Goal: Information Seeking & Learning: Learn about a topic

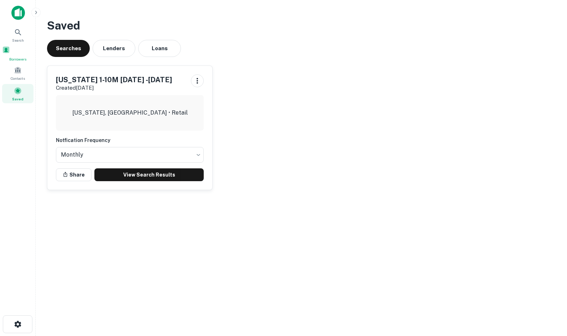
click at [13, 60] on span "Borrowers" at bounding box center [17, 59] width 31 height 6
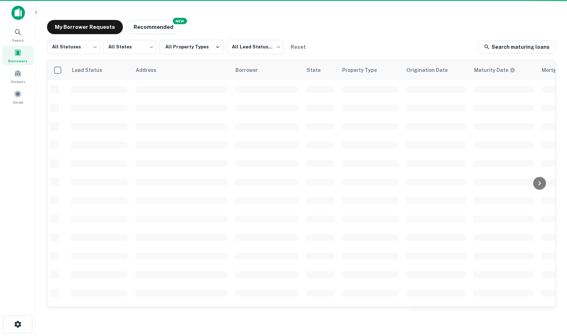
scroll to position [145, 0]
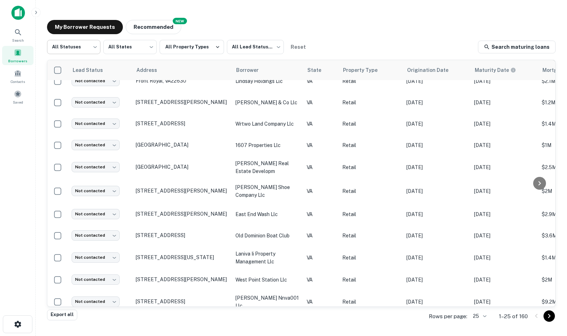
click at [90, 48] on body "Search Borrowers Contacts Saved My Borrower Requests NEW Recommended All Status…" at bounding box center [283, 168] width 567 height 336
click at [82, 89] on li "Fulfilled" at bounding box center [73, 91] width 53 height 13
type input "*********"
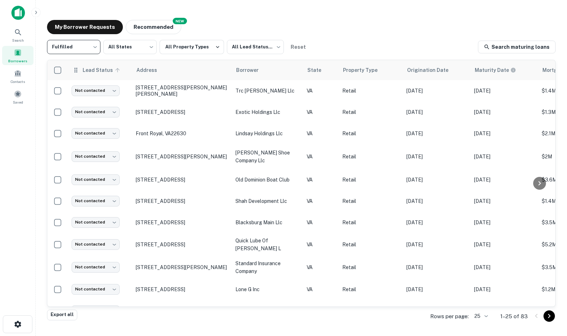
click at [96, 72] on span "Lead Status" at bounding box center [102, 70] width 40 height 9
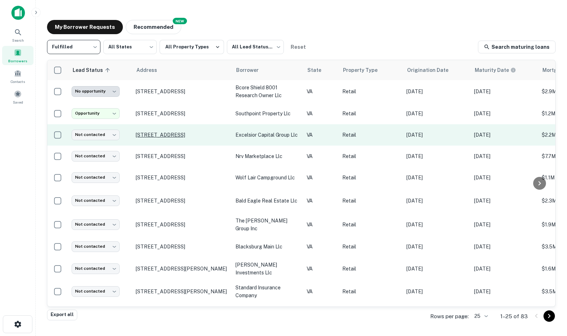
click at [184, 133] on p "1011 Care Way Fredericksburg, VA22401" at bounding box center [182, 135] width 93 height 6
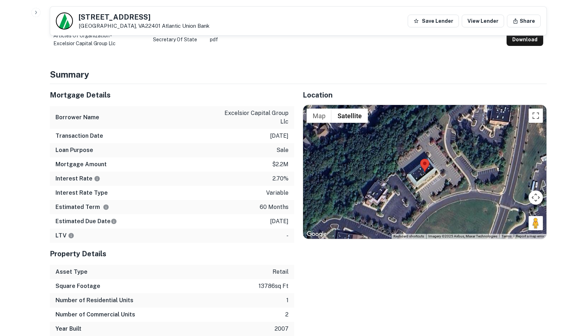
scroll to position [392, 0]
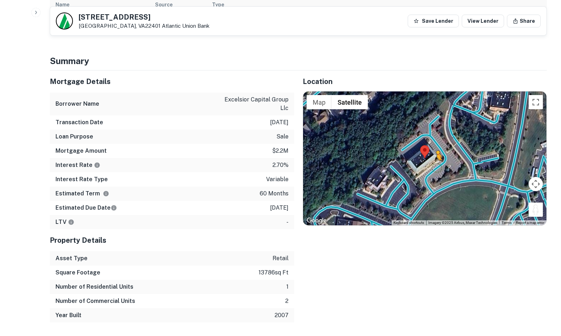
drag, startPoint x: 533, startPoint y: 202, endPoint x: 436, endPoint y: 159, distance: 106.0
click at [436, 159] on div "To activate drag with keyboard, press Alt + Enter. Once in keyboard drag state,…" at bounding box center [425, 158] width 244 height 134
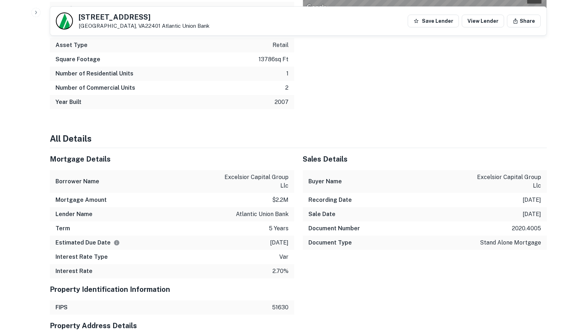
scroll to position [605, 0]
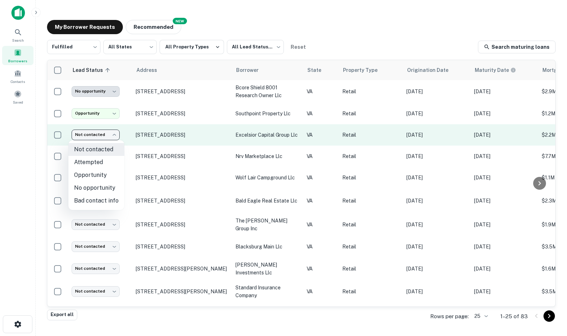
click at [112, 138] on body "**********" at bounding box center [283, 168] width 567 height 336
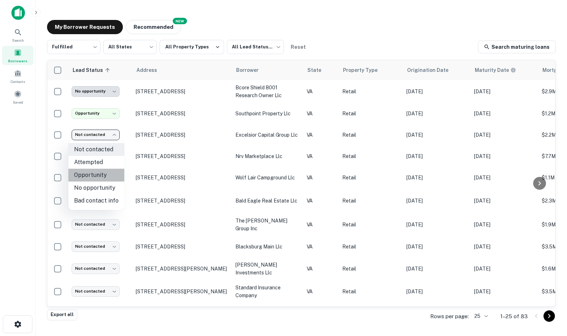
click at [102, 172] on li "Opportunity" at bounding box center [96, 175] width 56 height 13
type input "**********"
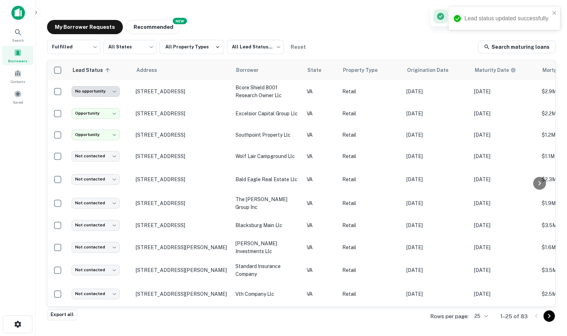
click at [140, 153] on p "[STREET_ADDRESS]" at bounding box center [182, 156] width 93 height 6
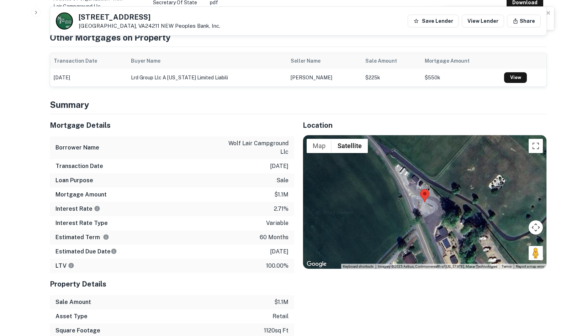
scroll to position [392, 0]
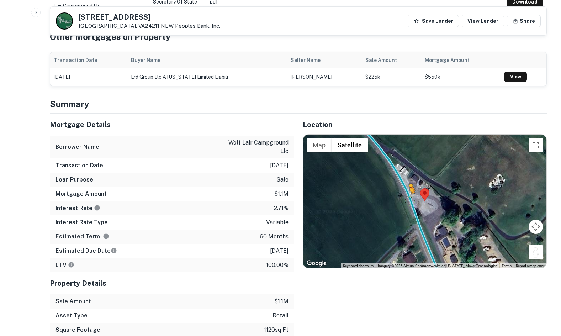
drag, startPoint x: 536, startPoint y: 250, endPoint x: 410, endPoint y: 200, distance: 136.0
click at [410, 200] on div "To activate drag with keyboard, press Alt + Enter. Once in keyboard drag state,…" at bounding box center [425, 202] width 244 height 134
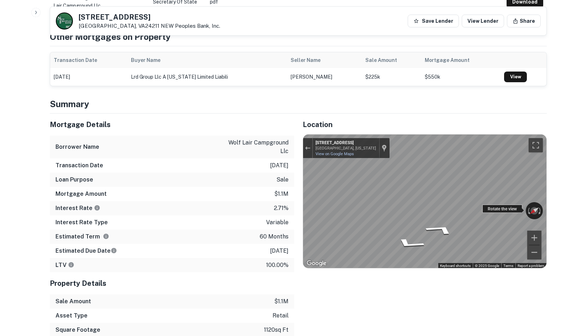
click at [508, 208] on div "Rotate the view" at bounding box center [503, 209] width 40 height 8
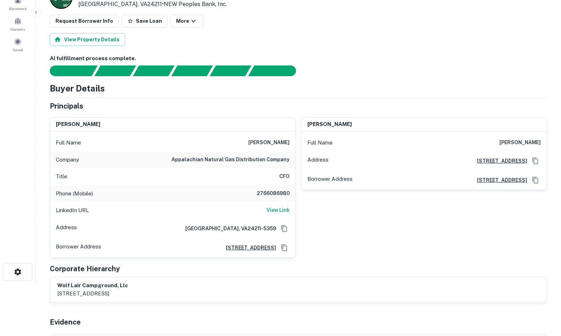
scroll to position [0, 0]
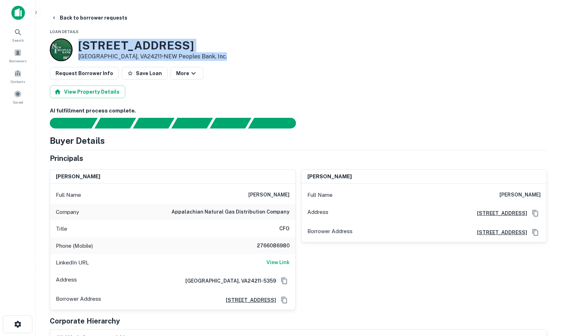
drag, startPoint x: 169, startPoint y: 52, endPoint x: 199, endPoint y: 53, distance: 30.6
click at [199, 53] on div "19091 County Park Rd Abingdon, VA24211 • NEW Peoples Bank, Inc." at bounding box center [298, 49] width 497 height 23
click at [220, 43] on div "19091 County Park Rd Abingdon, VA24211 • NEW Peoples Bank, Inc." at bounding box center [298, 49] width 497 height 23
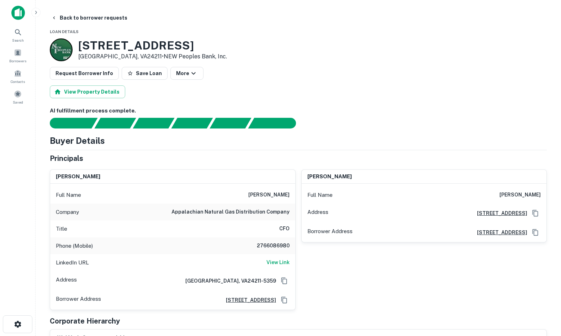
drag, startPoint x: 194, startPoint y: 44, endPoint x: 75, endPoint y: 38, distance: 119.4
copy div "19091 County Park Rd"
click at [128, 45] on h3 "19091 County Park Rd" at bounding box center [152, 46] width 149 height 14
click at [57, 19] on button "Back to borrower requests" at bounding box center [89, 17] width 82 height 13
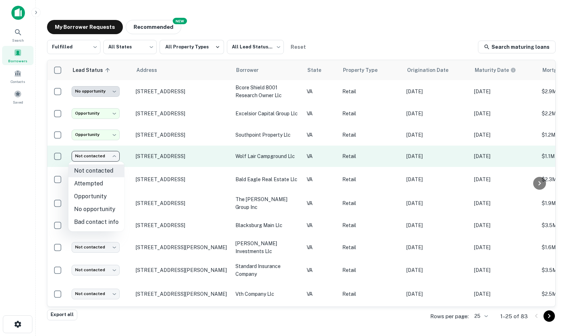
click at [103, 155] on body "**********" at bounding box center [283, 168] width 567 height 336
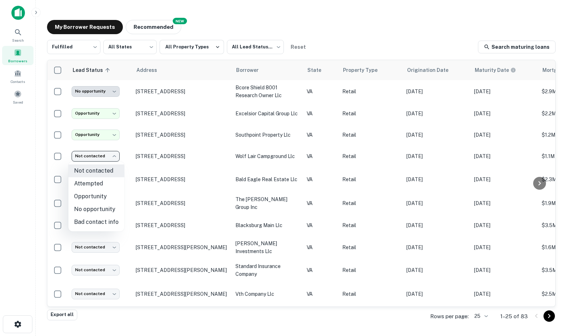
click at [109, 212] on li "No opportunity" at bounding box center [96, 209] width 56 height 13
type input "**********"
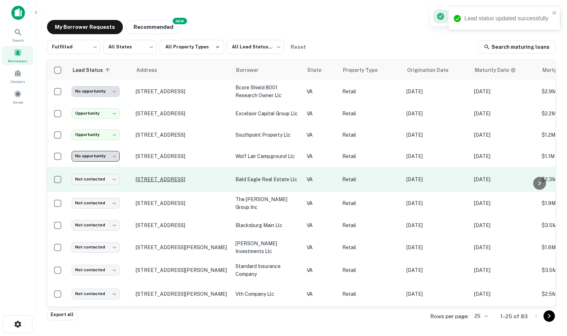
click at [158, 176] on p "[STREET_ADDRESS]" at bounding box center [182, 179] width 93 height 6
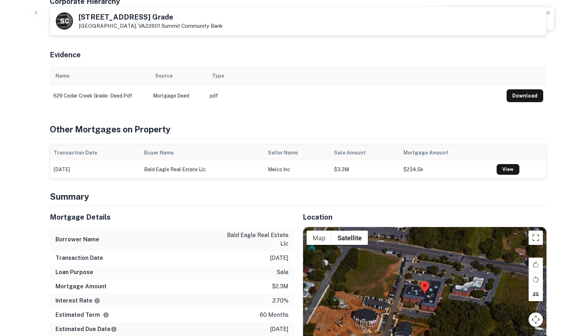
scroll to position [392, 0]
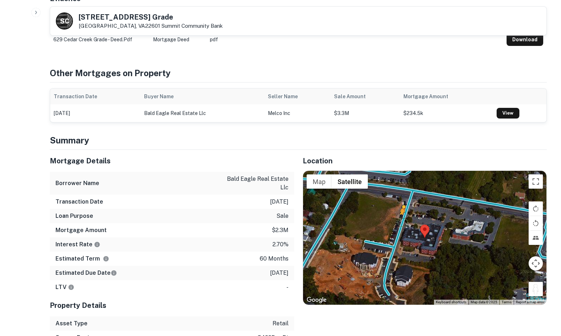
drag, startPoint x: 536, startPoint y: 277, endPoint x: 401, endPoint y: 206, distance: 152.9
click at [401, 206] on div "To activate drag with keyboard, press Alt + Enter. Once in keyboard drag state,…" at bounding box center [425, 238] width 244 height 134
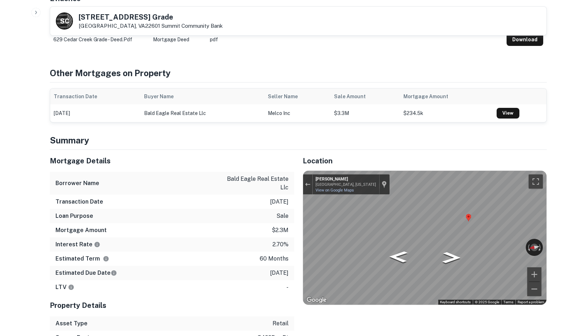
click at [284, 212] on div "Mortgage Details Borrower Name bald eagle real estate llc Transaction Date 1/3/…" at bounding box center [294, 254] width 506 height 209
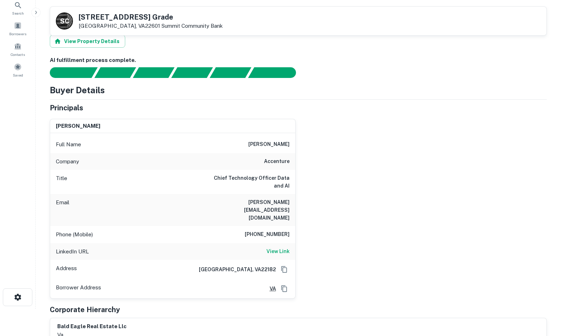
scroll to position [0, 0]
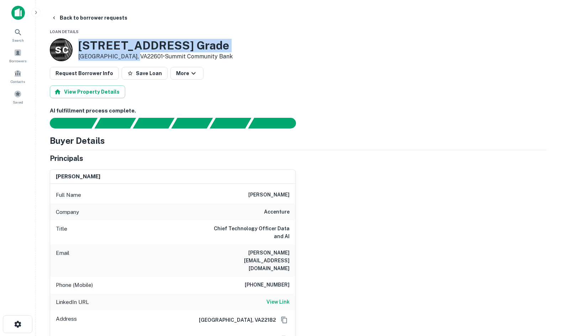
drag, startPoint x: 79, startPoint y: 47, endPoint x: 134, endPoint y: 60, distance: 56.6
click at [134, 60] on div "629 Cedar Creek Grade Winchester, VA22601 • Summit Community Bank" at bounding box center [155, 50] width 154 height 22
copy div "[STREET_ADDRESS]"
click at [34, 12] on icon "button" at bounding box center [36, 13] width 6 height 6
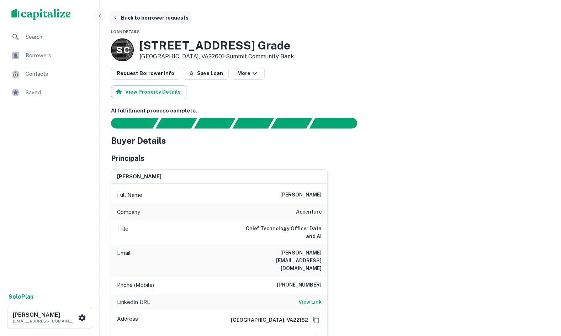
click at [111, 14] on button "Back to borrower requests" at bounding box center [151, 17] width 82 height 13
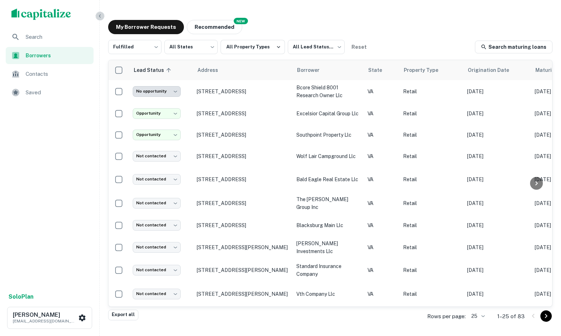
click at [99, 14] on icon "button" at bounding box center [100, 16] width 6 height 6
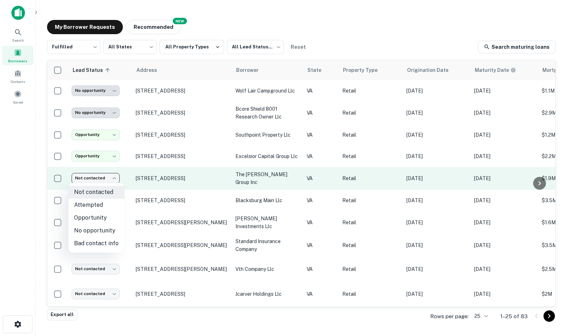
click at [111, 179] on body "**********" at bounding box center [283, 168] width 567 height 336
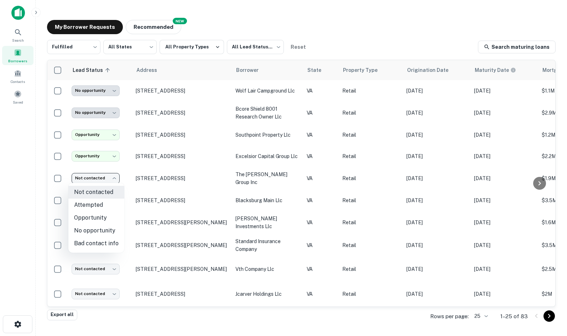
click at [419, 6] on div at bounding box center [283, 168] width 567 height 336
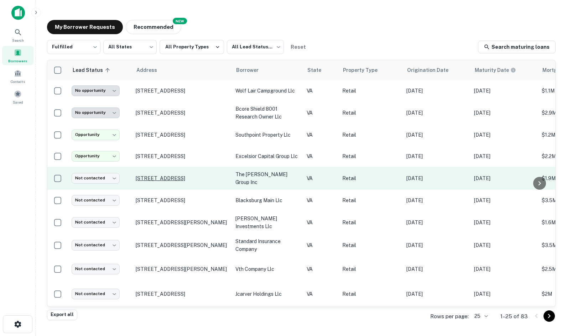
click at [140, 181] on p "[STREET_ADDRESS]" at bounding box center [182, 178] width 93 height 6
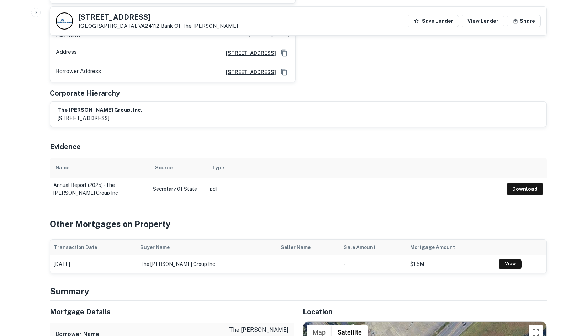
scroll to position [1139, 0]
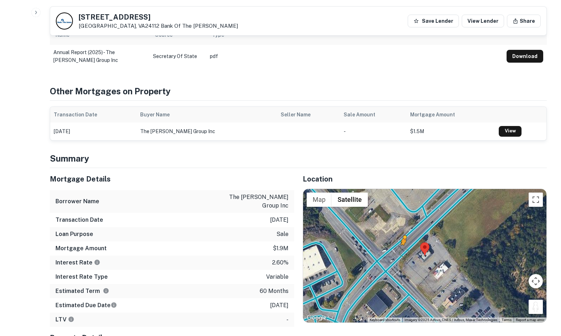
drag, startPoint x: 529, startPoint y: 272, endPoint x: 402, endPoint y: 223, distance: 135.9
click at [402, 223] on div "To activate drag with keyboard, press Alt + Enter. Once in keyboard drag state,…" at bounding box center [425, 256] width 244 height 134
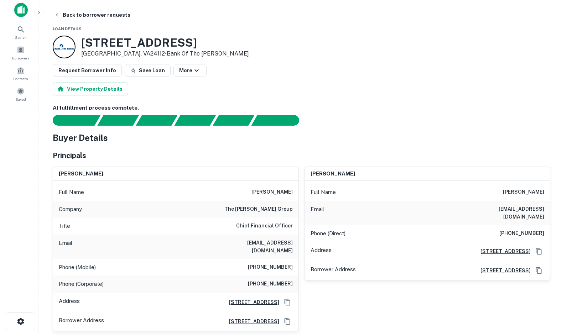
scroll to position [0, 0]
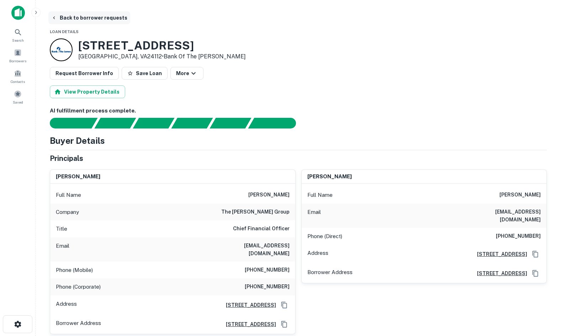
click at [89, 15] on button "Back to borrower requests" at bounding box center [89, 17] width 82 height 13
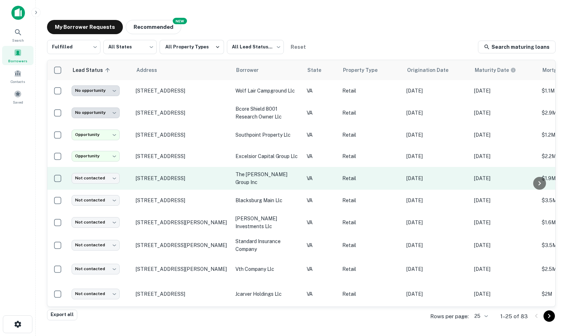
click at [92, 170] on td "Not contacted **** ​" at bounding box center [100, 178] width 64 height 23
click at [96, 179] on body "**********" at bounding box center [283, 168] width 567 height 336
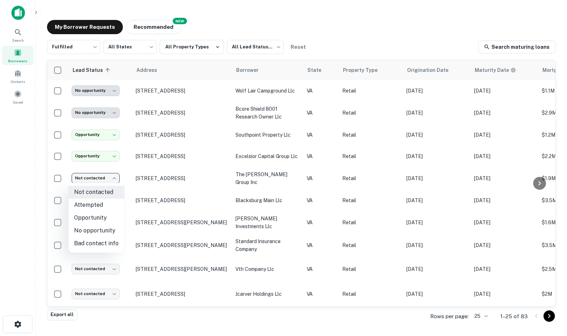
click at [104, 218] on li "Opportunity" at bounding box center [96, 217] width 56 height 13
type input "**********"
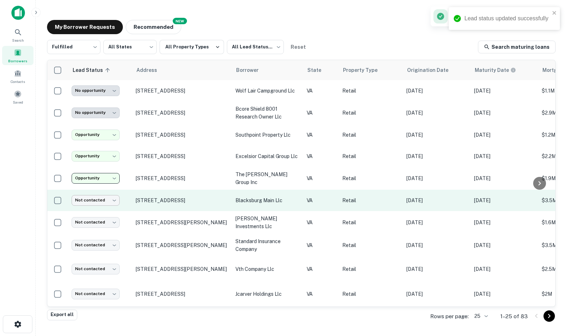
click at [105, 196] on body "**********" at bounding box center [283, 168] width 567 height 336
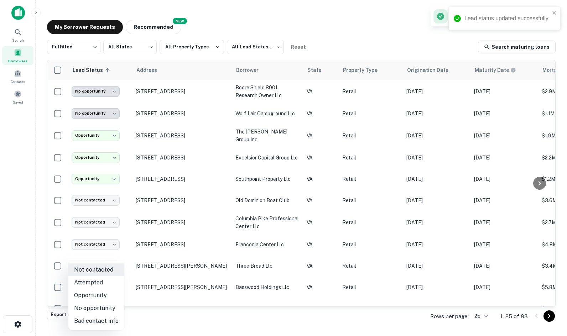
click at [176, 187] on div at bounding box center [283, 168] width 567 height 336
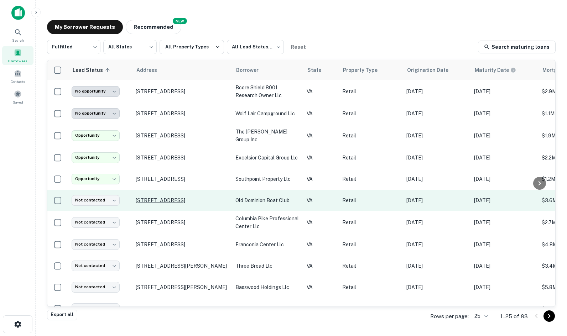
click at [153, 200] on p "[STREET_ADDRESS]" at bounding box center [182, 200] width 93 height 6
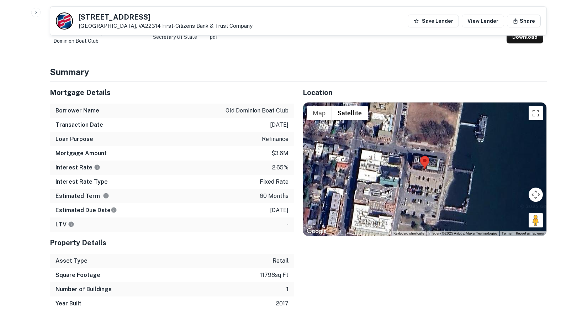
scroll to position [676, 0]
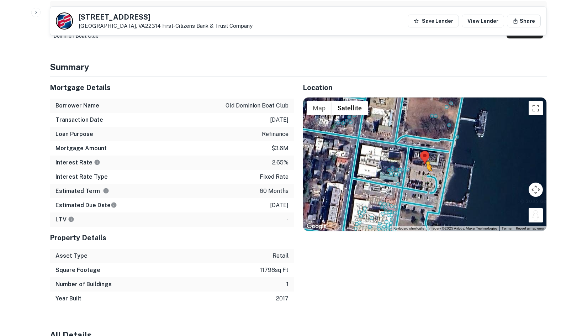
drag, startPoint x: 538, startPoint y: 217, endPoint x: 424, endPoint y: 177, distance: 120.6
click at [424, 177] on div "To activate drag with keyboard, press Alt + Enter. Once in keyboard drag state,…" at bounding box center [425, 165] width 244 height 134
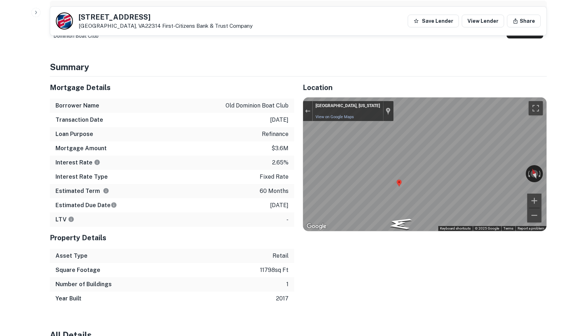
click at [307, 105] on div at bounding box center [308, 111] width 10 height 20
click at [305, 110] on div "Exit the Street View" at bounding box center [307, 111] width 5 height 4
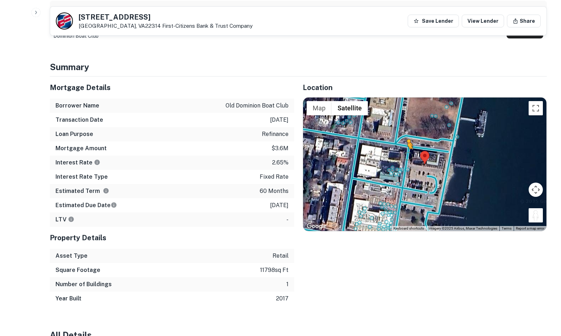
drag, startPoint x: 535, startPoint y: 211, endPoint x: 408, endPoint y: 156, distance: 138.3
click at [408, 156] on div "To activate drag with keyboard, press Alt + Enter. Once in keyboard drag state,…" at bounding box center [425, 165] width 244 height 134
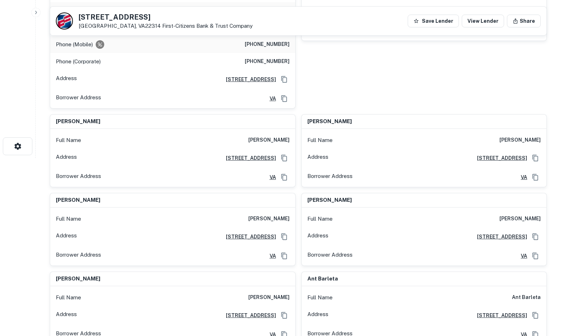
scroll to position [0, 0]
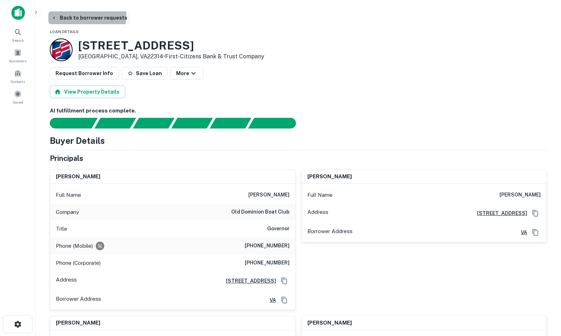
click at [70, 15] on button "Back to borrower requests" at bounding box center [89, 17] width 82 height 13
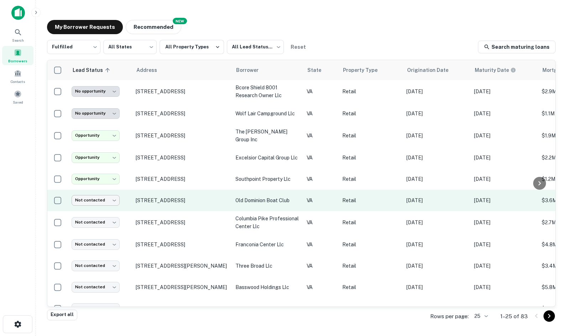
drag, startPoint x: 116, startPoint y: 190, endPoint x: 104, endPoint y: 200, distance: 16.0
click at [105, 200] on td "Not contacted **** ​" at bounding box center [100, 200] width 64 height 21
click at [105, 198] on body "**********" at bounding box center [283, 168] width 567 height 336
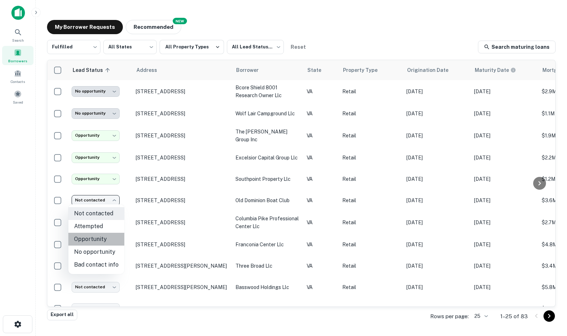
click at [113, 241] on li "Opportunity" at bounding box center [96, 239] width 56 height 13
type input "**********"
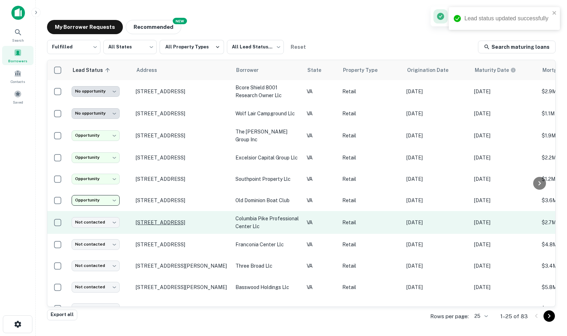
click at [154, 223] on p "[STREET_ADDRESS]" at bounding box center [182, 222] width 93 height 6
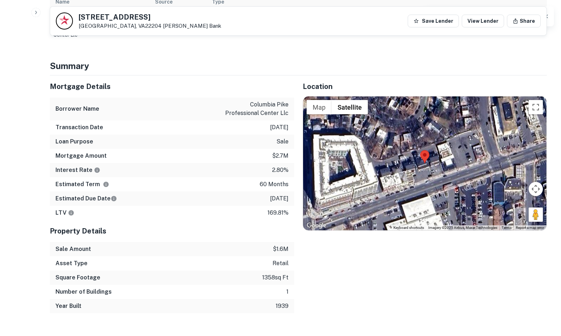
scroll to position [356, 0]
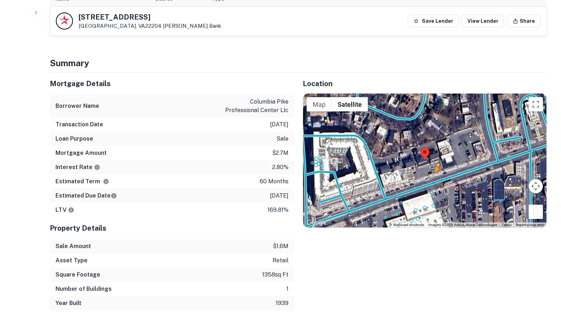
drag, startPoint x: 536, startPoint y: 209, endPoint x: 435, endPoint y: 178, distance: 105.5
click at [435, 178] on div "To activate drag with keyboard, press Alt + Enter. Once in keyboard drag state,…" at bounding box center [425, 161] width 244 height 134
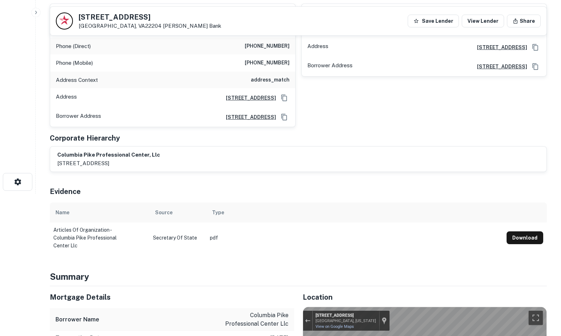
scroll to position [0, 0]
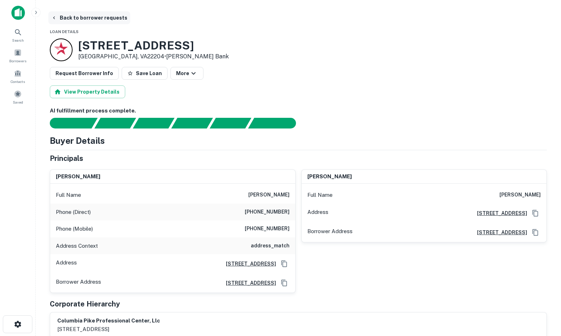
click at [79, 18] on button "Back to borrower requests" at bounding box center [89, 17] width 82 height 13
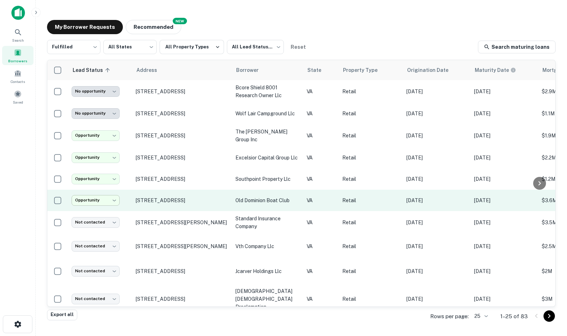
click at [111, 199] on body "**********" at bounding box center [283, 168] width 567 height 336
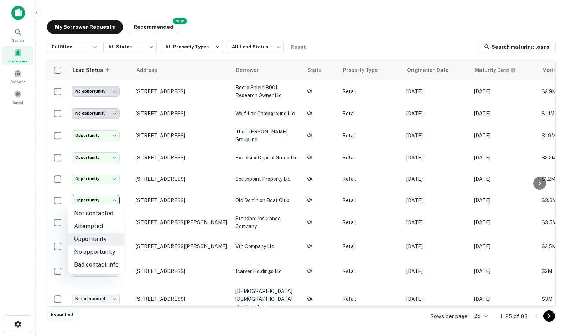
click at [118, 198] on div at bounding box center [283, 168] width 567 height 336
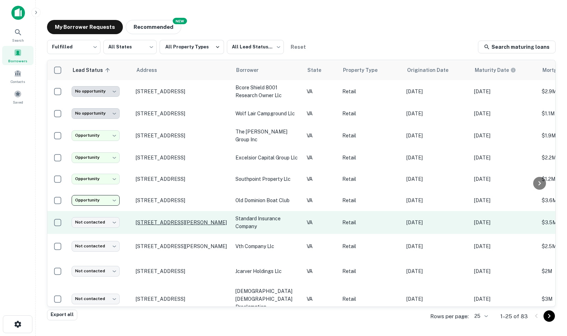
click at [143, 224] on p "[STREET_ADDRESS][PERSON_NAME]" at bounding box center [182, 222] width 93 height 6
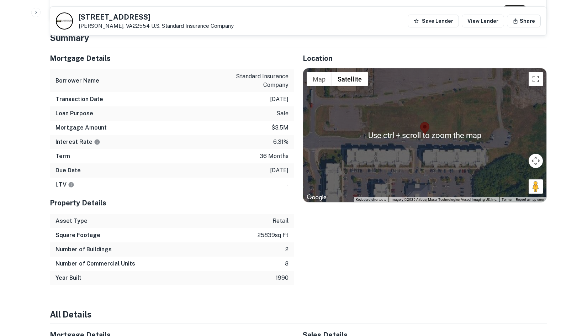
scroll to position [463, 0]
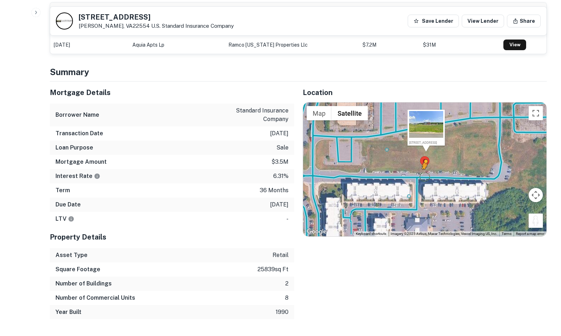
drag, startPoint x: 535, startPoint y: 213, endPoint x: 420, endPoint y: 167, distance: 123.7
click at [420, 167] on div "To activate drag with keyboard, press Alt + Enter. Once in keyboard drag state,…" at bounding box center [425, 170] width 244 height 134
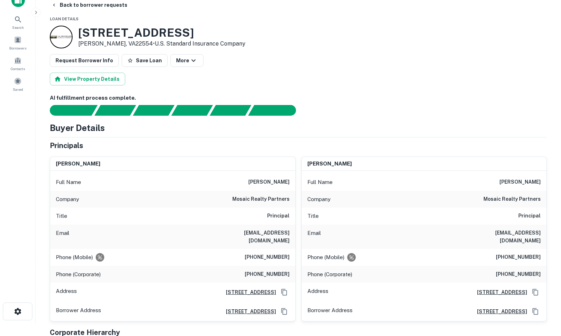
scroll to position [0, 0]
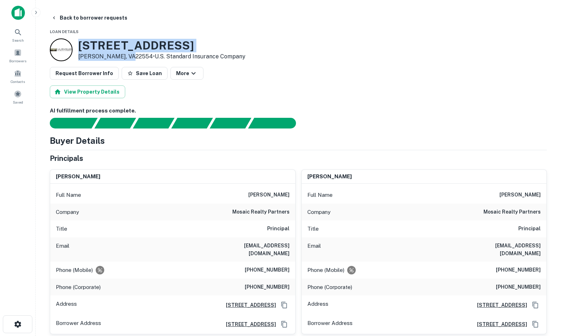
drag, startPoint x: 78, startPoint y: 44, endPoint x: 128, endPoint y: 58, distance: 51.8
click at [128, 58] on div "185 Town Center Blvd Stafford, VA22554 • U.s. Standard Insurance Company" at bounding box center [161, 50] width 167 height 22
copy div "[STREET_ADDRESS][PERSON_NAME]"
click at [51, 15] on button "Back to borrower requests" at bounding box center [89, 17] width 82 height 13
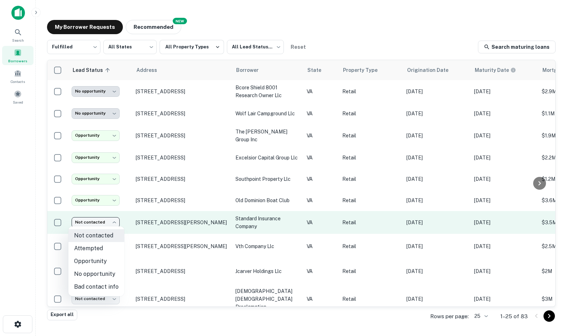
click at [110, 220] on body "**********" at bounding box center [283, 168] width 567 height 336
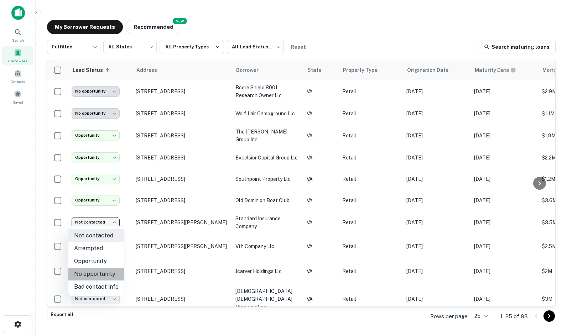
click at [99, 280] on li "No opportunity" at bounding box center [96, 274] width 56 height 13
type input "**********"
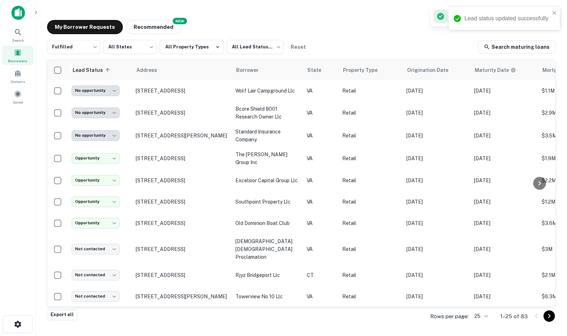
click at [147, 246] on p "[STREET_ADDRESS]" at bounding box center [182, 249] width 93 height 6
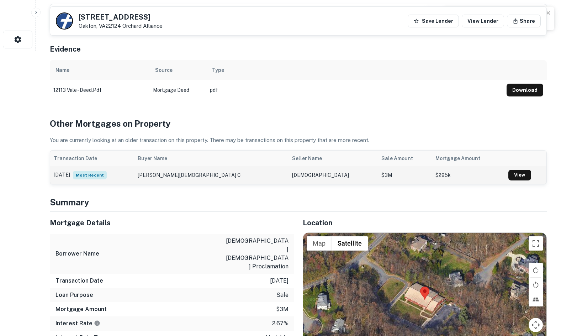
scroll to position [463, 0]
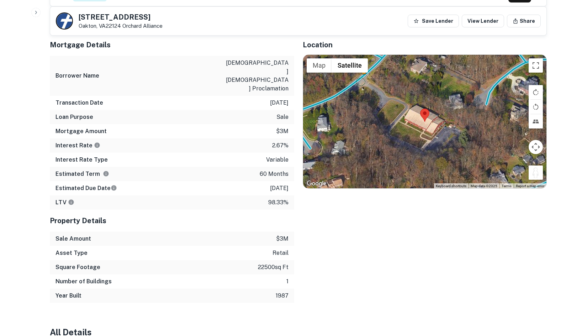
drag, startPoint x: 530, startPoint y: 174, endPoint x: 358, endPoint y: 82, distance: 194.3
click at [358, 82] on div "To activate drag with keyboard, press Alt + Enter. Once in keyboard drag state,…" at bounding box center [425, 122] width 244 height 134
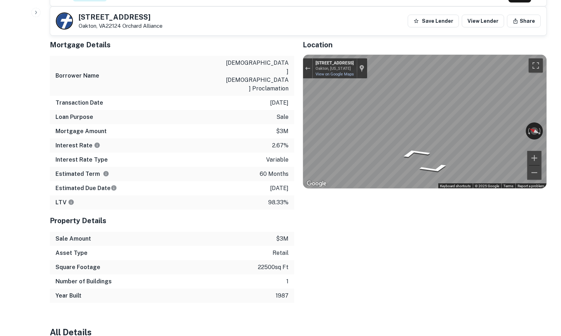
click at [284, 109] on div "Mortgage Details Borrower Name church christ proclamation Transaction Date 1/27…" at bounding box center [294, 168] width 506 height 269
click at [273, 106] on div "Mortgage Details Borrower Name church christ proclamation Transaction Date 1/27…" at bounding box center [294, 168] width 506 height 269
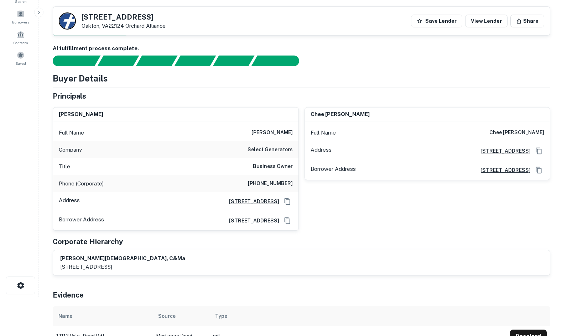
scroll to position [0, 0]
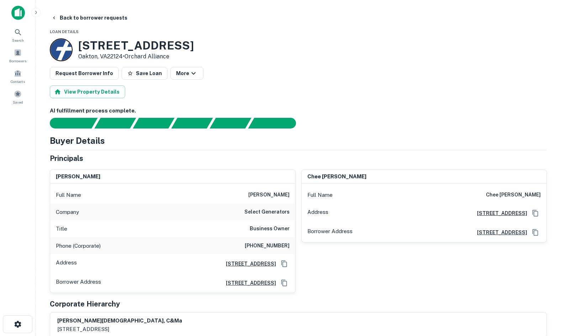
drag, startPoint x: 95, startPoint y: 19, endPoint x: 93, endPoint y: 5, distance: 14.0
click at [95, 19] on button "Back to borrower requests" at bounding box center [89, 17] width 82 height 13
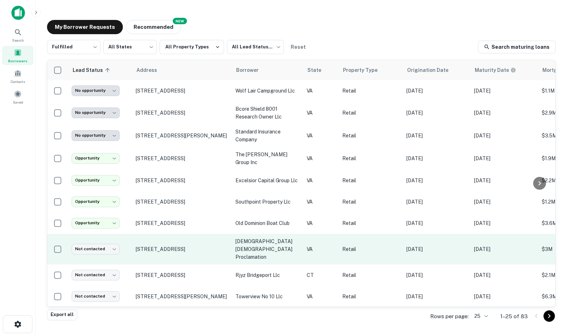
click at [95, 249] on td "Not contacted **** ​" at bounding box center [100, 249] width 64 height 31
click at [123, 244] on td "Not contacted **** ​" at bounding box center [100, 249] width 64 height 31
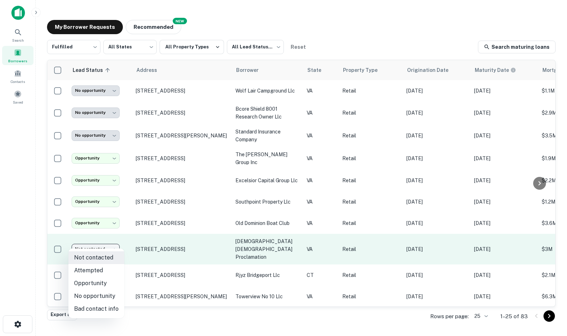
click at [113, 244] on body "**********" at bounding box center [283, 168] width 567 height 336
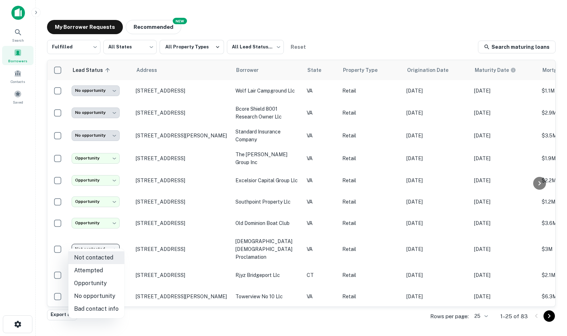
click at [102, 290] on li "No opportunity" at bounding box center [96, 296] width 56 height 13
type input "**********"
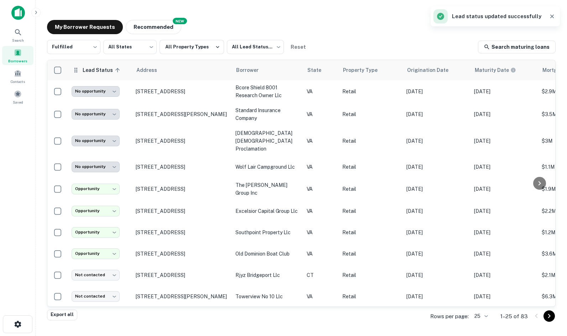
click at [91, 69] on span "Lead Status sorted ascending" at bounding box center [102, 70] width 40 height 9
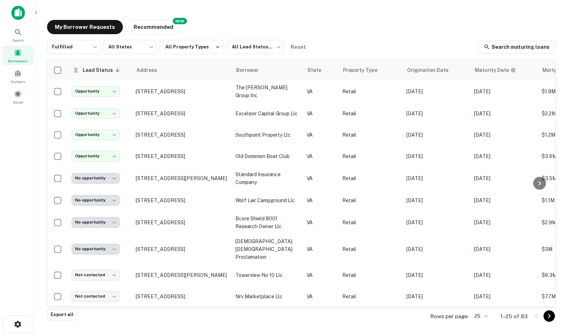
click at [101, 70] on span "Lead Status sorted descending" at bounding box center [102, 70] width 40 height 9
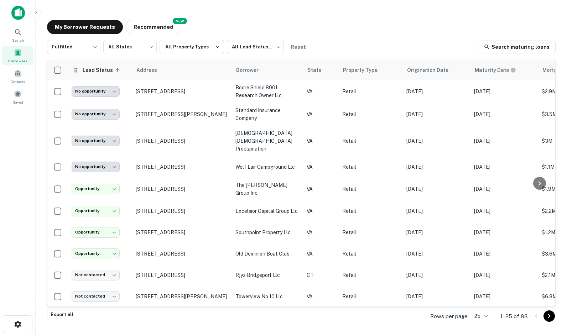
click at [77, 73] on icon at bounding box center [75, 70] width 7 height 9
click at [116, 71] on icon at bounding box center [117, 70] width 6 height 6
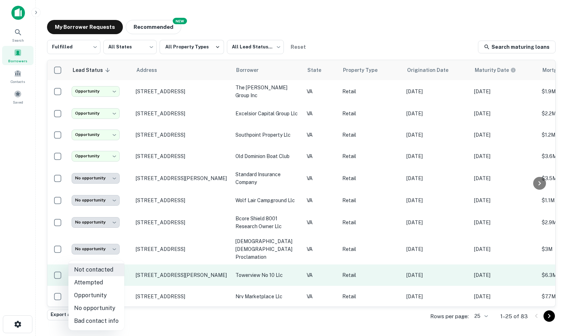
click at [115, 265] on body "**********" at bounding box center [283, 168] width 567 height 336
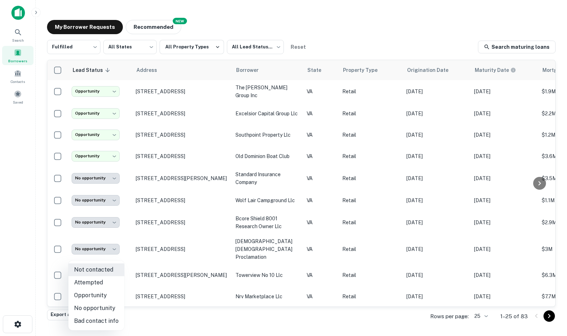
click at [146, 264] on div at bounding box center [283, 168] width 567 height 336
click at [158, 272] on p "[STREET_ADDRESS][PERSON_NAME]" at bounding box center [182, 275] width 93 height 6
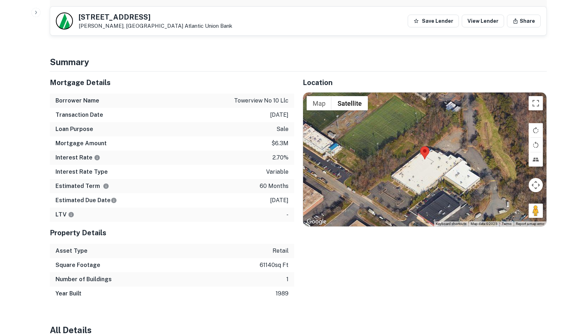
scroll to position [427, 0]
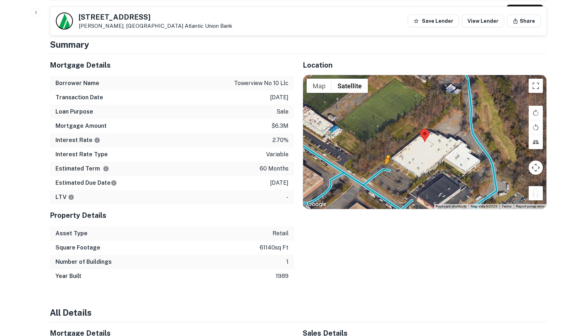
drag, startPoint x: 536, startPoint y: 168, endPoint x: 387, endPoint y: 146, distance: 151.2
click at [387, 146] on div "To activate drag with keyboard, press Alt + Enter. Once in keyboard drag state,…" at bounding box center [425, 142] width 244 height 134
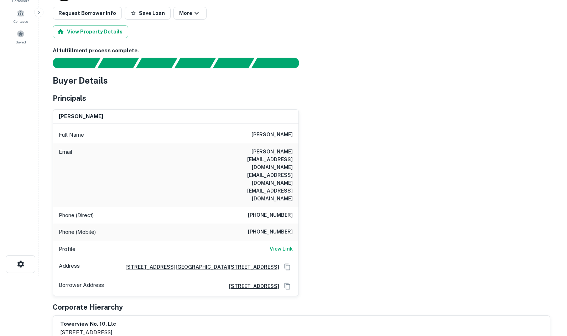
scroll to position [0, 0]
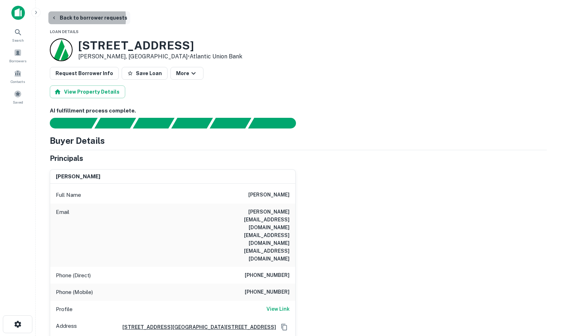
click at [75, 18] on button "Back to borrower requests" at bounding box center [89, 17] width 82 height 13
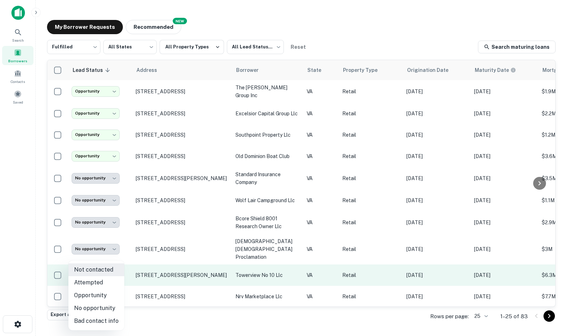
click at [114, 266] on body "**********" at bounding box center [283, 168] width 567 height 336
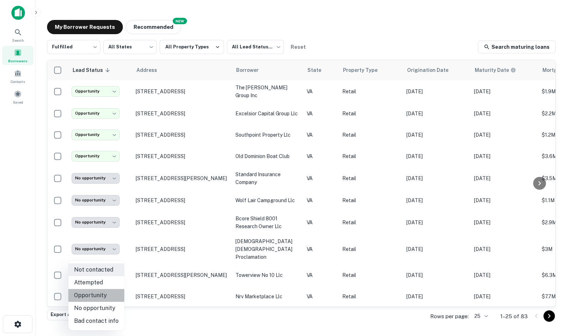
click at [102, 298] on li "Opportunity" at bounding box center [96, 295] width 56 height 13
type input "**********"
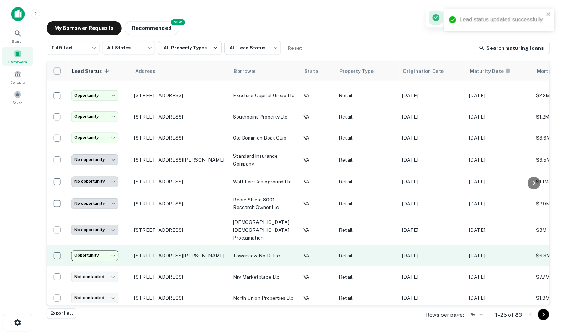
scroll to position [36, 0]
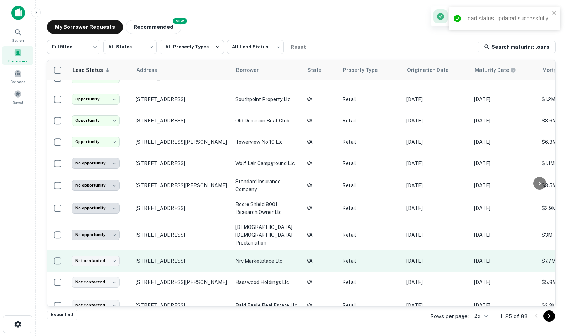
click at [151, 258] on p "[STREET_ADDRESS]" at bounding box center [182, 261] width 93 height 6
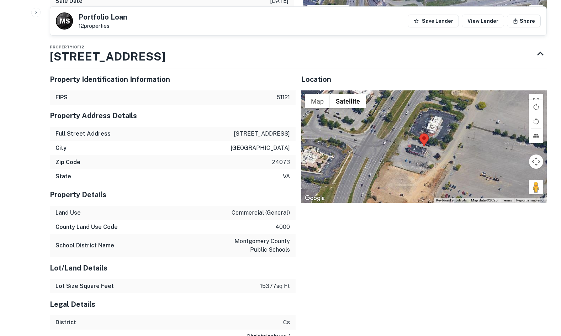
scroll to position [498, 0]
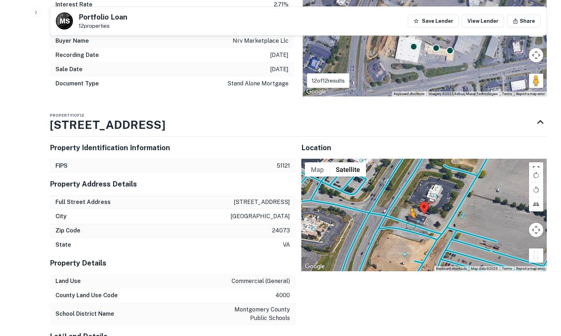
drag, startPoint x: 533, startPoint y: 252, endPoint x: 409, endPoint y: 217, distance: 129.4
click at [409, 217] on div "To activate drag with keyboard, press Alt + Enter. Once in keyboard drag state,…" at bounding box center [424, 215] width 246 height 112
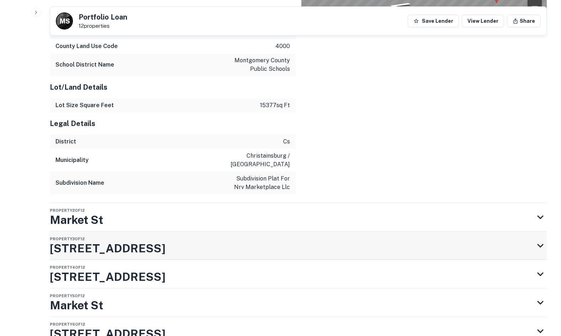
scroll to position [854, 0]
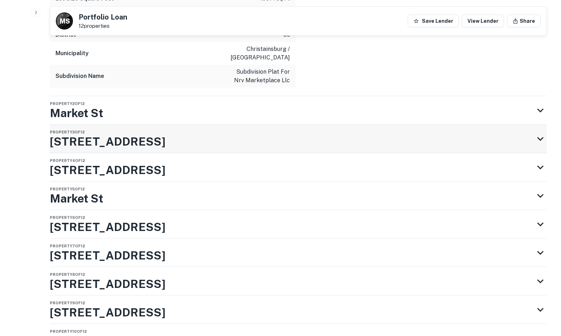
click at [248, 136] on div "Property 3 of 12 2575 Market St" at bounding box center [292, 139] width 484 height 28
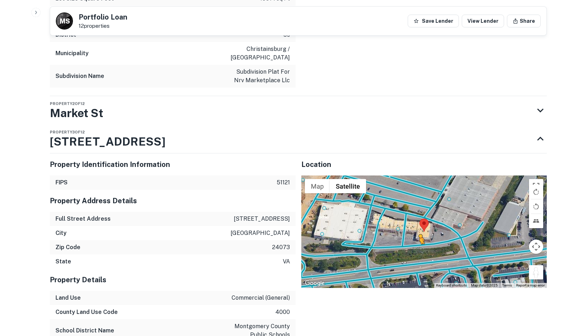
drag, startPoint x: 535, startPoint y: 264, endPoint x: 413, endPoint y: 243, distance: 123.8
click at [413, 243] on div "To activate drag with keyboard, press Alt + Enter. Once in keyboard drag state,…" at bounding box center [424, 231] width 246 height 112
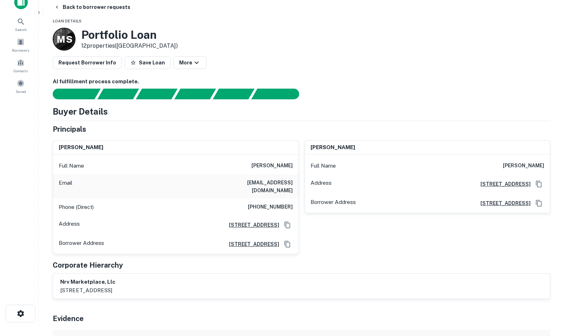
scroll to position [0, 0]
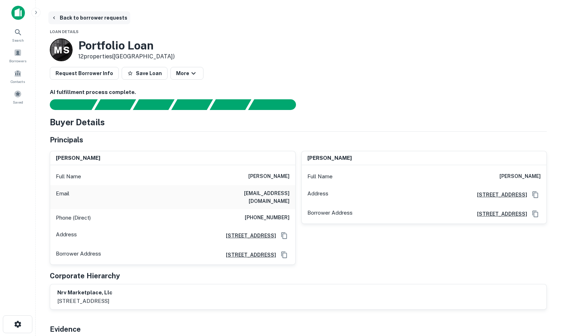
click at [61, 19] on button "Back to borrower requests" at bounding box center [89, 17] width 82 height 13
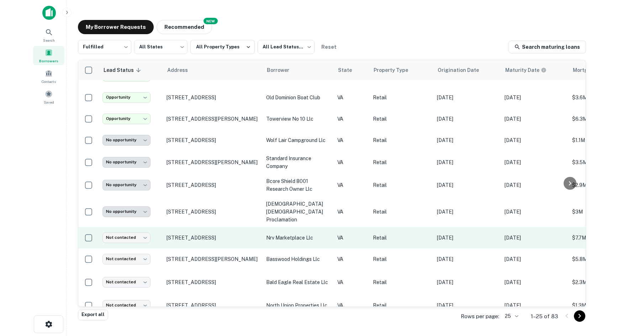
scroll to position [71, 0]
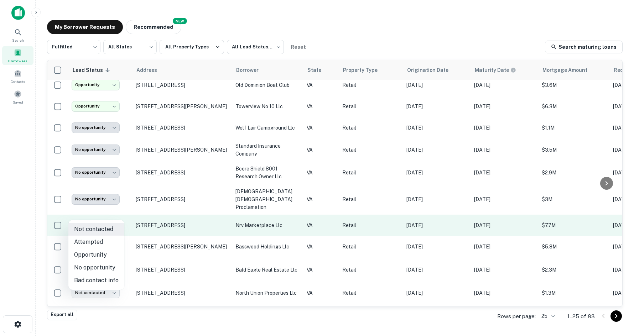
click at [90, 213] on body "**********" at bounding box center [317, 168] width 634 height 336
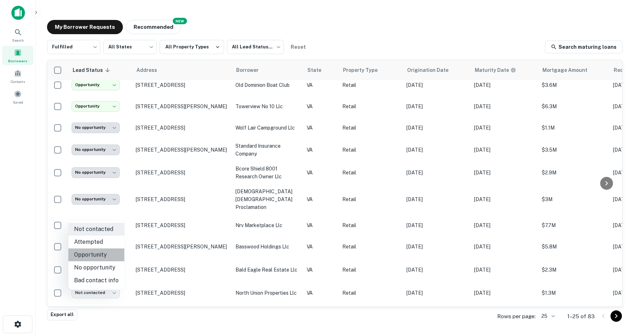
click at [106, 252] on li "Opportunity" at bounding box center [96, 254] width 56 height 13
type input "**********"
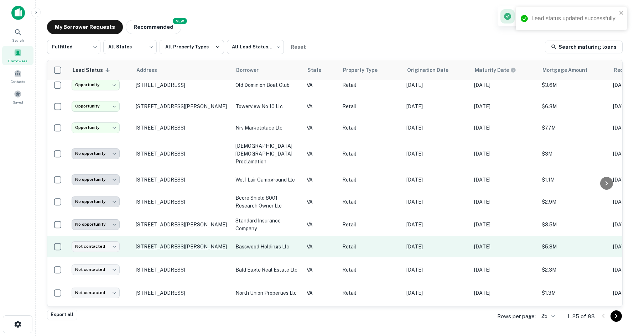
click at [142, 243] on p "[STREET_ADDRESS][PERSON_NAME]" at bounding box center [182, 246] width 93 height 6
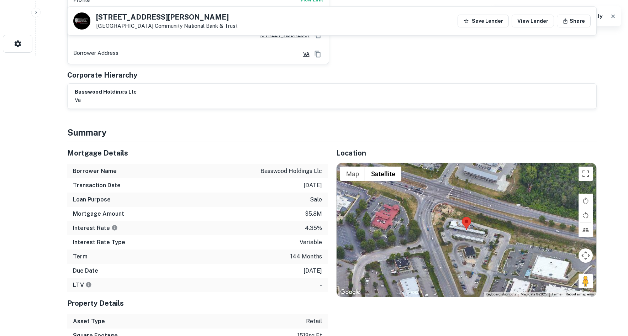
scroll to position [392, 0]
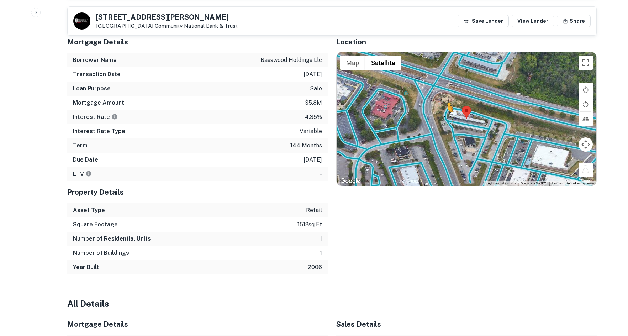
drag, startPoint x: 586, startPoint y: 163, endPoint x: 447, endPoint y: 112, distance: 148.0
click at [447, 112] on div "To activate drag with keyboard, press Alt + Enter. Once in keyboard drag state,…" at bounding box center [467, 119] width 260 height 134
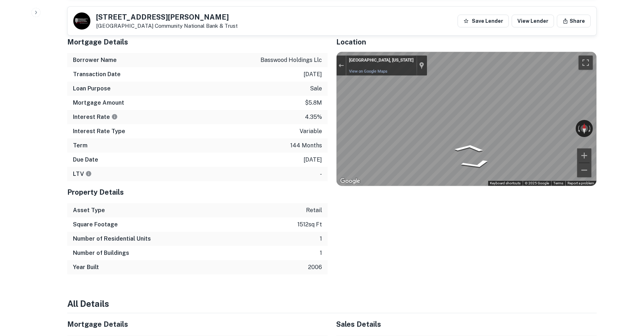
drag, startPoint x: 536, startPoint y: 115, endPoint x: 311, endPoint y: 95, distance: 225.5
click at [311, 95] on div "Mortgage Details Borrower Name basswood holdings llc Transaction Date 12/30/201…" at bounding box center [328, 152] width 538 height 243
click at [312, 109] on div "Mortgage Details Borrower Name basswood holdings llc Transaction Date 12/30/201…" at bounding box center [328, 152] width 538 height 243
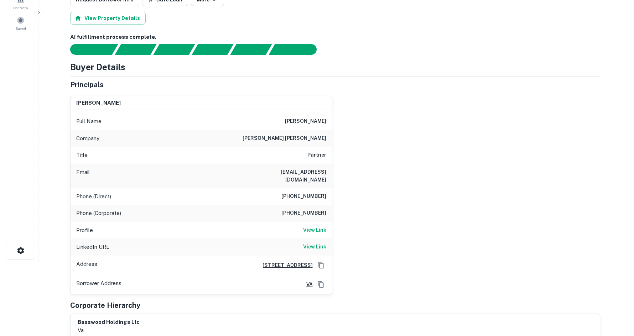
scroll to position [0, 0]
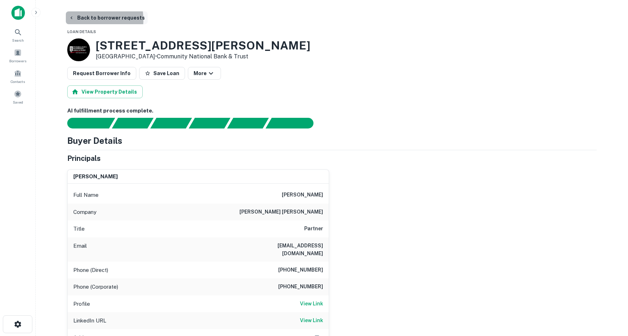
click at [82, 20] on button "Back to borrower requests" at bounding box center [107, 17] width 82 height 13
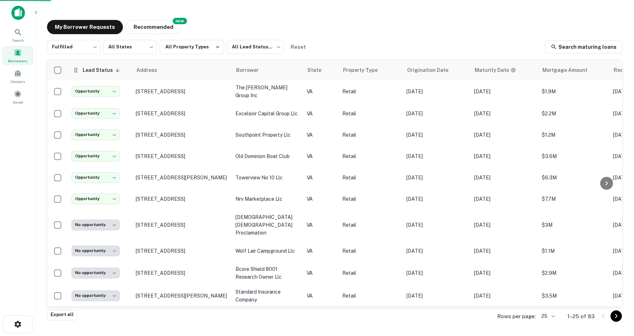
scroll to position [71, 0]
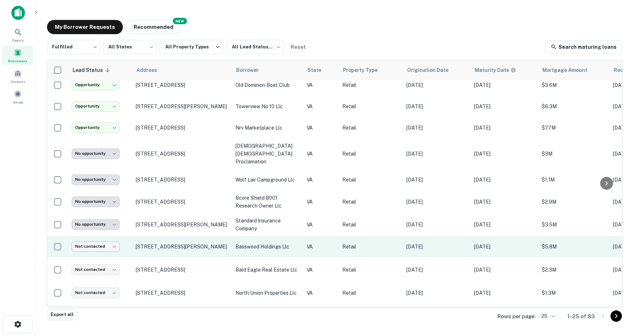
click at [115, 238] on body "**********" at bounding box center [317, 168] width 634 height 336
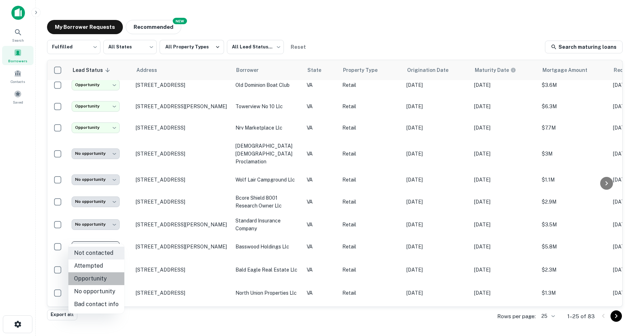
click at [100, 276] on li "Opportunity" at bounding box center [96, 278] width 56 height 13
type input "**********"
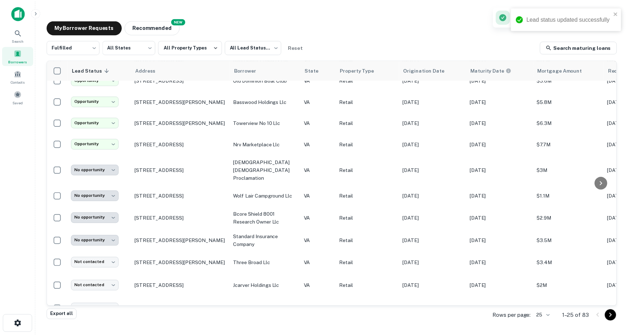
scroll to position [107, 0]
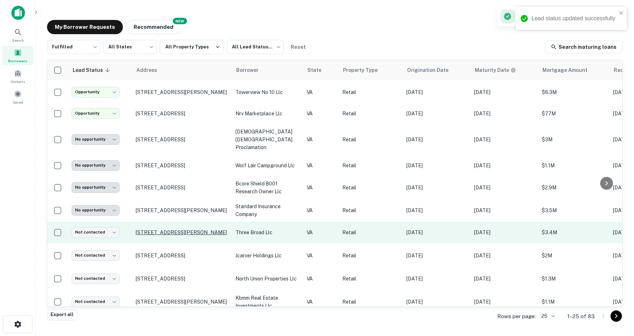
click at [148, 229] on p "[STREET_ADDRESS][PERSON_NAME]" at bounding box center [182, 232] width 93 height 6
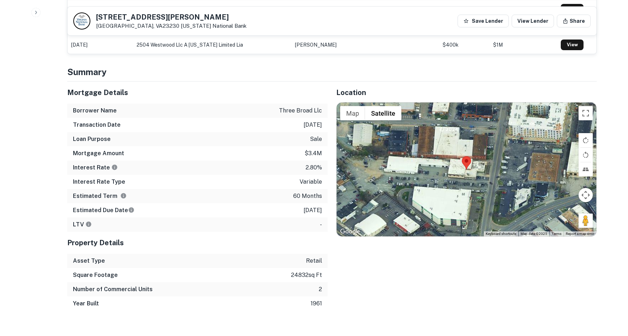
scroll to position [605, 0]
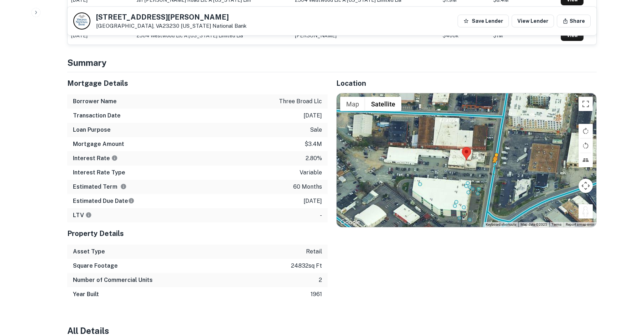
drag, startPoint x: 587, startPoint y: 201, endPoint x: 490, endPoint y: 163, distance: 104.4
click at [490, 163] on div "To activate drag with keyboard, press Alt + Enter. Once in keyboard drag state,…" at bounding box center [467, 160] width 260 height 134
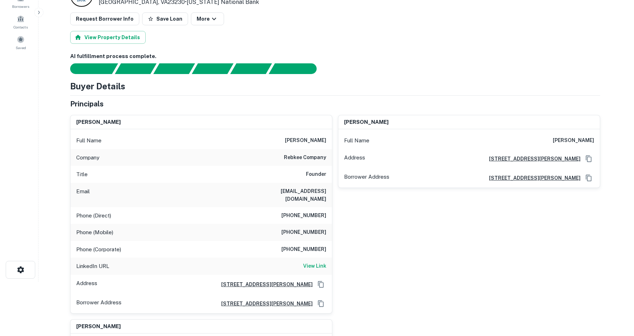
scroll to position [0, 0]
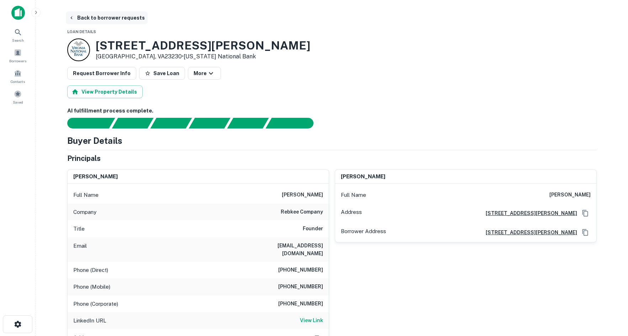
click at [74, 19] on icon "button" at bounding box center [72, 18] width 6 height 6
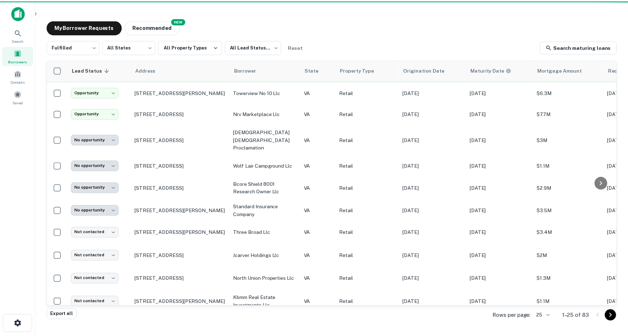
scroll to position [107, 0]
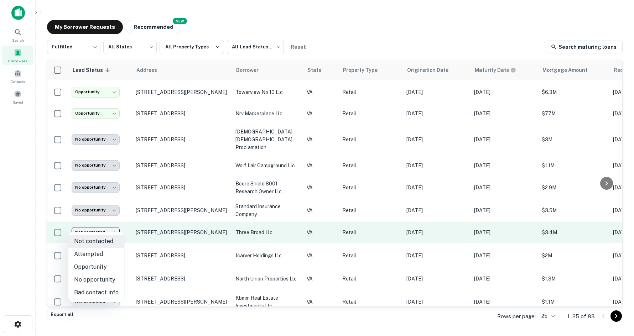
click at [105, 226] on body "**********" at bounding box center [317, 168] width 634 height 336
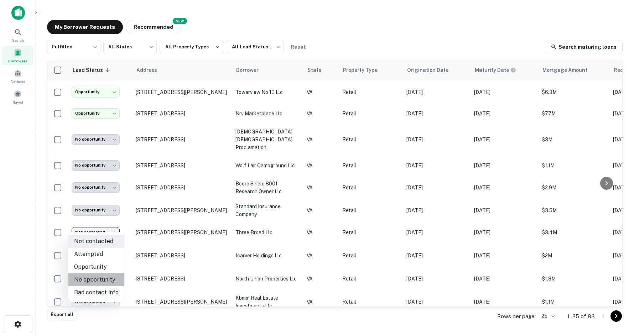
click at [97, 277] on li "No opportunity" at bounding box center [96, 279] width 56 height 13
type input "**********"
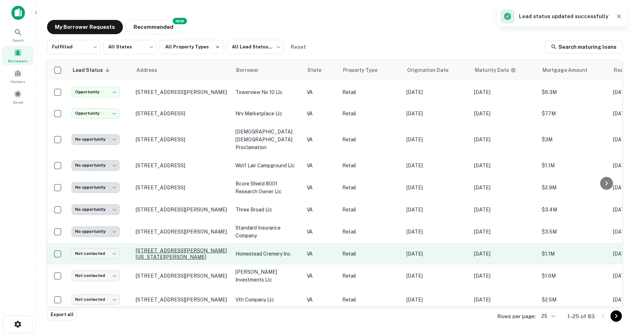
click at [141, 247] on p "[STREET_ADDRESS][PERSON_NAME][US_STATE][PERSON_NAME]" at bounding box center [182, 253] width 93 height 13
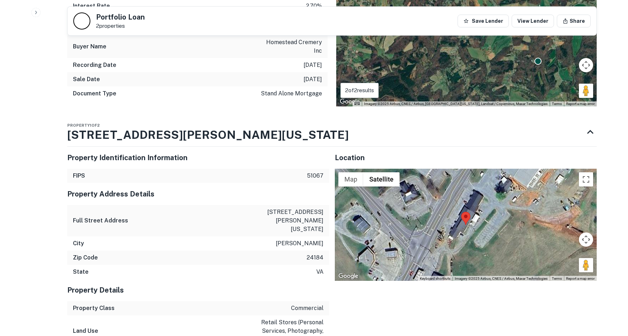
scroll to position [534, 0]
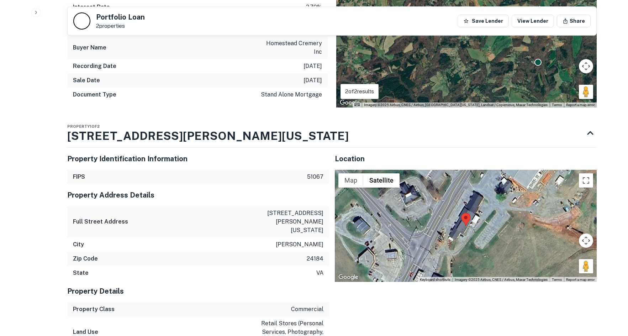
drag, startPoint x: 566, startPoint y: 237, endPoint x: 515, endPoint y: 217, distance: 54.3
click at [515, 217] on div "Map Terrain Satellite Labels Keyboard shortcuts Map Data Imagery ©2025 Airbus, …" at bounding box center [466, 226] width 262 height 112
drag, startPoint x: 588, startPoint y: 247, endPoint x: 459, endPoint y: 180, distance: 145.2
click at [459, 180] on div "To activate drag with keyboard, press Alt + Enter. Once in keyboard drag state,…" at bounding box center [466, 226] width 262 height 112
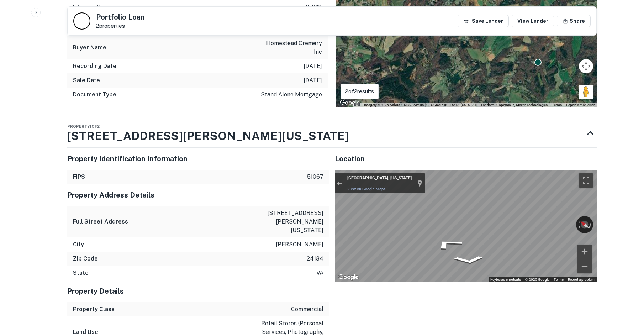
drag, startPoint x: 537, startPoint y: 207, endPoint x: 363, endPoint y: 172, distance: 177.9
click at [363, 172] on div "← Move left → Move right ↑ Move up ↓ Move down + Zoom in - Zoom out Wirtz, Virg…" at bounding box center [466, 226] width 262 height 112
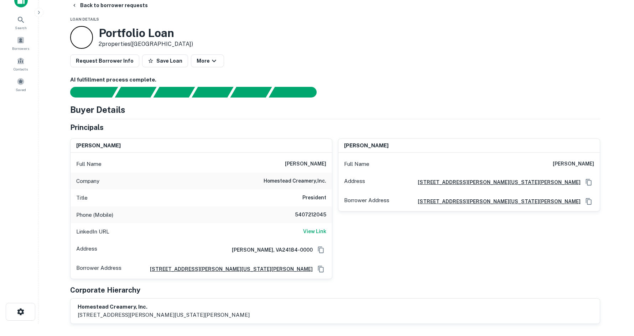
scroll to position [0, 0]
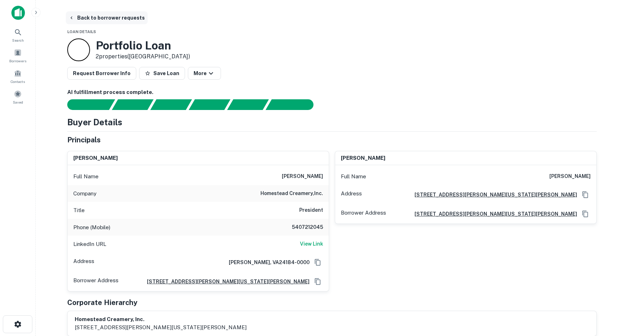
click at [96, 20] on button "Back to borrower requests" at bounding box center [107, 17] width 82 height 13
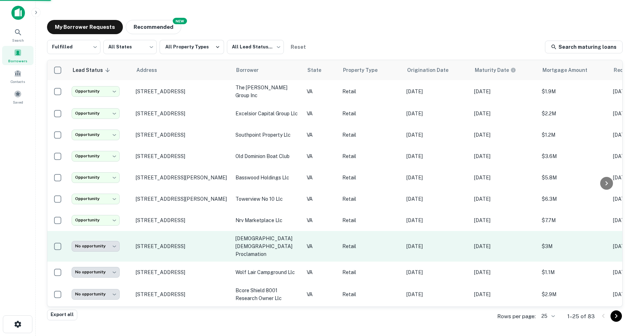
scroll to position [107, 0]
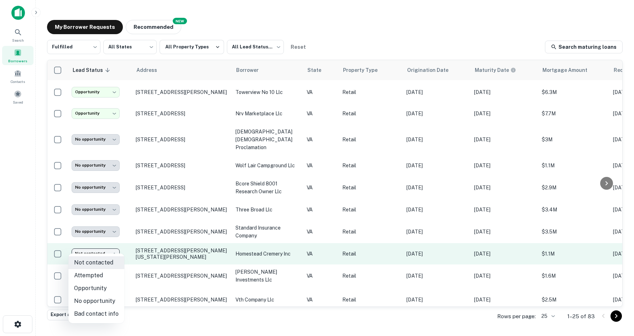
click at [109, 249] on body "**********" at bounding box center [317, 168] width 634 height 336
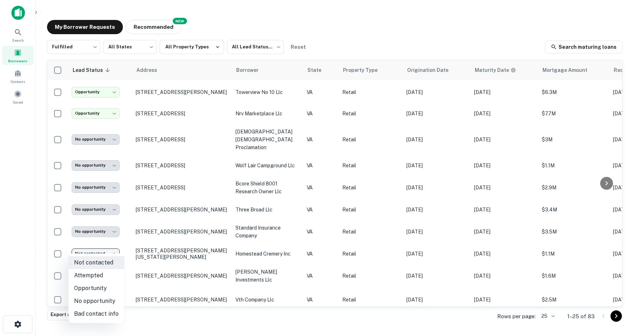
click at [139, 250] on div at bounding box center [317, 168] width 634 height 336
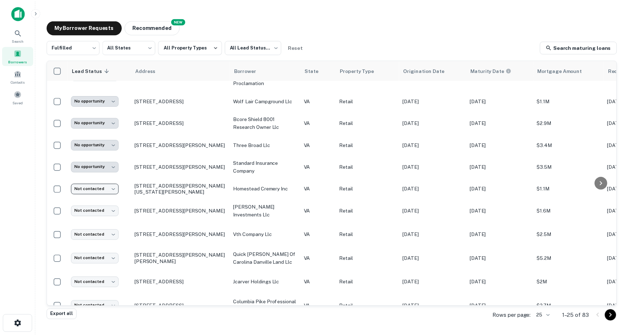
scroll to position [178, 0]
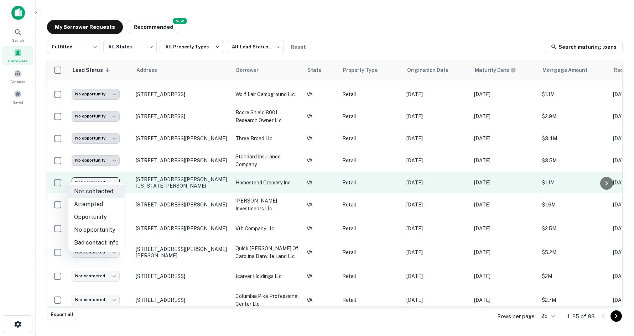
click at [115, 179] on body "**********" at bounding box center [317, 168] width 634 height 336
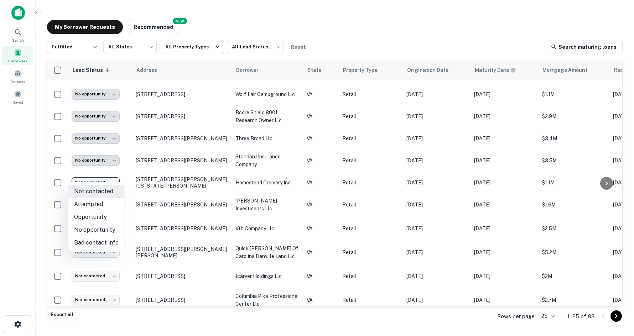
click at [95, 227] on li "No opportunity" at bounding box center [96, 230] width 56 height 13
type input "**********"
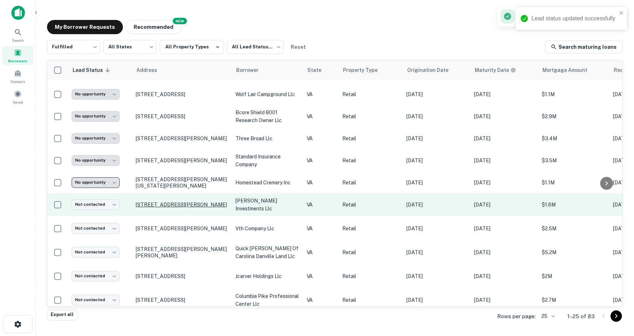
click at [145, 201] on p "320 N Main St Marion, VA24354" at bounding box center [182, 204] width 93 height 6
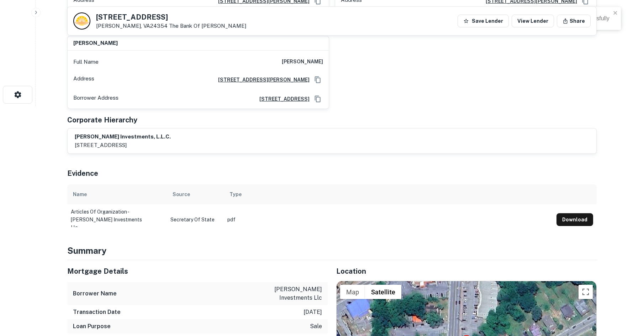
scroll to position [392, 0]
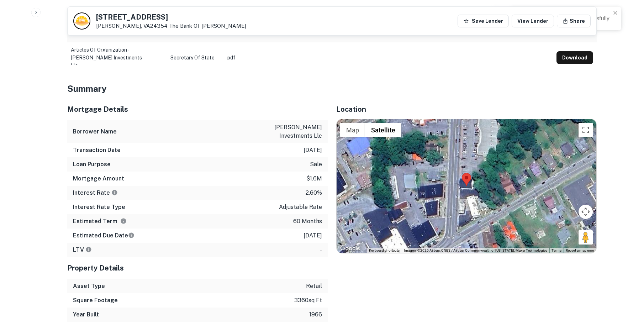
drag, startPoint x: 581, startPoint y: 229, endPoint x: 532, endPoint y: 195, distance: 59.0
click at [468, 180] on div "Map Terrain Satellite Labels Keyboard shortcuts Map Data Imagery ©2025 Airbus, …" at bounding box center [467, 186] width 260 height 134
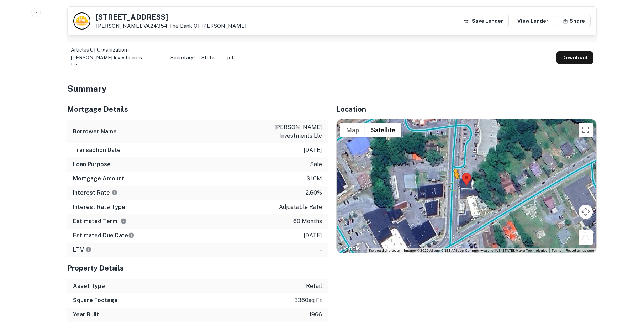
drag, startPoint x: 586, startPoint y: 229, endPoint x: 452, endPoint y: 179, distance: 143.4
click at [452, 179] on div "To activate drag with keyboard, press Alt + Enter. Once in keyboard drag state,…" at bounding box center [467, 186] width 260 height 134
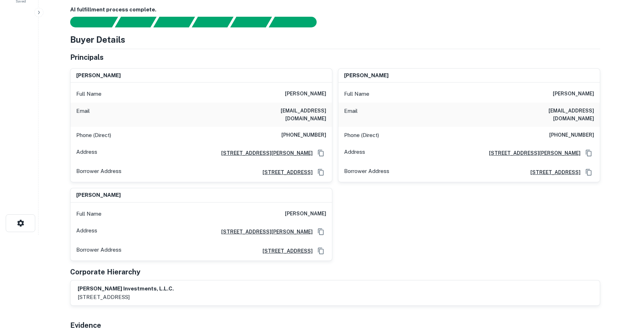
scroll to position [0, 0]
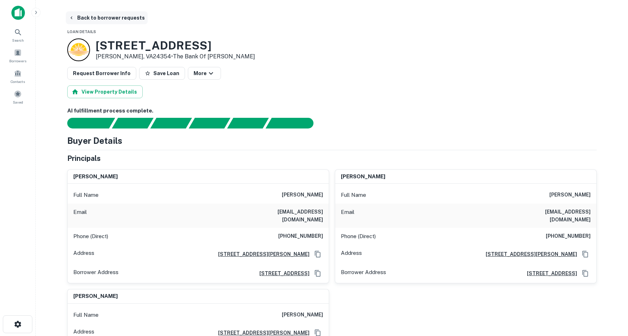
click at [83, 20] on button "Back to borrower requests" at bounding box center [107, 17] width 82 height 13
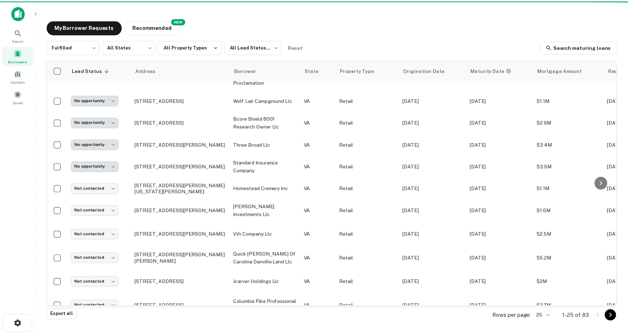
scroll to position [178, 0]
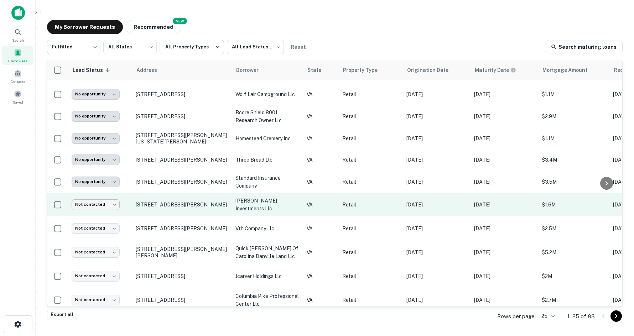
click at [113, 196] on body "**********" at bounding box center [317, 168] width 634 height 336
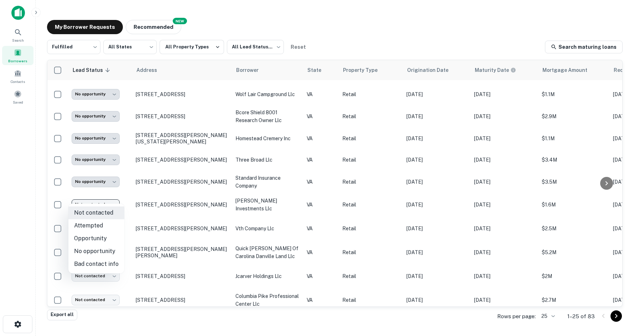
click at [107, 246] on li "No opportunity" at bounding box center [96, 251] width 56 height 13
type input "**********"
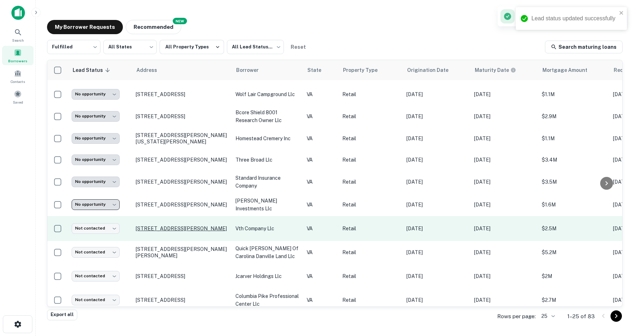
click at [159, 225] on p "695 Quesenberry St Christiansburg, VA24073" at bounding box center [182, 228] width 93 height 6
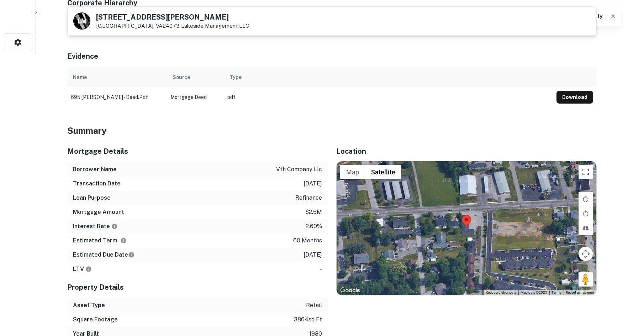
scroll to position [320, 0]
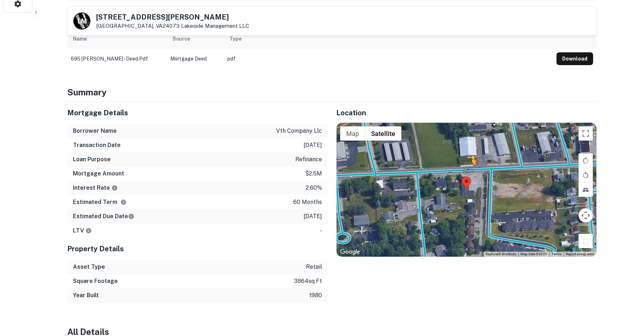
drag, startPoint x: 587, startPoint y: 221, endPoint x: 471, endPoint y: 151, distance: 135.4
click at [471, 151] on div "To activate drag with keyboard, press Alt + Enter. Once in keyboard drag state,…" at bounding box center [467, 190] width 260 height 134
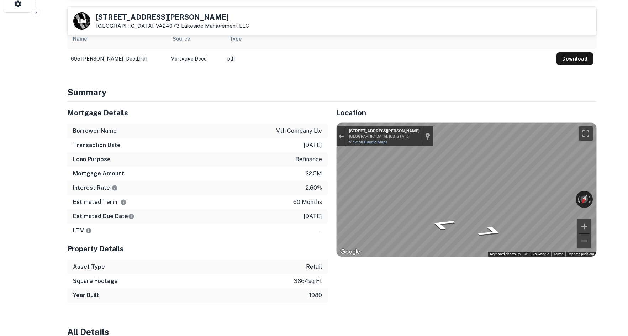
click at [468, 163] on div "← Move left → Move right ↑ Move up ↓ Move down + Zoom in - Zoom out 515 Radford…" at bounding box center [467, 190] width 260 height 134
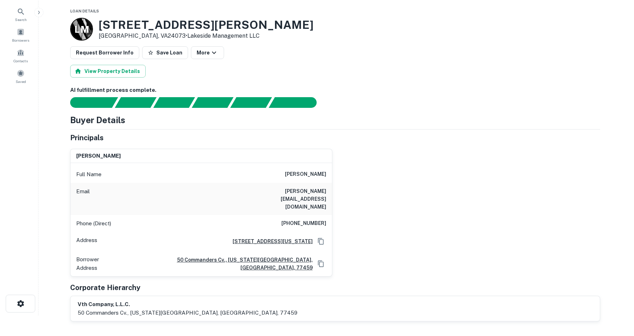
scroll to position [0, 0]
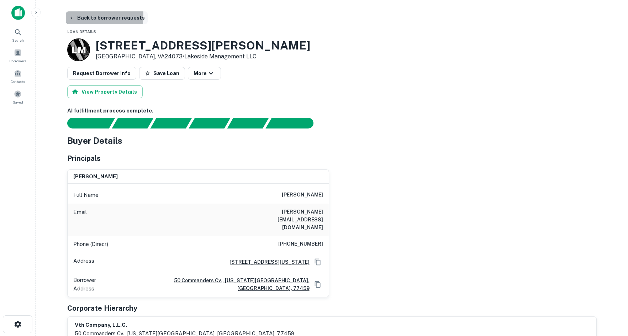
click at [74, 15] on icon "button" at bounding box center [72, 18] width 6 height 6
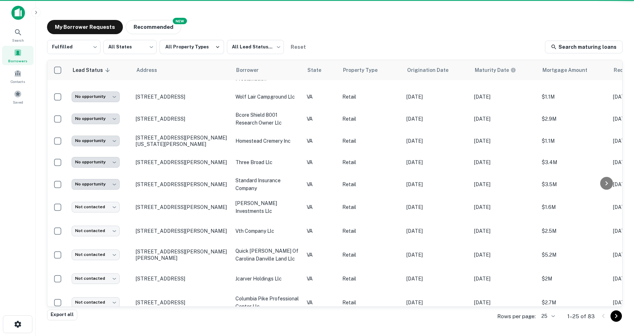
scroll to position [178, 0]
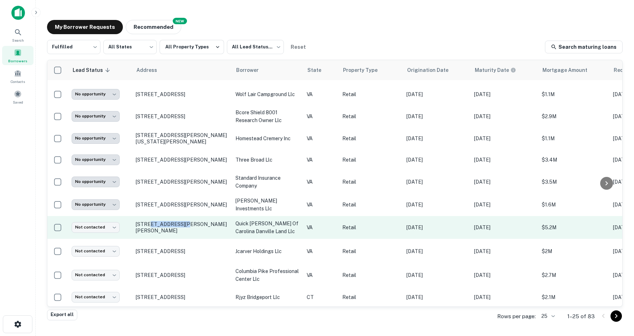
drag, startPoint x: 148, startPoint y: 221, endPoint x: 177, endPoint y: 216, distance: 29.3
click at [177, 216] on td "216 Collins Dr Danville, VA24540" at bounding box center [182, 227] width 100 height 23
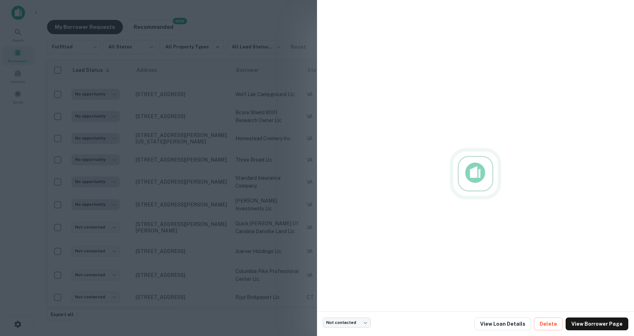
click at [224, 185] on div at bounding box center [317, 168] width 634 height 336
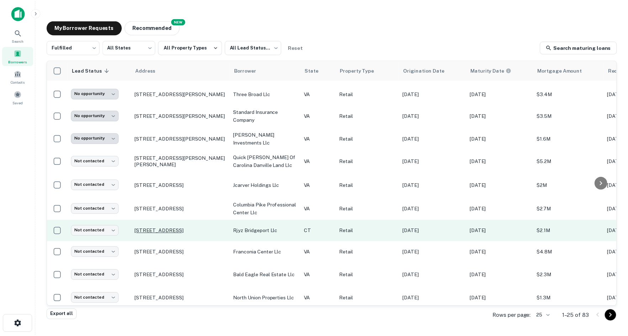
scroll to position [249, 0]
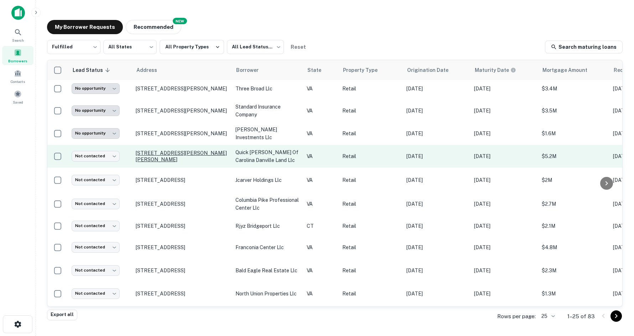
click at [169, 151] on p "216 Collins Dr Danville, VA24540" at bounding box center [182, 156] width 93 height 13
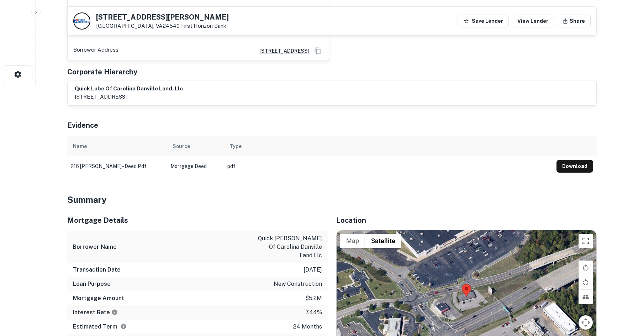
scroll to position [392, 0]
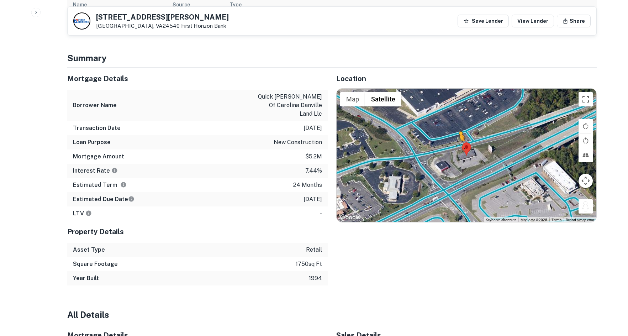
drag, startPoint x: 584, startPoint y: 196, endPoint x: 457, endPoint y: 138, distance: 139.8
click at [457, 138] on div "To activate drag with keyboard, press Alt + Enter. Once in keyboard drag state,…" at bounding box center [467, 156] width 260 height 134
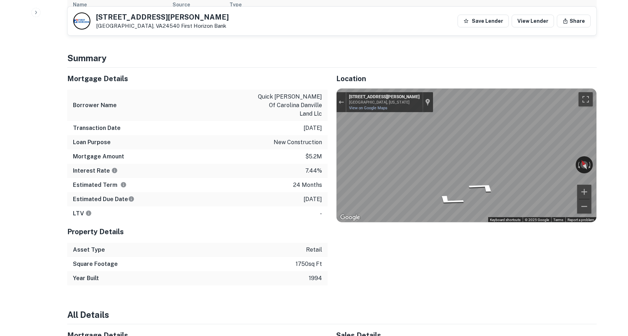
click at [212, 87] on div "Mortgage Details Borrower Name quick luse of carolina danville land llc Transac…" at bounding box center [328, 177] width 538 height 218
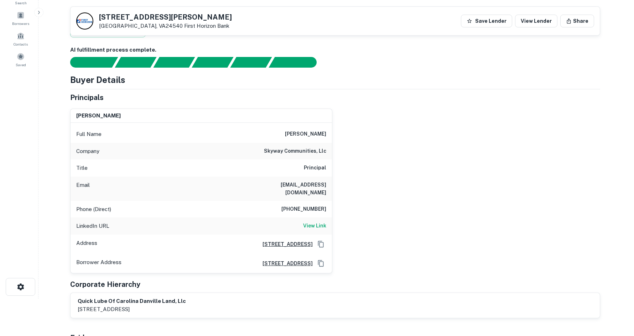
scroll to position [0, 0]
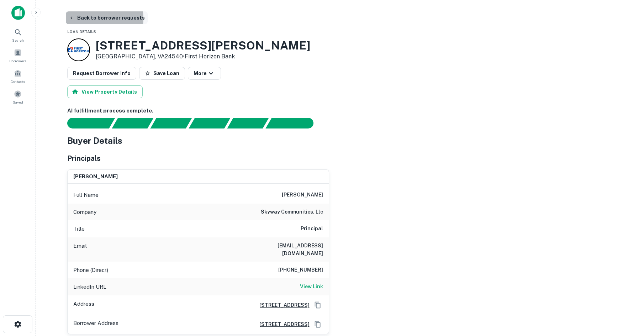
click at [77, 19] on button "Back to borrower requests" at bounding box center [107, 17] width 82 height 13
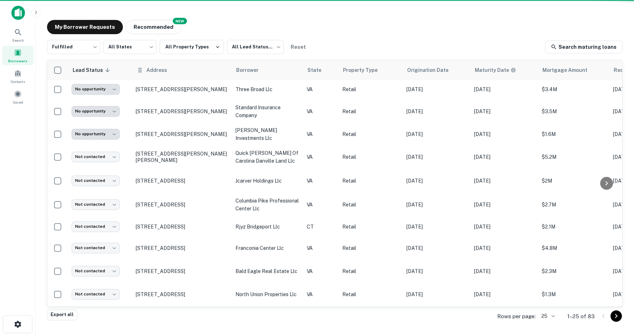
scroll to position [249, 0]
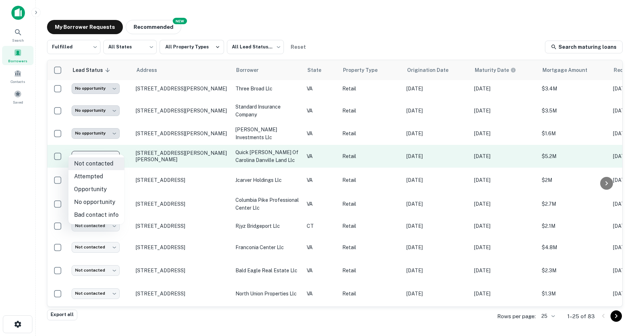
click at [107, 147] on body "**********" at bounding box center [317, 168] width 634 height 336
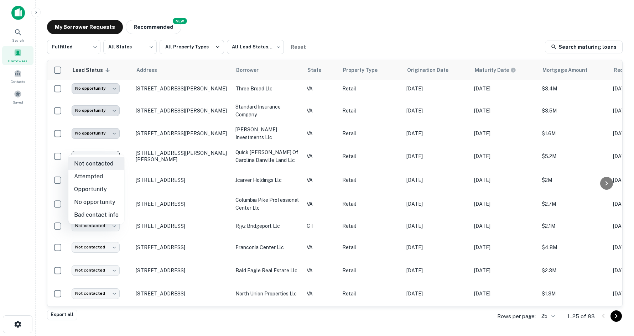
click at [97, 190] on li "Opportunity" at bounding box center [96, 189] width 56 height 13
type input "**********"
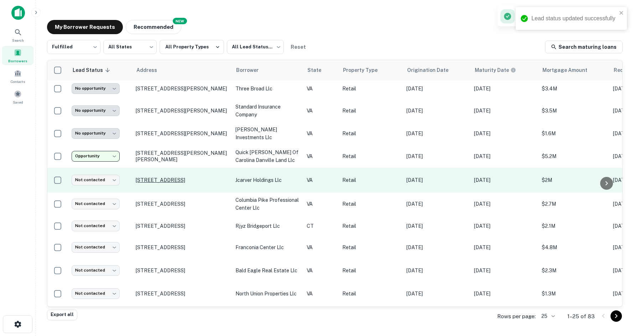
scroll to position [6, 0]
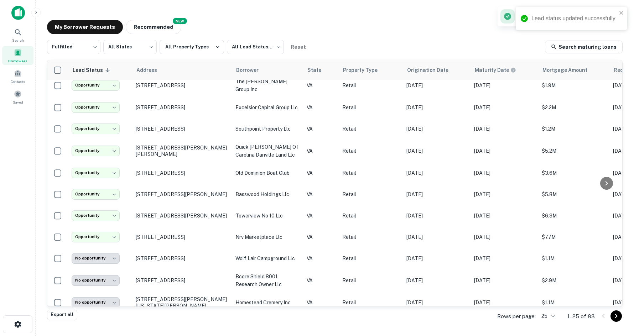
click at [149, 173] on p "200 Strand St Alexandria, VA22314" at bounding box center [182, 173] width 93 height 6
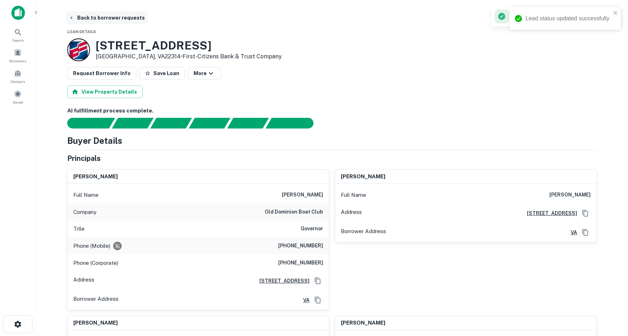
click at [84, 12] on button "Back to borrower requests" at bounding box center [107, 17] width 82 height 13
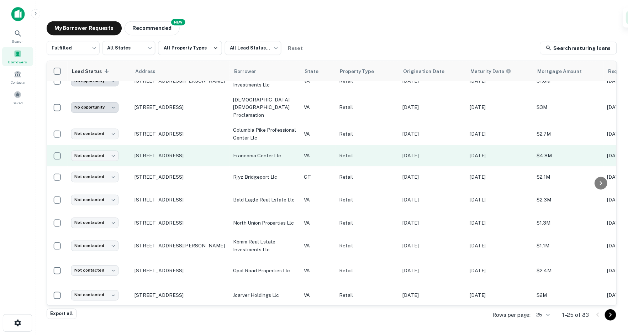
scroll to position [235, 0]
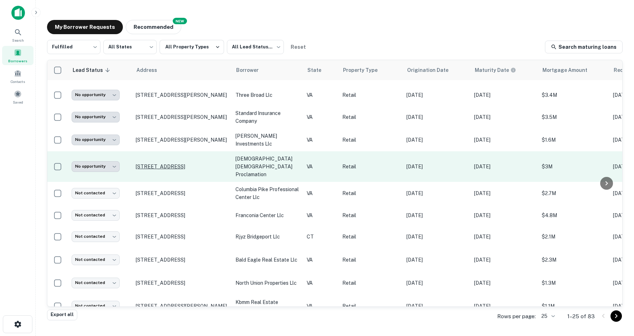
click at [153, 163] on p "12113 Vale Rd Oakton, VA22124" at bounding box center [182, 166] width 93 height 6
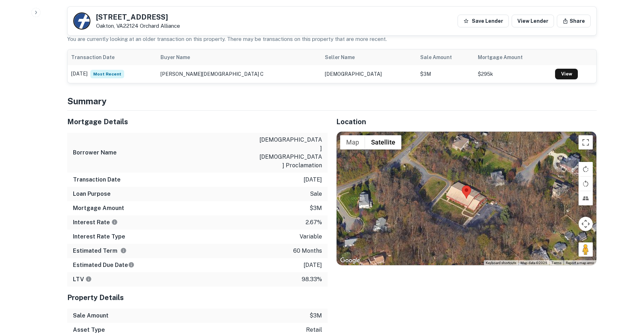
scroll to position [392, 0]
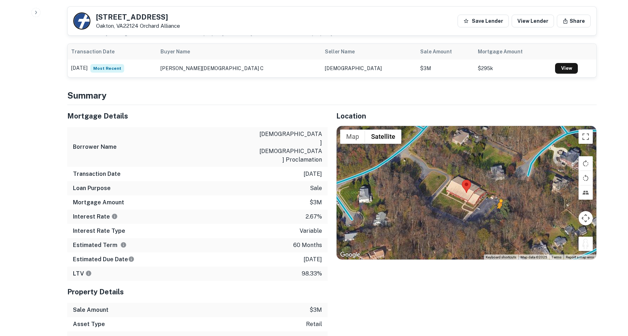
drag, startPoint x: 588, startPoint y: 246, endPoint x: 560, endPoint y: 237, distance: 29.4
click at [560, 237] on div "To activate drag with keyboard, press Alt + Enter. Once in keyboard drag state,…" at bounding box center [467, 193] width 260 height 134
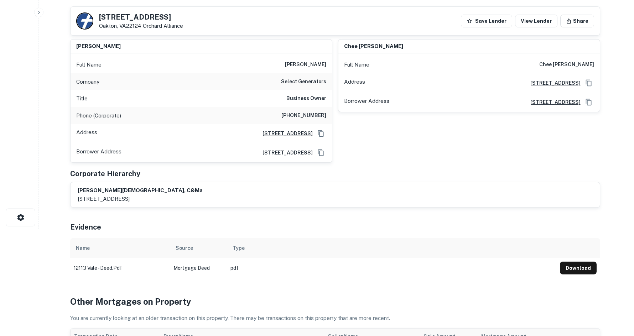
scroll to position [0, 0]
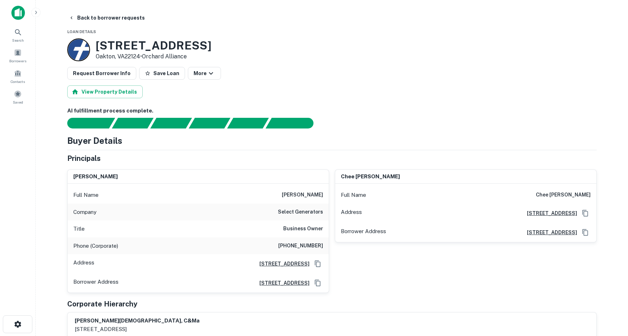
drag, startPoint x: 93, startPoint y: 21, endPoint x: 235, endPoint y: 28, distance: 141.5
click at [226, 22] on div "Back to borrower requests" at bounding box center [332, 17] width 530 height 13
click at [209, 73] on icon "button" at bounding box center [211, 73] width 4 height 2
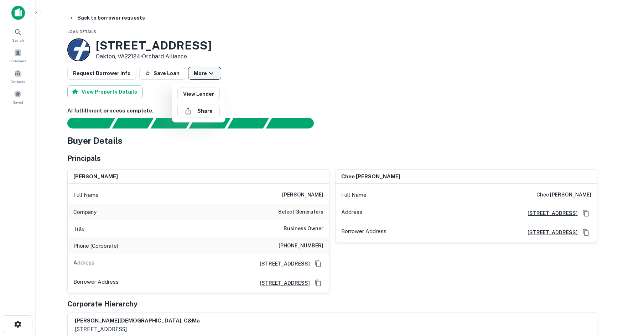
click at [205, 73] on div at bounding box center [317, 168] width 634 height 336
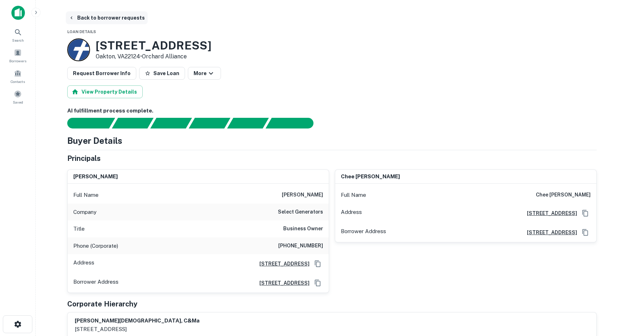
click at [111, 14] on button "Back to borrower requests" at bounding box center [107, 17] width 82 height 13
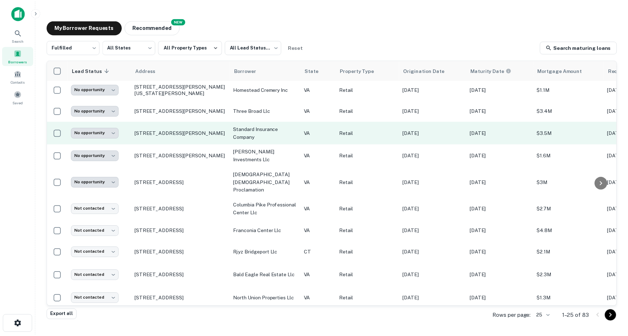
scroll to position [235, 0]
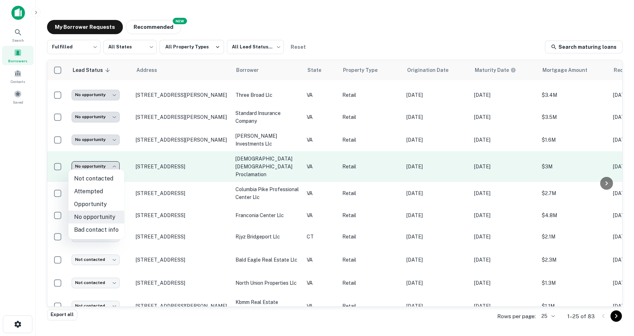
click at [100, 165] on body "**********" at bounding box center [317, 168] width 634 height 336
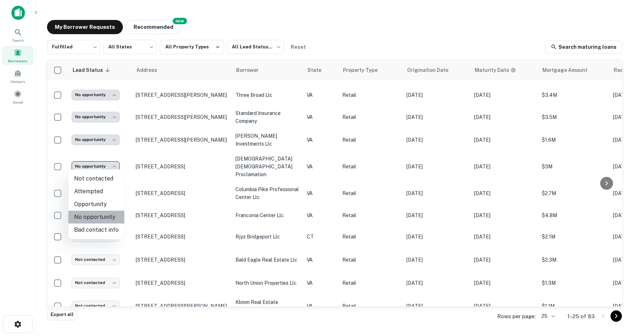
click at [104, 220] on li "No opportunity" at bounding box center [96, 217] width 56 height 13
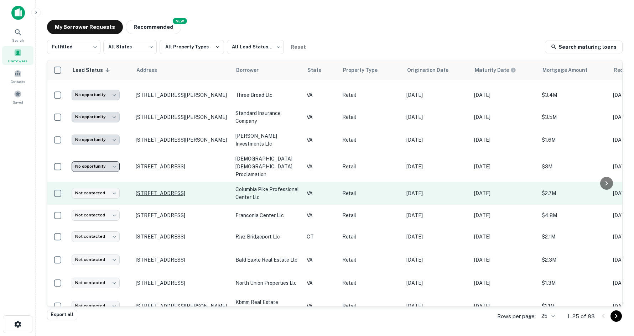
click at [156, 190] on p "3205 Columbia Pike Arlington, VA22204" at bounding box center [182, 193] width 93 height 6
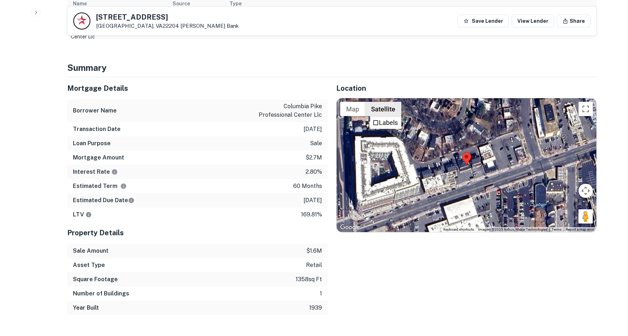
scroll to position [356, 0]
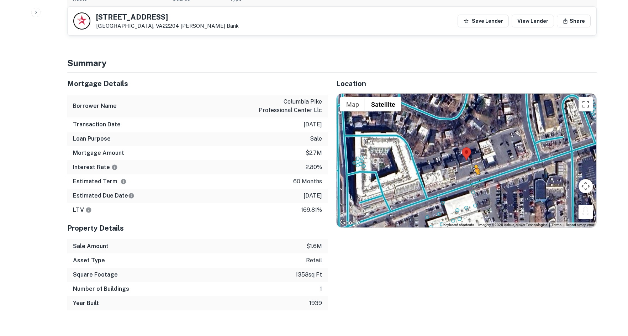
drag, startPoint x: 589, startPoint y: 213, endPoint x: 473, endPoint y: 181, distance: 121.1
click at [473, 181] on div "To activate drag with keyboard, press Alt + Enter. Once in keyboard drag state,…" at bounding box center [467, 161] width 260 height 134
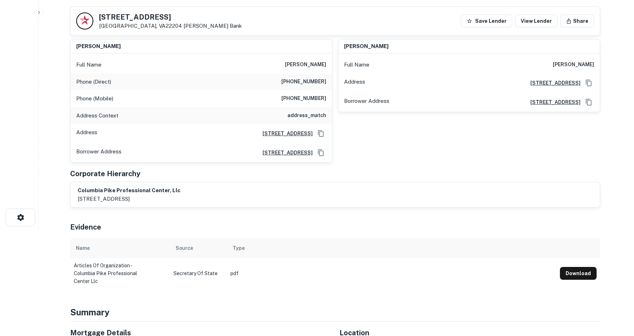
scroll to position [0, 0]
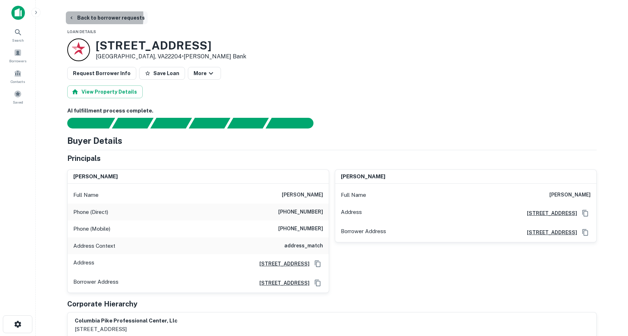
click at [72, 17] on icon "button" at bounding box center [72, 18] width 6 height 6
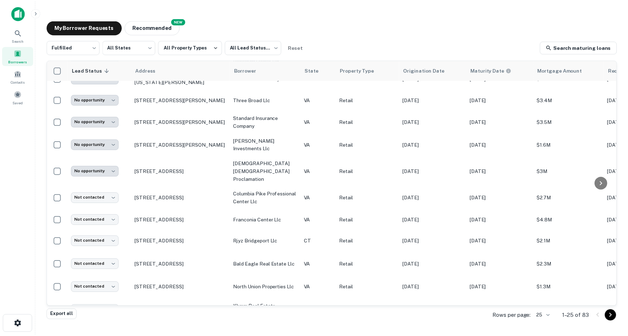
scroll to position [235, 0]
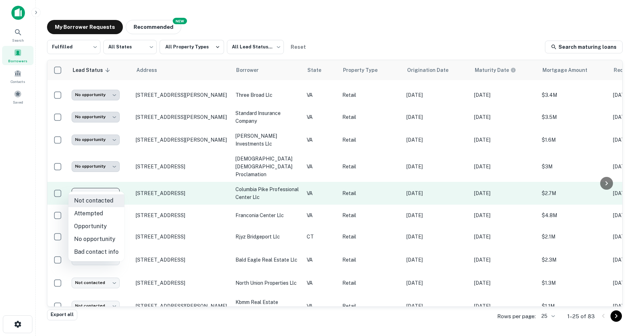
click at [110, 185] on body "**********" at bounding box center [317, 168] width 634 height 336
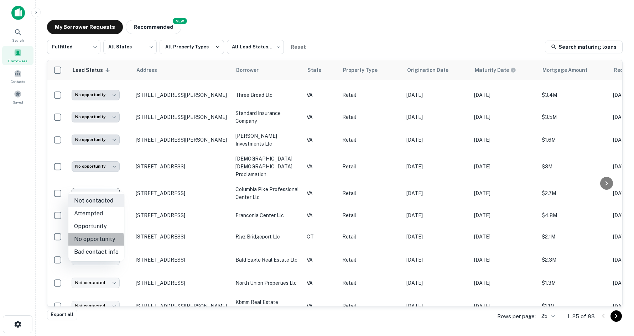
click at [91, 241] on li "No opportunity" at bounding box center [96, 239] width 56 height 13
type input "**********"
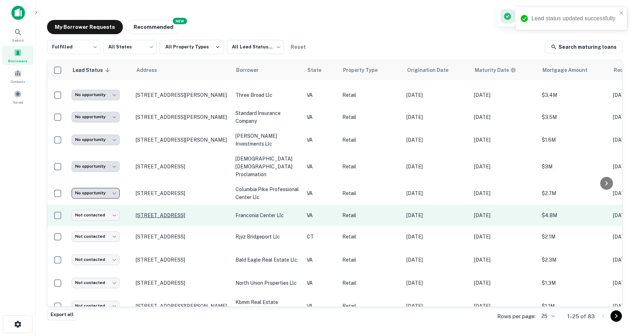
click at [146, 212] on p "6110 Franconia Rd Alexandria, VA22310" at bounding box center [182, 215] width 93 height 6
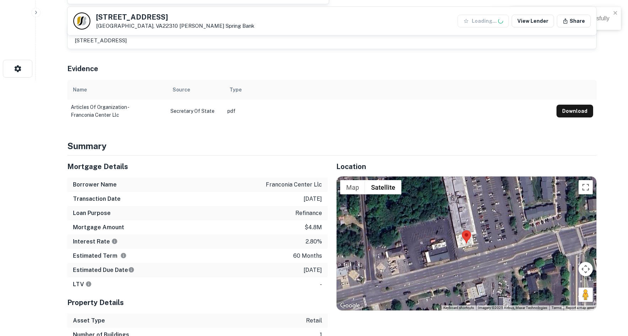
scroll to position [320, 0]
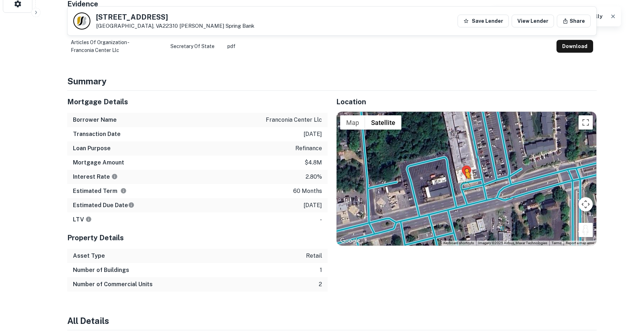
drag, startPoint x: 588, startPoint y: 223, endPoint x: 460, endPoint y: 174, distance: 137.1
click at [460, 174] on div "To activate drag with keyboard, press Alt + Enter. Once in keyboard drag state,…" at bounding box center [467, 179] width 260 height 134
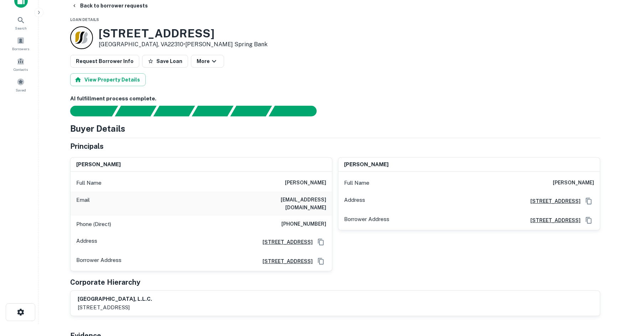
scroll to position [0, 0]
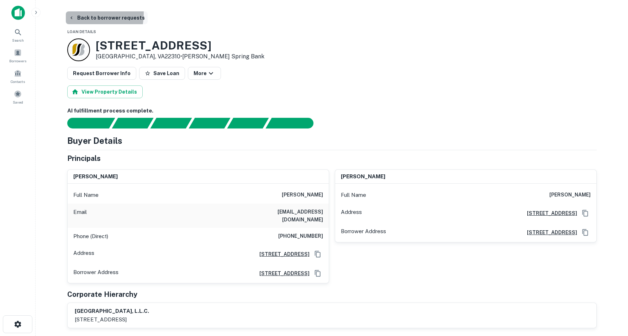
click at [80, 14] on button "Back to borrower requests" at bounding box center [107, 17] width 82 height 13
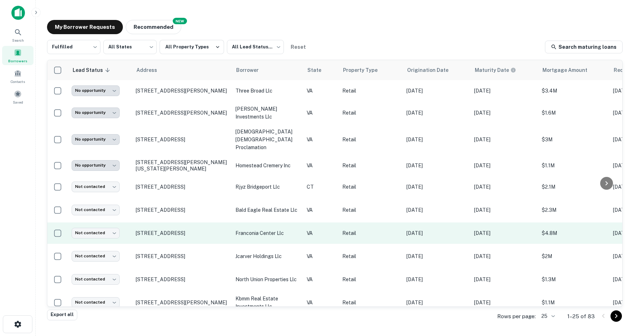
scroll to position [271, 0]
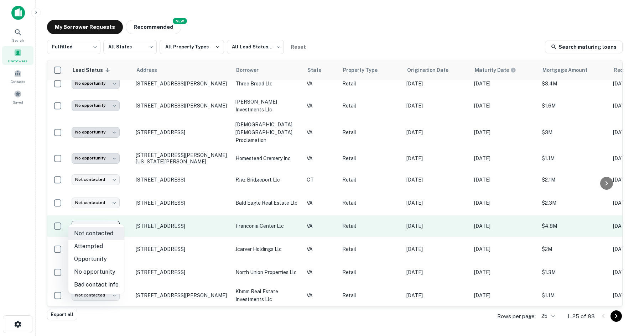
click at [100, 218] on body "**********" at bounding box center [317, 168] width 634 height 336
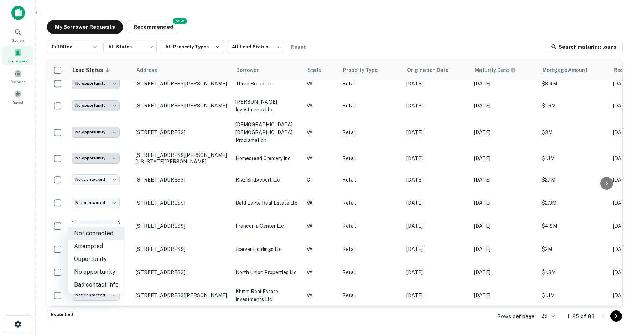
click at [102, 255] on li "Opportunity" at bounding box center [96, 259] width 56 height 13
type input "**********"
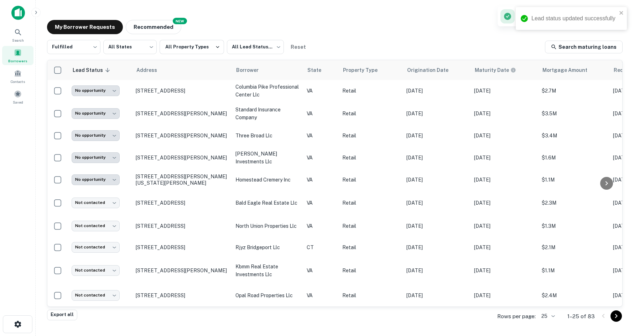
scroll to position [0, 0]
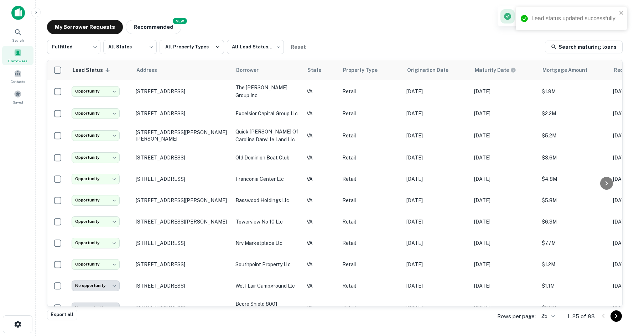
click at [176, 168] on td "6110 Franconia Rd Alexandria, VA22310" at bounding box center [182, 178] width 100 height 21
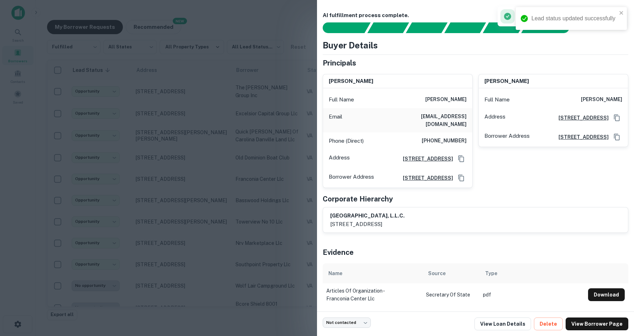
click at [176, 168] on div at bounding box center [317, 168] width 634 height 336
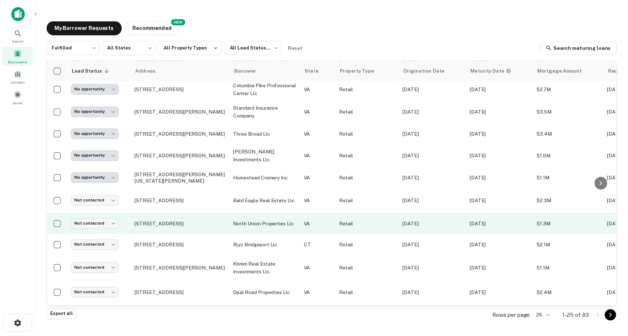
scroll to position [285, 0]
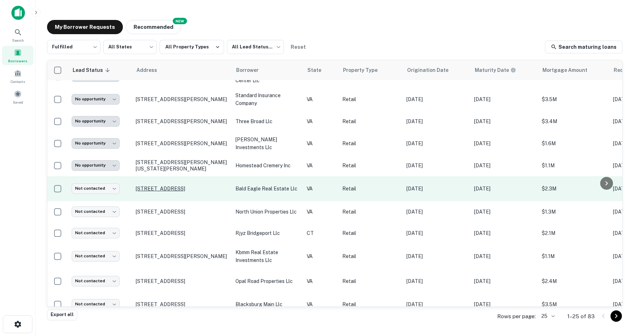
click at [171, 185] on p "629 Cedar Creek Grade Winchester, VA22601" at bounding box center [182, 188] width 93 height 6
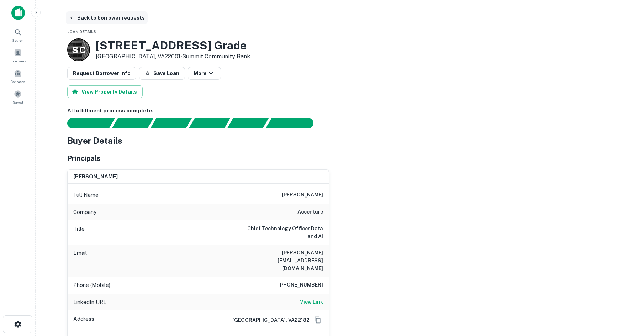
click at [95, 21] on button "Back to borrower requests" at bounding box center [107, 17] width 82 height 13
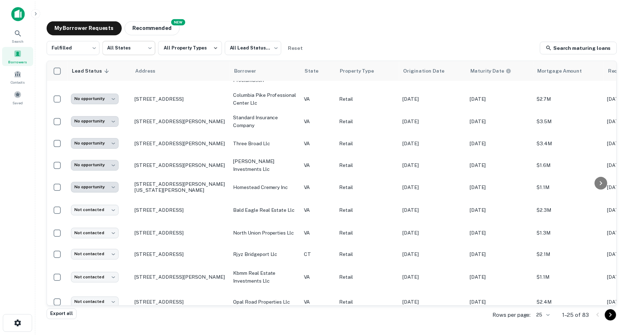
scroll to position [285, 0]
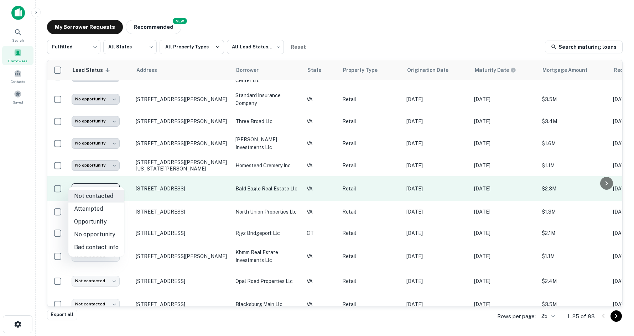
click at [101, 187] on body "**********" at bounding box center [317, 168] width 634 height 336
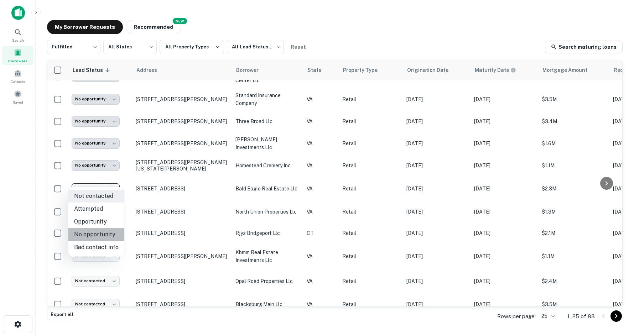
click at [105, 231] on li "No opportunity" at bounding box center [96, 234] width 56 height 13
type input "**********"
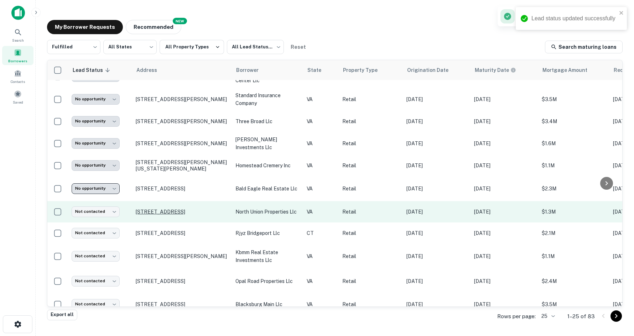
click at [154, 209] on p "206 N Union St Danville, VA24541" at bounding box center [182, 212] width 93 height 6
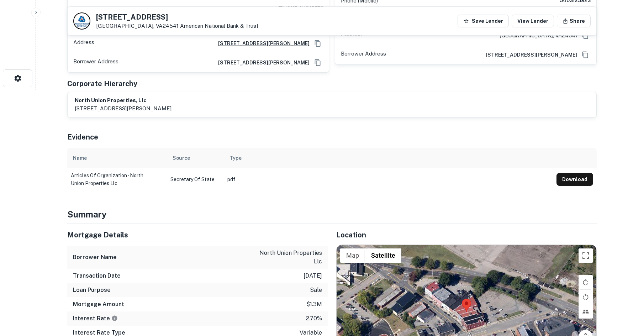
scroll to position [320, 0]
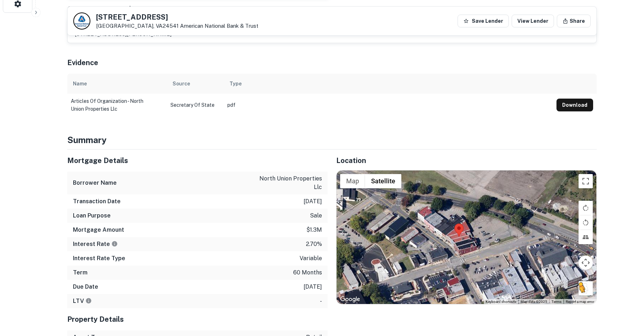
drag, startPoint x: 594, startPoint y: 274, endPoint x: 586, endPoint y: 274, distance: 8.6
click at [566, 274] on div "To activate drag with keyboard, press Alt + Enter. Once in keyboard drag state,…" at bounding box center [467, 237] width 260 height 134
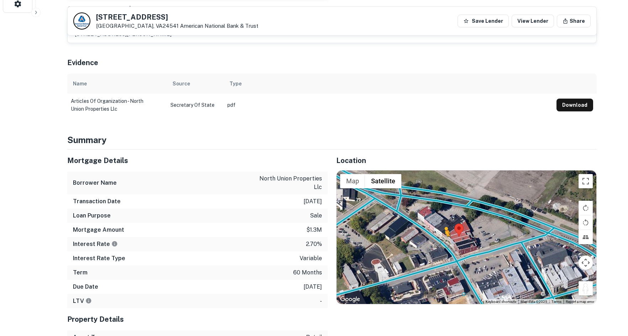
drag, startPoint x: 586, startPoint y: 274, endPoint x: 438, endPoint y: 226, distance: 155.3
click at [438, 226] on div "To activate drag with keyboard, press Alt + Enter. Once in keyboard drag state,…" at bounding box center [467, 237] width 260 height 134
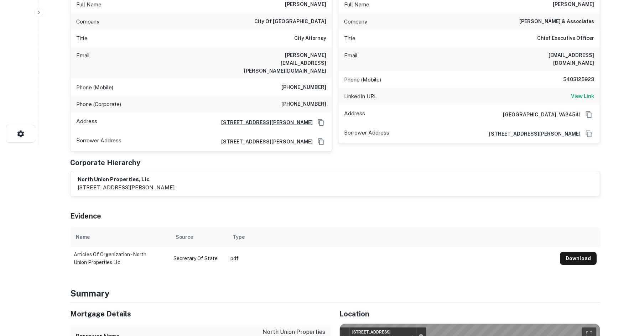
scroll to position [0, 0]
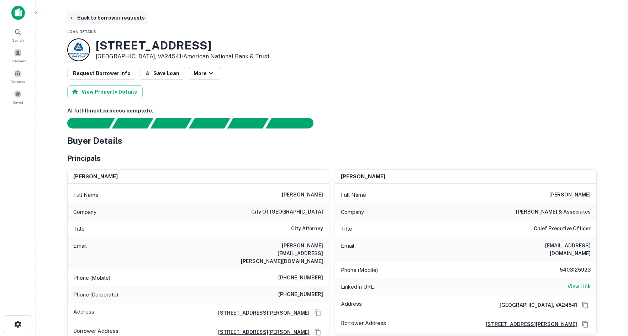
click at [95, 19] on button "Back to borrower requests" at bounding box center [107, 17] width 82 height 13
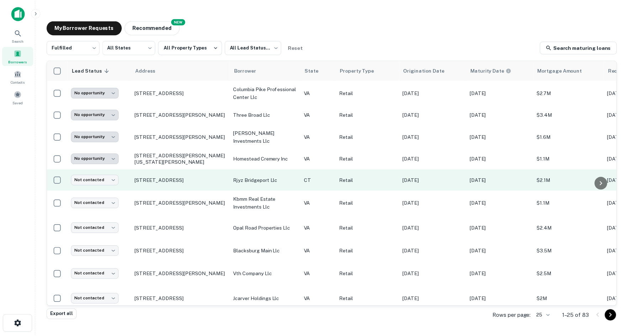
scroll to position [342, 0]
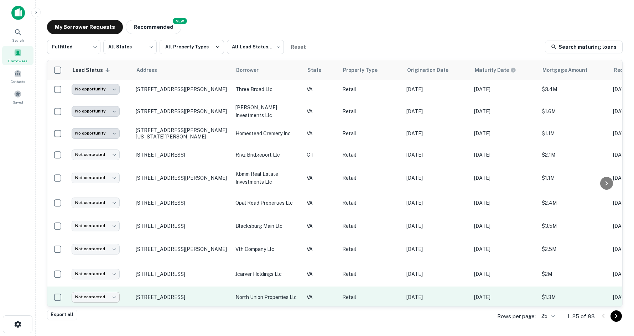
click at [109, 288] on body "**********" at bounding box center [317, 168] width 634 height 336
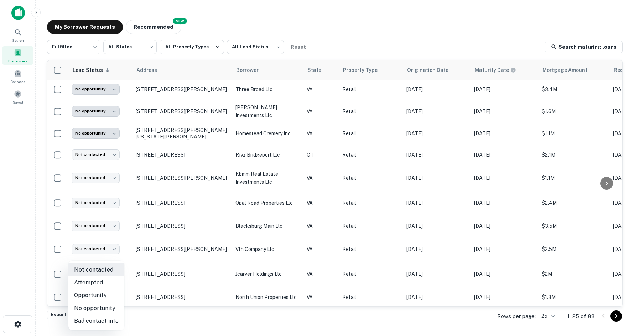
click at [99, 308] on li "No opportunity" at bounding box center [96, 308] width 56 height 13
type input "**********"
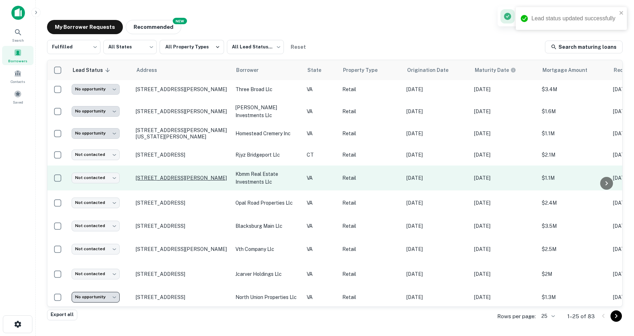
click at [154, 175] on p "4425 Brookfield Corporate Dr Chantilly, VA20151" at bounding box center [182, 178] width 93 height 6
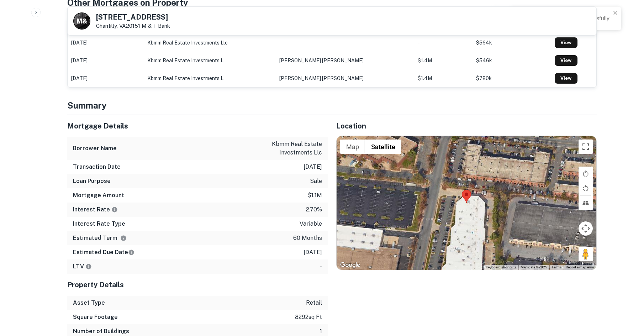
scroll to position [463, 0]
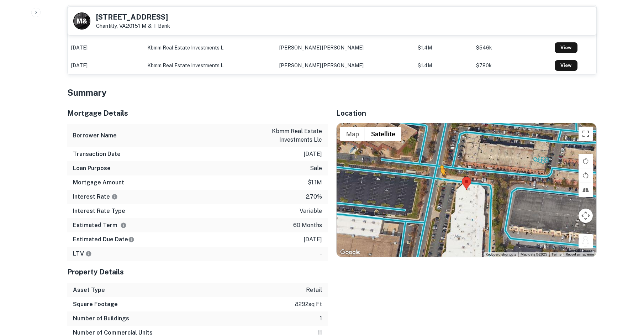
drag, startPoint x: 591, startPoint y: 237, endPoint x: 439, endPoint y: 174, distance: 164.5
click at [439, 174] on div "To activate drag with keyboard, press Alt + Enter. Once in keyboard drag state,…" at bounding box center [467, 190] width 260 height 134
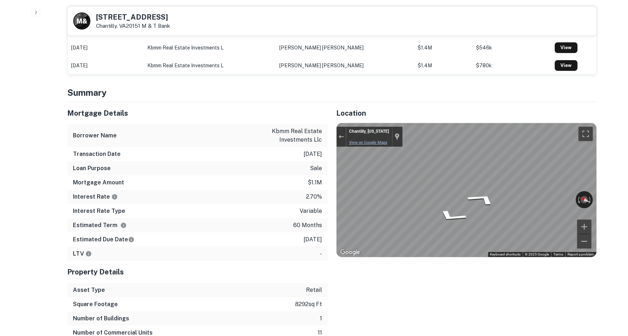
click at [307, 142] on div "Mortgage Details Borrower Name kbmm real estate investments llc Transaction Dat…" at bounding box center [328, 228] width 538 height 252
click at [301, 168] on div "Mortgage Details Borrower Name kbmm real estate investments llc Transaction Dat…" at bounding box center [328, 228] width 538 height 252
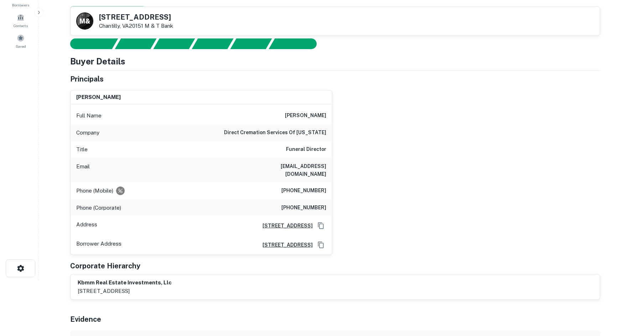
scroll to position [0, 0]
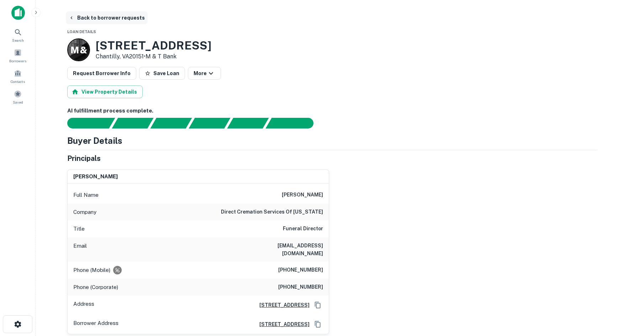
click at [81, 19] on button "Back to borrower requests" at bounding box center [107, 17] width 82 height 13
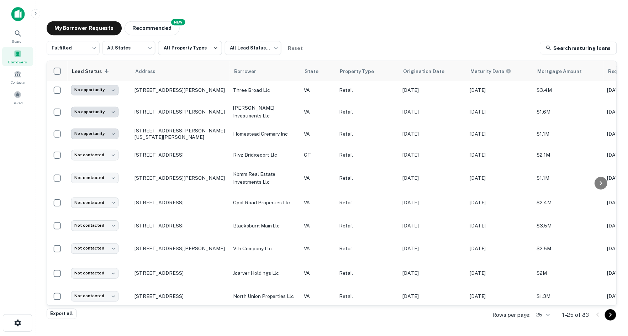
scroll to position [296, 0]
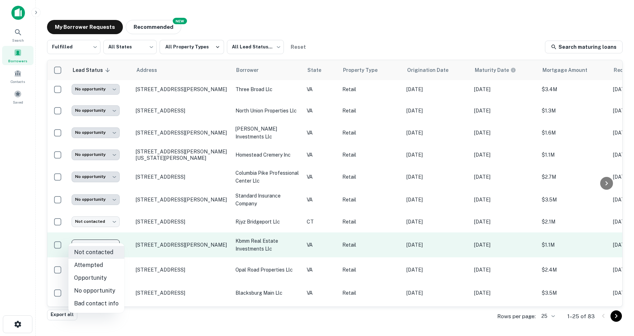
click at [96, 235] on body "**********" at bounding box center [317, 168] width 634 height 336
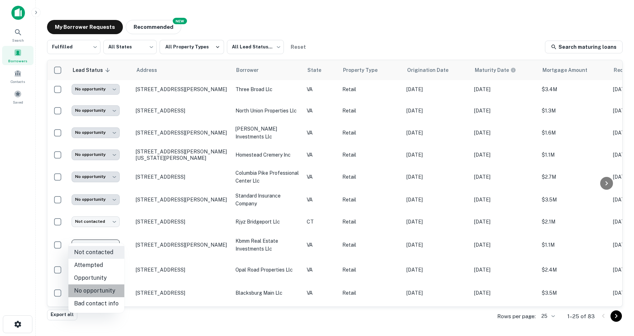
click at [103, 289] on li "No opportunity" at bounding box center [96, 290] width 56 height 13
type input "**********"
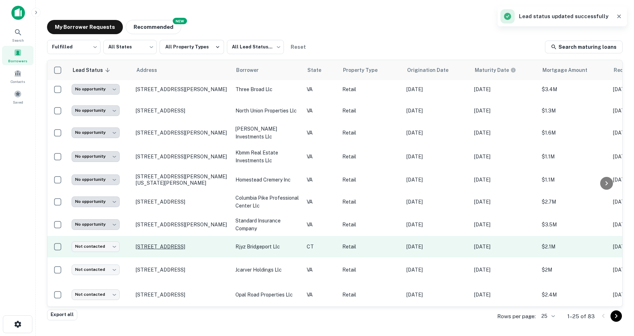
click at [155, 243] on p "115 Mountain Grove St Bridgeport, CT06605" at bounding box center [182, 246] width 93 height 6
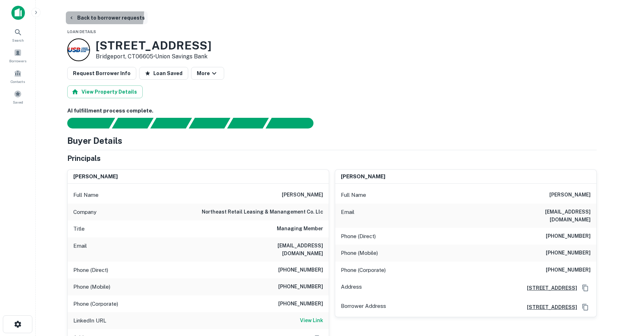
click at [77, 12] on button "Back to borrower requests" at bounding box center [107, 17] width 82 height 13
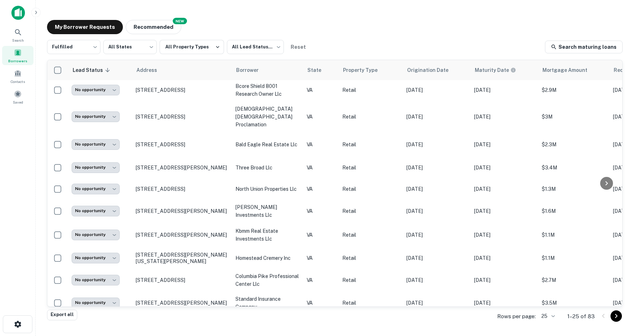
scroll to position [296, 0]
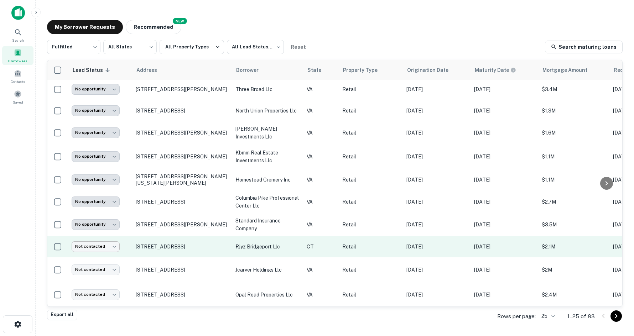
click at [95, 242] on body "**********" at bounding box center [317, 168] width 634 height 336
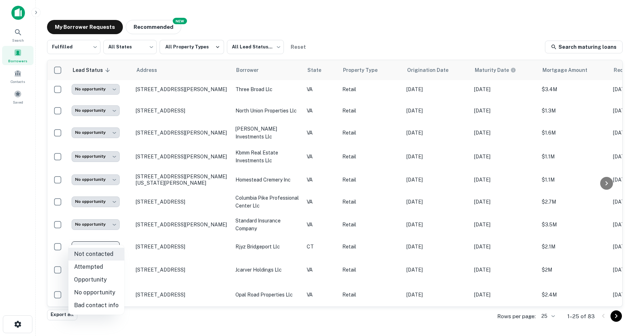
click at [89, 290] on li "No opportunity" at bounding box center [96, 292] width 56 height 13
type input "**********"
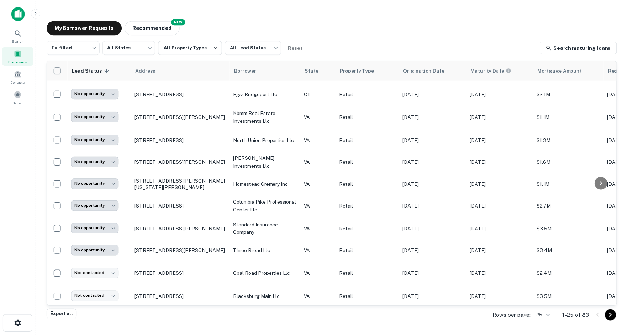
scroll to position [342, 0]
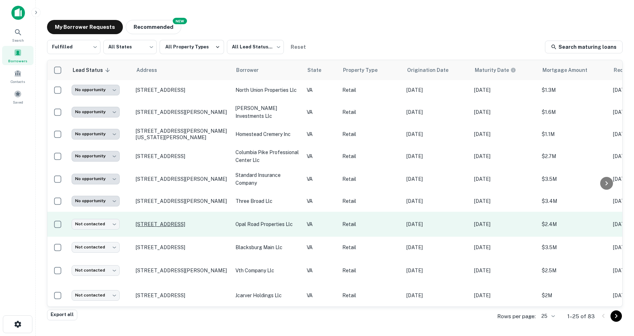
click at [152, 221] on p "10007 Patriot Hwy Fredericksburg, VA22407" at bounding box center [182, 224] width 93 height 6
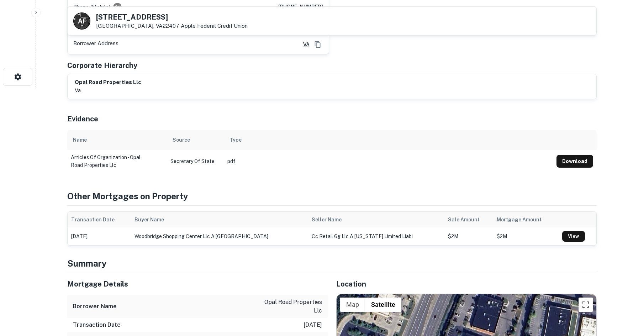
scroll to position [463, 0]
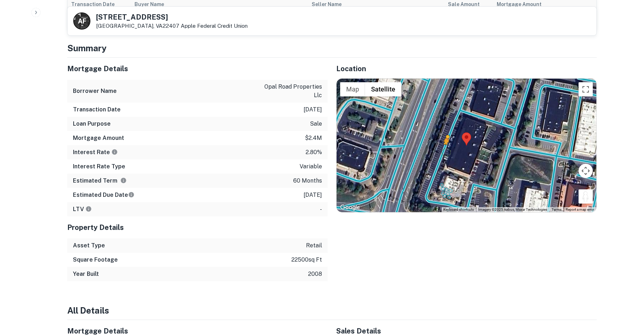
drag, startPoint x: 583, startPoint y: 182, endPoint x: 444, endPoint y: 137, distance: 146.3
click at [444, 137] on div "To activate drag with keyboard, press Alt + Enter. Once in keyboard drag state,…" at bounding box center [467, 146] width 260 height 134
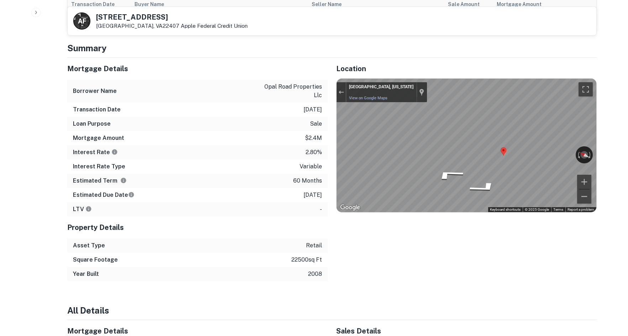
click at [417, 139] on div "← Move left → Move right ↑ Move up ↓ Move down + Zoom in - Zoom out Fredericksb…" at bounding box center [467, 146] width 260 height 134
drag, startPoint x: 545, startPoint y: 140, endPoint x: 328, endPoint y: 131, distance: 217.0
click at [328, 131] on div "Location ← Move left → Move right ↑ Move up ↓ Move down + Zoom in - Zoom out Ho…" at bounding box center [462, 170] width 269 height 224
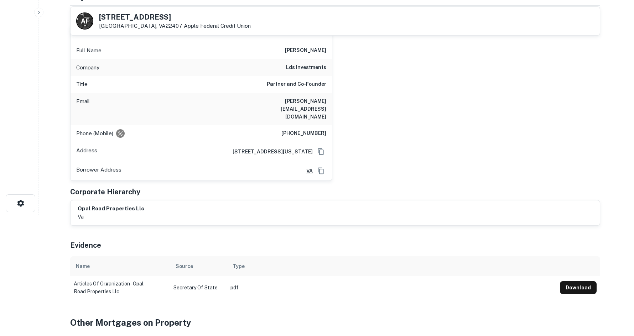
scroll to position [0, 0]
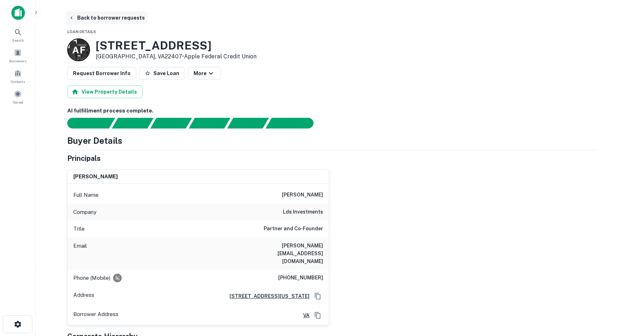
click at [71, 17] on icon "button" at bounding box center [71, 17] width 2 height 3
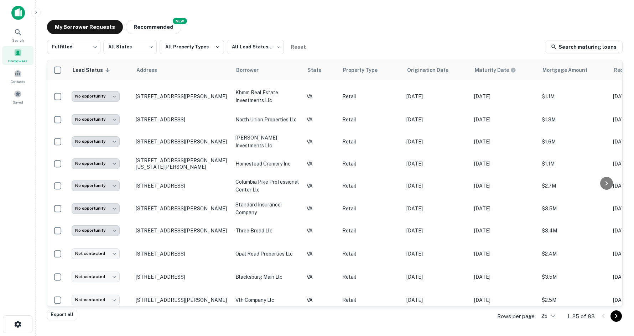
scroll to position [342, 0]
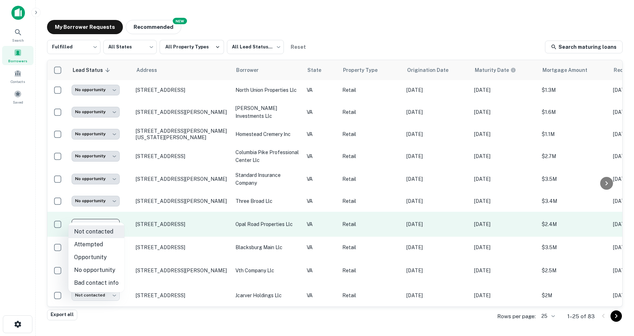
click at [107, 219] on body "**********" at bounding box center [317, 168] width 634 height 336
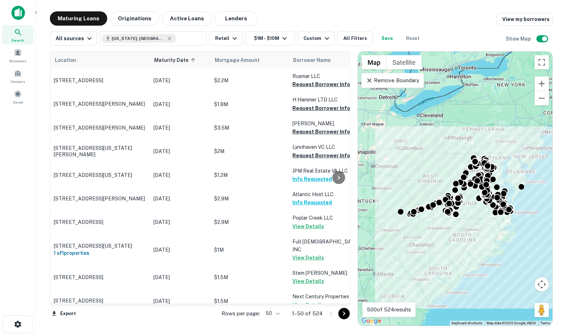
scroll to position [392, 0]
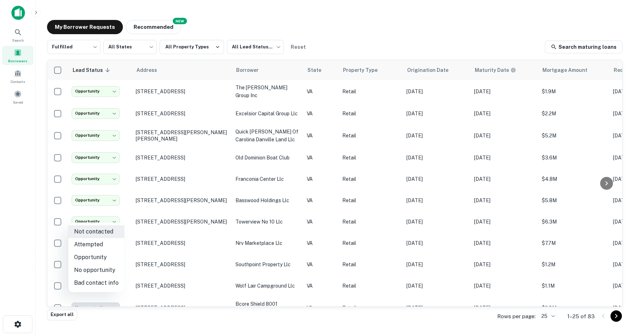
scroll to position [342, 0]
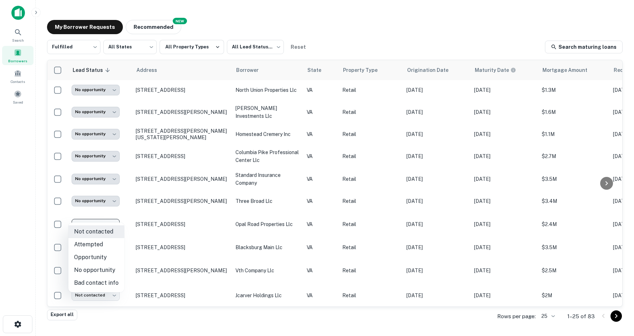
click at [102, 259] on li "Opportunity" at bounding box center [96, 257] width 56 height 13
type input "**********"
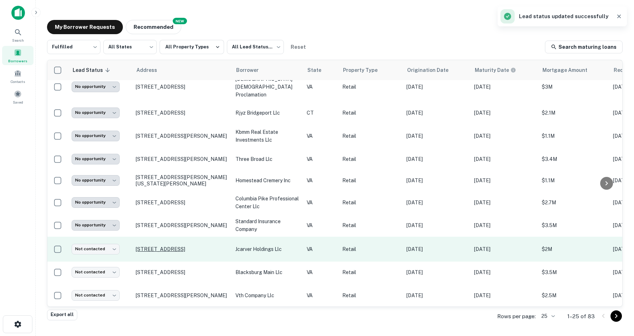
click at [160, 246] on p "1134 W Mercury Blvd Hampton, VA23666" at bounding box center [182, 249] width 93 height 6
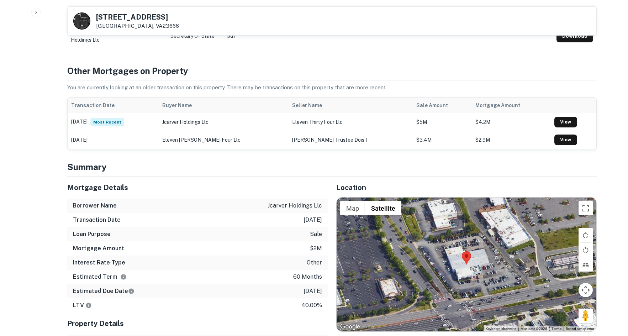
scroll to position [392, 0]
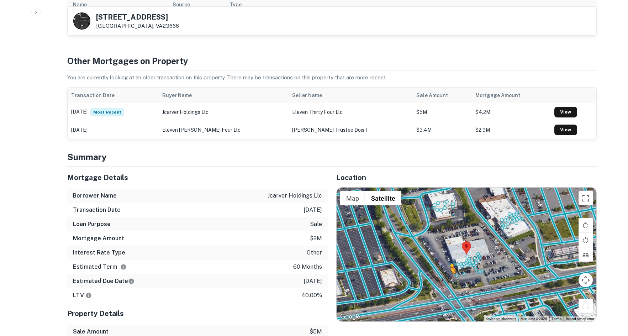
drag, startPoint x: 585, startPoint y: 301, endPoint x: 450, endPoint y: 274, distance: 137.7
click at [450, 274] on div "To activate drag with keyboard, press Alt + Enter. Once in keyboard drag state,…" at bounding box center [467, 255] width 260 height 134
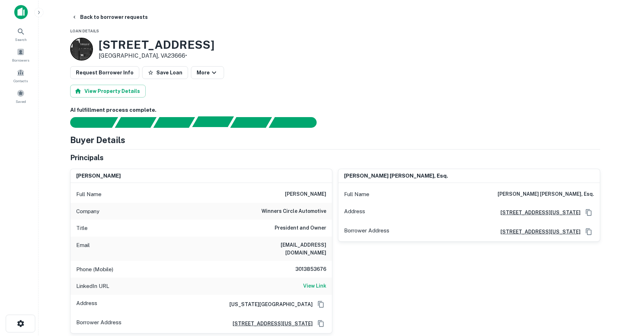
scroll to position [0, 0]
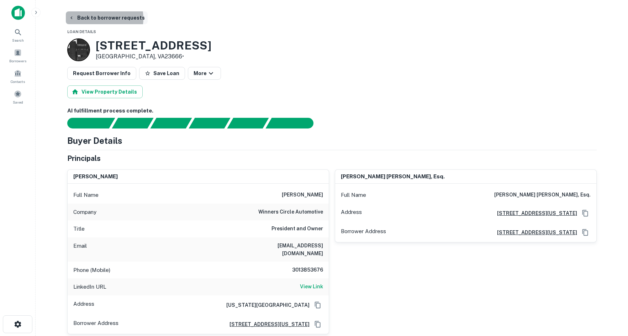
click at [98, 19] on button "Back to borrower requests" at bounding box center [107, 17] width 82 height 13
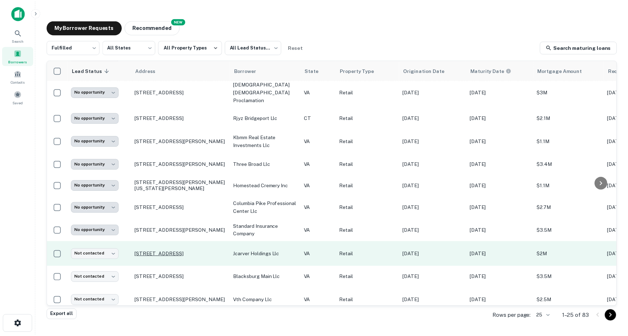
scroll to position [342, 0]
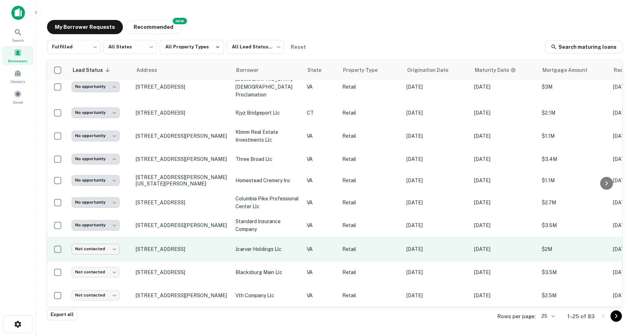
click at [107, 246] on body "**********" at bounding box center [317, 168] width 634 height 336
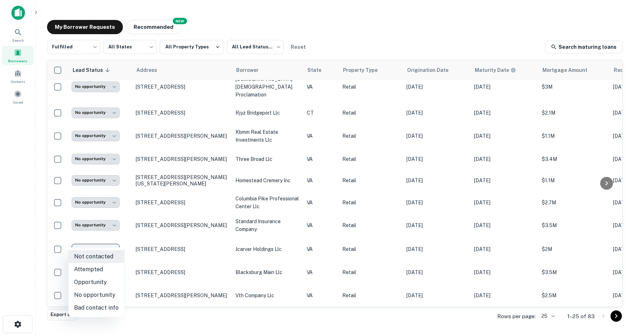
click at [83, 279] on li "Opportunity" at bounding box center [96, 282] width 56 height 13
type input "**********"
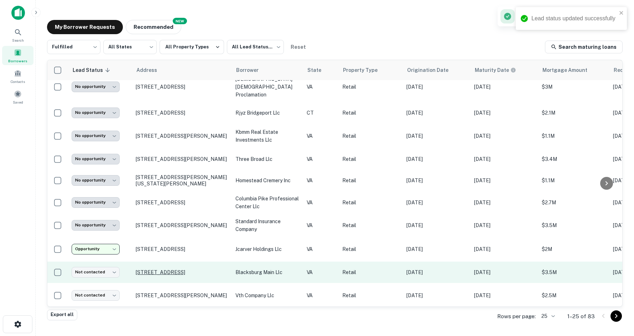
click at [148, 269] on p "[STREET_ADDRESS]" at bounding box center [182, 272] width 93 height 6
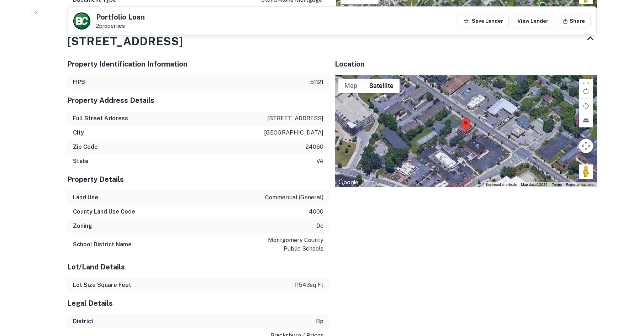
scroll to position [570, 0]
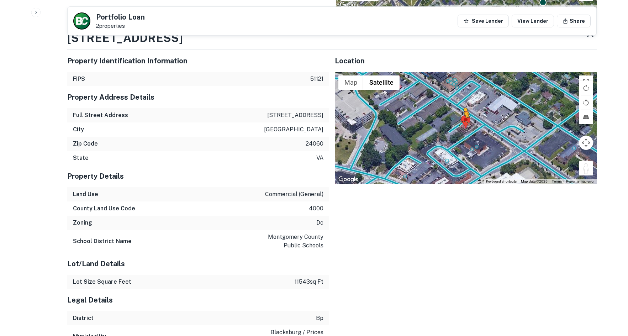
drag, startPoint x: 588, startPoint y: 164, endPoint x: 462, endPoint y: 125, distance: 132.4
click at [462, 125] on div "To activate drag with keyboard, press Alt + Enter. Once in keyboard drag state,…" at bounding box center [466, 128] width 262 height 112
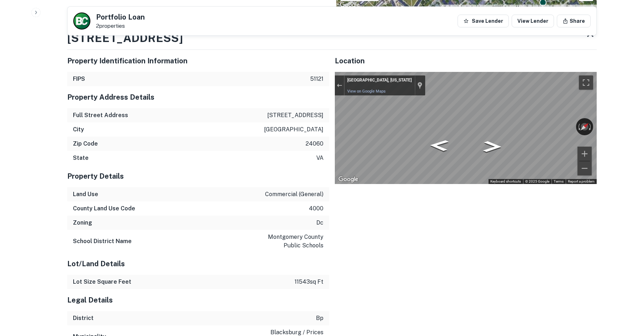
click at [284, 109] on div "Property Identification Information FIPS 51121 Property Address Details Full St…" at bounding box center [329, 196] width 535 height 304
click at [457, 110] on icon "Go Northeast" at bounding box center [459, 117] width 49 height 20
click at [251, 119] on div "Property Identification Information FIPS 51121 Property Address Details Full St…" at bounding box center [329, 196] width 535 height 304
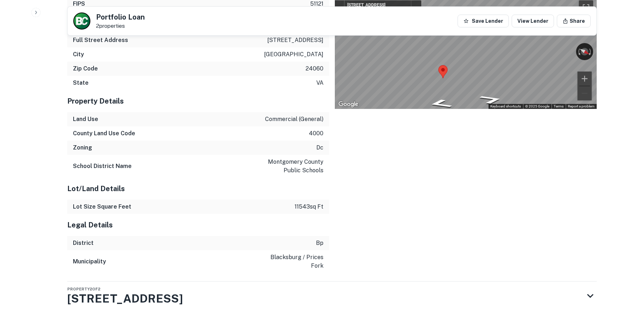
scroll to position [653, 0]
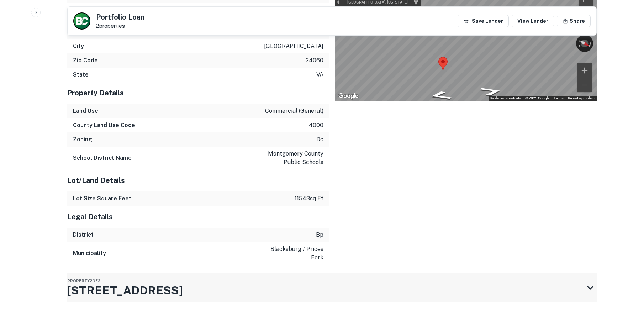
click at [283, 299] on div "Property 2 of 2 609 N MAIN ST" at bounding box center [325, 287] width 517 height 28
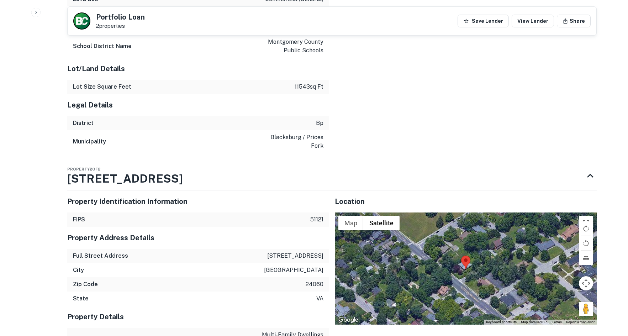
scroll to position [831, 0]
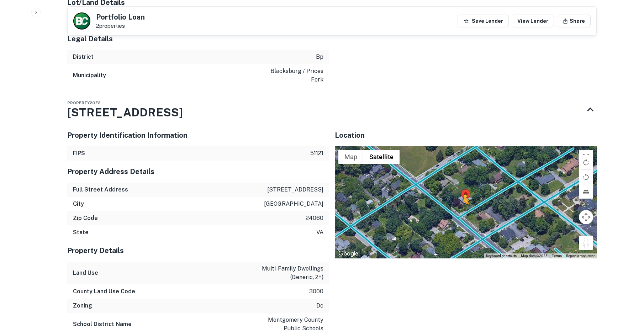
drag, startPoint x: 586, startPoint y: 242, endPoint x: 463, endPoint y: 211, distance: 125.8
click at [463, 211] on div "To activate drag with keyboard, press Alt + Enter. Once in keyboard drag state,…" at bounding box center [466, 202] width 262 height 112
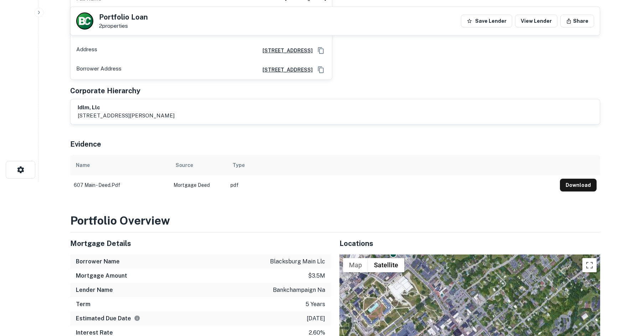
scroll to position [0, 0]
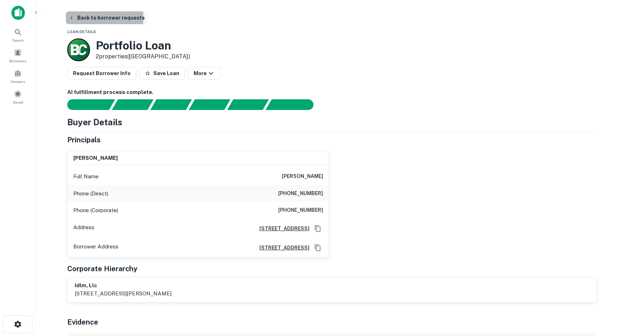
click at [81, 18] on button "Back to borrower requests" at bounding box center [107, 17] width 82 height 13
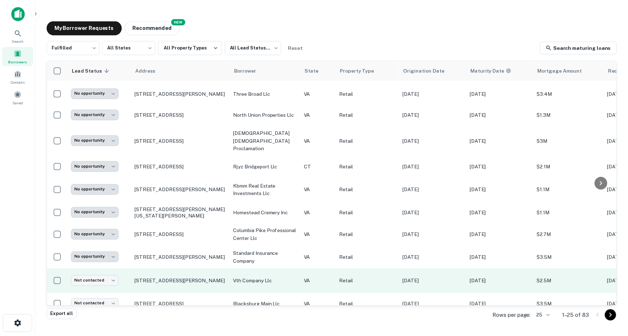
scroll to position [342, 0]
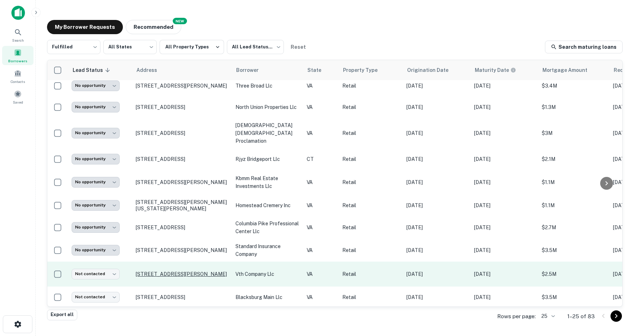
click at [175, 271] on p "[STREET_ADDRESS][PERSON_NAME]" at bounding box center [182, 274] width 93 height 6
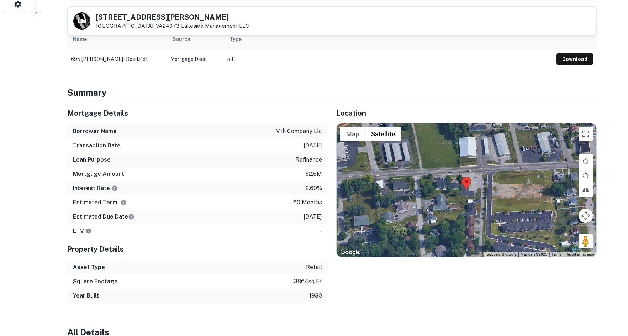
scroll to position [320, 0]
drag, startPoint x: 471, startPoint y: 154, endPoint x: 492, endPoint y: 162, distance: 22.9
click at [479, 158] on div "Map Terrain Satellite Labels Keyboard shortcuts Map Data Map data ©2025 Map dat…" at bounding box center [467, 190] width 260 height 134
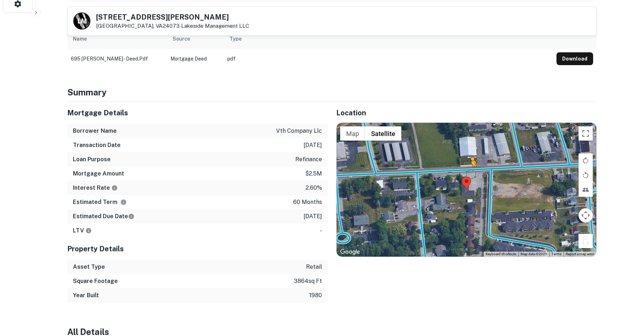
drag, startPoint x: 582, startPoint y: 218, endPoint x: 471, endPoint y: 152, distance: 129.4
click at [471, 152] on div "To activate drag with keyboard, press Alt + Enter. Once in keyboard drag state,…" at bounding box center [467, 190] width 260 height 134
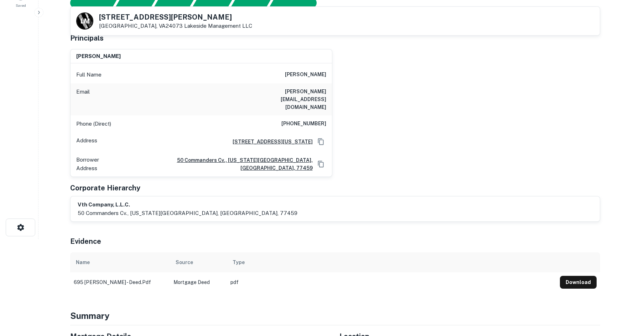
scroll to position [0, 0]
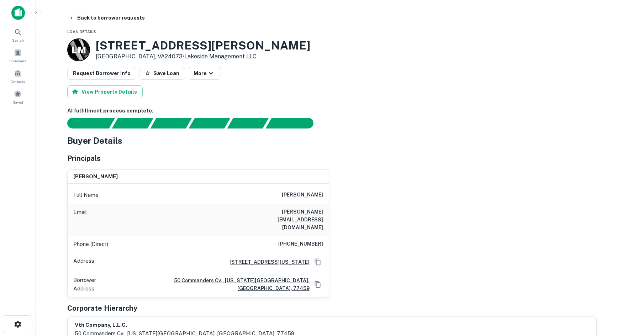
click at [78, 10] on main "Back to borrower requests Loan Details L M 695 Quesenberry St Christiansburg, V…" at bounding box center [332, 168] width 593 height 336
click at [78, 15] on button "Back to borrower requests" at bounding box center [107, 17] width 82 height 13
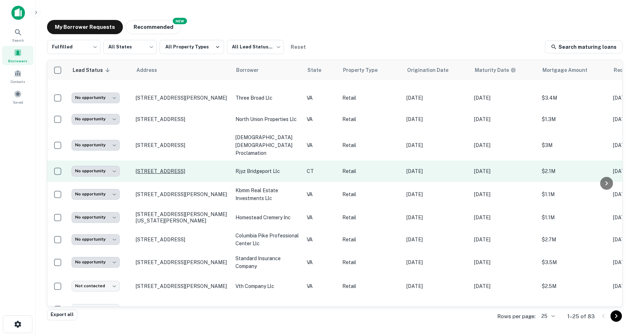
scroll to position [342, 0]
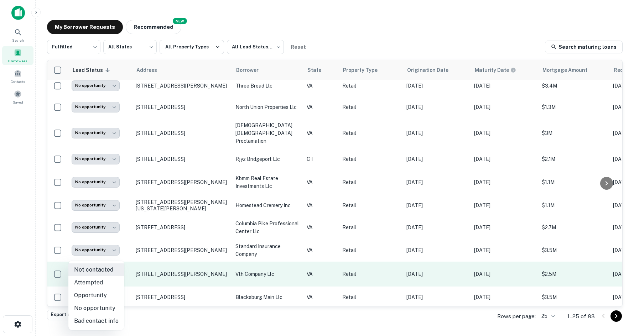
click at [101, 264] on body "**********" at bounding box center [317, 168] width 634 height 336
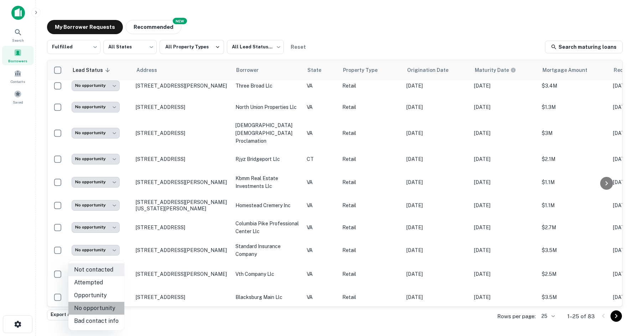
click at [103, 308] on li "No opportunity" at bounding box center [96, 308] width 56 height 13
type input "**********"
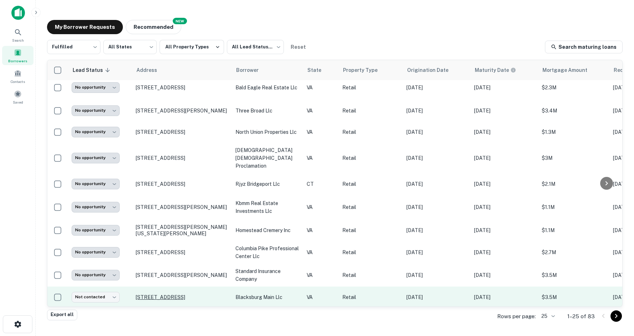
click at [185, 294] on p "[STREET_ADDRESS]" at bounding box center [182, 297] width 93 height 6
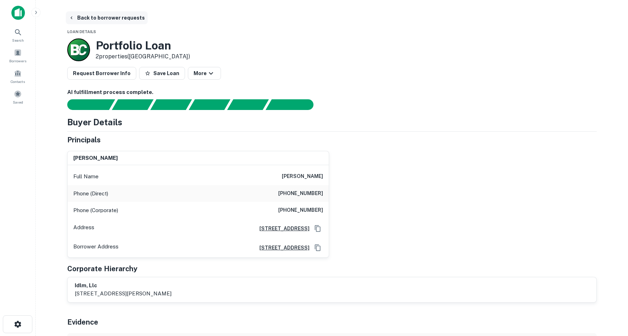
click at [78, 16] on button "Back to borrower requests" at bounding box center [107, 17] width 82 height 13
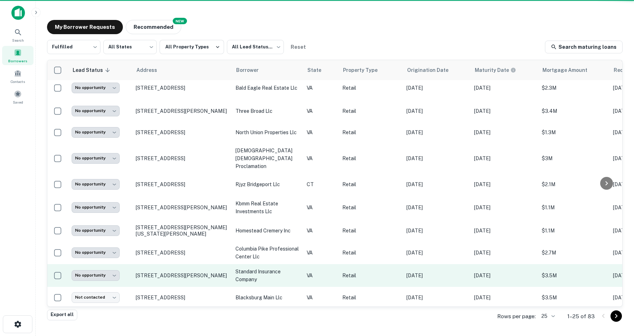
scroll to position [342, 0]
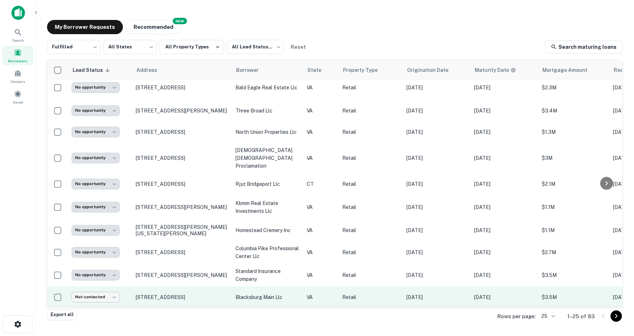
click at [107, 289] on body "**********" at bounding box center [317, 168] width 634 height 336
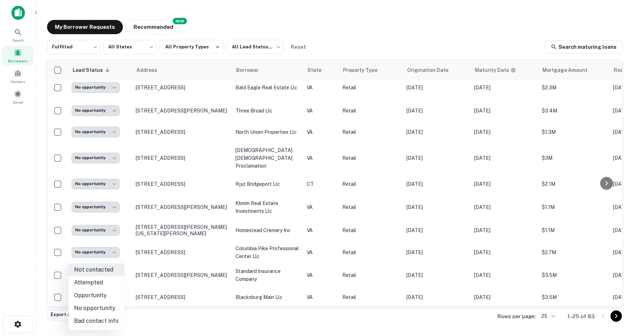
click at [102, 294] on li "Opportunity" at bounding box center [96, 295] width 56 height 13
type input "**********"
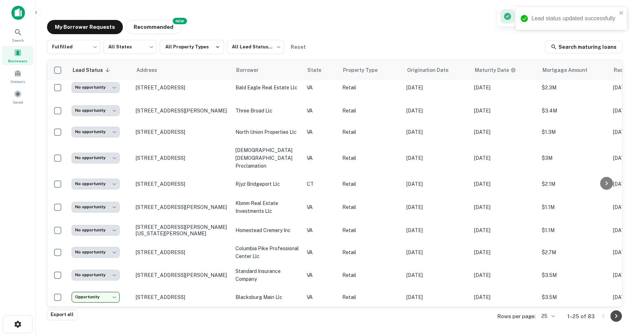
click at [614, 317] on icon "Go to next page" at bounding box center [616, 316] width 9 height 9
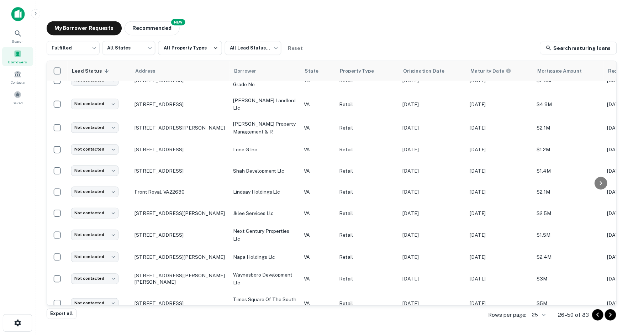
scroll to position [334, 0]
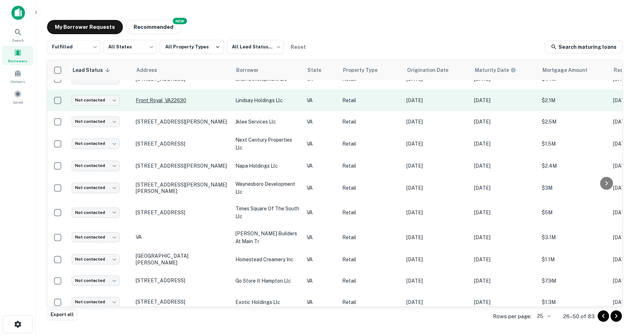
click at [176, 97] on p "Front Royal, VA22630" at bounding box center [182, 100] width 93 height 6
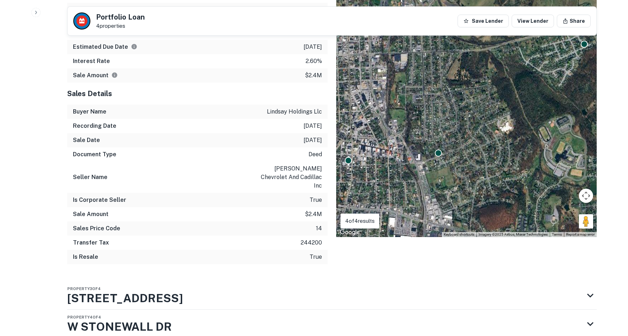
scroll to position [530, 0]
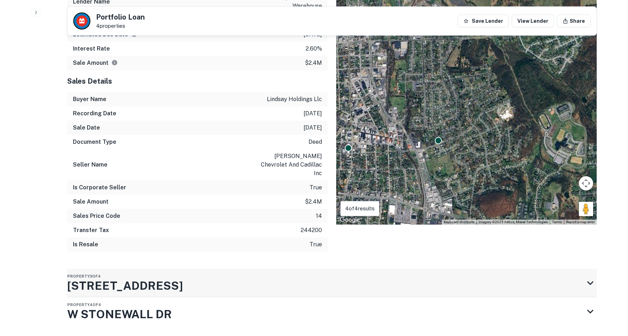
click at [270, 269] on div "Property 3 of 4 125 S ROYAL AVE" at bounding box center [325, 283] width 517 height 28
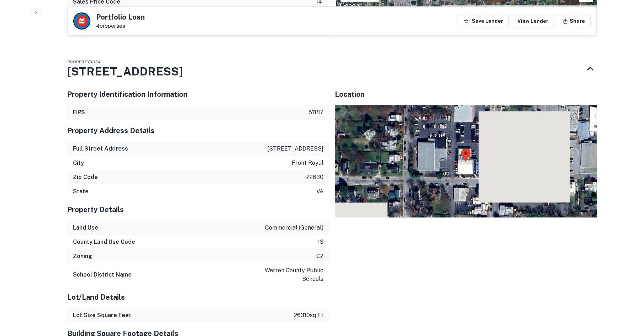
scroll to position [779, 0]
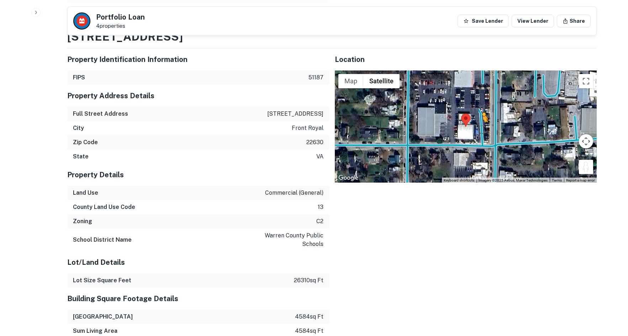
drag, startPoint x: 586, startPoint y: 143, endPoint x: 482, endPoint y: 106, distance: 111.1
click at [482, 106] on div "To activate drag with keyboard, press Alt + Enter. Once in keyboard drag state,…" at bounding box center [466, 126] width 262 height 112
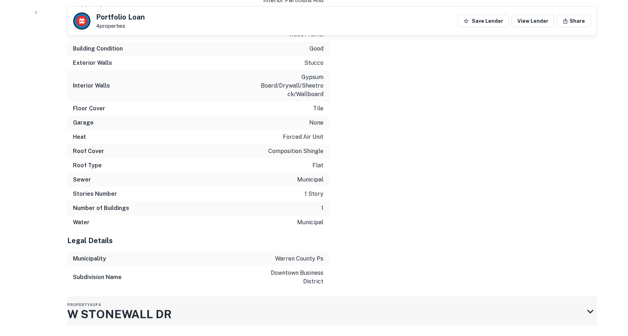
click at [391, 297] on div "Property 4 of 4 W STONEWALL DR" at bounding box center [325, 311] width 517 height 28
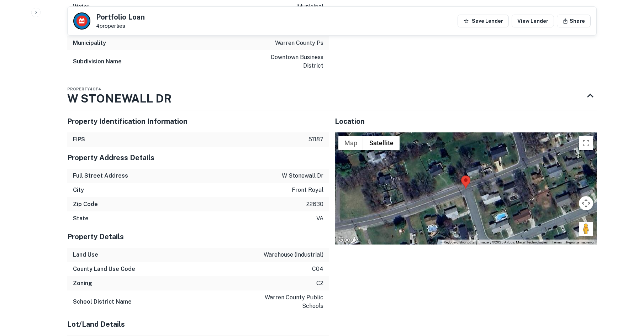
scroll to position [1434, 0]
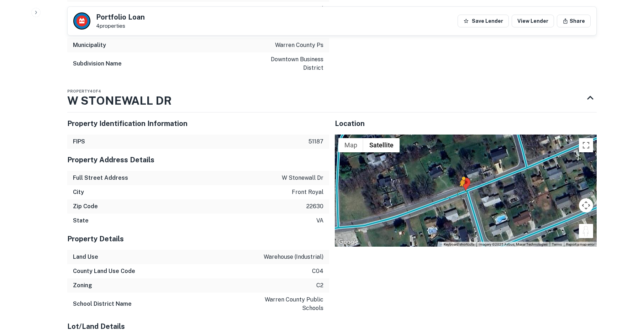
drag, startPoint x: 590, startPoint y: 206, endPoint x: 461, endPoint y: 170, distance: 134.3
click at [461, 170] on div "To activate drag with keyboard, press Alt + Enter. Once in keyboard drag state,…" at bounding box center [466, 191] width 262 height 112
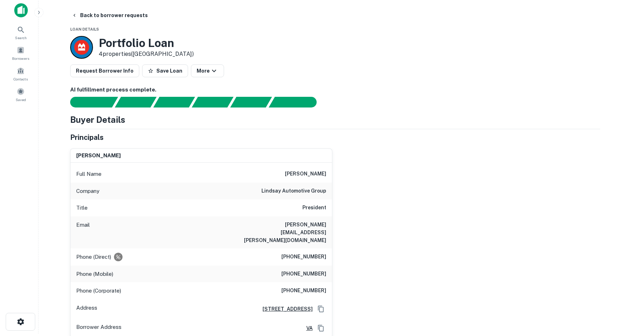
scroll to position [0, 0]
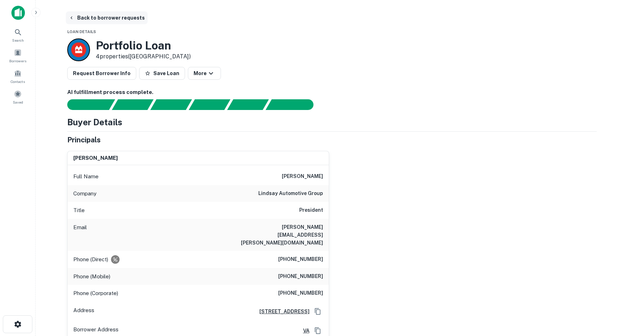
click at [107, 20] on button "Back to borrower requests" at bounding box center [107, 17] width 82 height 13
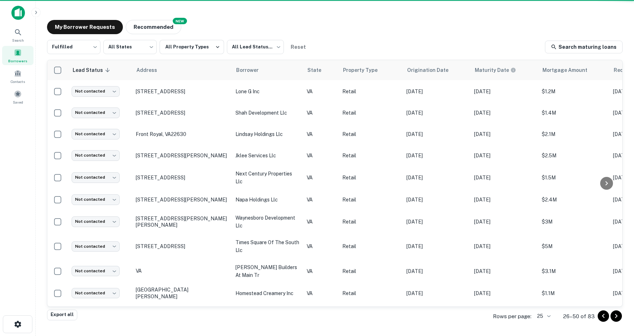
scroll to position [334, 0]
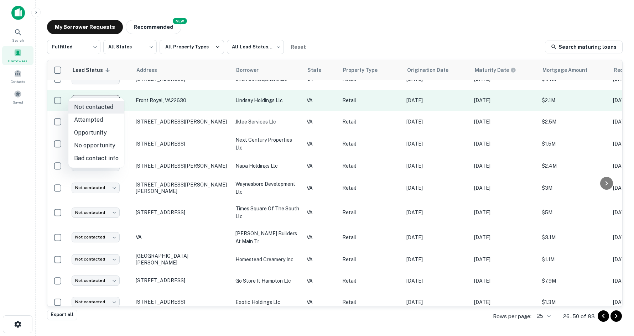
click at [101, 93] on body "Search Borrowers Contacts Saved My Borrower Requests NEW Recommended Fulfilled …" at bounding box center [317, 168] width 634 height 336
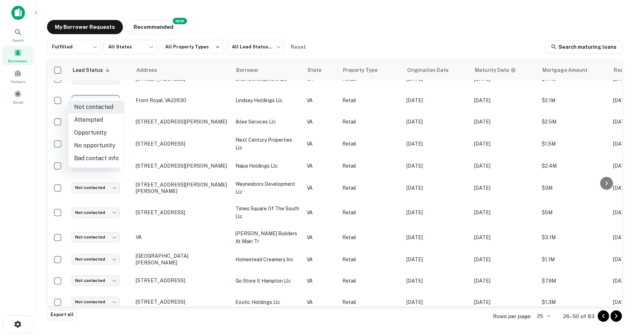
drag, startPoint x: 104, startPoint y: 142, endPoint x: 108, endPoint y: 153, distance: 11.7
click at [106, 150] on li "No opportunity" at bounding box center [96, 145] width 56 height 13
type input "**********"
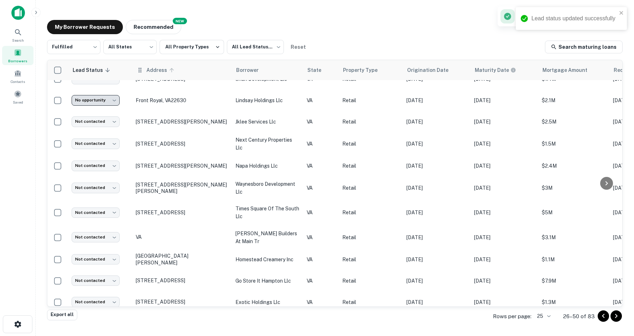
drag, startPoint x: 162, startPoint y: 104, endPoint x: 163, endPoint y: 71, distance: 32.4
click at [162, 74] on table "Lead Status sorted descending Address Borrower State Property Type Origination …" at bounding box center [429, 20] width 765 height 586
drag, startPoint x: 327, startPoint y: 20, endPoint x: 324, endPoint y: 18, distance: 3.9
click at [325, 18] on div "My Borrower Requests NEW Recommended Fulfilled ********* ​ All States *** ​ All…" at bounding box center [334, 165] width 587 height 303
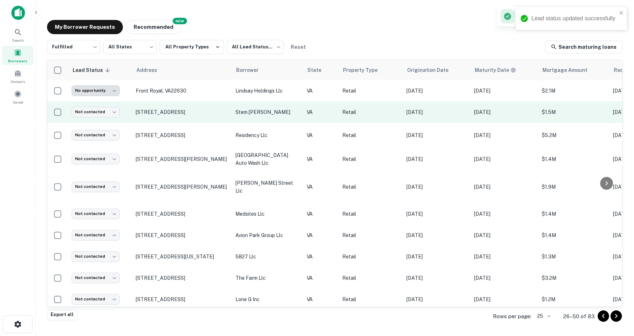
drag, startPoint x: 165, startPoint y: 112, endPoint x: 165, endPoint y: 116, distance: 4.6
click at [165, 116] on td "[STREET_ADDRESS]" at bounding box center [182, 111] width 100 height 21
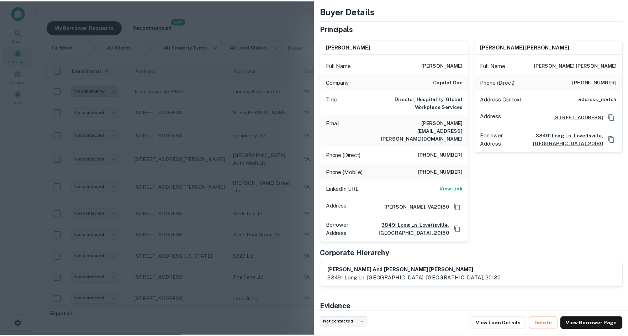
scroll to position [72, 0]
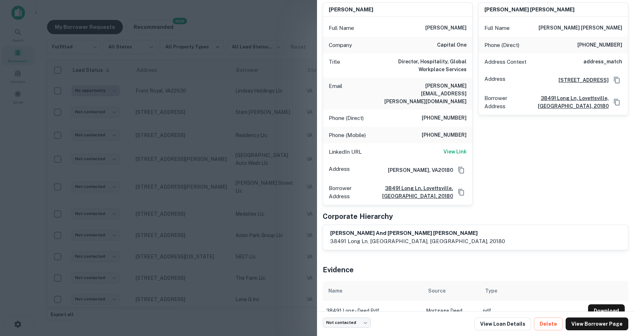
click at [193, 136] on div at bounding box center [317, 168] width 634 height 336
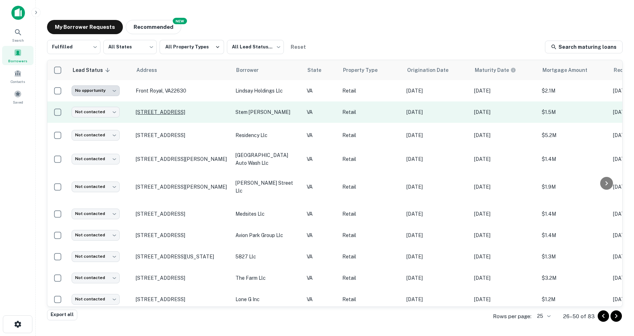
click at [145, 112] on p "[STREET_ADDRESS]" at bounding box center [182, 112] width 93 height 6
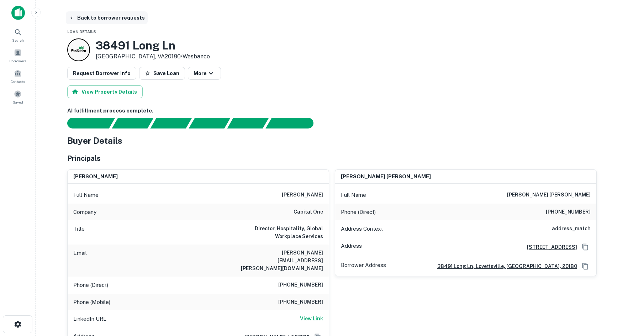
click at [98, 19] on button "Back to borrower requests" at bounding box center [107, 17] width 82 height 13
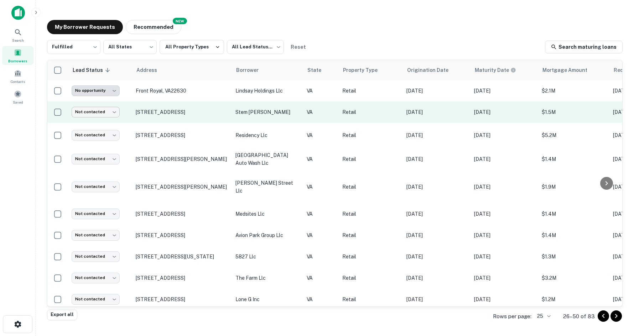
click at [114, 117] on body "**********" at bounding box center [317, 168] width 634 height 336
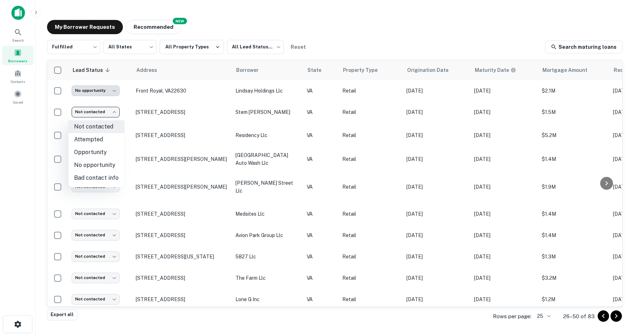
click at [84, 165] on li "No opportunity" at bounding box center [96, 165] width 56 height 13
type input "**********"
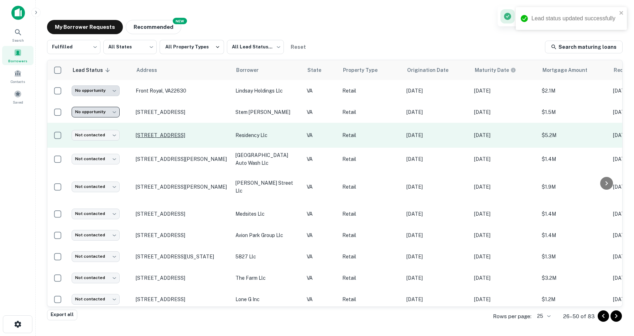
click at [146, 132] on p "[STREET_ADDRESS]" at bounding box center [182, 135] width 93 height 6
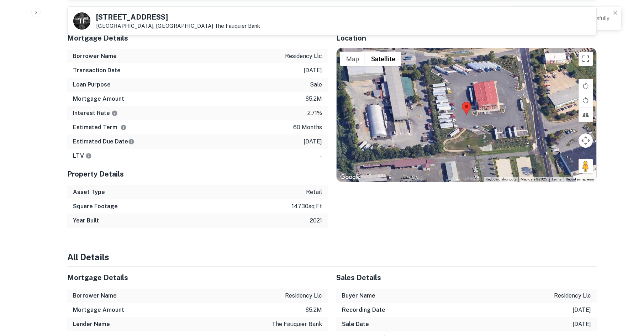
scroll to position [463, 0]
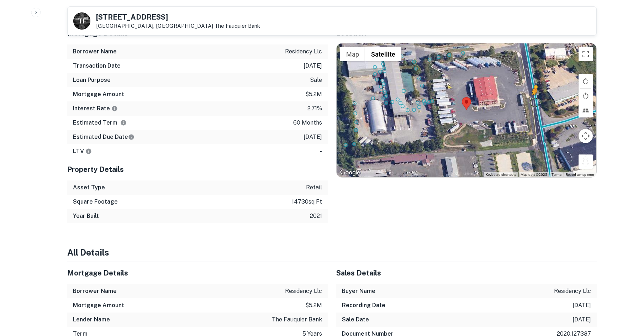
drag, startPoint x: 589, startPoint y: 158, endPoint x: 534, endPoint y: 102, distance: 78.3
click at [534, 102] on div "To activate drag with keyboard, press Alt + Enter. Once in keyboard drag state,…" at bounding box center [467, 110] width 260 height 134
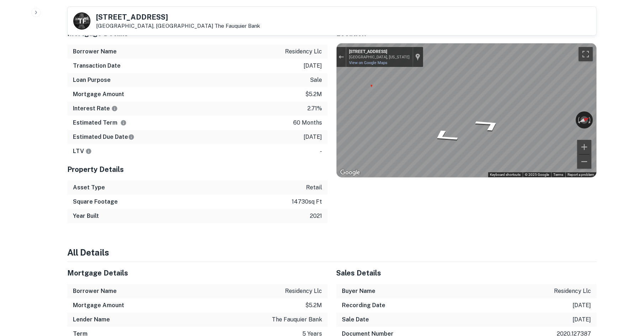
click at [603, 73] on div "Back to borrower requests T F 10224 Residency Rd Manassas, VA20110 The Fauquier…" at bounding box center [332, 176] width 547 height 1254
click at [376, 59] on div "← Move left → Move right ↑ Move up ↓ Move down + Zoom in - Zoom out 10224 Resid…" at bounding box center [467, 110] width 260 height 134
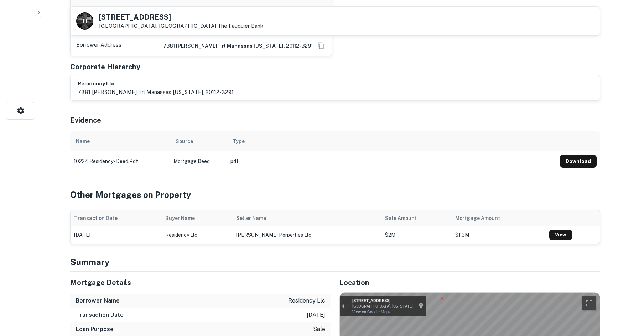
scroll to position [0, 0]
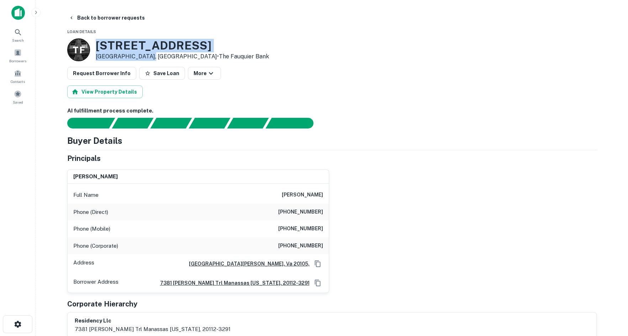
drag, startPoint x: 97, startPoint y: 44, endPoint x: 148, endPoint y: 57, distance: 52.9
click at [148, 57] on div "10224 Residency Rd Manassas, VA20110 • The Fauquier Bank" at bounding box center [182, 50] width 173 height 22
copy div "[STREET_ADDRESS]"
click at [100, 19] on button "Back to borrower requests" at bounding box center [107, 17] width 82 height 13
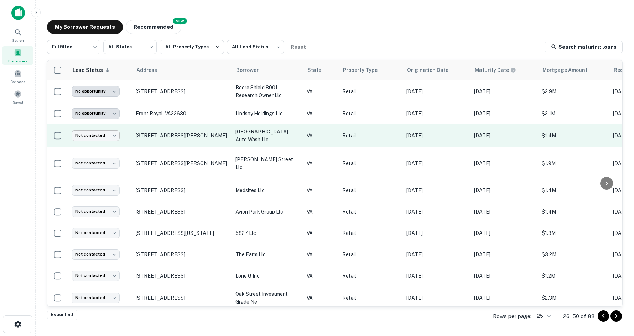
click at [100, 130] on td "Not contacted **** ​" at bounding box center [100, 135] width 64 height 23
click at [99, 135] on body "**********" at bounding box center [317, 168] width 634 height 336
click at [99, 135] on div at bounding box center [317, 168] width 634 height 336
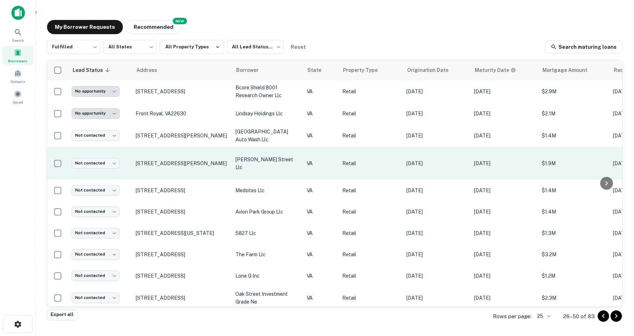
scroll to position [335, 0]
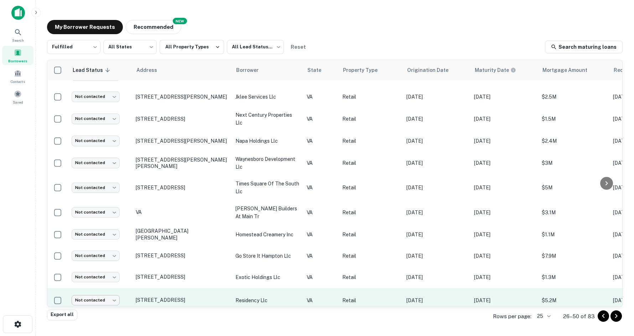
click at [90, 291] on body "**********" at bounding box center [317, 168] width 634 height 336
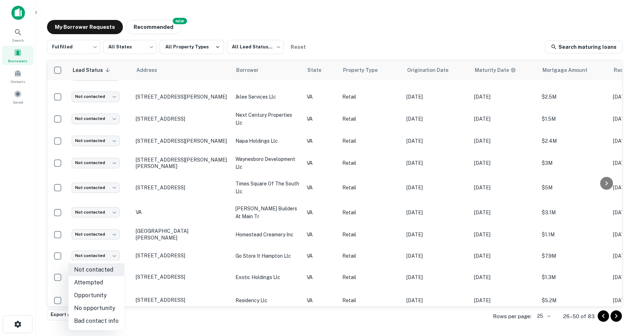
click at [99, 305] on li "No opportunity" at bounding box center [96, 308] width 56 height 13
type input "**********"
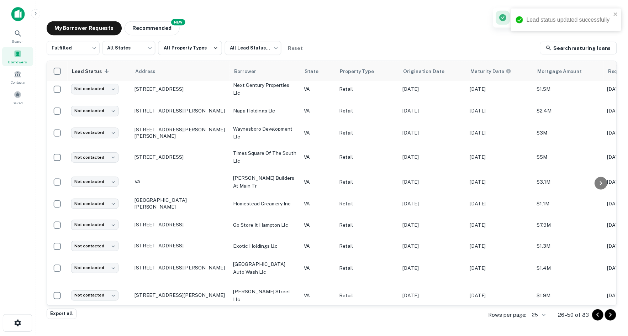
scroll to position [0, 0]
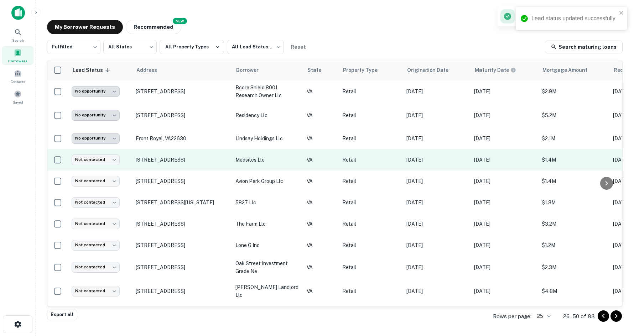
click at [146, 158] on p "[STREET_ADDRESS]" at bounding box center [182, 160] width 93 height 6
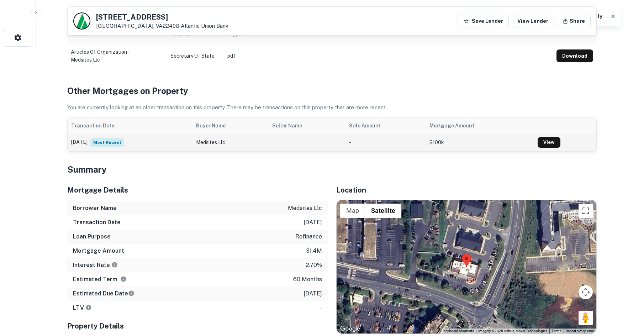
scroll to position [356, 0]
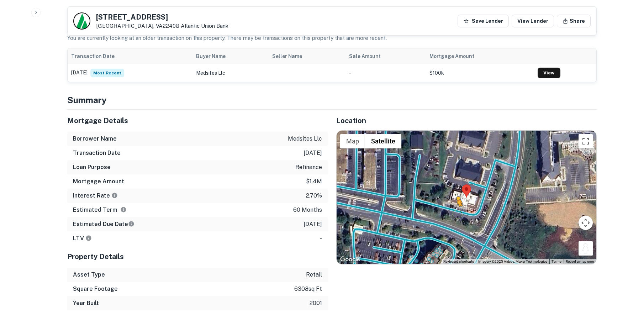
drag, startPoint x: 588, startPoint y: 252, endPoint x: 450, endPoint y: 211, distance: 143.9
click at [450, 211] on div "To activate drag with keyboard, press Alt + Enter. Once in keyboard drag state,…" at bounding box center [467, 198] width 260 height 134
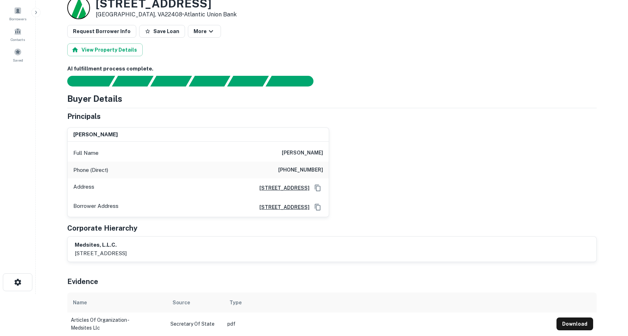
scroll to position [0, 0]
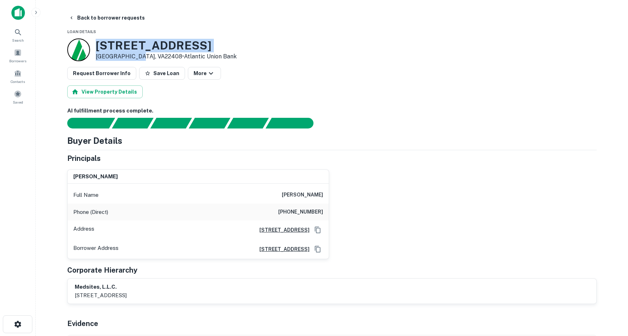
drag, startPoint x: 94, startPoint y: 47, endPoint x: 135, endPoint y: 54, distance: 42.0
click at [135, 54] on div "10500 Spotsylvania Ave Fredericksburg, VA22408 • Atlantic Union Bank" at bounding box center [151, 49] width 169 height 23
click at [101, 22] on button "Back to borrower requests" at bounding box center [107, 17] width 82 height 13
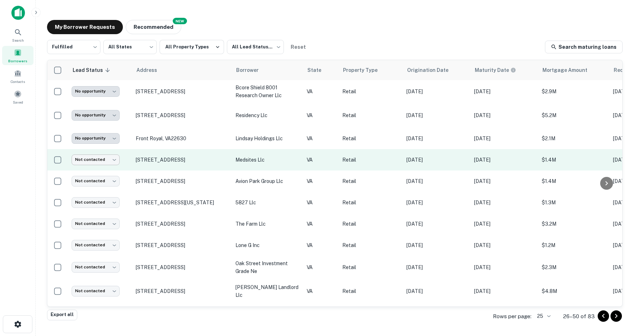
click at [98, 162] on body "**********" at bounding box center [317, 168] width 634 height 336
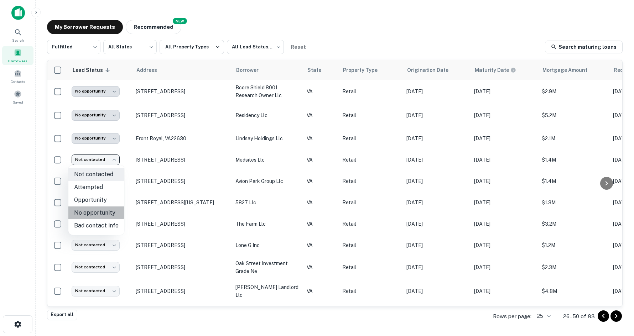
click at [96, 210] on li "No opportunity" at bounding box center [96, 212] width 56 height 13
type input "**********"
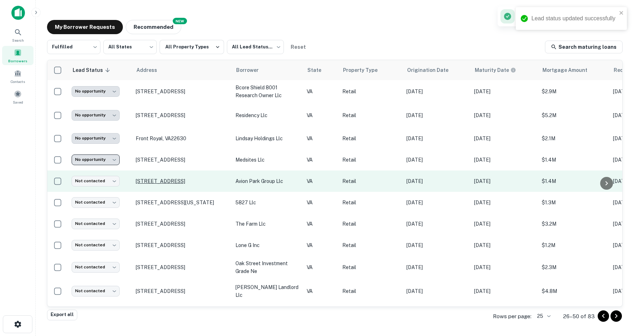
click at [141, 180] on p "[STREET_ADDRESS]" at bounding box center [182, 181] width 93 height 6
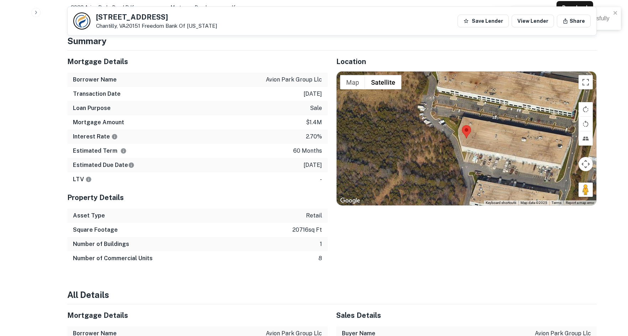
scroll to position [427, 0]
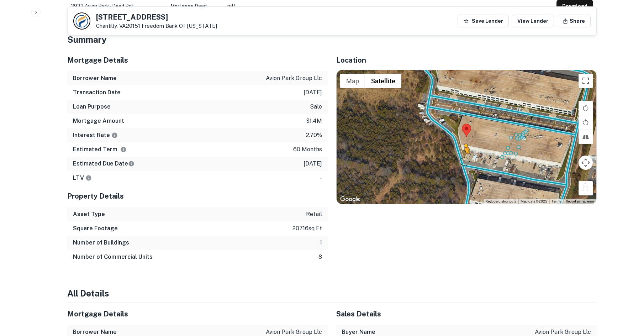
drag, startPoint x: 585, startPoint y: 182, endPoint x: 458, endPoint y: 151, distance: 130.7
click at [458, 151] on div "To activate drag with keyboard, press Alt + Enter. Once in keyboard drag state,…" at bounding box center [467, 137] width 260 height 134
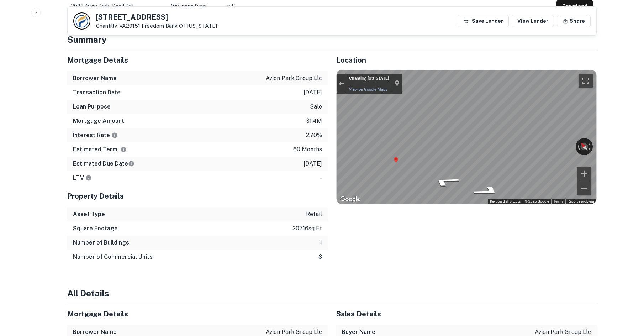
click at [315, 141] on div "Mortgage Details Borrower Name avion park group llc Transaction Date 12/27/2020…" at bounding box center [328, 156] width 538 height 215
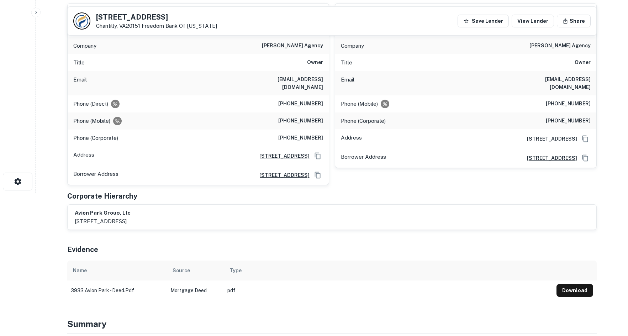
scroll to position [0, 0]
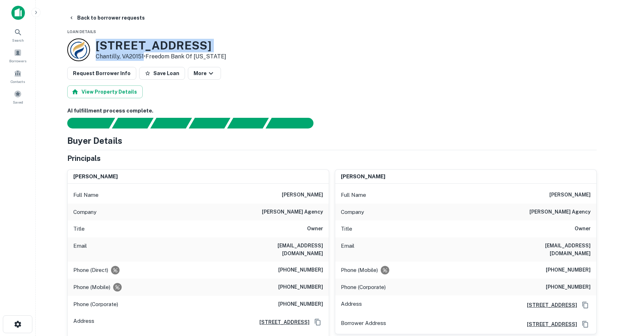
drag, startPoint x: 93, startPoint y: 44, endPoint x: 143, endPoint y: 56, distance: 52.2
click at [143, 56] on div "3933 Avion Park Ct Chantilly, VA20151 • Freedom Bank Of Virginia" at bounding box center [146, 49] width 159 height 23
copy div "[STREET_ADDRESS]"
click at [84, 12] on button "Back to borrower requests" at bounding box center [107, 17] width 82 height 13
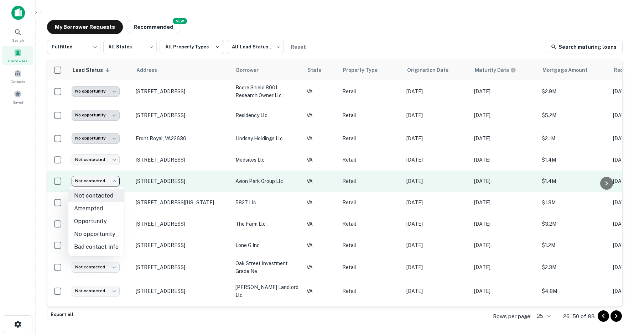
click at [106, 178] on body "**********" at bounding box center [317, 168] width 634 height 336
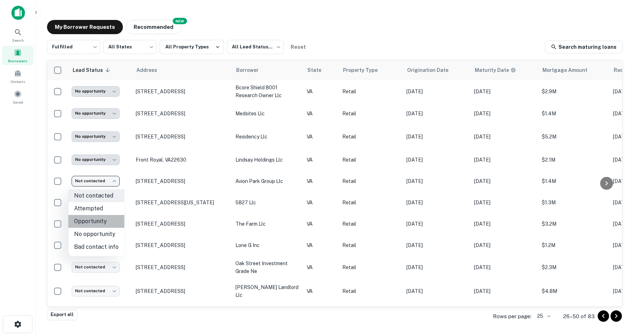
click at [108, 222] on li "Opportunity" at bounding box center [96, 221] width 56 height 13
type input "**********"
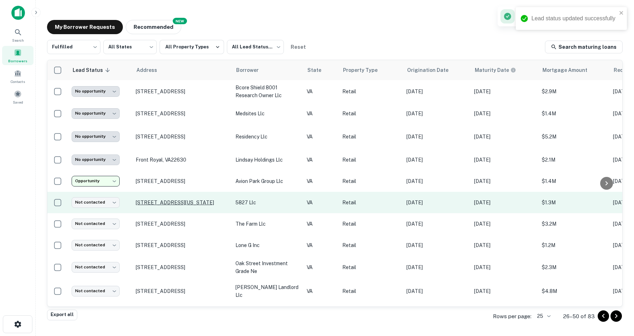
click at [146, 204] on p "[STREET_ADDRESS][US_STATE]" at bounding box center [182, 202] width 93 height 6
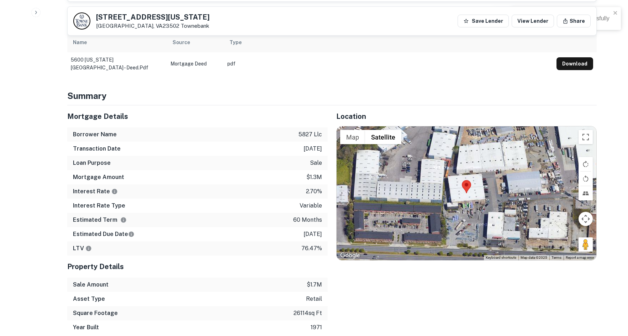
scroll to position [427, 0]
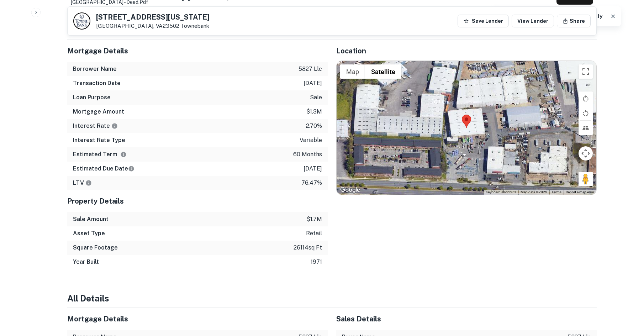
drag, startPoint x: 584, startPoint y: 162, endPoint x: 550, endPoint y: 155, distance: 35.0
click at [511, 151] on div "Map Terrain Satellite Labels Keyboard shortcuts Map Data Map data ©2025 Map dat…" at bounding box center [467, 128] width 260 height 134
drag, startPoint x: 581, startPoint y: 163, endPoint x: 484, endPoint y: 142, distance: 98.4
click at [484, 142] on div "Map Terrain Satellite Labels Keyboard shortcuts Map Data Map data ©2025 Map dat…" at bounding box center [467, 128] width 260 height 134
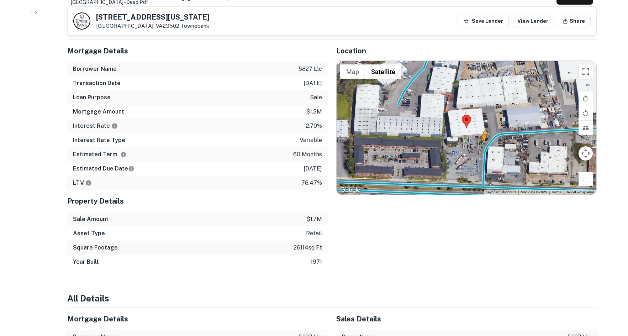
drag, startPoint x: 582, startPoint y: 164, endPoint x: 483, endPoint y: 132, distance: 104.3
click at [483, 132] on div "To activate drag with keyboard, press Alt + Enter. Once in keyboard drag state,…" at bounding box center [467, 128] width 260 height 134
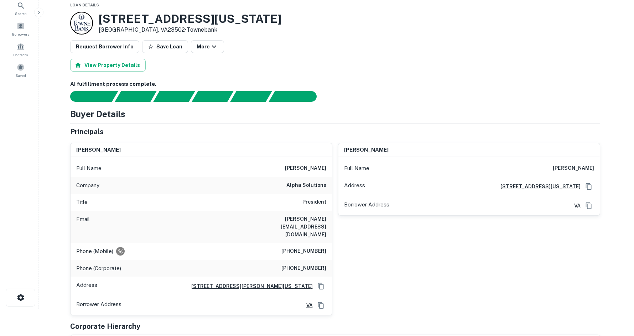
scroll to position [0, 0]
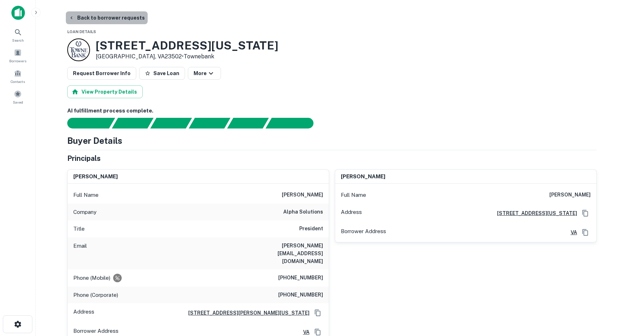
click at [116, 16] on button "Back to borrower requests" at bounding box center [107, 17] width 82 height 13
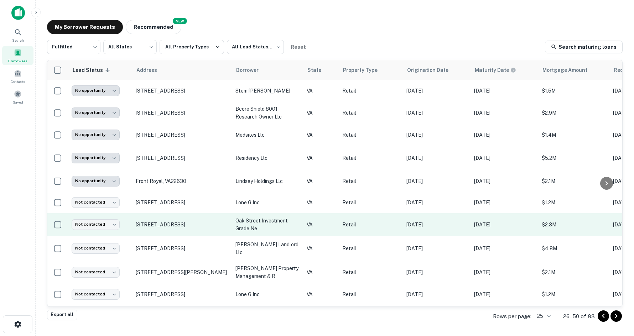
scroll to position [335, 0]
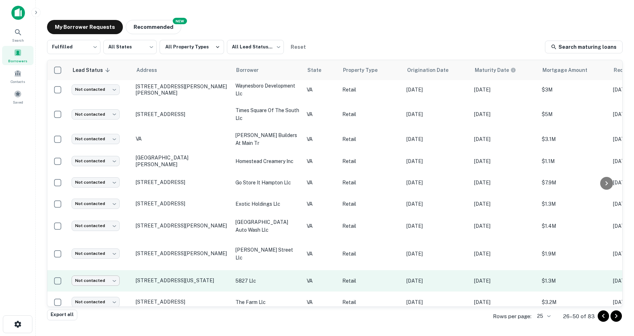
click at [109, 272] on body "**********" at bounding box center [317, 168] width 634 height 336
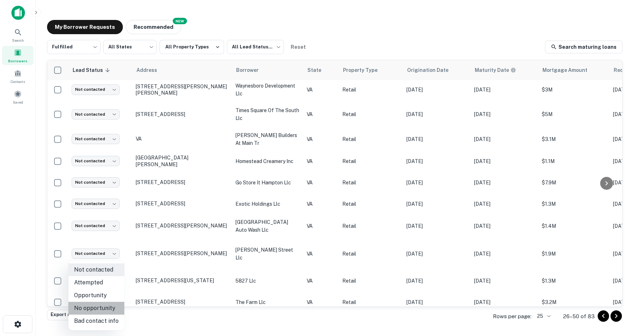
click at [99, 310] on li "No opportunity" at bounding box center [96, 308] width 56 height 13
type input "**********"
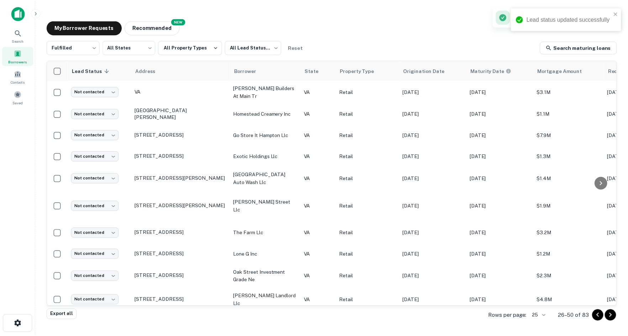
scroll to position [0, 0]
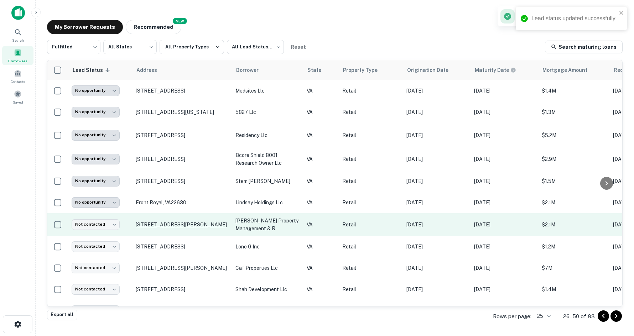
click at [144, 225] on p "[STREET_ADDRESS][PERSON_NAME]" at bounding box center [182, 224] width 93 height 6
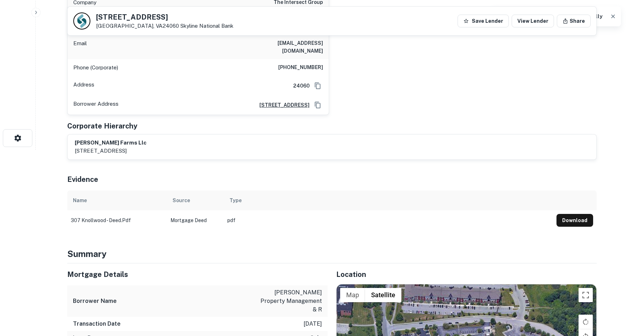
scroll to position [356, 0]
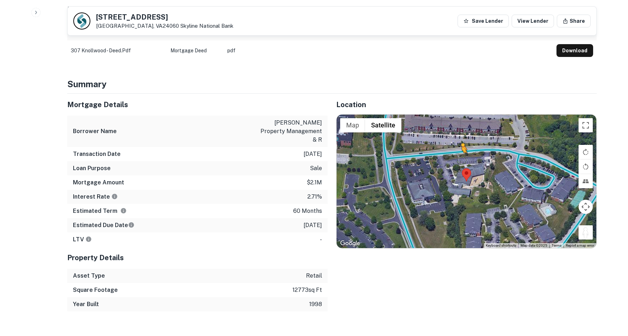
drag, startPoint x: 592, startPoint y: 231, endPoint x: 456, endPoint y: 148, distance: 158.8
click at [456, 148] on div "To activate drag with keyboard, press Alt + Enter. Once in keyboard drag state,…" at bounding box center [467, 182] width 260 height 134
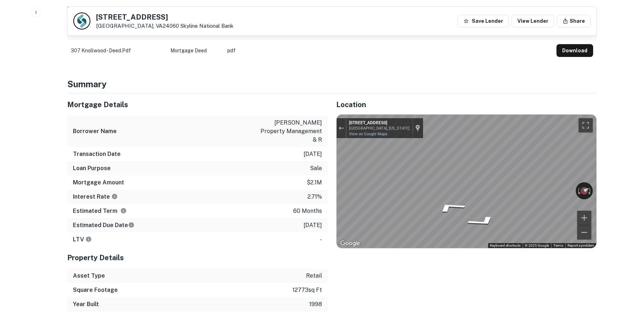
click at [335, 144] on div "Location ← Move left → Move right ↑ Move up ↓ Move down + Zoom in - Zoom out Ho…" at bounding box center [462, 203] width 269 height 218
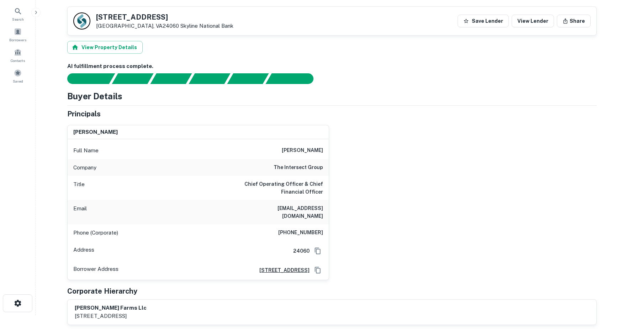
scroll to position [0, 0]
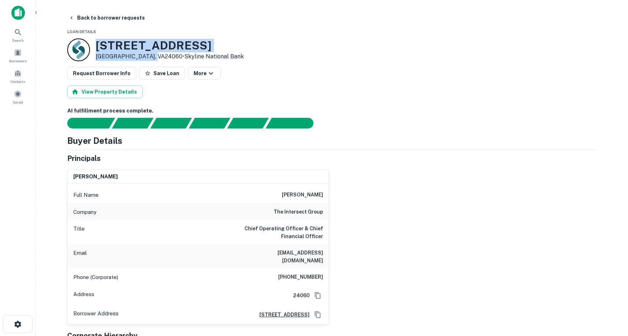
drag, startPoint x: 93, startPoint y: 43, endPoint x: 153, endPoint y: 57, distance: 61.6
click at [153, 57] on div "307 N Knollwood Dr Blacksburg, VA24060 • Skyline National Bank" at bounding box center [155, 49] width 177 height 23
copy div "[STREET_ADDRESS][PERSON_NAME]"
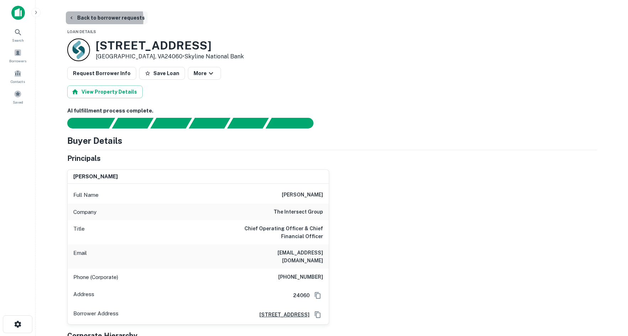
click at [82, 20] on button "Back to borrower requests" at bounding box center [107, 17] width 82 height 13
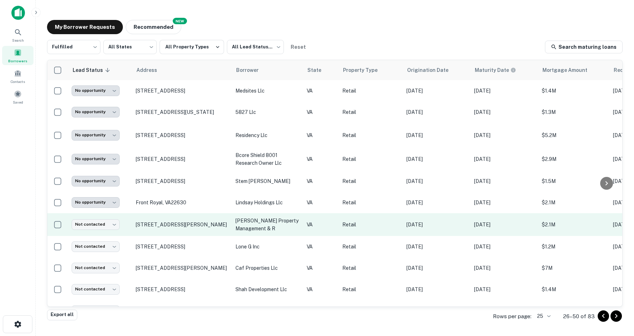
click at [105, 218] on td "Not contacted **** ​" at bounding box center [100, 224] width 64 height 23
click at [105, 227] on body "**********" at bounding box center [317, 168] width 634 height 336
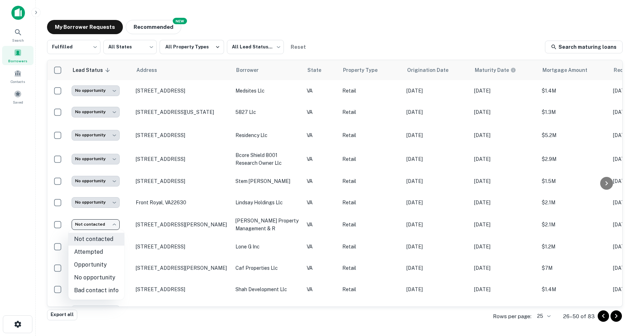
click at [103, 267] on li "Opportunity" at bounding box center [96, 264] width 56 height 13
type input "**********"
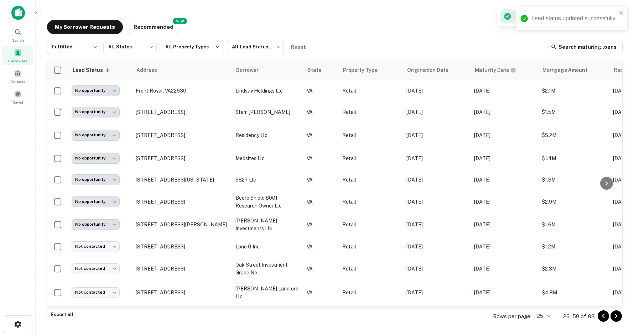
click at [157, 243] on p "[STREET_ADDRESS]" at bounding box center [182, 246] width 93 height 6
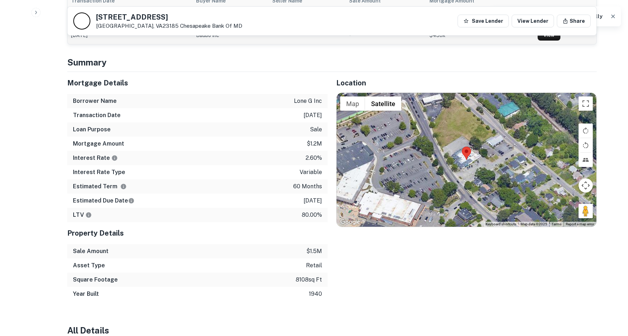
scroll to position [498, 0]
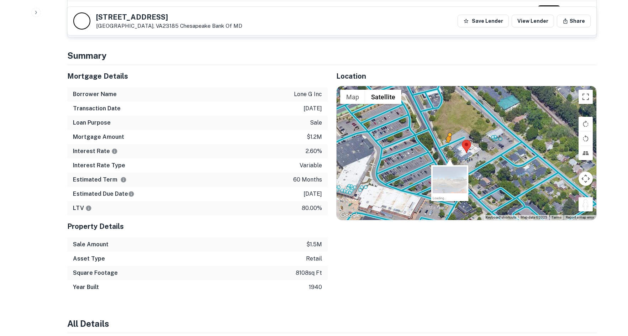
drag, startPoint x: 593, startPoint y: 190, endPoint x: 448, endPoint y: 135, distance: 155.1
click at [448, 135] on div "To activate drag with keyboard, press Alt + Enter. Once in keyboard drag state,…" at bounding box center [467, 153] width 260 height 134
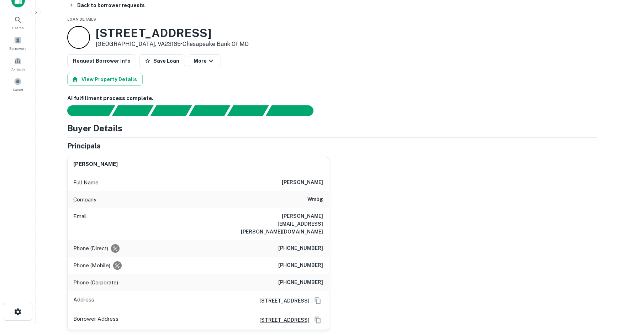
scroll to position [0, 0]
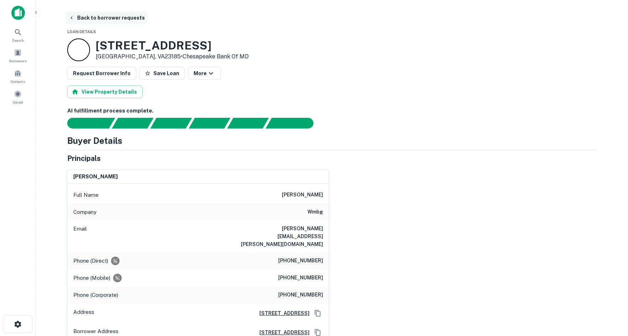
click at [73, 19] on icon "button" at bounding box center [72, 18] width 6 height 6
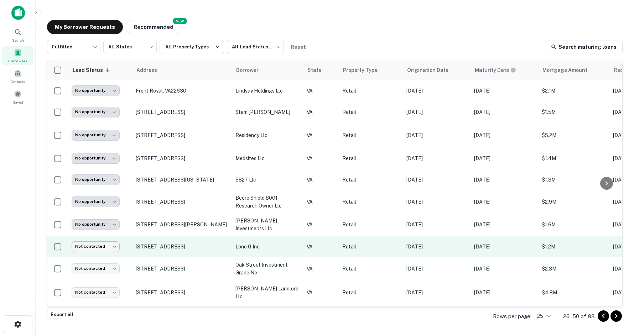
click at [102, 247] on body "**********" at bounding box center [317, 168] width 634 height 336
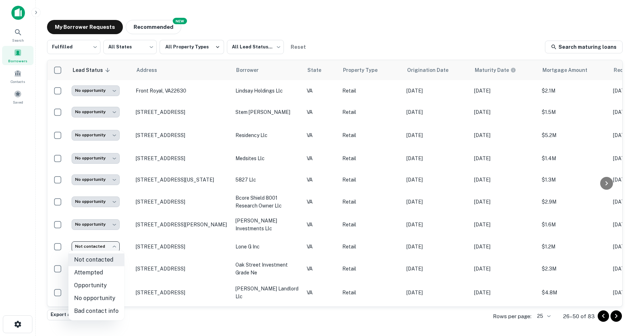
drag, startPoint x: 104, startPoint y: 284, endPoint x: 127, endPoint y: 278, distance: 23.7
click at [104, 284] on li "Opportunity" at bounding box center [96, 285] width 56 height 13
type input "**********"
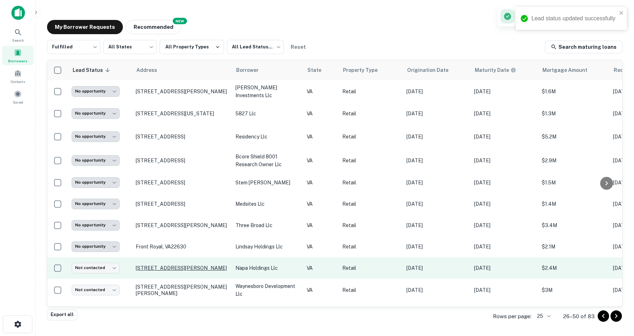
click at [190, 269] on p "[STREET_ADDRESS][PERSON_NAME]" at bounding box center [182, 268] width 93 height 6
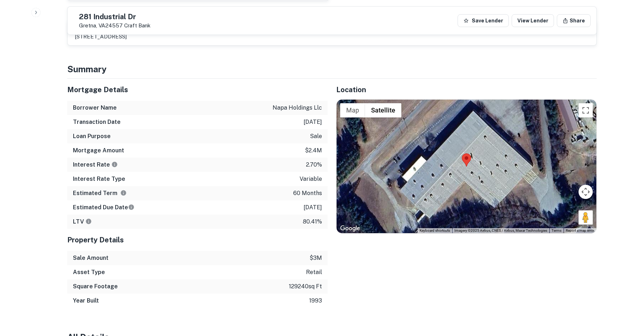
scroll to position [392, 0]
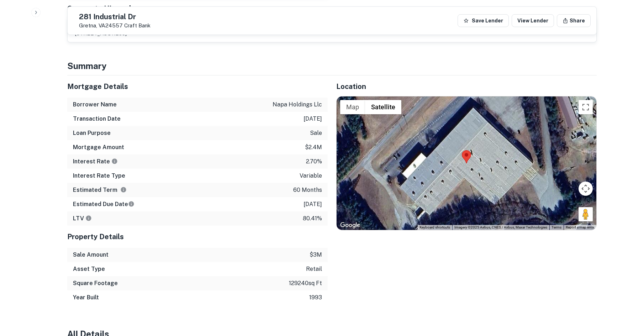
drag, startPoint x: 582, startPoint y: 213, endPoint x: 433, endPoint y: 152, distance: 160.6
click at [428, 152] on div "Map Terrain Satellite Labels Keyboard shortcuts Map Data Imagery ©2025 Airbus, …" at bounding box center [467, 163] width 260 height 134
drag, startPoint x: 584, startPoint y: 208, endPoint x: 398, endPoint y: 124, distance: 204.7
click at [398, 124] on div "To activate drag with keyboard, press Alt + Enter. Once in keyboard drag state,…" at bounding box center [467, 163] width 260 height 134
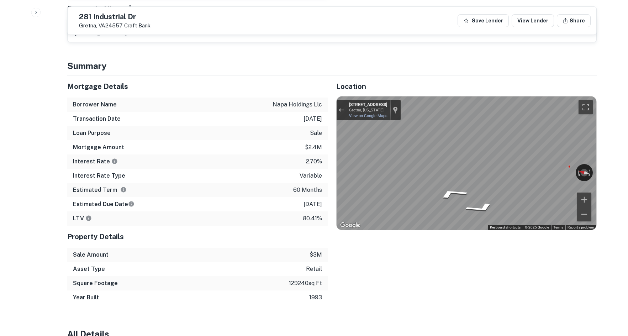
click at [264, 134] on div "Mortgage Details Borrower Name napa holdings llc Transaction Date 12/7/2020 Loa…" at bounding box center [328, 189] width 538 height 229
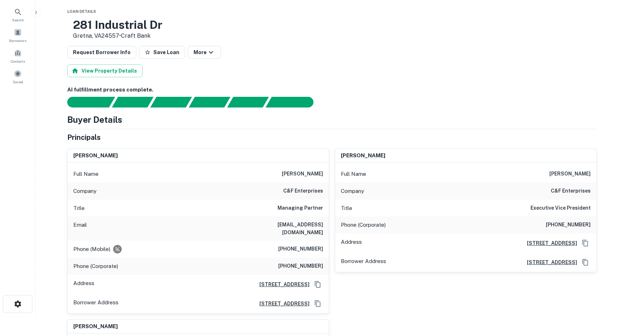
scroll to position [0, 0]
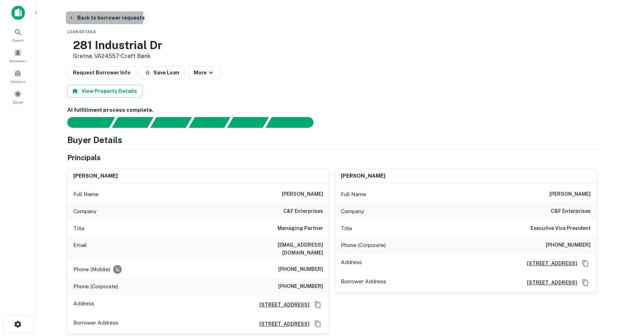
click at [94, 17] on button "Back to borrower requests" at bounding box center [107, 17] width 82 height 13
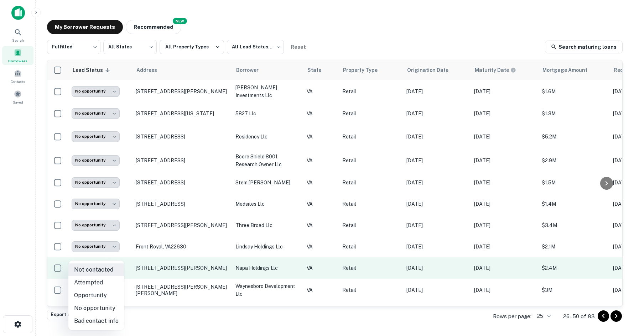
click at [116, 270] on body "**********" at bounding box center [317, 168] width 634 height 336
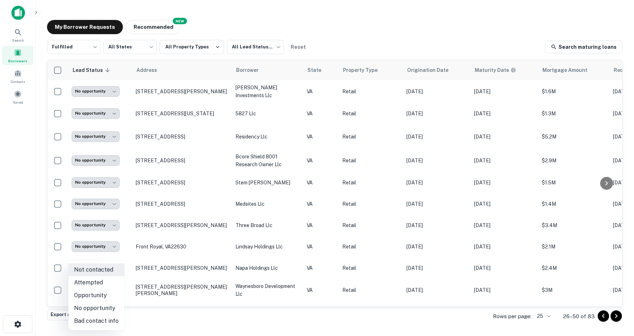
click at [112, 306] on li "No opportunity" at bounding box center [96, 308] width 56 height 13
type input "**********"
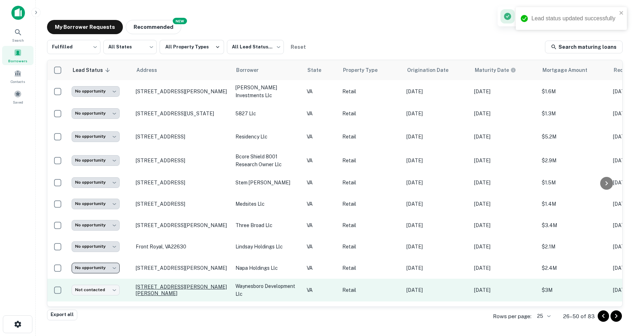
click at [156, 290] on p "150 P B Moss Dr Waynesboro, VA22980" at bounding box center [182, 290] width 93 height 13
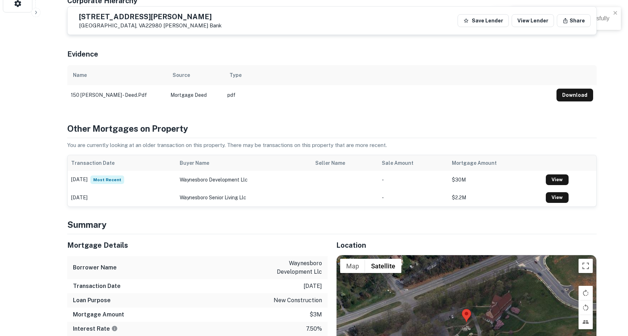
scroll to position [427, 0]
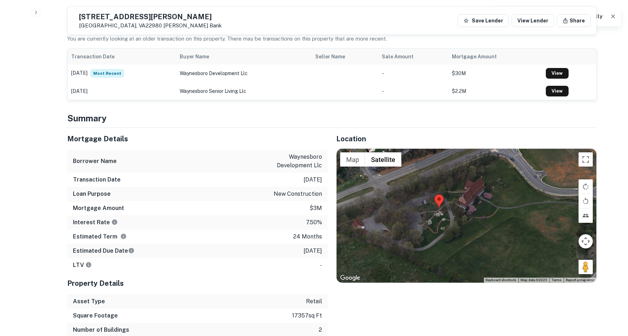
drag, startPoint x: 594, startPoint y: 261, endPoint x: 578, endPoint y: 256, distance: 16.7
click at [578, 256] on div at bounding box center [467, 216] width 260 height 134
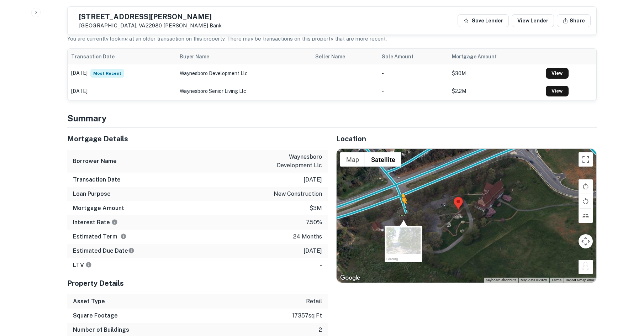
drag, startPoint x: 584, startPoint y: 256, endPoint x: 401, endPoint y: 204, distance: 190.2
click at [400, 204] on div "To activate drag with keyboard, press Alt + Enter. Once in keyboard drag state,…" at bounding box center [467, 216] width 260 height 134
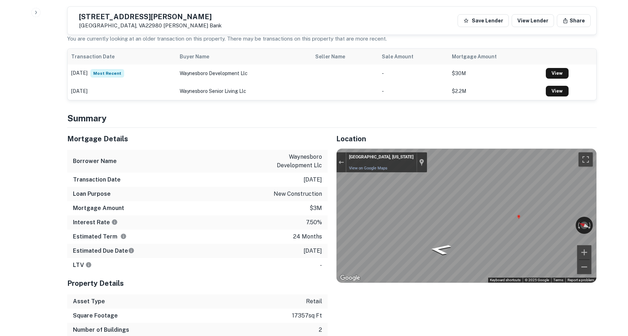
click at [298, 187] on div "Mortgage Details Borrower Name waynesboro development llc Transaction Date 12/1…" at bounding box center [328, 240] width 538 height 224
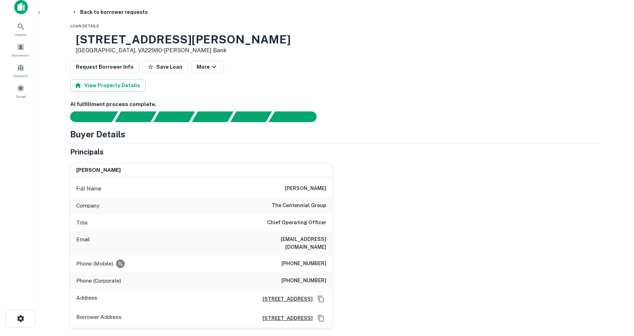
scroll to position [0, 0]
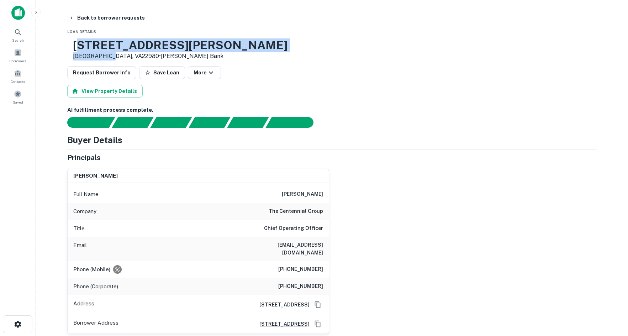
drag, startPoint x: 99, startPoint y: 46, endPoint x: 131, endPoint y: 56, distance: 34.2
click at [131, 56] on div "150 P B Moss Dr Waynesboro, VA22980 • Carter Bank" at bounding box center [180, 49] width 215 height 22
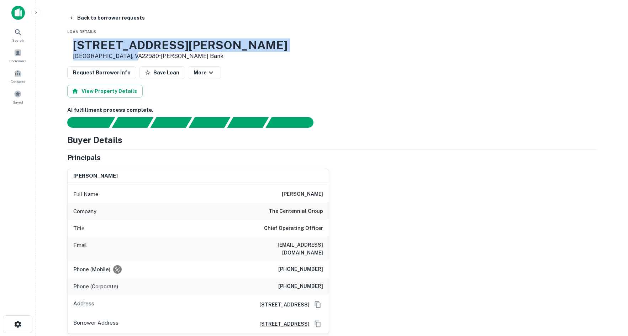
drag, startPoint x: 96, startPoint y: 43, endPoint x: 157, endPoint y: 54, distance: 61.8
click at [157, 54] on div "150 P B Moss Dr Waynesboro, VA22980 • Carter Bank" at bounding box center [180, 49] width 215 height 22
copy div "150 P B Moss Dr Waynesboro, VA22980"
click at [84, 20] on button "Back to borrower requests" at bounding box center [107, 17] width 82 height 13
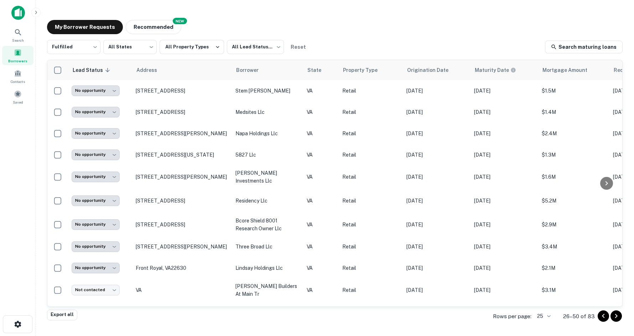
scroll to position [334, 0]
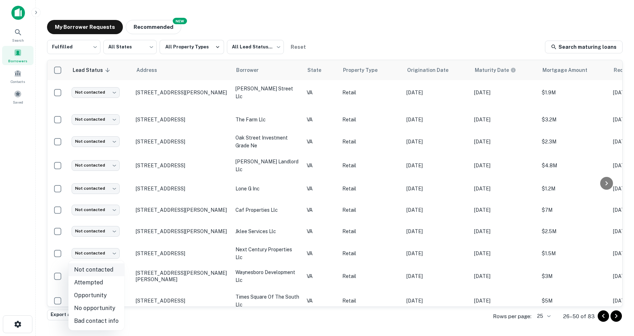
drag, startPoint x: 94, startPoint y: 267, endPoint x: 95, endPoint y: 276, distance: 8.2
click at [94, 267] on body "**********" at bounding box center [317, 168] width 634 height 336
click at [94, 309] on li "No opportunity" at bounding box center [96, 308] width 56 height 13
type input "**********"
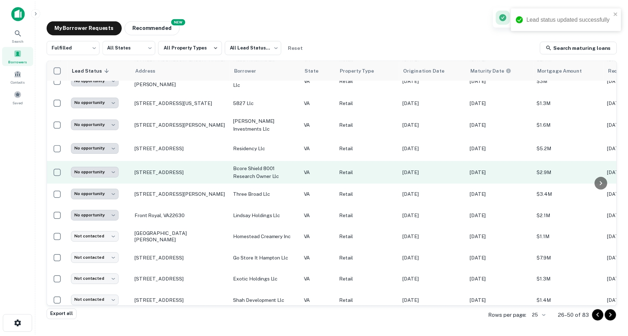
scroll to position [249, 0]
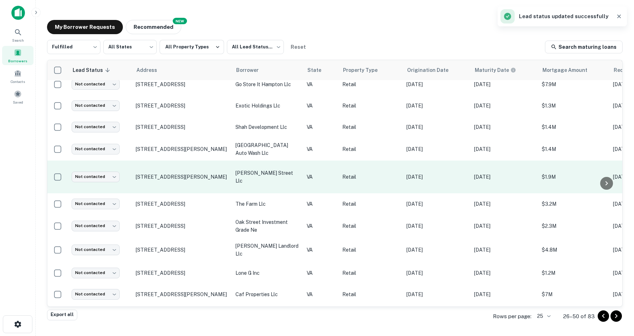
click at [159, 165] on td "500 Goddin St Richmond, VA23231" at bounding box center [182, 177] width 100 height 33
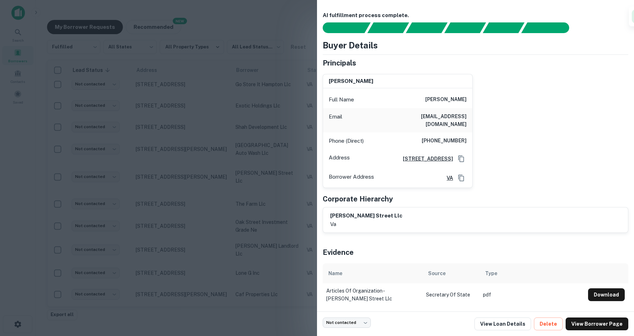
click at [195, 158] on div at bounding box center [317, 168] width 634 height 336
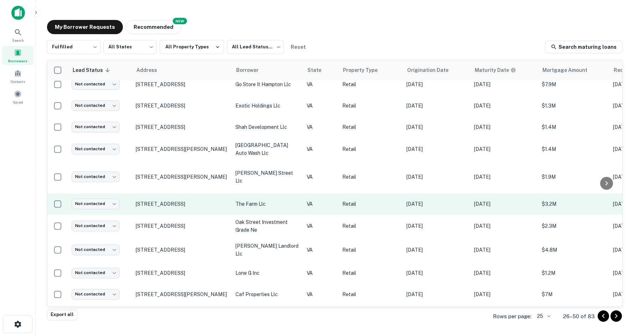
click at [135, 193] on td "13356 Minnieville Rd Woodbridge, VA22192" at bounding box center [182, 203] width 100 height 21
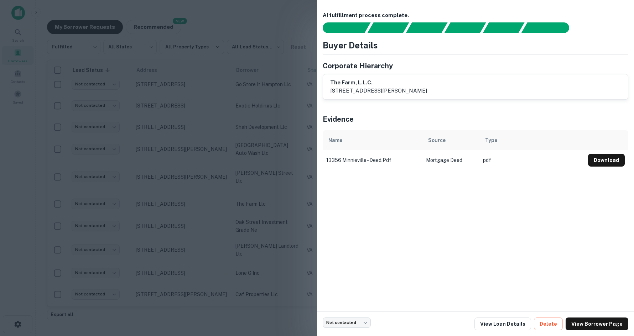
click at [152, 188] on div at bounding box center [317, 168] width 634 height 336
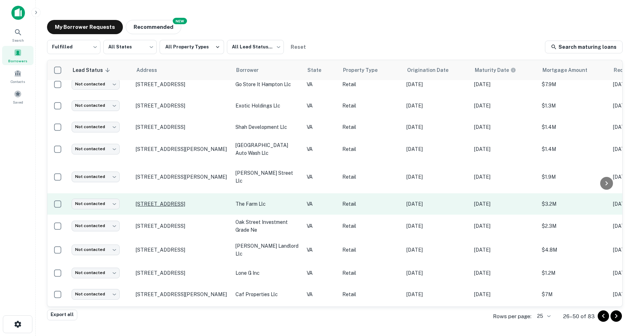
click at [136, 201] on p "13356 Minnieville Rd Woodbridge, VA22192" at bounding box center [182, 204] width 93 height 6
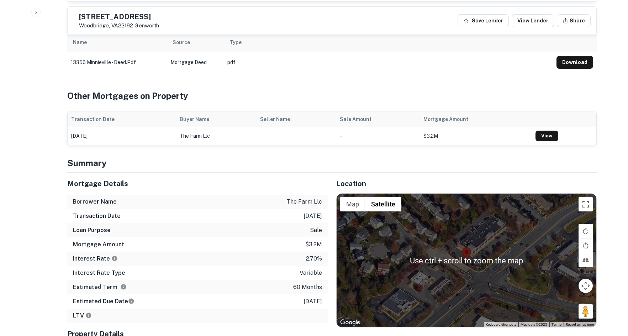
scroll to position [427, 0]
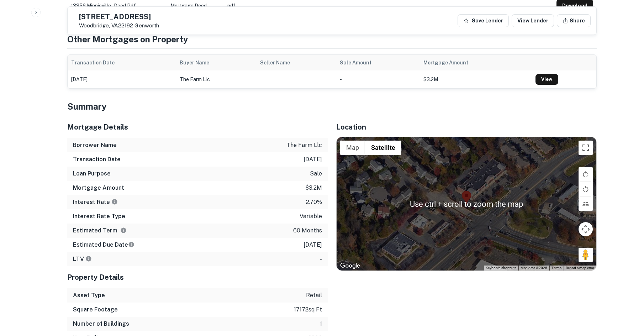
drag, startPoint x: 581, startPoint y: 246, endPoint x: 494, endPoint y: 207, distance: 95.3
click at [494, 207] on div "Use ctrl + scroll to zoom the map Map Terrain Satellite Labels Keyboard shortcu…" at bounding box center [467, 204] width 260 height 134
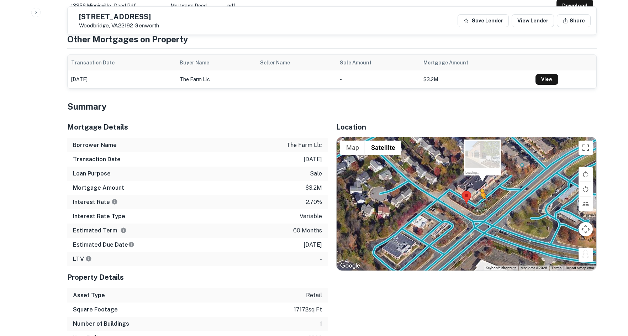
drag, startPoint x: 580, startPoint y: 242, endPoint x: 478, endPoint y: 195, distance: 112.7
click at [478, 195] on div "To activate drag with keyboard, press Alt + Enter. Once in keyboard drag state,…" at bounding box center [467, 204] width 260 height 134
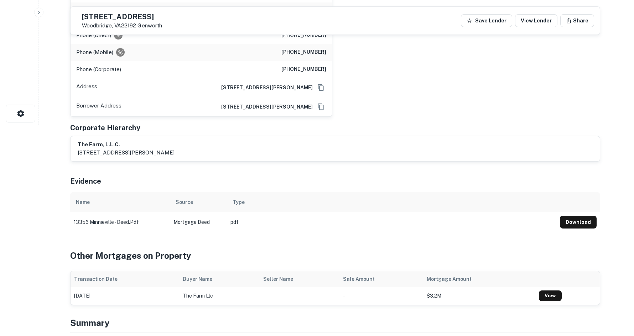
scroll to position [0, 0]
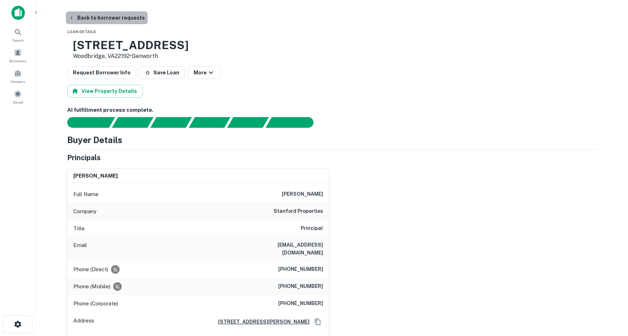
click at [108, 21] on button "Back to borrower requests" at bounding box center [107, 17] width 82 height 13
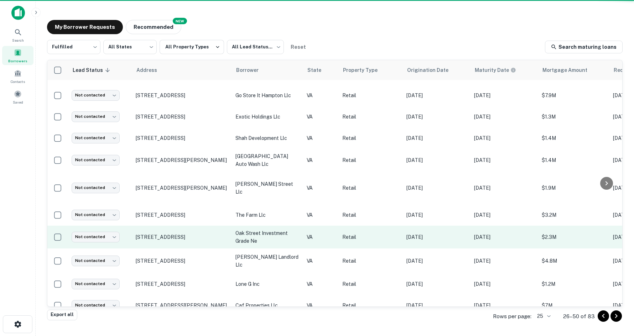
scroll to position [249, 0]
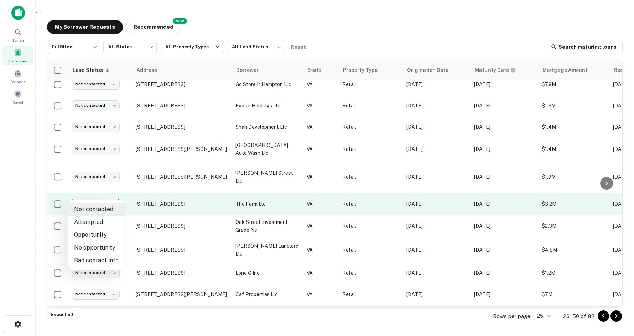
click at [84, 195] on body "**********" at bounding box center [317, 168] width 634 height 336
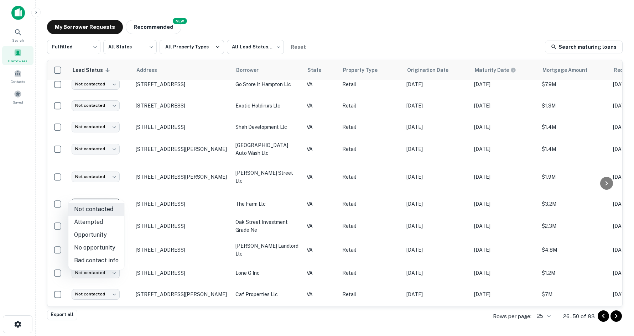
click at [100, 235] on li "Opportunity" at bounding box center [96, 235] width 56 height 13
type input "**********"
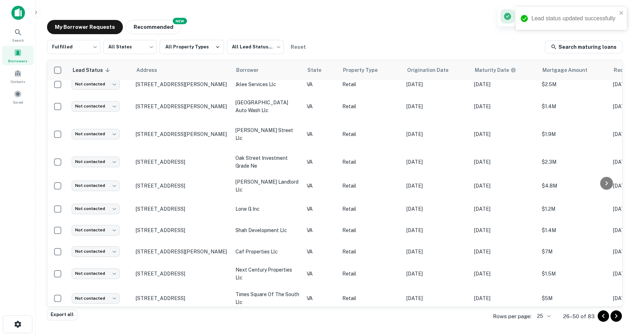
scroll to position [26, 0]
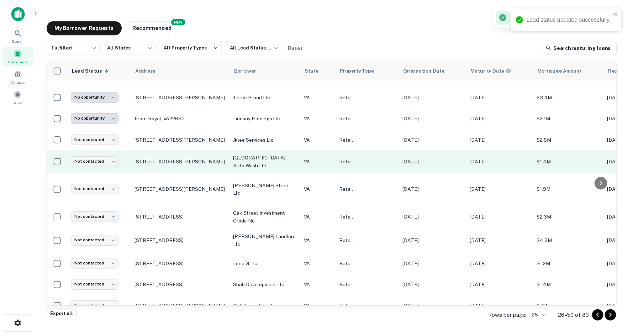
scroll to position [214, 0]
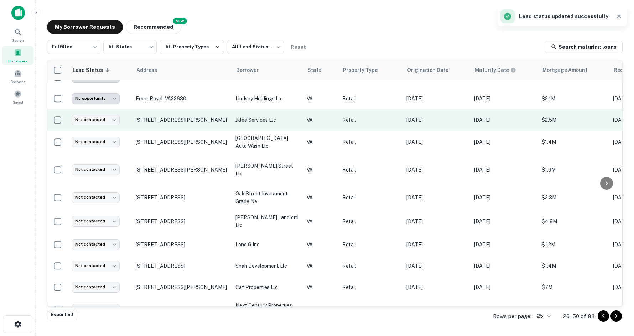
click at [153, 119] on p "[STREET_ADDRESS][PERSON_NAME]" at bounding box center [182, 120] width 93 height 6
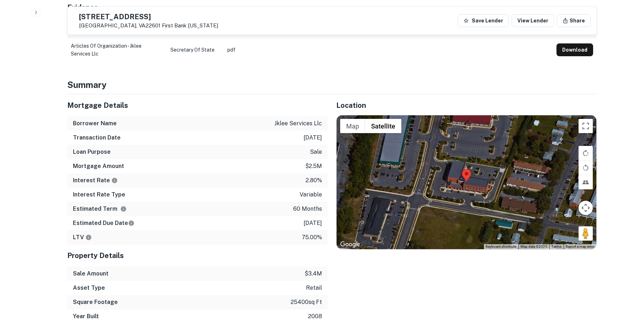
scroll to position [427, 0]
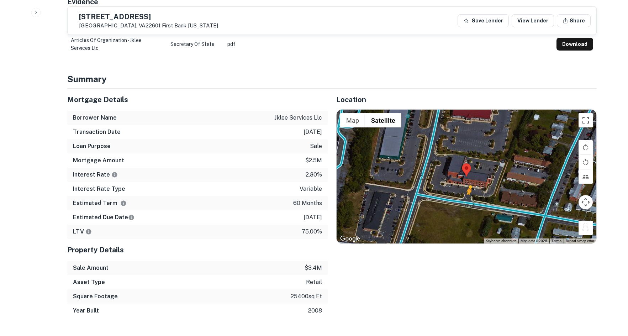
drag, startPoint x: 590, startPoint y: 227, endPoint x: 466, endPoint y: 203, distance: 126.6
click at [466, 203] on div "To activate drag with keyboard, press Alt + Enter. Once in keyboard drag state,…" at bounding box center [467, 177] width 260 height 134
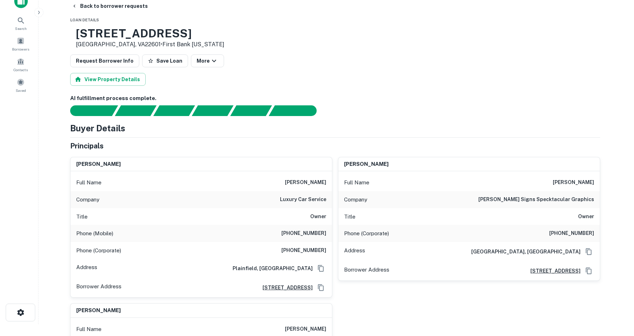
scroll to position [0, 0]
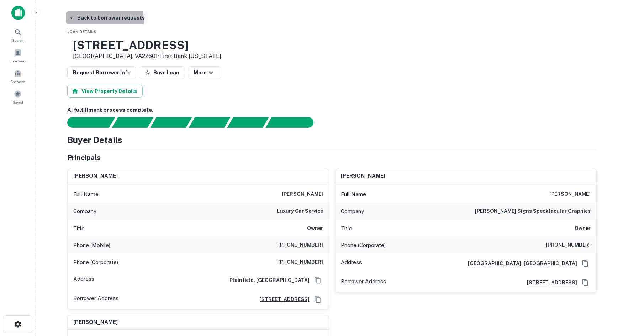
click at [79, 21] on button "Back to borrower requests" at bounding box center [107, 17] width 82 height 13
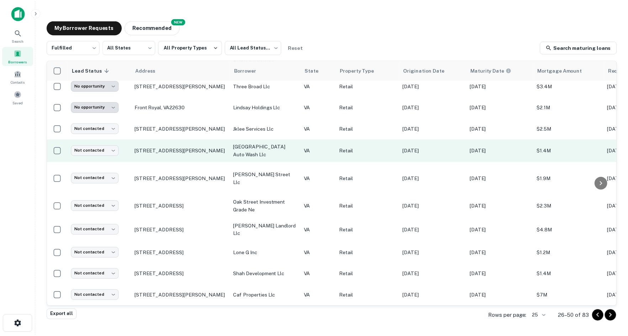
scroll to position [214, 0]
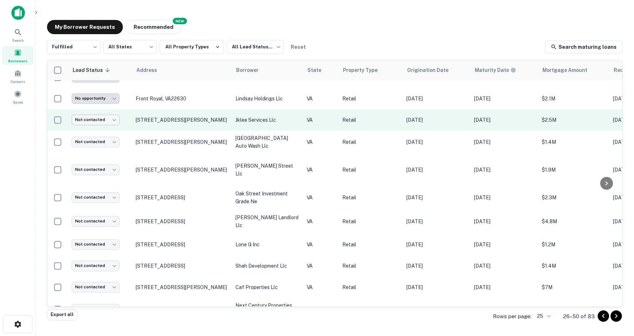
click at [95, 120] on body "**********" at bounding box center [317, 168] width 634 height 336
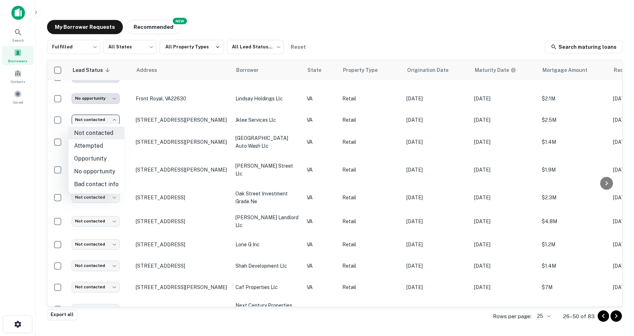
click at [109, 157] on li "Opportunity" at bounding box center [96, 158] width 56 height 13
type input "**********"
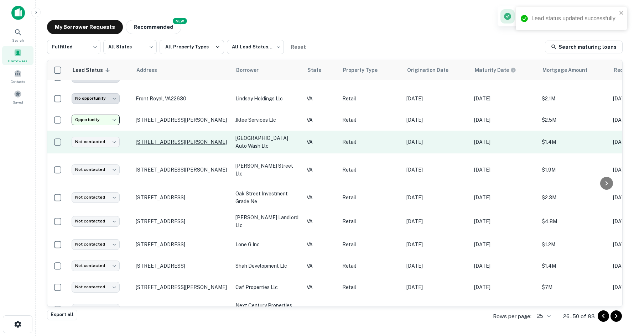
click at [141, 142] on p "[STREET_ADDRESS][PERSON_NAME]" at bounding box center [182, 142] width 93 height 6
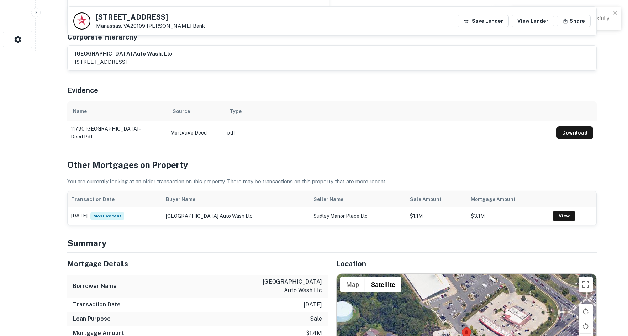
scroll to position [498, 0]
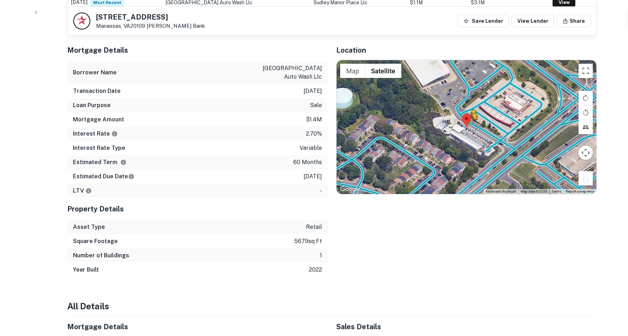
drag, startPoint x: 590, startPoint y: 177, endPoint x: 467, endPoint y: 117, distance: 136.7
click at [467, 117] on div "To activate drag with keyboard, press Alt + Enter. Once in keyboard drag state,…" at bounding box center [467, 127] width 260 height 134
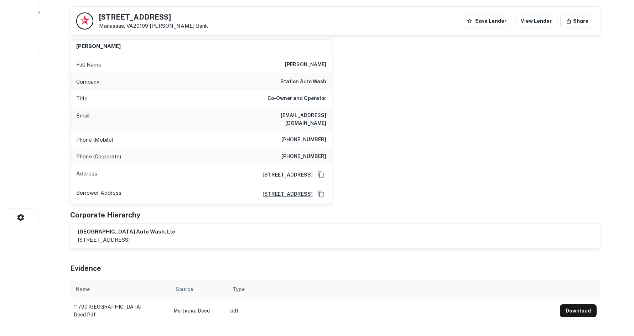
scroll to position [0, 0]
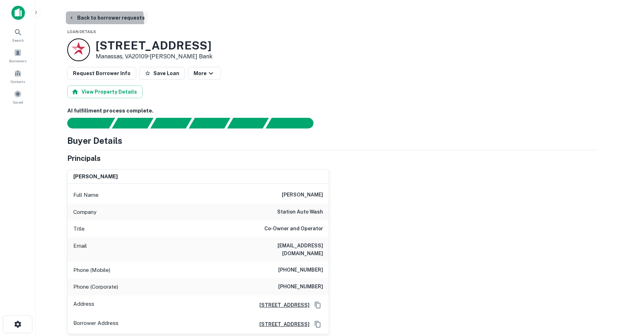
click at [93, 22] on button "Back to borrower requests" at bounding box center [107, 17] width 82 height 13
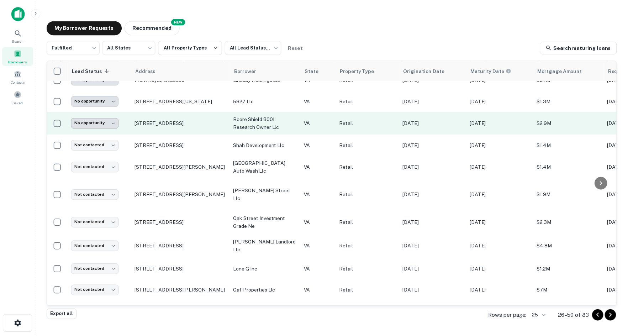
scroll to position [194, 0]
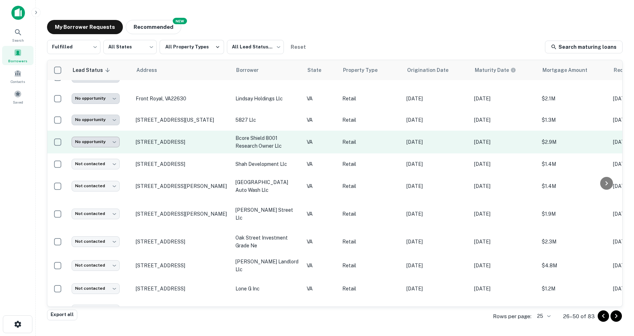
click at [108, 141] on body "**********" at bounding box center [317, 168] width 634 height 336
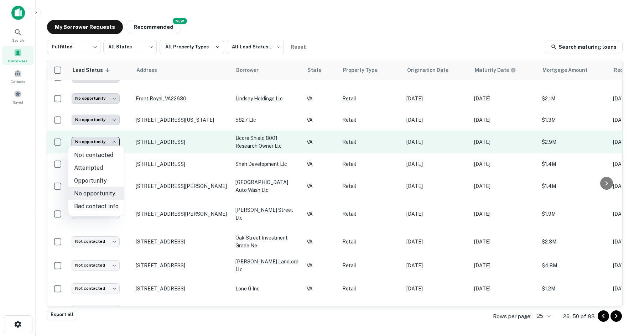
click at [108, 141] on div at bounding box center [317, 168] width 634 height 336
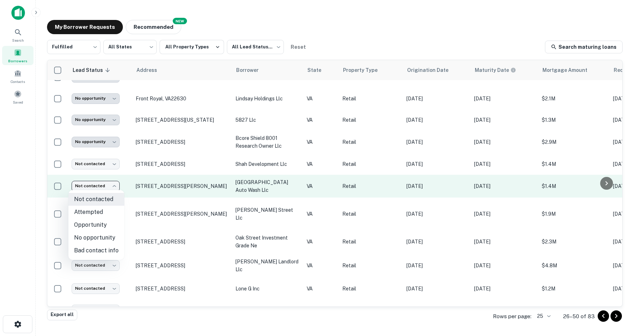
click at [114, 183] on body "**********" at bounding box center [317, 168] width 634 height 336
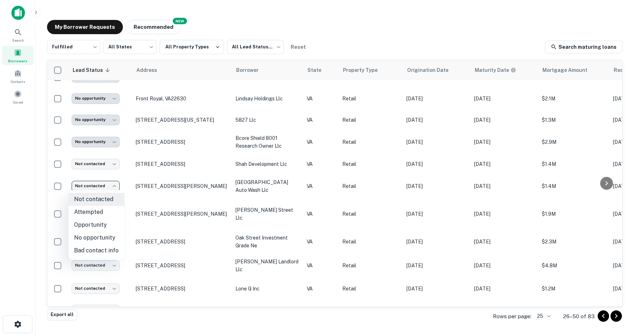
click at [105, 224] on li "Opportunity" at bounding box center [96, 225] width 56 height 13
type input "**********"
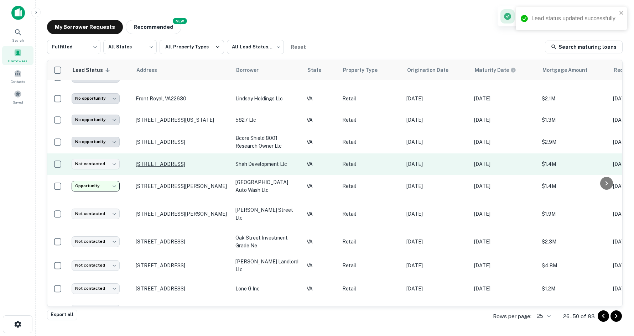
click at [154, 166] on p "[STREET_ADDRESS]" at bounding box center [182, 164] width 93 height 6
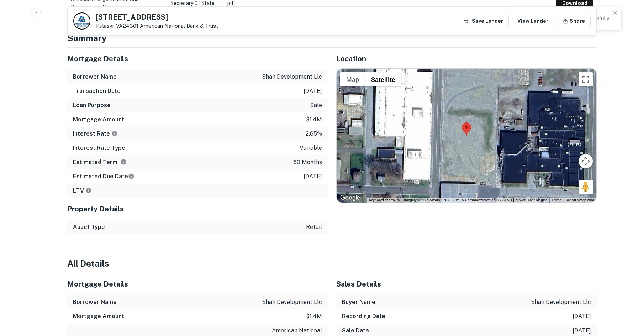
scroll to position [392, 0]
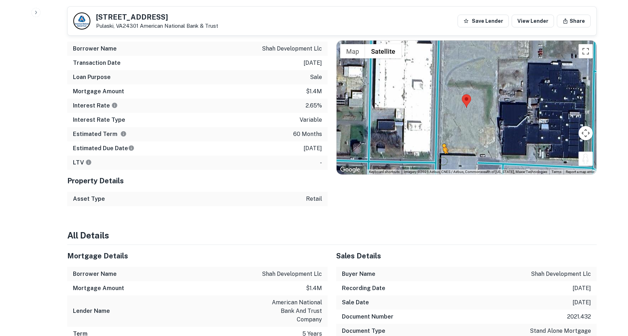
drag, startPoint x: 587, startPoint y: 154, endPoint x: 442, endPoint y: 154, distance: 145.6
click at [442, 154] on div "To activate drag with keyboard, press Alt + Enter. Once in keyboard drag state,…" at bounding box center [467, 108] width 260 height 134
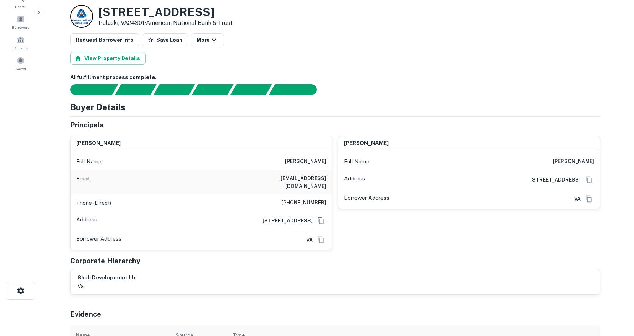
scroll to position [0, 0]
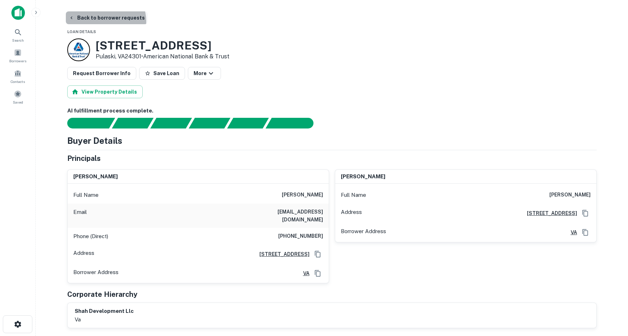
click at [105, 21] on button "Back to borrower requests" at bounding box center [107, 17] width 82 height 13
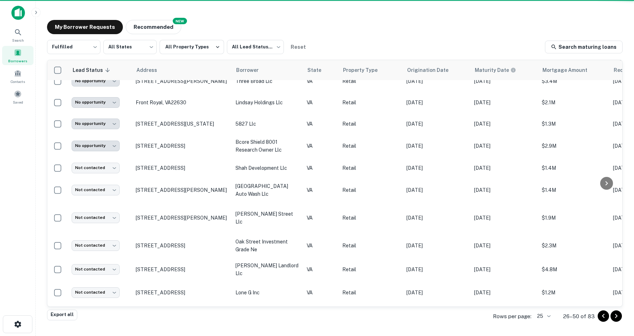
scroll to position [194, 0]
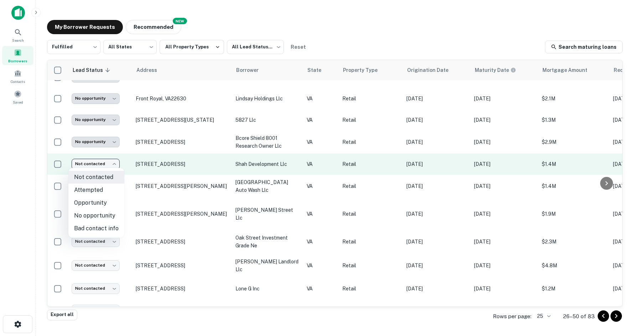
click at [115, 166] on body "**********" at bounding box center [317, 168] width 634 height 336
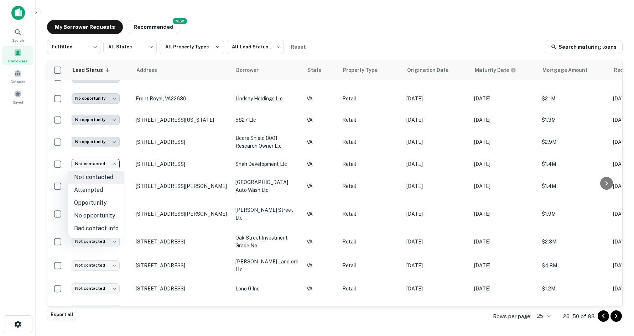
click at [99, 218] on li "No opportunity" at bounding box center [96, 215] width 56 height 13
type input "**********"
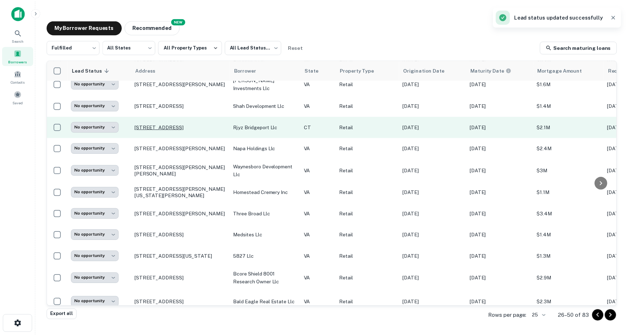
scroll to position [249, 0]
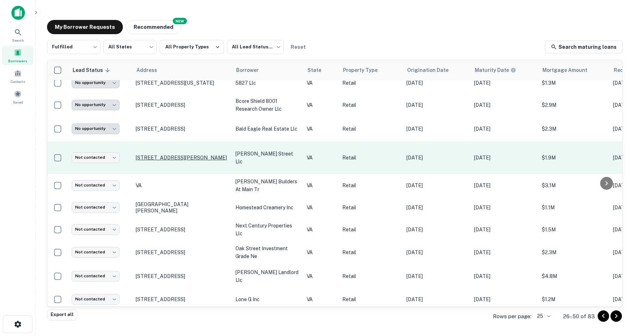
click at [159, 154] on p "[STREET_ADDRESS][PERSON_NAME]" at bounding box center [182, 157] width 93 height 6
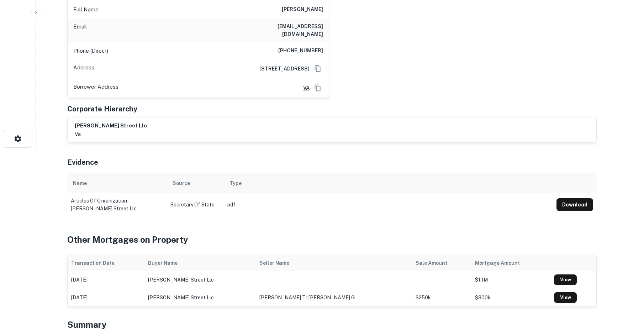
scroll to position [320, 0]
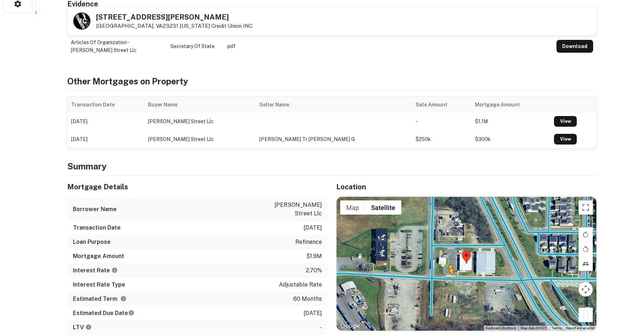
drag, startPoint x: 579, startPoint y: 306, endPoint x: 448, endPoint y: 274, distance: 134.5
click at [448, 274] on div "To activate drag with keyboard, press Alt + Enter. Once in keyboard drag state,…" at bounding box center [467, 264] width 260 height 134
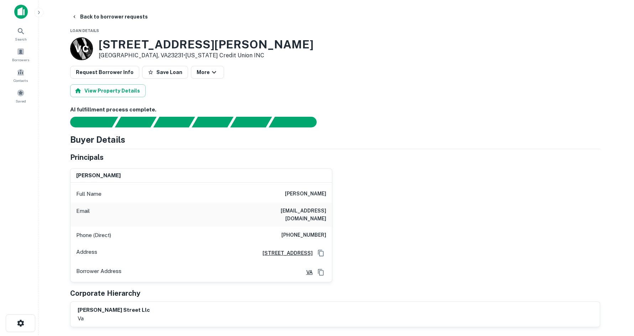
scroll to position [0, 0]
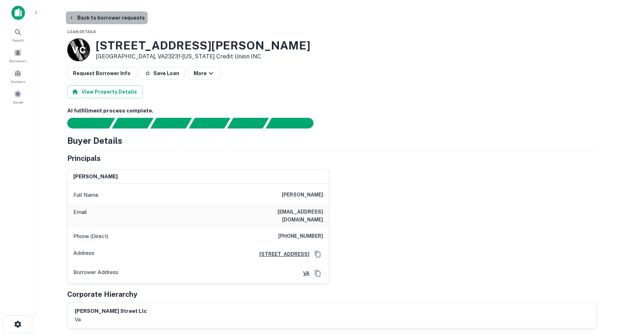
click at [107, 19] on button "Back to borrower requests" at bounding box center [107, 17] width 82 height 13
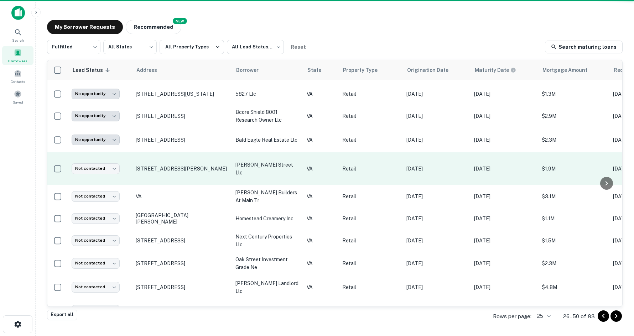
scroll to position [249, 0]
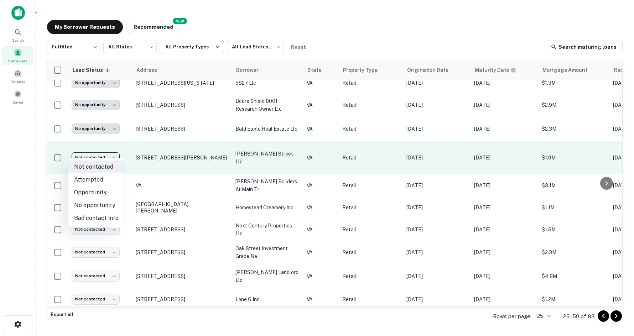
click at [89, 147] on body "**********" at bounding box center [317, 168] width 634 height 336
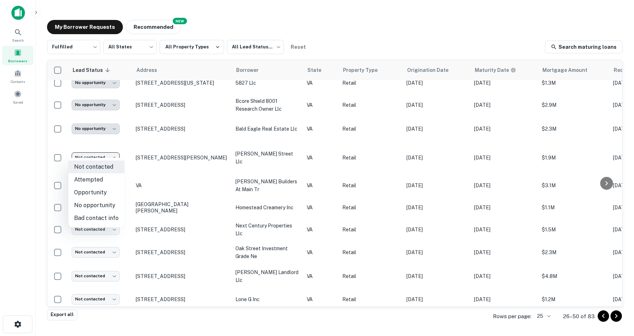
click at [90, 203] on li "No opportunity" at bounding box center [96, 205] width 56 height 13
type input "**********"
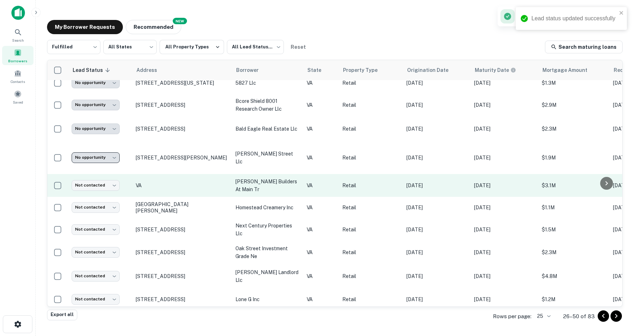
click at [135, 178] on td "VA" at bounding box center [182, 185] width 100 height 23
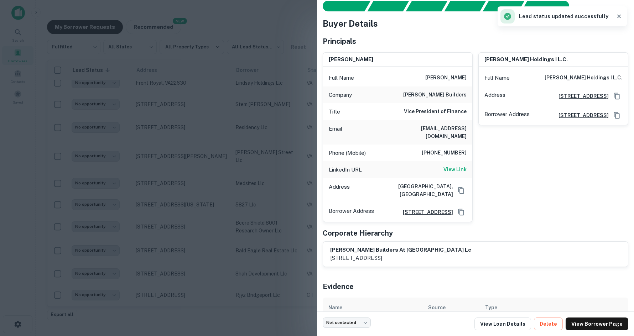
scroll to position [0, 0]
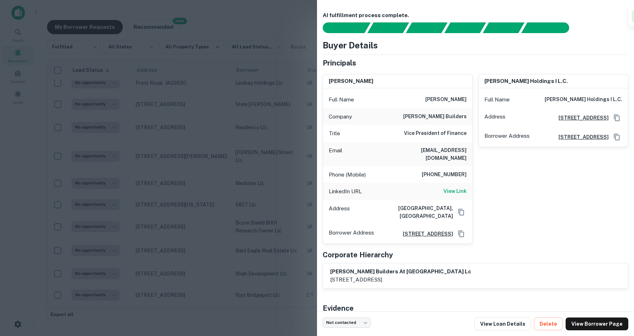
click at [224, 178] on div at bounding box center [317, 168] width 634 height 336
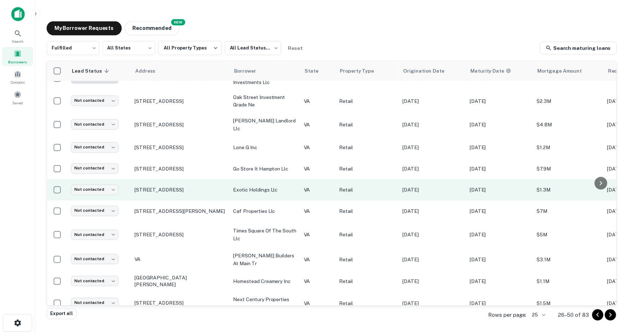
scroll to position [336, 0]
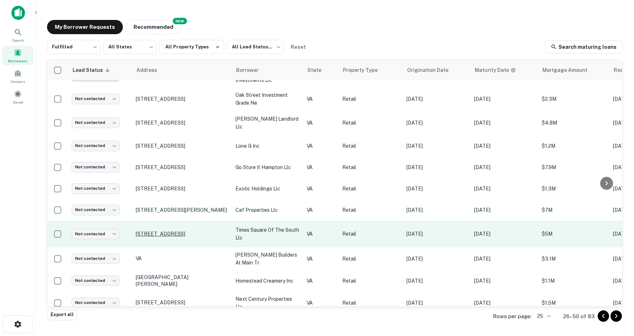
click at [143, 231] on p "[STREET_ADDRESS]" at bounding box center [182, 234] width 93 height 6
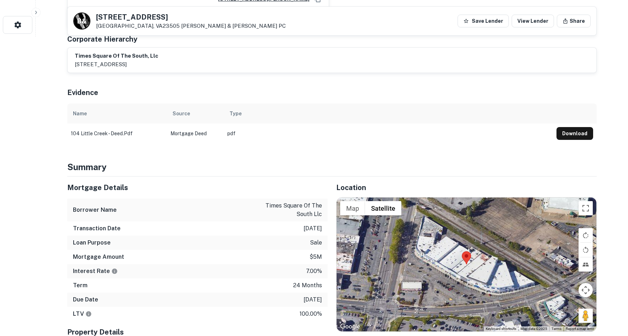
scroll to position [392, 0]
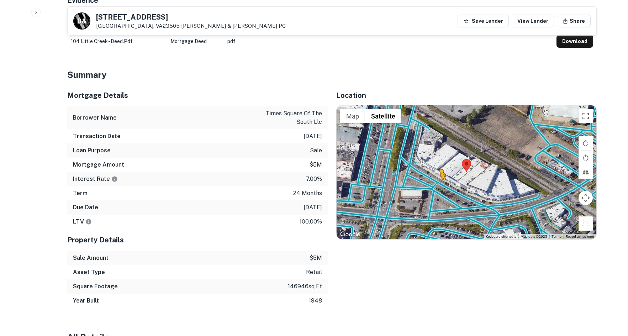
drag, startPoint x: 591, startPoint y: 220, endPoint x: 440, endPoint y: 179, distance: 157.0
click at [440, 179] on div "To activate drag with keyboard, press Alt + Enter. Once in keyboard drag state,…" at bounding box center [467, 172] width 260 height 134
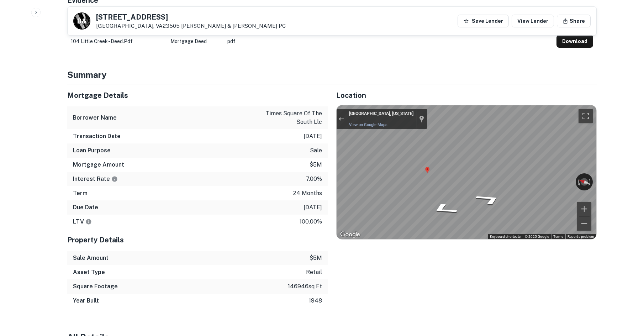
click at [264, 163] on div "Mortgage Details Borrower Name times square of the south llc Transaction Date 1…" at bounding box center [328, 196] width 538 height 224
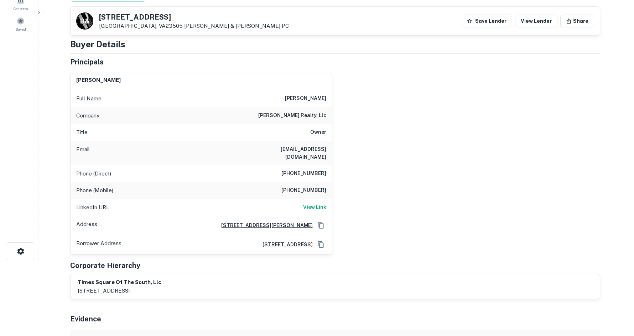
scroll to position [0, 0]
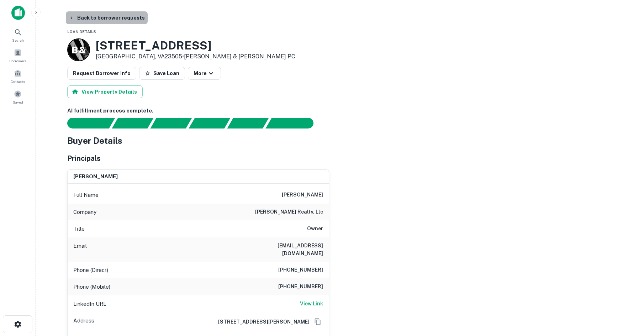
click at [123, 15] on button "Back to borrower requests" at bounding box center [107, 17] width 82 height 13
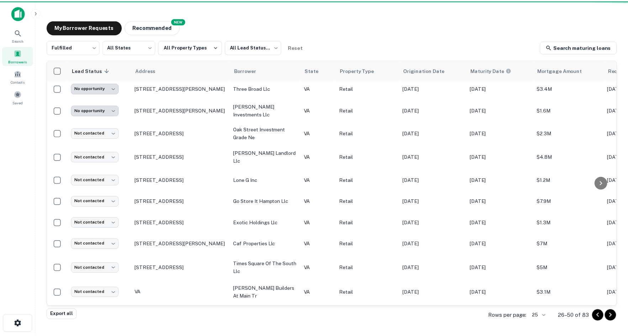
scroll to position [336, 0]
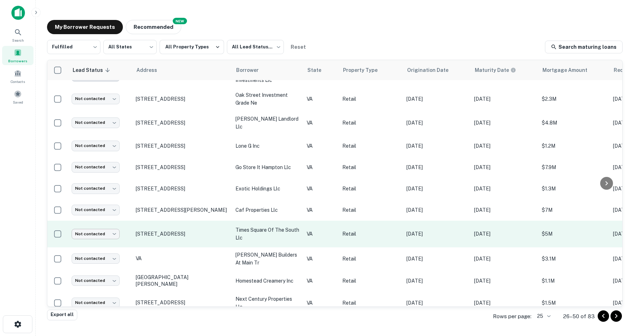
click at [105, 222] on body "**********" at bounding box center [317, 168] width 634 height 336
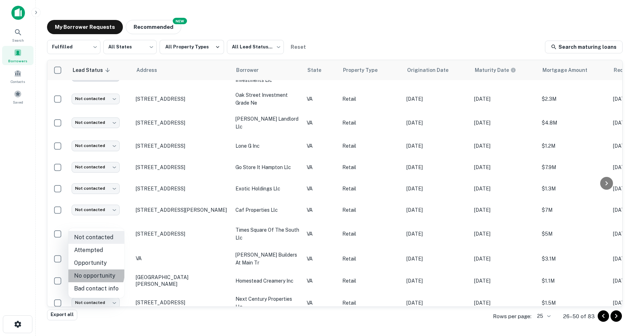
click at [91, 273] on li "No opportunity" at bounding box center [96, 275] width 56 height 13
type input "**********"
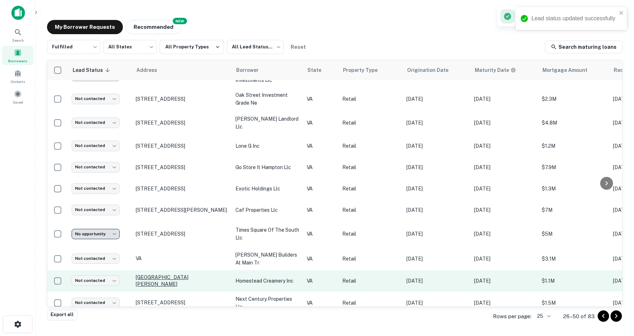
click at [148, 274] on p "[GEOGRAPHIC_DATA][PERSON_NAME]" at bounding box center [182, 280] width 93 height 13
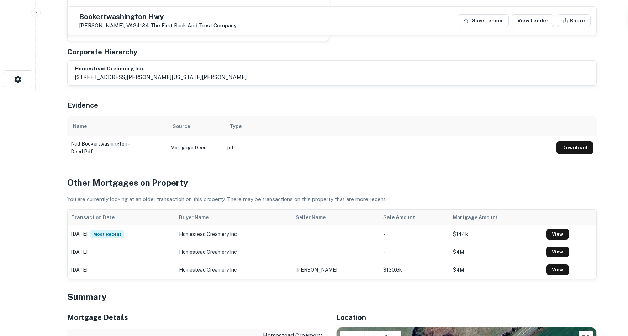
scroll to position [392, 0]
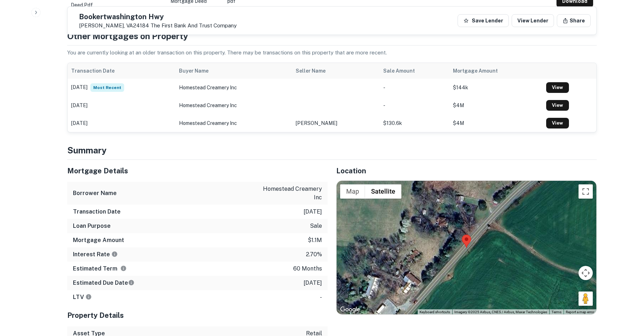
drag, startPoint x: 578, startPoint y: 298, endPoint x: 513, endPoint y: 278, distance: 69.0
click at [513, 278] on div "Map Terrain Satellite Labels Keyboard shortcuts Map Data Imagery ©2025 Airbus, …" at bounding box center [467, 248] width 260 height 134
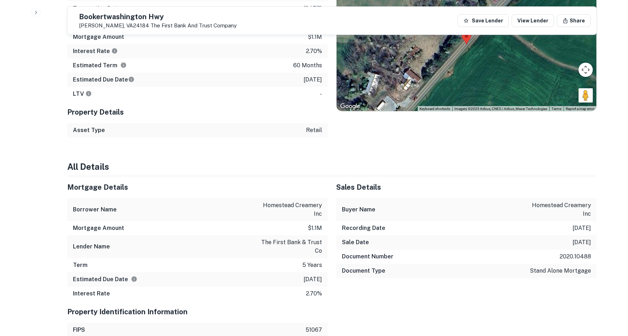
scroll to position [498, 0]
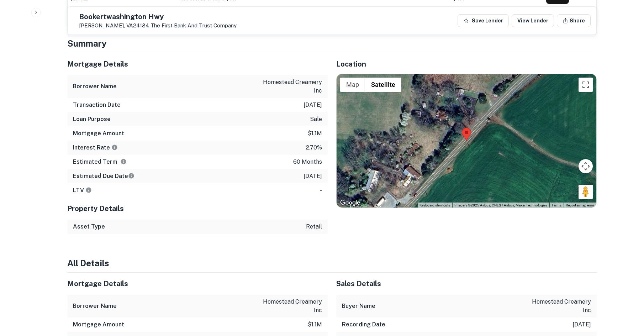
drag, startPoint x: 584, startPoint y: 191, endPoint x: 533, endPoint y: 142, distance: 71.5
click at [470, 129] on div "Map Terrain Satellite Labels Keyboard shortcuts Map Data Imagery ©2025 Airbus, …" at bounding box center [467, 141] width 260 height 134
drag, startPoint x: 581, startPoint y: 190, endPoint x: 467, endPoint y: 147, distance: 122.1
click at [467, 147] on div "To activate drag with keyboard, press Alt + Enter. Once in keyboard drag state,…" at bounding box center [467, 141] width 260 height 134
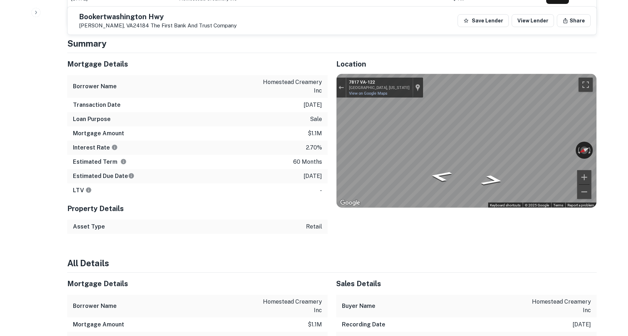
click at [301, 119] on div "Mortgage Details Borrower Name homestead creamery inc Transaction Date 12/16/20…" at bounding box center [328, 143] width 538 height 181
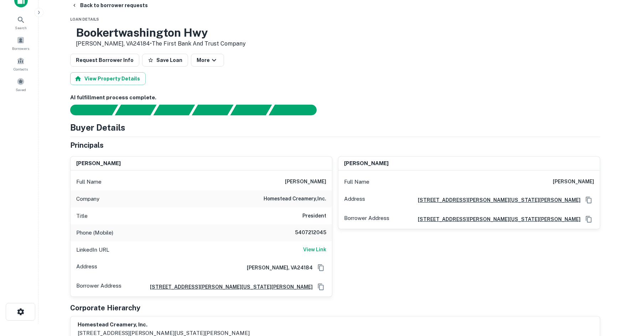
scroll to position [0, 0]
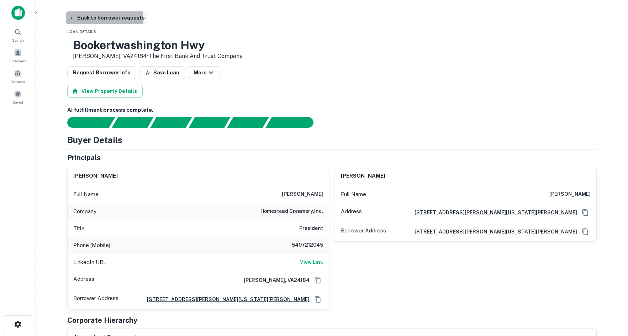
click at [96, 19] on button "Back to borrower requests" at bounding box center [107, 17] width 82 height 13
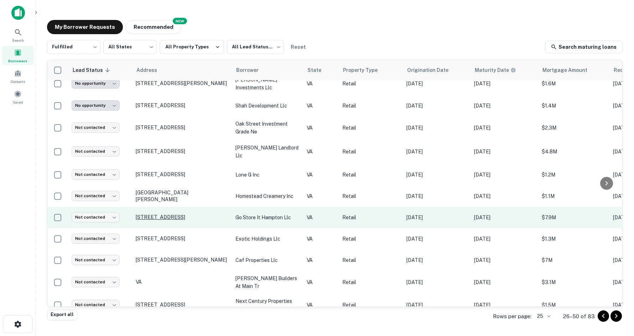
scroll to position [336, 0]
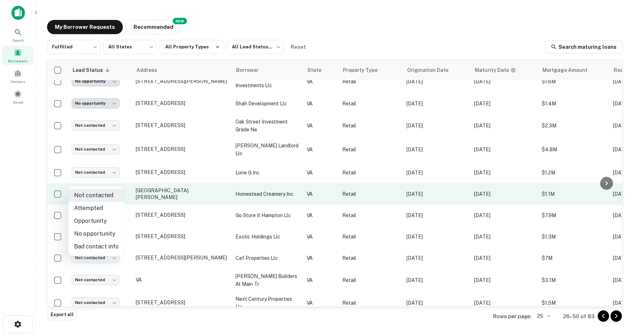
click at [105, 185] on body "**********" at bounding box center [317, 168] width 634 height 336
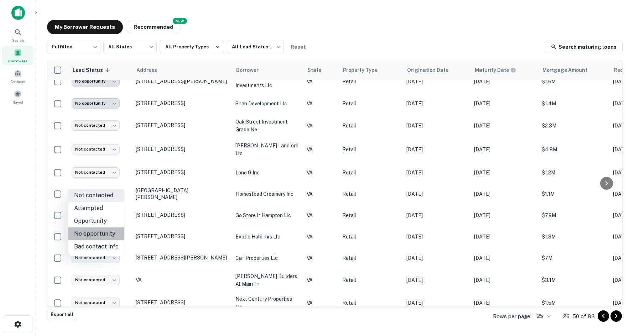
click at [96, 231] on li "No opportunity" at bounding box center [96, 233] width 56 height 13
type input "**********"
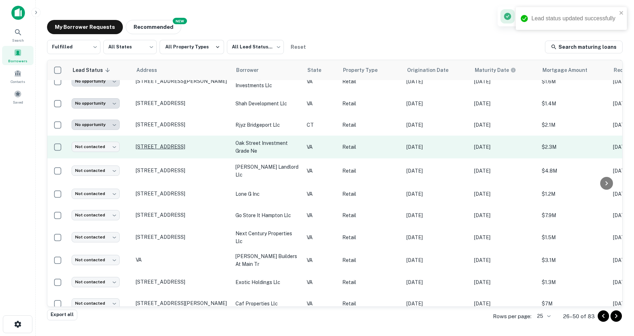
click at [158, 143] on p "[STREET_ADDRESS]" at bounding box center [182, 146] width 93 height 6
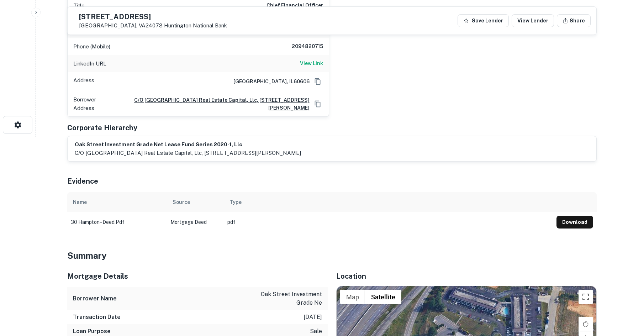
scroll to position [285, 0]
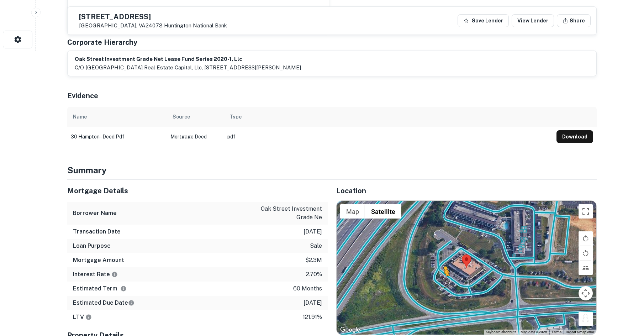
drag, startPoint x: 587, startPoint y: 315, endPoint x: 442, endPoint y: 275, distance: 150.2
click at [442, 275] on div "To activate drag with keyboard, press Alt + Enter. Once in keyboard drag state,…" at bounding box center [467, 268] width 260 height 134
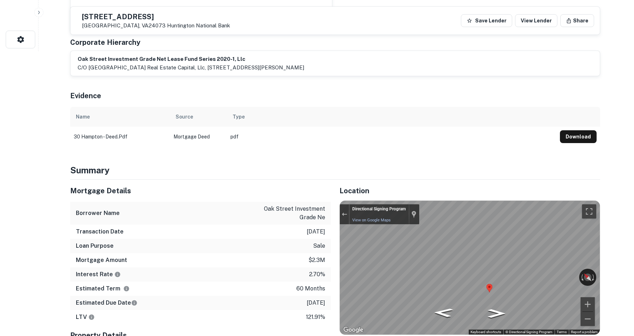
scroll to position [0, 0]
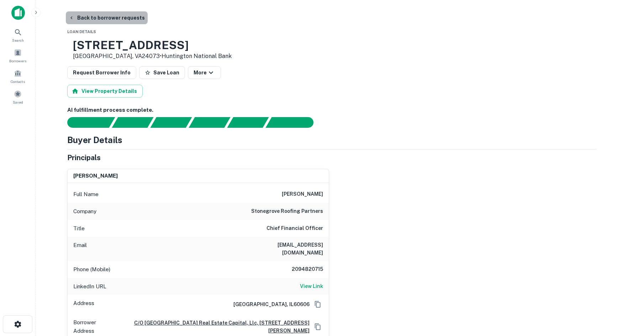
click at [108, 19] on button "Back to borrower requests" at bounding box center [107, 17] width 82 height 13
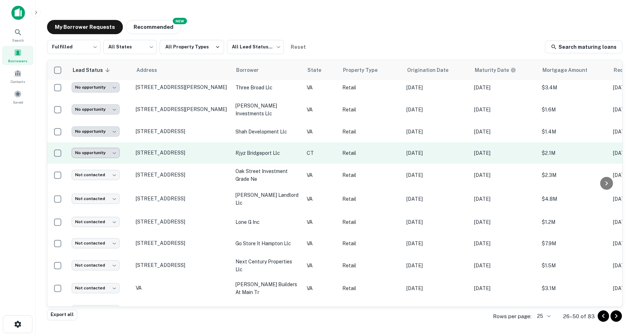
scroll to position [336, 0]
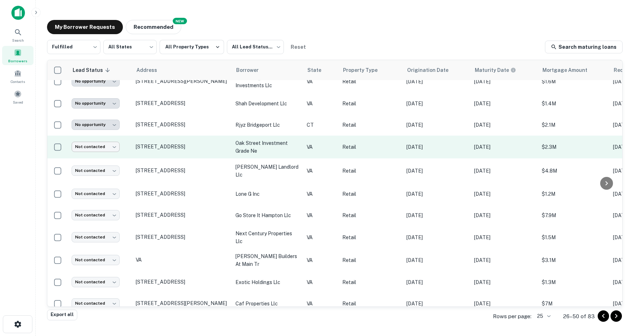
click at [112, 131] on body "**********" at bounding box center [317, 168] width 634 height 336
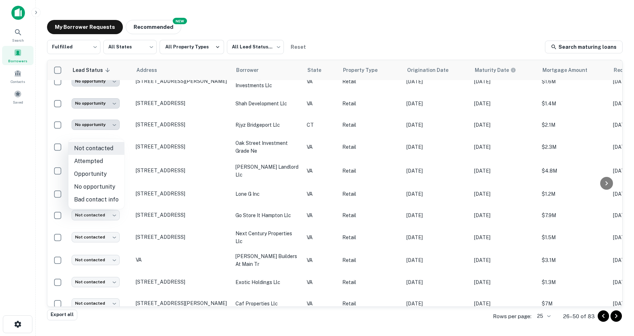
click at [110, 172] on li "Opportunity" at bounding box center [96, 174] width 56 height 13
type input "**********"
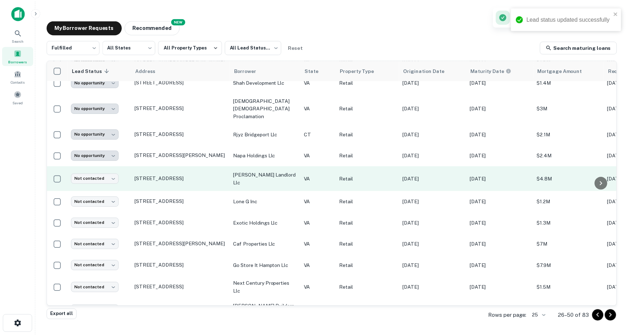
scroll to position [314, 0]
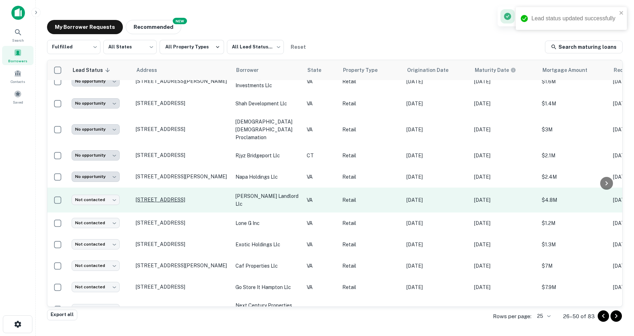
click at [191, 196] on p "[STREET_ADDRESS]" at bounding box center [182, 199] width 93 height 6
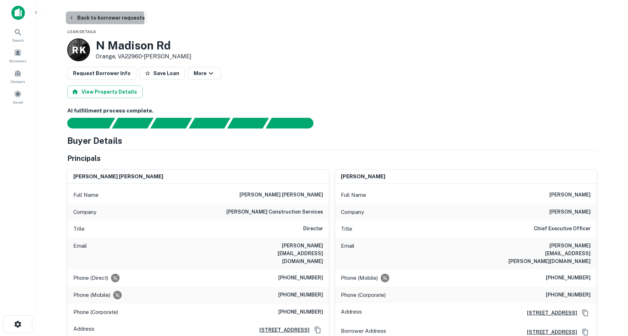
click at [104, 20] on button "Back to borrower requests" at bounding box center [107, 17] width 82 height 13
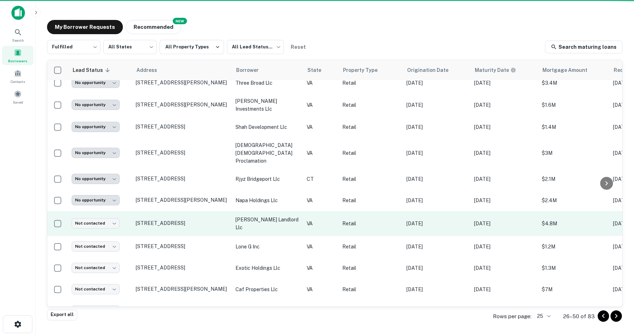
scroll to position [314, 0]
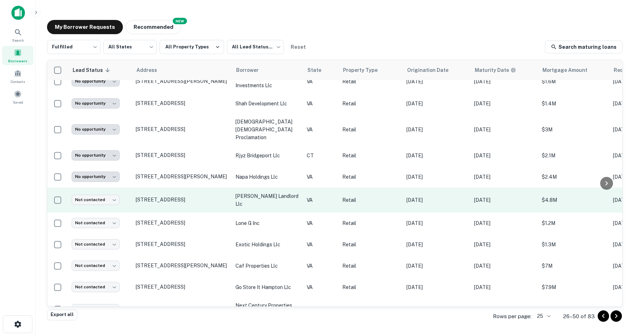
click at [115, 188] on td "Not contacted **** ​" at bounding box center [100, 200] width 64 height 25
click at [114, 180] on body "**********" at bounding box center [317, 168] width 634 height 336
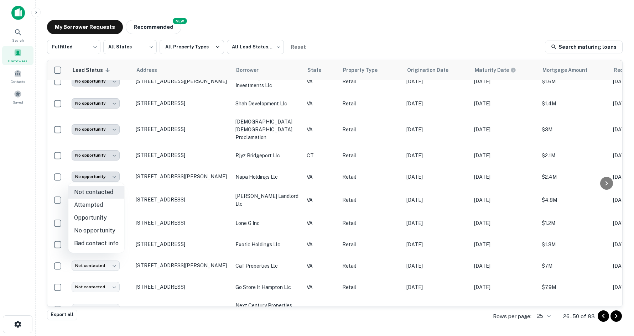
click at [105, 219] on li "Opportunity" at bounding box center [96, 217] width 56 height 13
type input "**********"
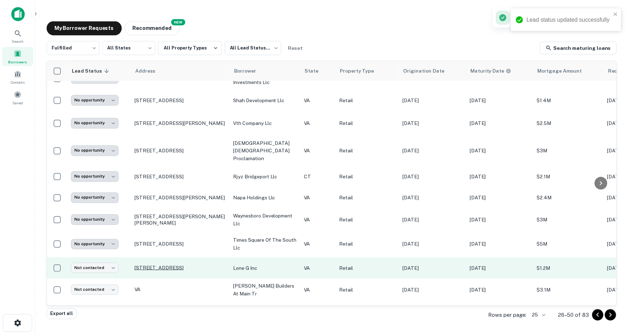
scroll to position [334, 0]
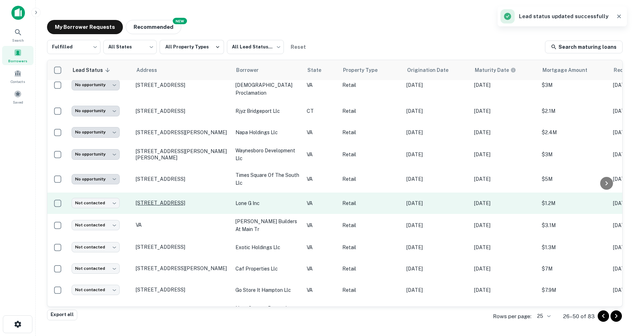
click at [145, 200] on p "[STREET_ADDRESS]" at bounding box center [182, 203] width 93 height 6
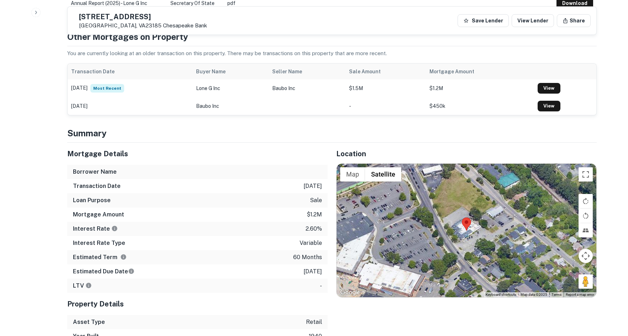
scroll to position [427, 0]
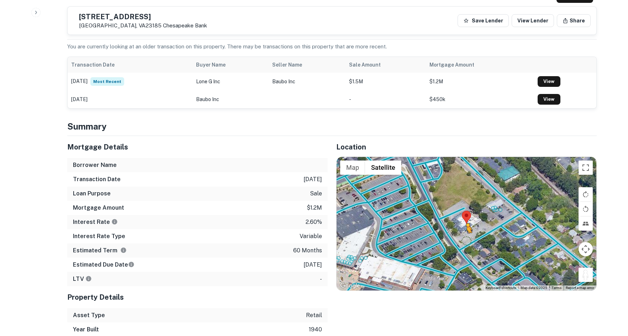
drag, startPoint x: 592, startPoint y: 261, endPoint x: 466, endPoint y: 226, distance: 131.2
click at [466, 226] on div "To activate drag with keyboard, press Alt + Enter. Once in keyboard drag state,…" at bounding box center [467, 224] width 260 height 134
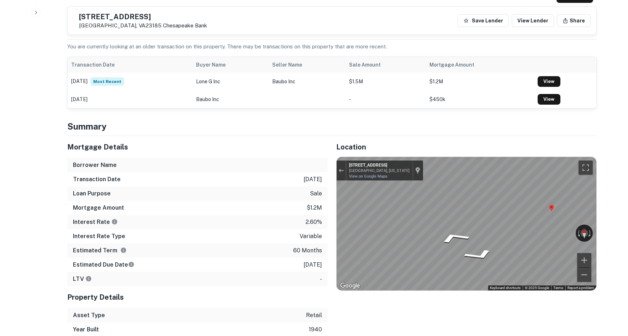
click at [228, 202] on div "Mortgage Details Borrower Name Transaction Date 1/31/2021 Loan Purpose sale Mor…" at bounding box center [328, 236] width 538 height 201
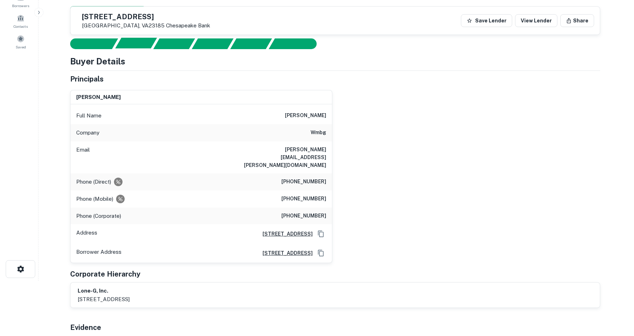
scroll to position [0, 0]
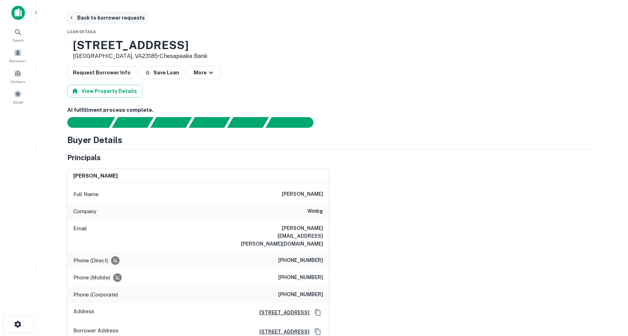
click at [109, 19] on button "Back to borrower requests" at bounding box center [107, 17] width 82 height 13
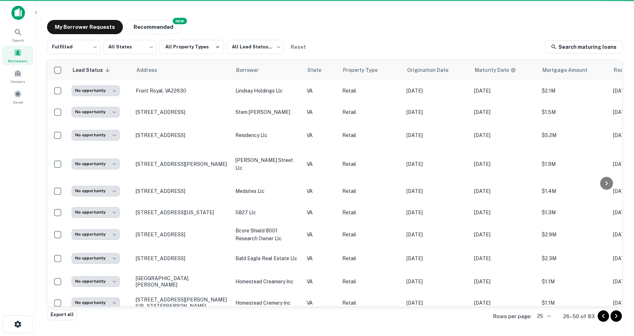
scroll to position [334, 0]
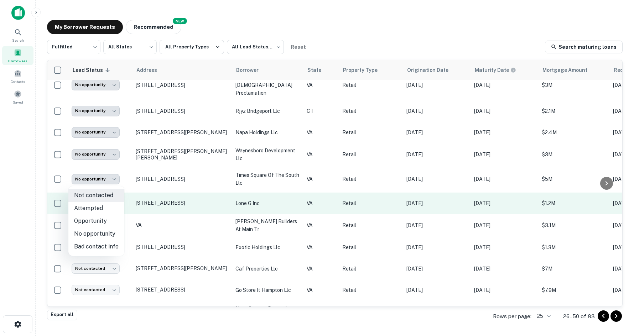
click at [117, 181] on body "**********" at bounding box center [317, 168] width 634 height 336
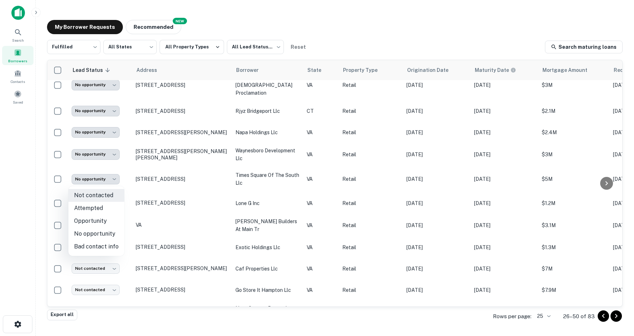
click at [107, 219] on li "Opportunity" at bounding box center [96, 221] width 56 height 13
type input "**********"
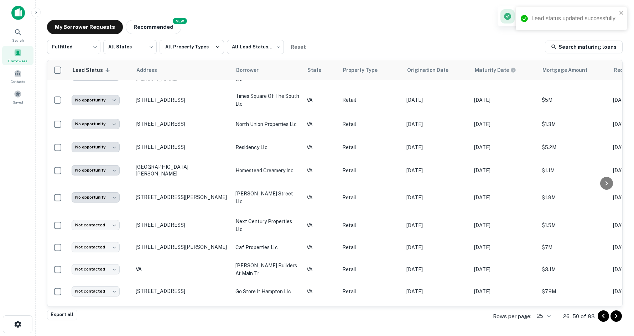
scroll to position [242, 0]
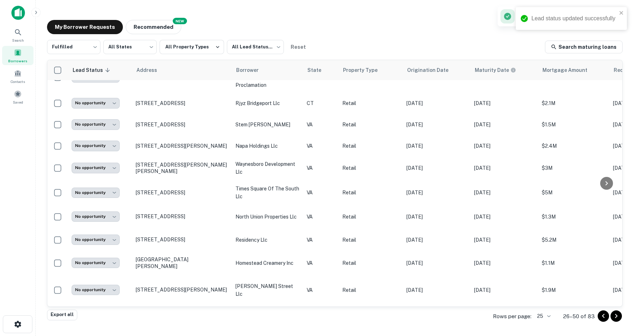
click at [420, 25] on div "My Borrower Requests NEW Recommended" at bounding box center [334, 27] width 575 height 14
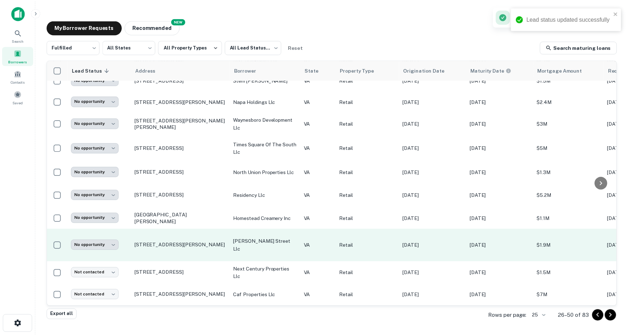
scroll to position [334, 0]
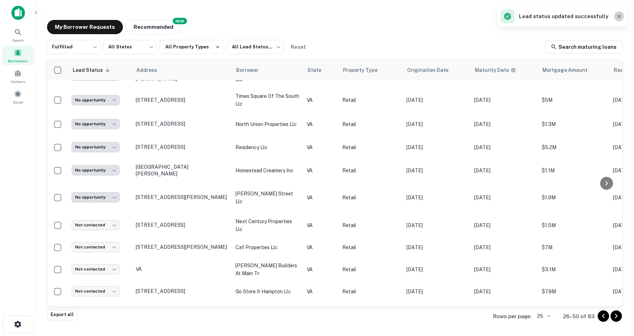
click at [622, 17] on button "button" at bounding box center [619, 16] width 10 height 10
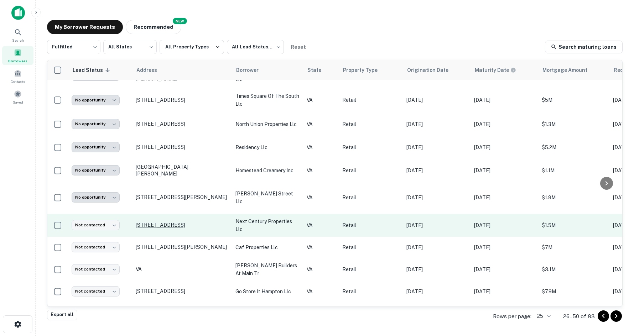
click at [159, 222] on p "[STREET_ADDRESS]" at bounding box center [182, 225] width 93 height 6
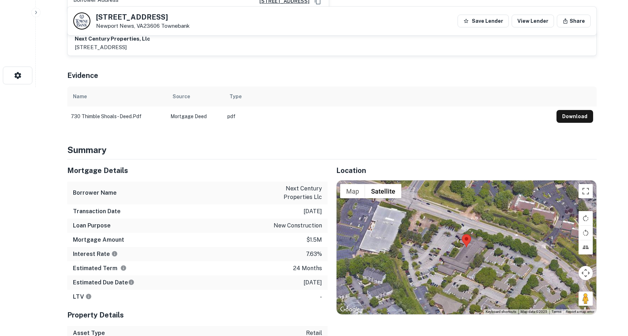
scroll to position [249, 0]
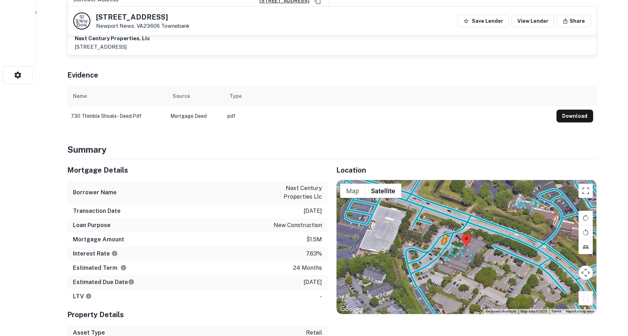
drag, startPoint x: 588, startPoint y: 290, endPoint x: 442, endPoint y: 243, distance: 153.3
click at [442, 243] on div "To activate drag with keyboard, press Alt + Enter. Once in keyboard drag state,…" at bounding box center [467, 247] width 260 height 134
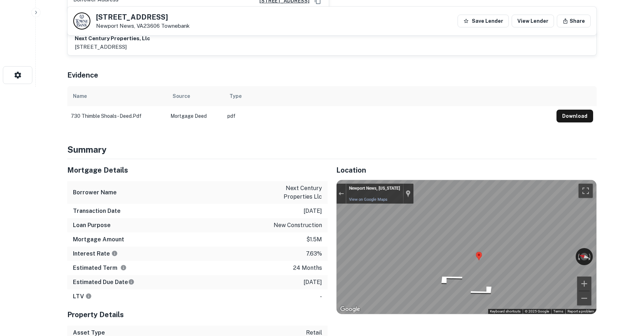
click at [327, 226] on div "Mortgage Details Borrower Name next century properties llc Transaction Date 12/…" at bounding box center [328, 263] width 538 height 209
click at [278, 198] on div "Mortgage Details Borrower Name next century properties llc Transaction Date 12/…" at bounding box center [328, 263] width 538 height 209
click at [262, 202] on div "Mortgage Details Borrower Name next century properties llc Transaction Date 12/…" at bounding box center [328, 263] width 538 height 209
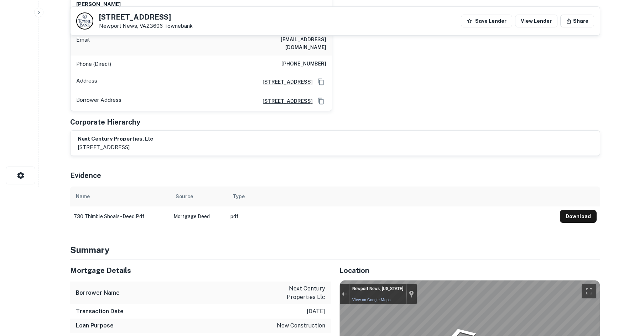
scroll to position [0, 0]
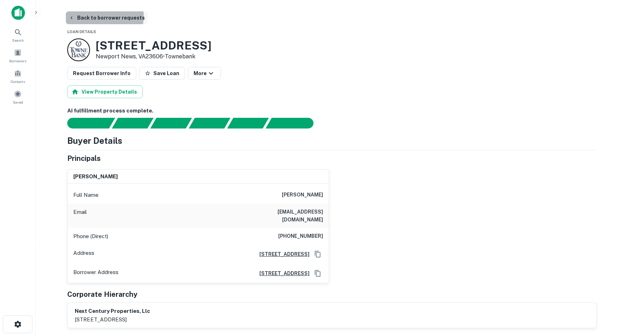
click at [99, 16] on button "Back to borrower requests" at bounding box center [107, 17] width 82 height 13
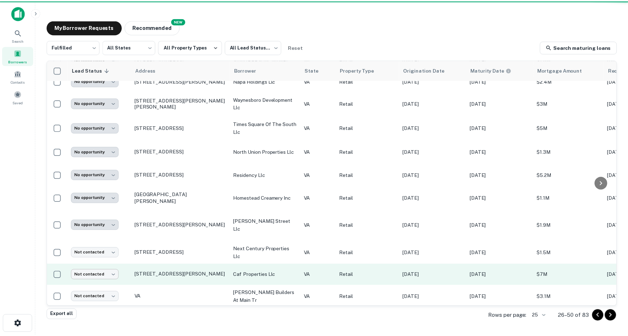
scroll to position [334, 0]
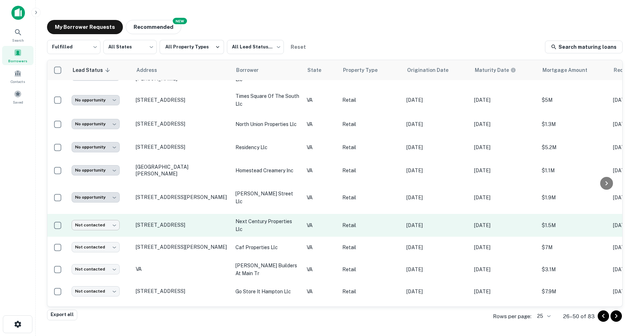
click at [93, 202] on body "**********" at bounding box center [317, 168] width 634 height 336
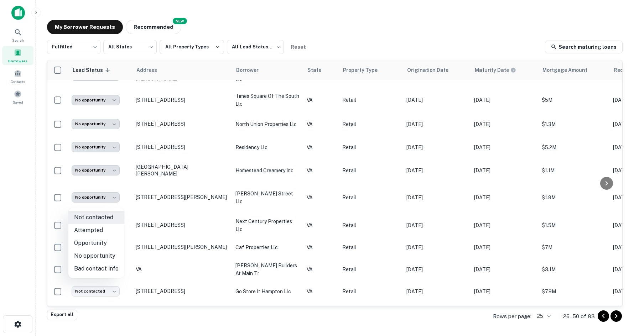
click at [106, 255] on li "No opportunity" at bounding box center [96, 256] width 56 height 13
type input "**********"
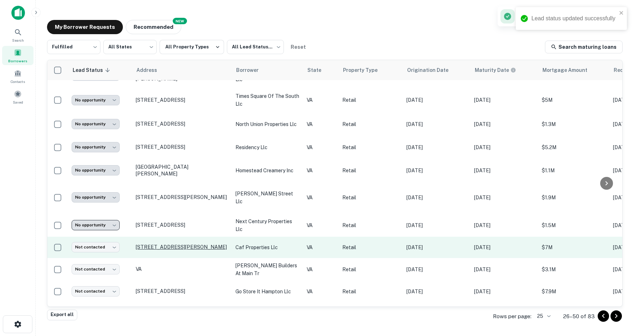
click at [148, 244] on p "[STREET_ADDRESS][PERSON_NAME]" at bounding box center [182, 247] width 93 height 6
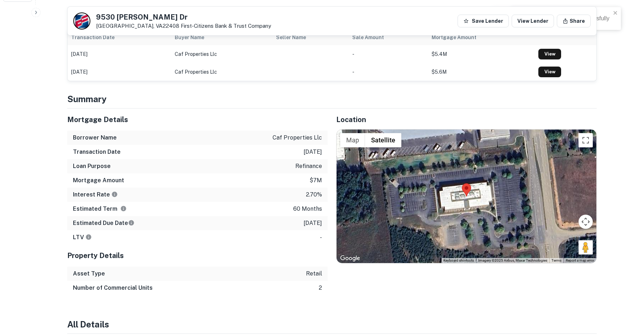
scroll to position [356, 0]
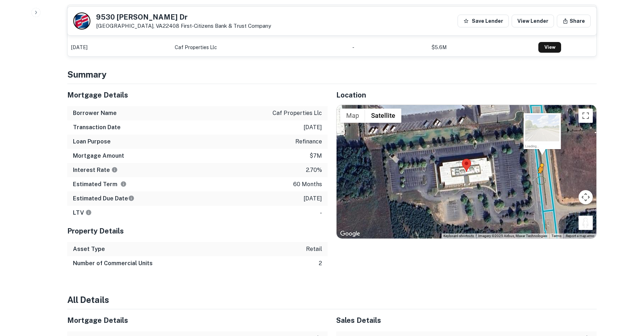
drag, startPoint x: 590, startPoint y: 216, endPoint x: 535, endPoint y: 167, distance: 73.4
click at [535, 167] on div "To activate drag with keyboard, press Alt + Enter. Once in keyboard drag state,…" at bounding box center [467, 172] width 260 height 134
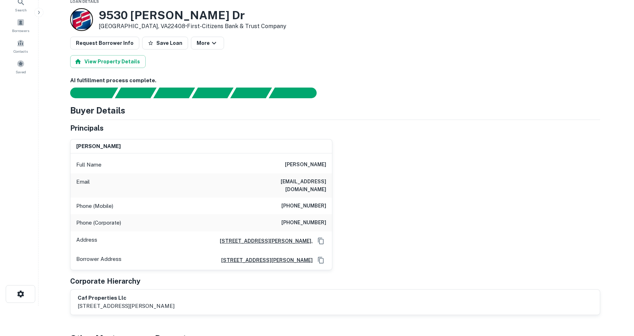
scroll to position [0, 0]
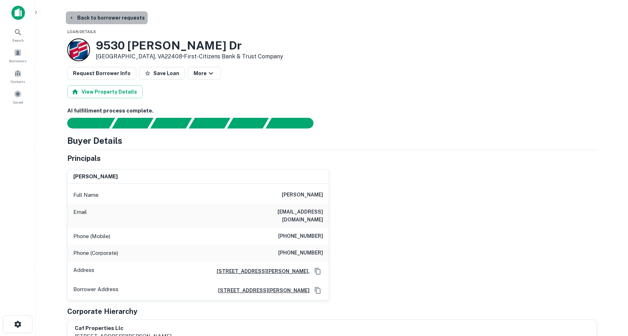
click at [122, 18] on button "Back to borrower requests" at bounding box center [107, 17] width 82 height 13
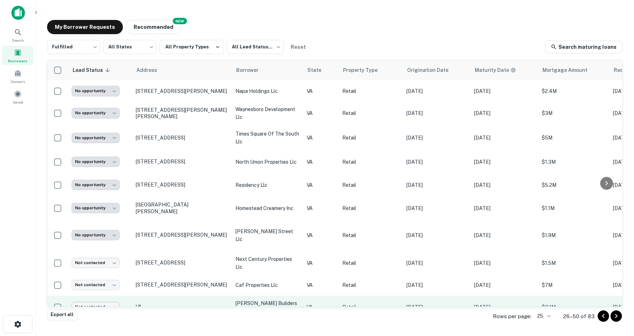
scroll to position [334, 0]
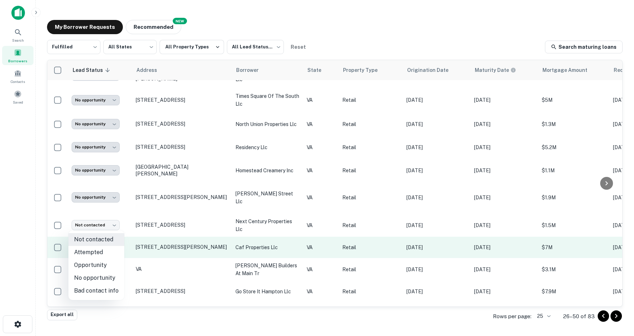
click at [103, 224] on body "**********" at bounding box center [317, 168] width 634 height 336
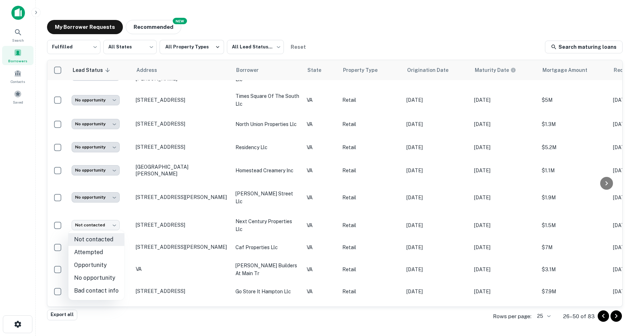
drag, startPoint x: 112, startPoint y: 279, endPoint x: 127, endPoint y: 267, distance: 20.0
click at [113, 279] on li "No opportunity" at bounding box center [96, 278] width 56 height 13
type input "**********"
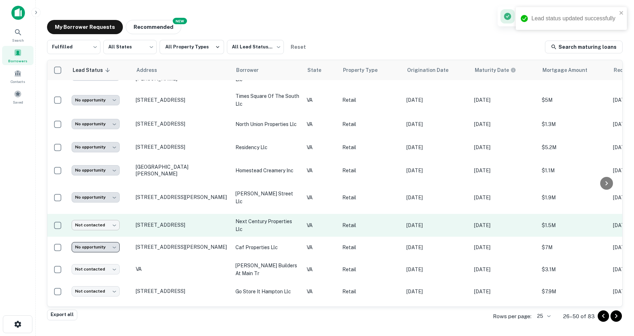
click at [111, 204] on body "**********" at bounding box center [317, 168] width 634 height 336
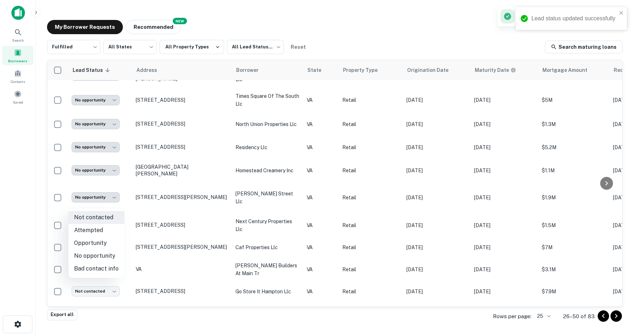
click at [96, 252] on li "No opportunity" at bounding box center [96, 256] width 56 height 13
type input "**********"
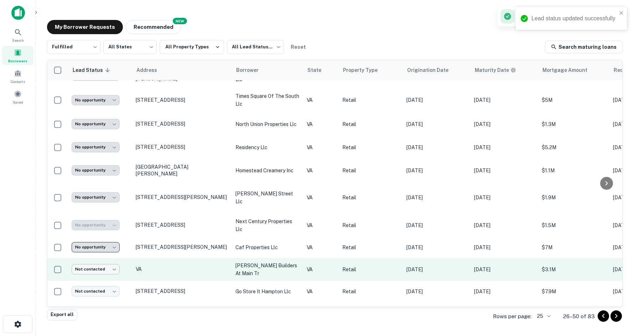
click at [100, 247] on body "**********" at bounding box center [317, 168] width 634 height 336
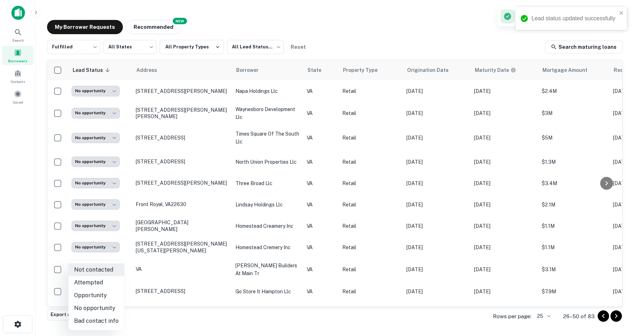
scroll to position [0, 0]
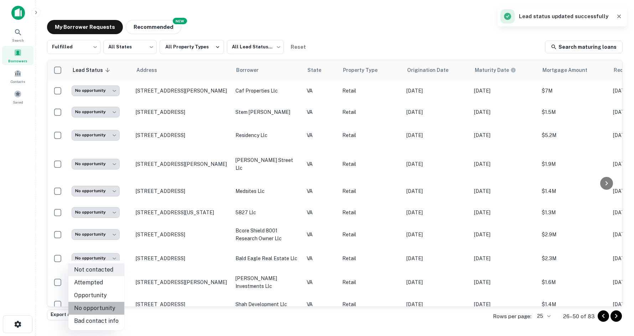
click at [96, 304] on li "No opportunity" at bounding box center [96, 308] width 56 height 13
type input "**********"
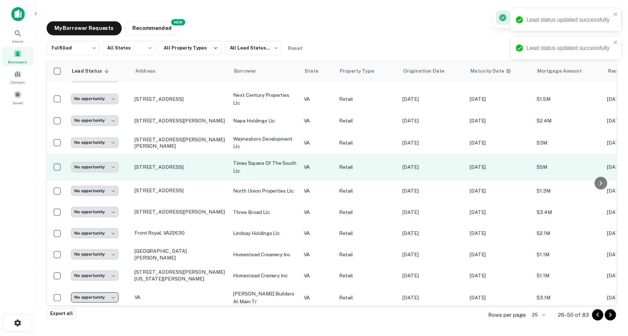
scroll to position [334, 0]
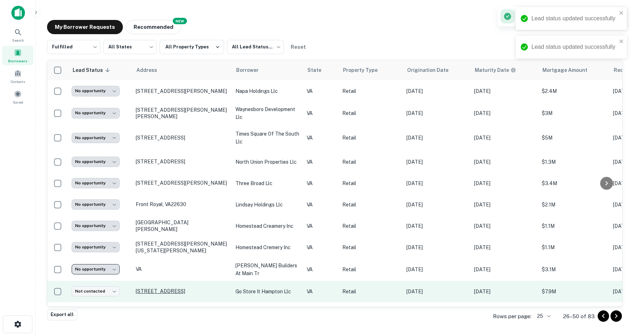
click at [151, 288] on p "[STREET_ADDRESS]" at bounding box center [182, 291] width 93 height 6
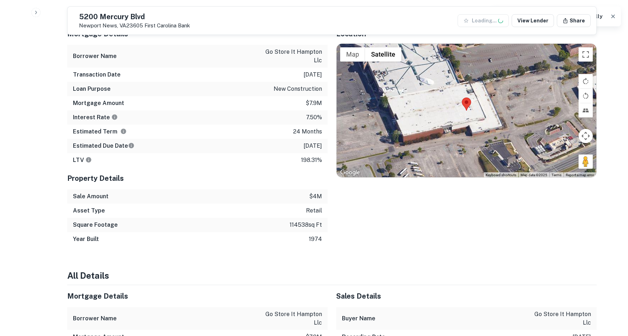
scroll to position [463, 0]
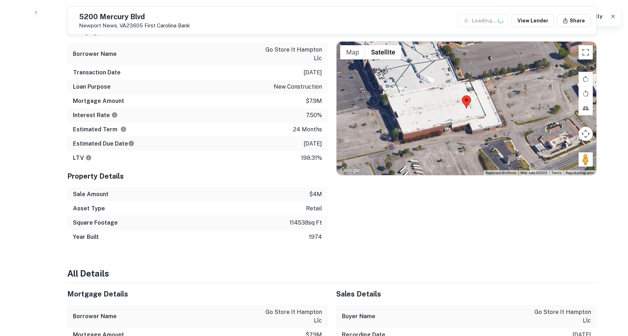
drag, startPoint x: 574, startPoint y: 145, endPoint x: 581, endPoint y: 146, distance: 6.8
click at [577, 144] on div at bounding box center [467, 109] width 260 height 134
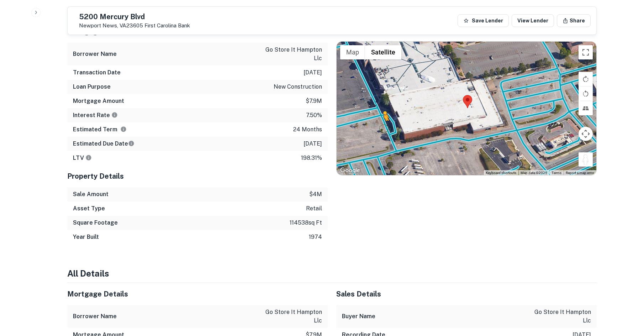
drag, startPoint x: 587, startPoint y: 146, endPoint x: 382, endPoint y: 107, distance: 208.2
click at [383, 108] on div "To activate drag with keyboard, press Alt + Enter. Once in keyboard drag state,…" at bounding box center [467, 109] width 260 height 134
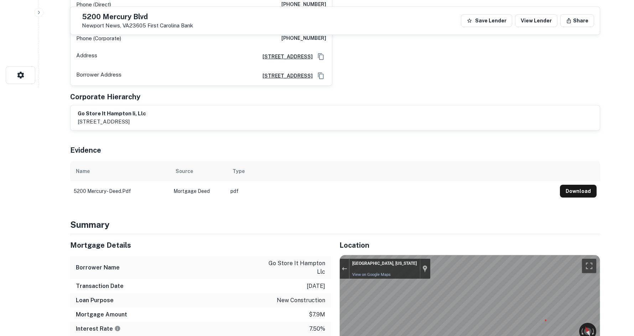
scroll to position [0, 0]
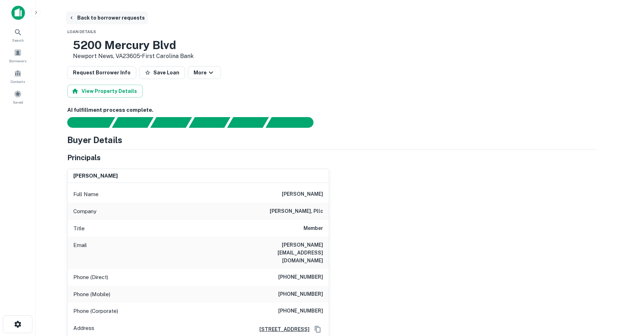
click at [93, 20] on button "Back to borrower requests" at bounding box center [107, 17] width 82 height 13
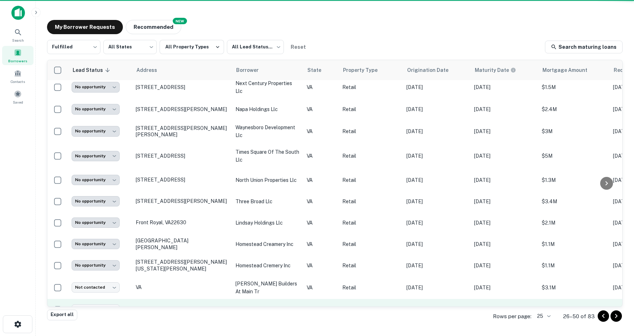
scroll to position [334, 0]
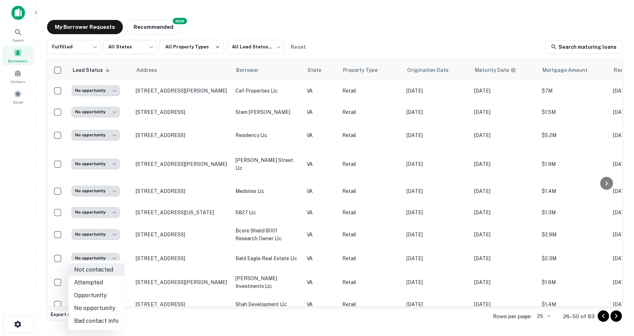
click at [99, 269] on body "**********" at bounding box center [317, 168] width 634 height 336
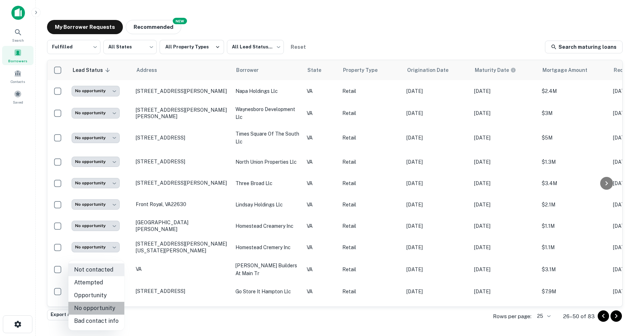
click at [106, 309] on li "No opportunity" at bounding box center [96, 308] width 56 height 13
type input "**********"
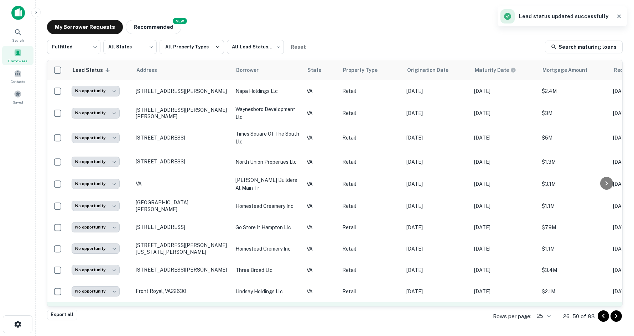
click at [153, 309] on p "[STREET_ADDRESS]" at bounding box center [182, 312] width 93 height 6
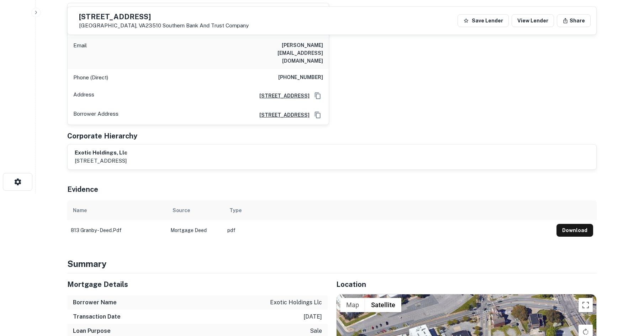
scroll to position [285, 0]
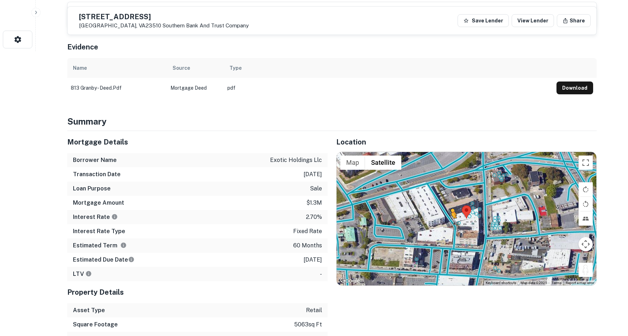
drag, startPoint x: 583, startPoint y: 253, endPoint x: 451, endPoint y: 211, distance: 138.5
click at [451, 211] on div "To activate drag with keyboard, press Alt + Enter. Once in keyboard drag state,…" at bounding box center [467, 219] width 260 height 134
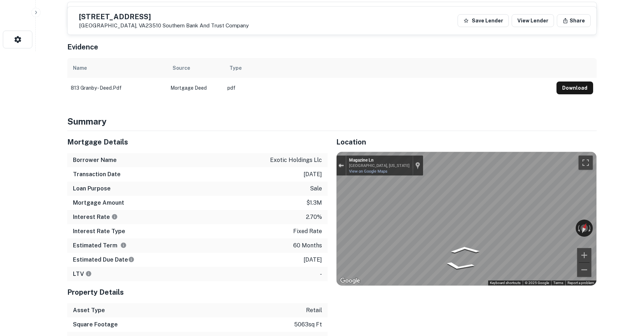
click at [342, 163] on div "Exit the Street View" at bounding box center [341, 165] width 5 height 4
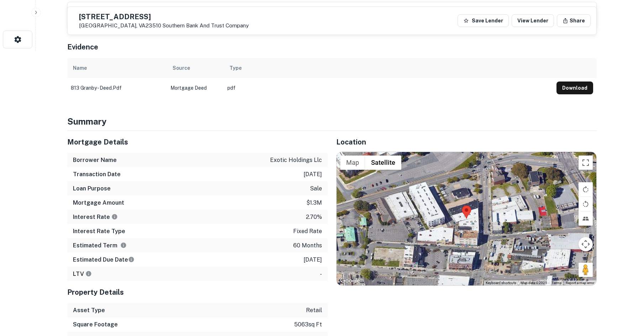
drag, startPoint x: 553, startPoint y: 231, endPoint x: 550, endPoint y: 227, distance: 5.6
click at [509, 215] on div "Loading... Map Terrain Satellite Labels Keyboard shortcuts Map Data Map data ©2…" at bounding box center [467, 219] width 260 height 134
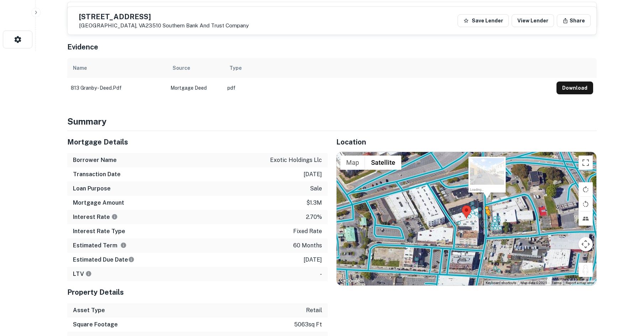
drag, startPoint x: 552, startPoint y: 239, endPoint x: 484, endPoint y: 208, distance: 74.5
click at [484, 208] on div "To activate drag with keyboard, press Alt + Enter. Once in keyboard drag state,…" at bounding box center [467, 219] width 260 height 134
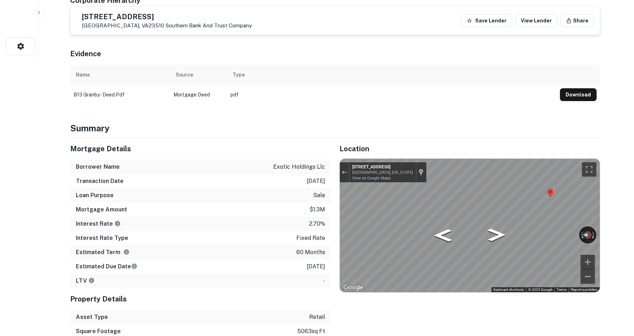
scroll to position [0, 0]
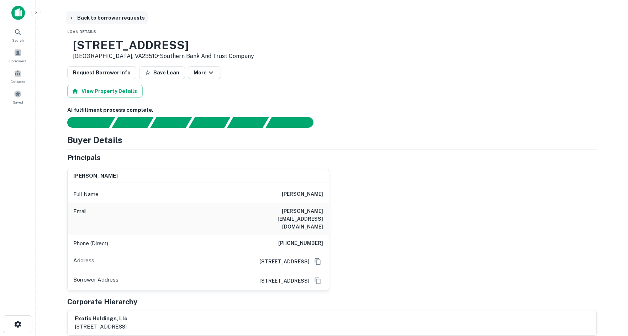
click at [81, 13] on button "Back to borrower requests" at bounding box center [107, 17] width 82 height 13
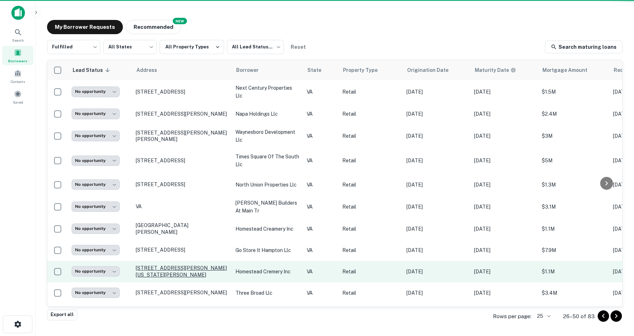
scroll to position [334, 0]
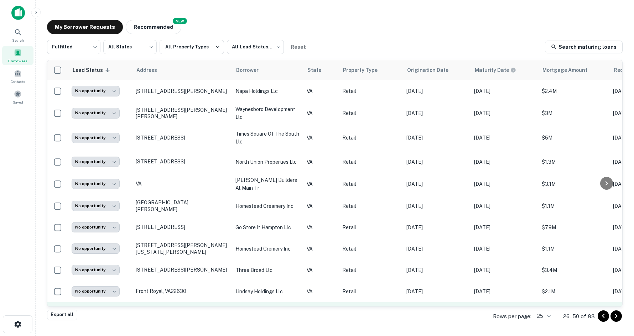
click at [96, 290] on body "**********" at bounding box center [317, 168] width 634 height 336
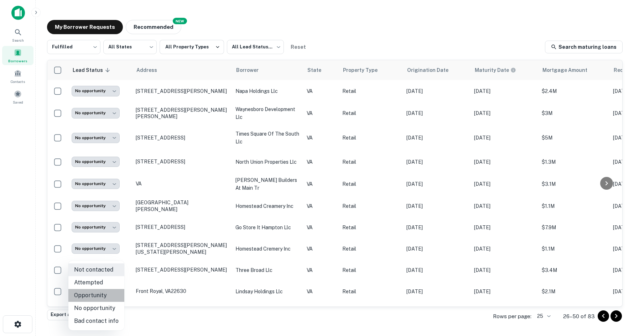
click at [103, 294] on li "Opportunity" at bounding box center [96, 295] width 56 height 13
type input "**********"
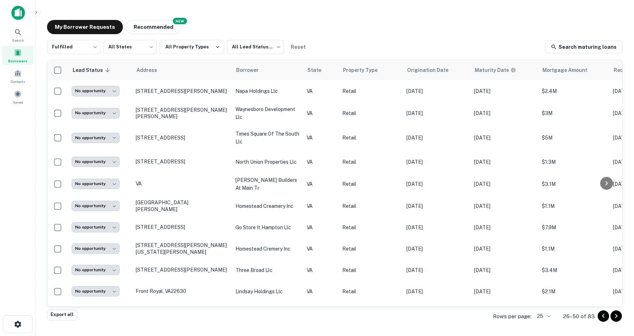
click at [616, 316] on icon "Go to next page" at bounding box center [616, 316] width 2 height 4
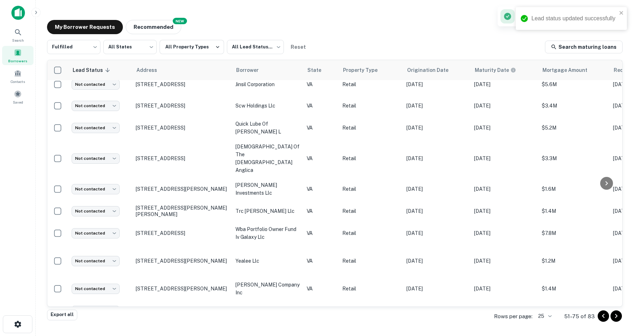
scroll to position [334, 0]
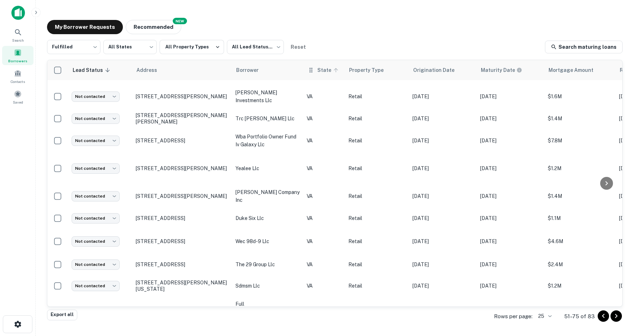
click at [325, 72] on span "State" at bounding box center [328, 70] width 23 height 9
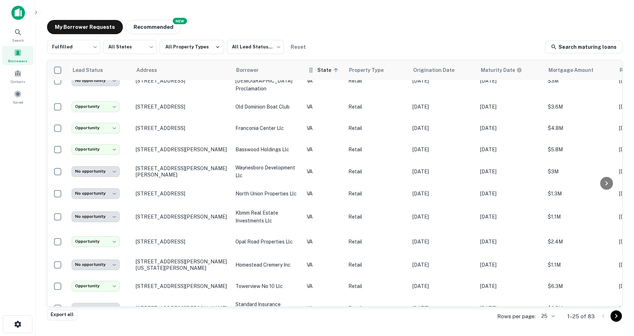
scroll to position [334, 0]
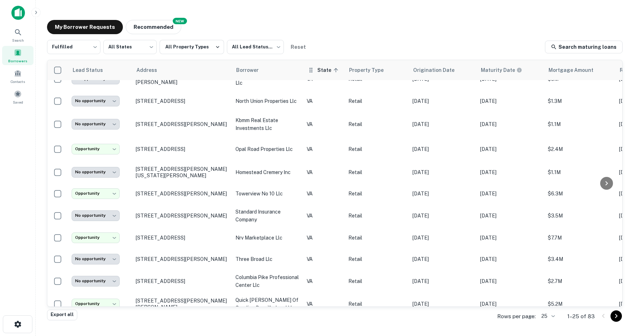
click at [330, 75] on th "State sorted ascending" at bounding box center [324, 70] width 42 height 20
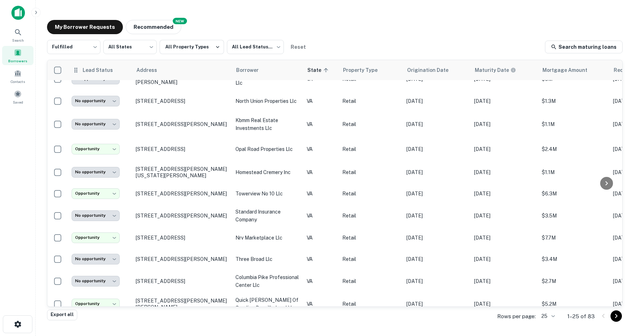
click at [94, 64] on th "Lead Status" at bounding box center [100, 70] width 64 height 20
click at [91, 73] on span "Lead Status" at bounding box center [102, 70] width 40 height 9
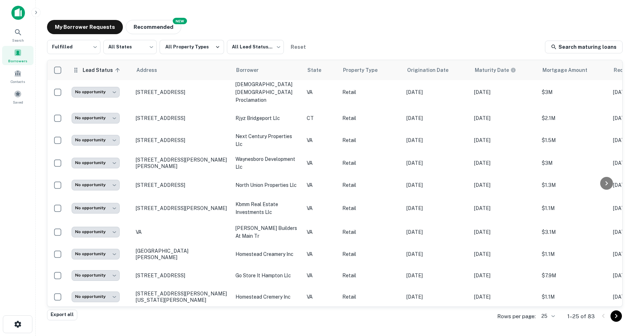
scroll to position [334, 0]
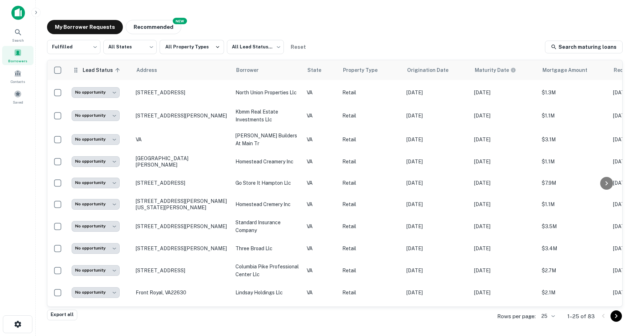
click at [91, 73] on span "Lead Status sorted ascending" at bounding box center [102, 70] width 40 height 9
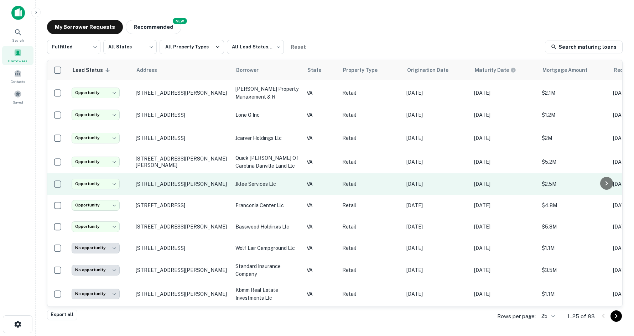
scroll to position [340, 0]
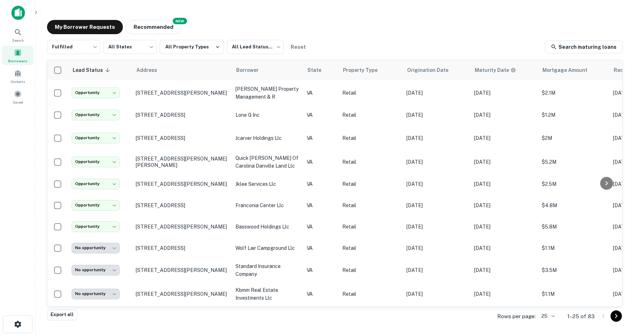
click at [548, 321] on body "**********" at bounding box center [317, 168] width 634 height 336
click at [549, 276] on li "100" at bounding box center [544, 272] width 17 height 9
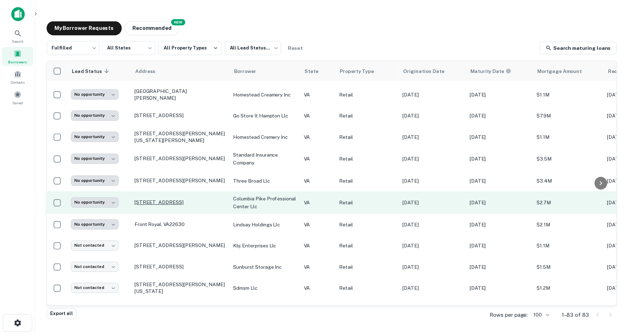
scroll to position [1016, 0]
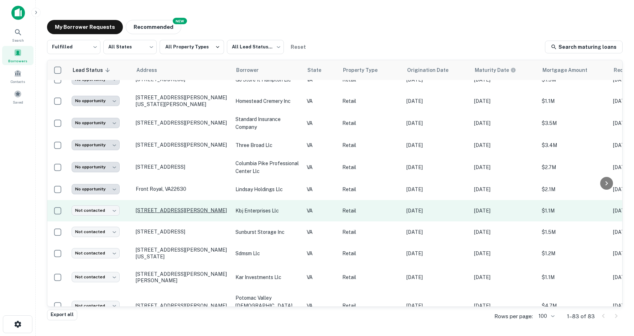
click at [157, 207] on p "[STREET_ADDRESS][PERSON_NAME]" at bounding box center [182, 210] width 93 height 6
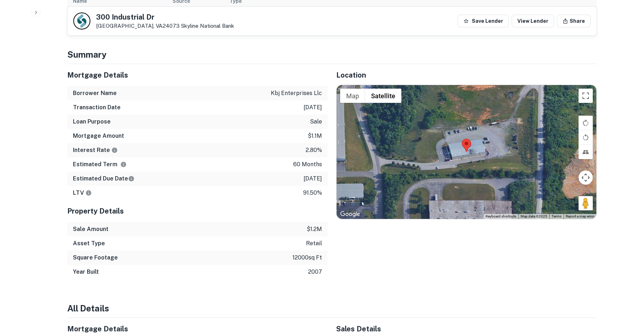
scroll to position [356, 0]
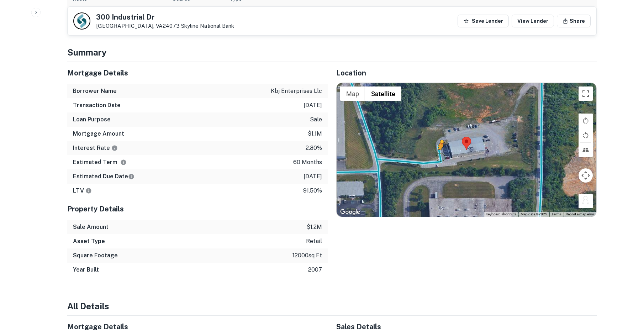
drag, startPoint x: 579, startPoint y: 202, endPoint x: 439, endPoint y: 154, distance: 148.1
click at [439, 154] on div "To activate drag with keyboard, press Alt + Enter. Once in keyboard drag state,…" at bounding box center [467, 150] width 260 height 134
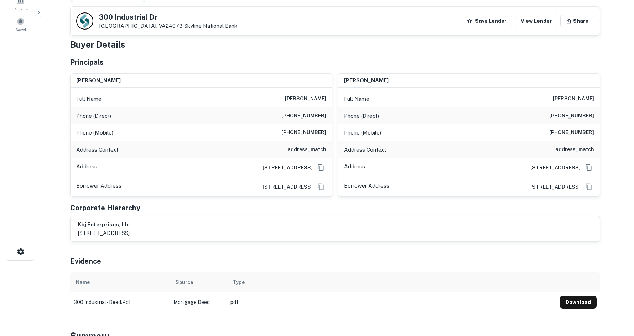
scroll to position [0, 0]
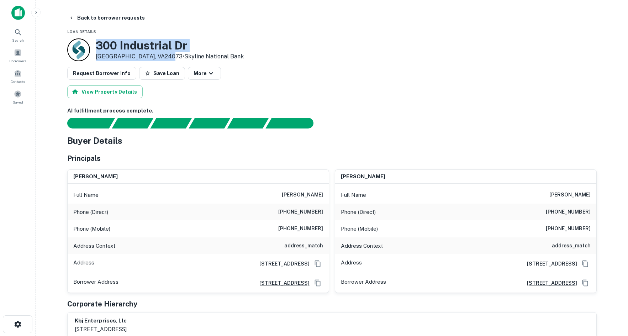
drag, startPoint x: 94, startPoint y: 40, endPoint x: 163, endPoint y: 59, distance: 71.9
click at [163, 59] on div "[STREET_ADDRESS][PERSON_NAME] • Skyline National Bank" at bounding box center [155, 49] width 177 height 23
copy div "[STREET_ADDRESS][PERSON_NAME]"
click at [95, 16] on button "Back to borrower requests" at bounding box center [107, 17] width 82 height 13
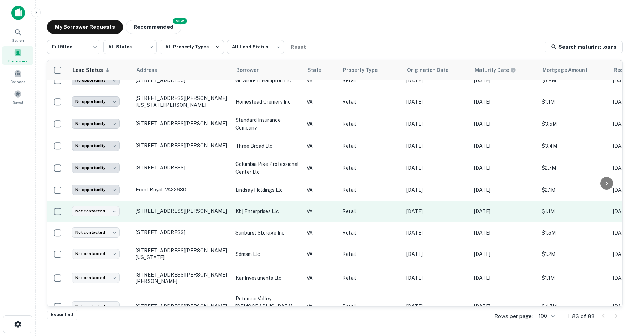
scroll to position [1016, 0]
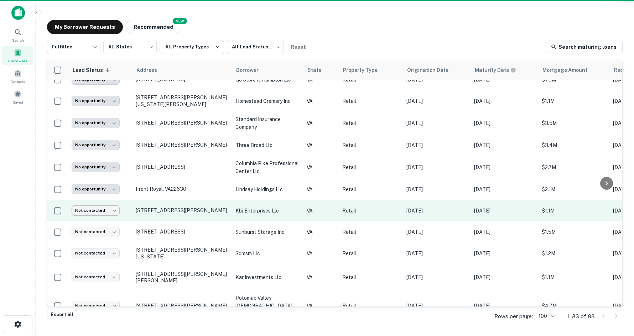
click at [105, 187] on body "**********" at bounding box center [317, 168] width 634 height 336
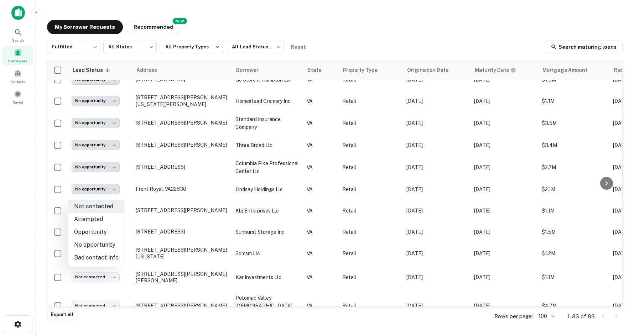
click at [100, 229] on li "Opportunity" at bounding box center [96, 232] width 56 height 13
type input "**********"
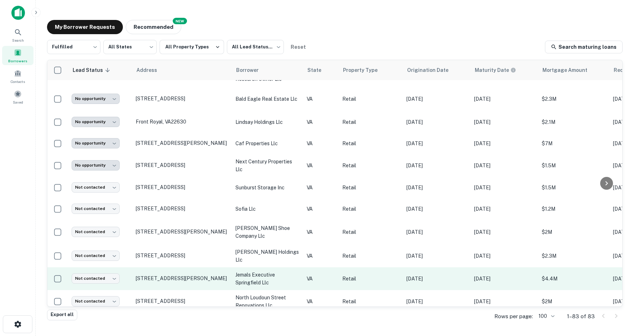
scroll to position [1066, 0]
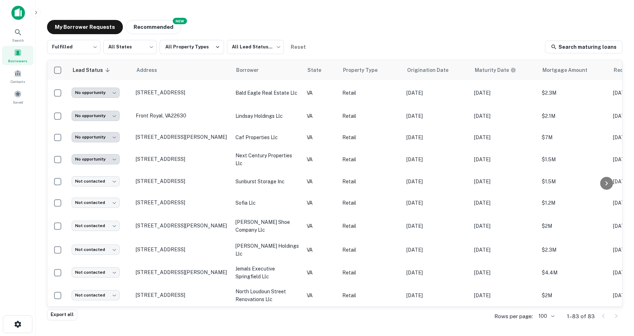
click at [540, 320] on body "**********" at bounding box center [317, 168] width 634 height 336
click at [546, 266] on li "50" at bounding box center [545, 263] width 20 height 9
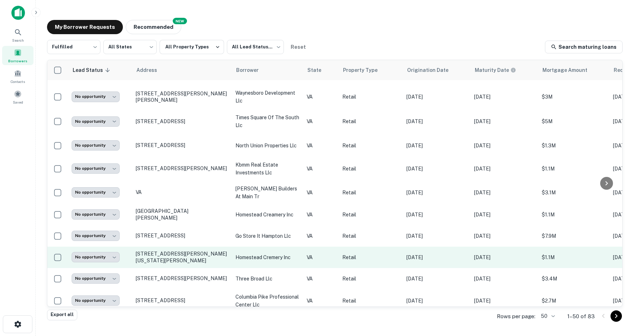
scroll to position [896, 0]
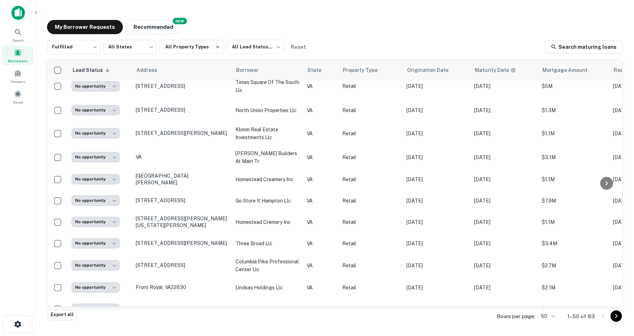
click at [614, 315] on icon "Go to next page" at bounding box center [616, 316] width 9 height 9
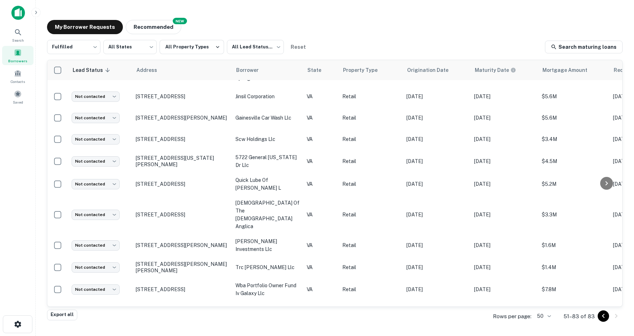
scroll to position [528, 0]
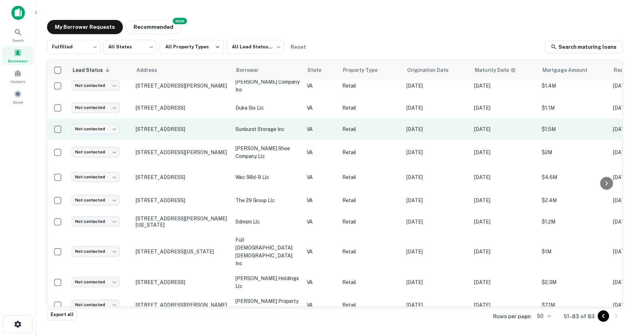
drag, startPoint x: 136, startPoint y: 126, endPoint x: 149, endPoint y: 113, distance: 18.1
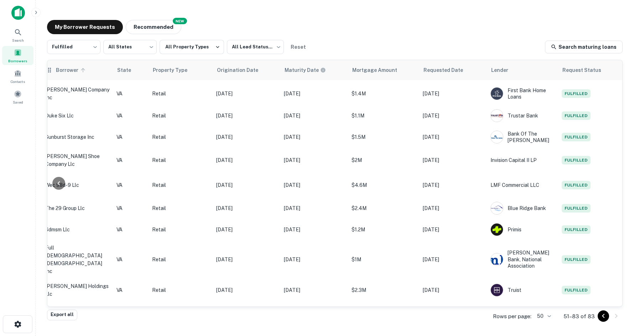
scroll to position [488, 195]
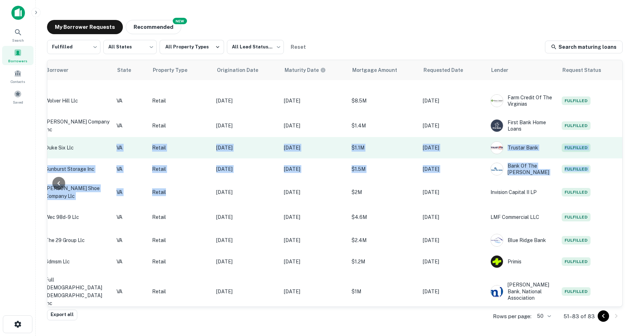
drag, startPoint x: 182, startPoint y: 142, endPoint x: 135, endPoint y: 103, distance: 61.4
click at [96, 94] on tbody "**********" at bounding box center [239, 0] width 765 height 817
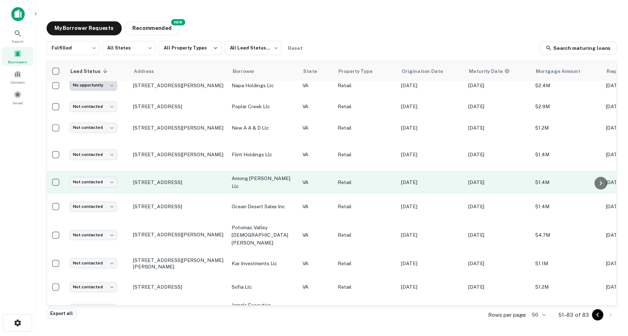
scroll to position [0, 1]
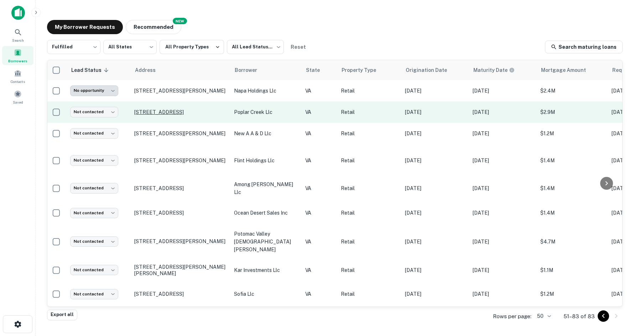
click at [149, 109] on p "[STREET_ADDRESS]" at bounding box center [180, 112] width 93 height 6
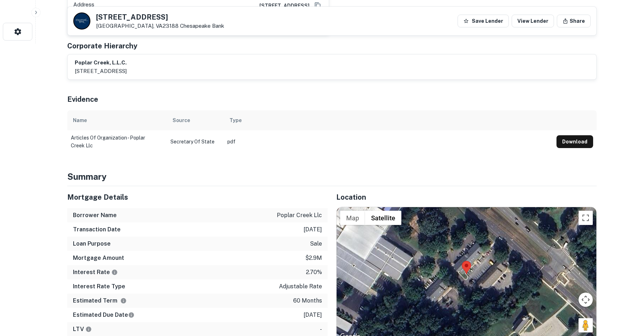
scroll to position [427, 0]
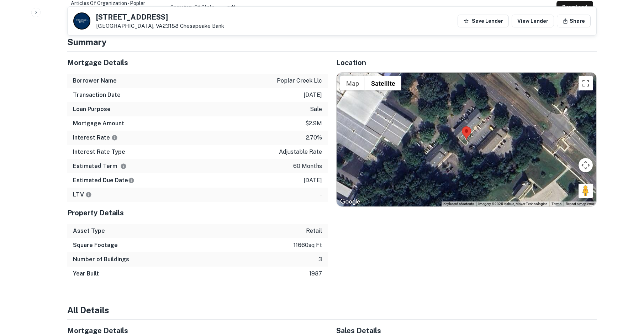
drag, startPoint x: 584, startPoint y: 184, endPoint x: 576, endPoint y: 172, distance: 14.3
click at [567, 169] on div "Map Terrain Satellite Labels Keyboard shortcuts Map Data Imagery ©2025 Airbus, …" at bounding box center [467, 140] width 260 height 134
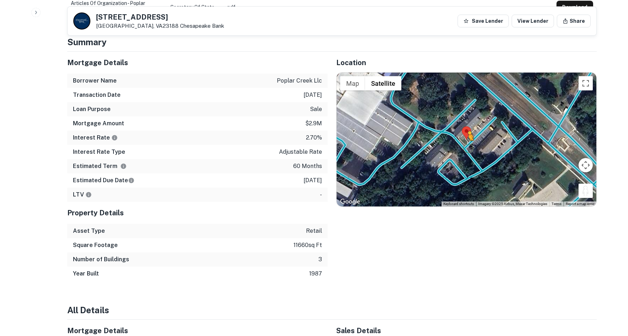
drag, startPoint x: 590, startPoint y: 188, endPoint x: 463, endPoint y: 138, distance: 136.2
click at [463, 138] on div "To activate drag with keyboard, press Alt + Enter. Once in keyboard drag state,…" at bounding box center [467, 140] width 260 height 134
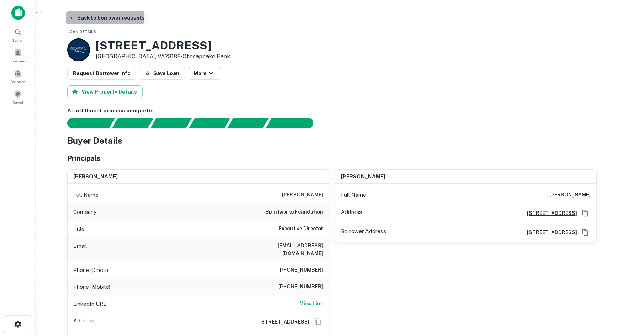
click at [104, 17] on button "Back to borrower requests" at bounding box center [107, 17] width 82 height 13
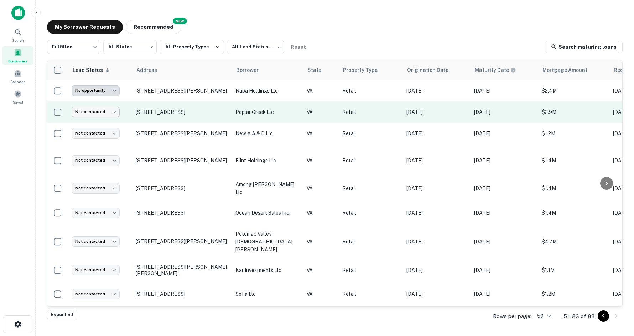
click at [100, 113] on body "**********" at bounding box center [317, 168] width 634 height 336
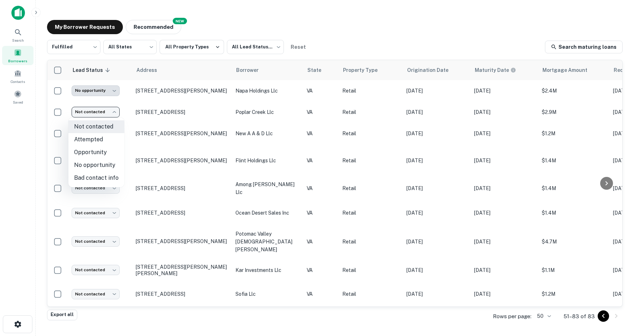
click at [91, 167] on li "No opportunity" at bounding box center [96, 165] width 56 height 13
type input "**********"
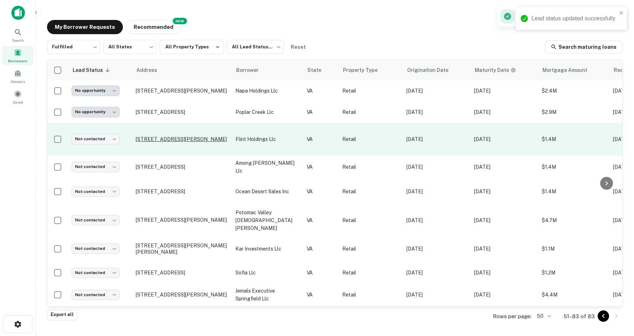
click at [161, 139] on p "[STREET_ADDRESS][PERSON_NAME]" at bounding box center [182, 139] width 93 height 6
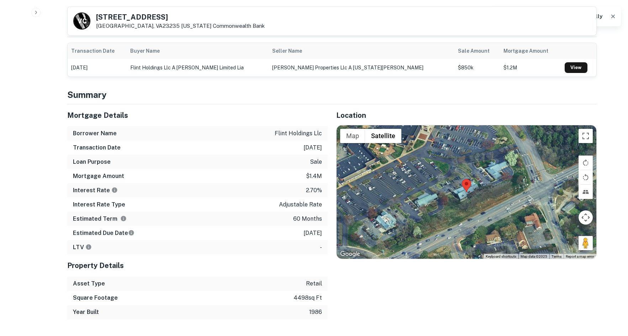
scroll to position [427, 0]
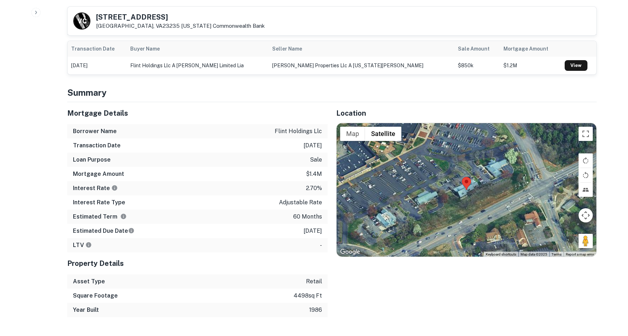
drag, startPoint x: 583, startPoint y: 232, endPoint x: 494, endPoint y: 182, distance: 101.4
click at [477, 178] on div "Map Terrain Satellite Labels Keyboard shortcuts Map Data Map data ©2025 Map dat…" at bounding box center [467, 190] width 260 height 134
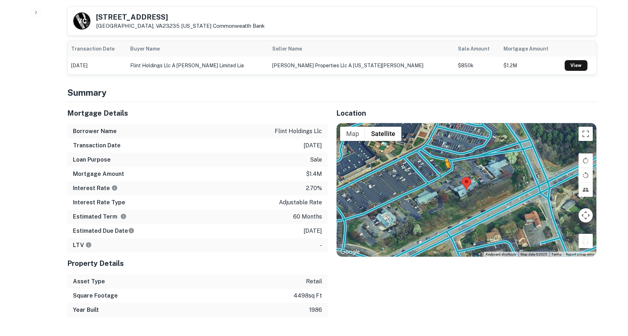
drag, startPoint x: 588, startPoint y: 234, endPoint x: 444, endPoint y: 168, distance: 158.5
click at [444, 168] on div "To activate drag with keyboard, press Alt + Enter. Once in keyboard drag state,…" at bounding box center [467, 190] width 260 height 134
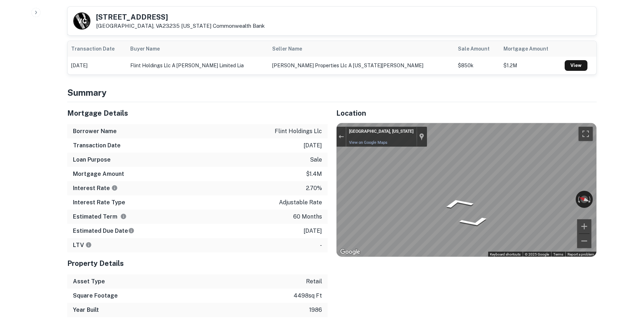
click at [334, 153] on div "Location ← Move left → Move right ↑ Move up ↓ Move down + Zoom in - Zoom out Ho…" at bounding box center [462, 209] width 269 height 215
click at [317, 160] on div "Mortgage Details Borrower Name flint holdings llc Transaction Date [DATE] Loan …" at bounding box center [328, 209] width 538 height 215
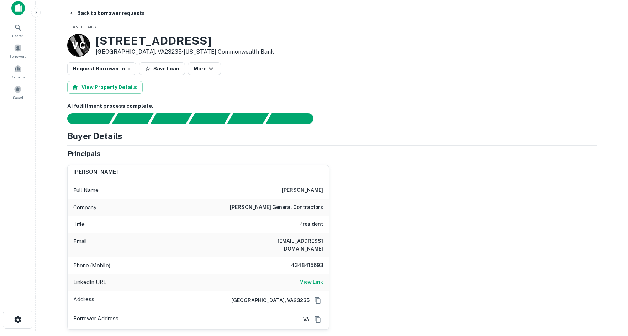
scroll to position [0, 0]
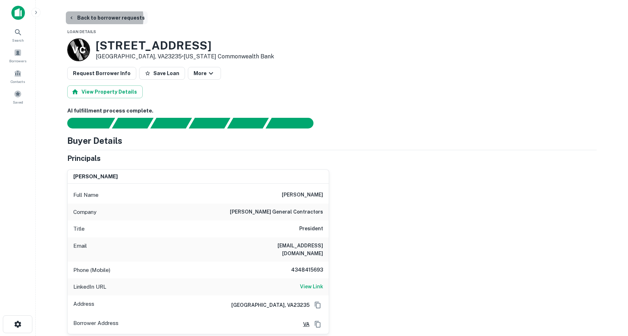
click at [92, 18] on button "Back to borrower requests" at bounding box center [107, 17] width 82 height 13
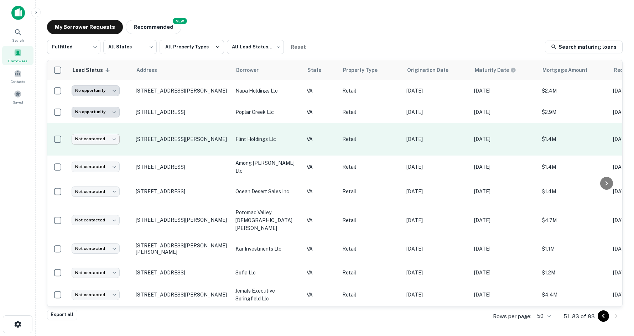
click at [107, 141] on body "**********" at bounding box center [317, 168] width 634 height 336
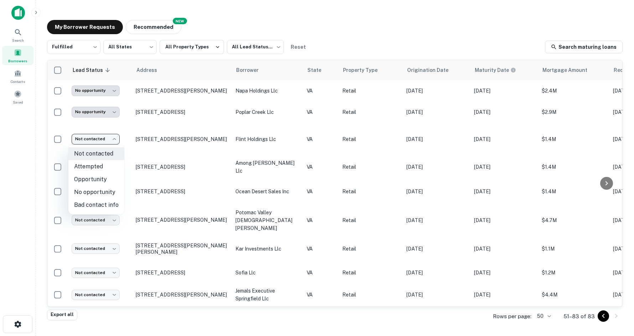
click at [99, 183] on li "Opportunity" at bounding box center [96, 179] width 56 height 13
type input "**********"
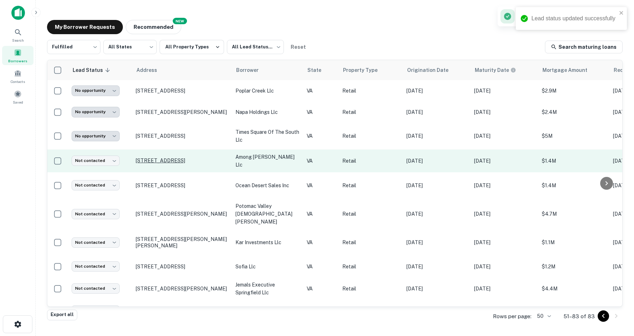
click at [159, 157] on p "[STREET_ADDRESS]" at bounding box center [182, 160] width 93 height 6
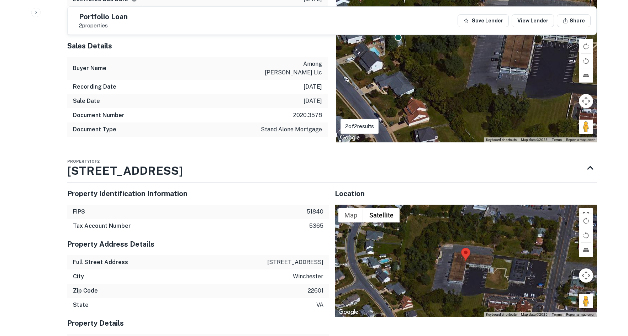
scroll to position [712, 0]
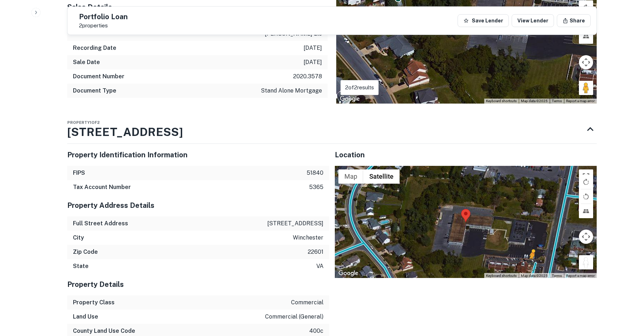
drag, startPoint x: 585, startPoint y: 242, endPoint x: 531, endPoint y: 250, distance: 54.3
click at [531, 250] on div "To activate drag with keyboard, press Alt + Enter. Once in keyboard drag state,…" at bounding box center [466, 222] width 262 height 112
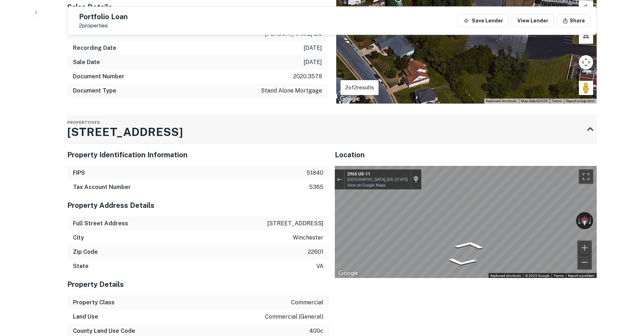
drag, startPoint x: 59, startPoint y: 115, endPoint x: 158, endPoint y: 119, distance: 99.8
click at [158, 119] on div "Back to borrower requests Portfolio Loan 2 properties Save Lender View Lender S…" at bounding box center [332, 103] width 547 height 1608
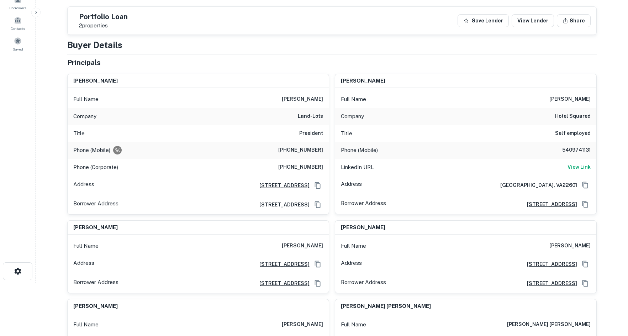
scroll to position [0, 0]
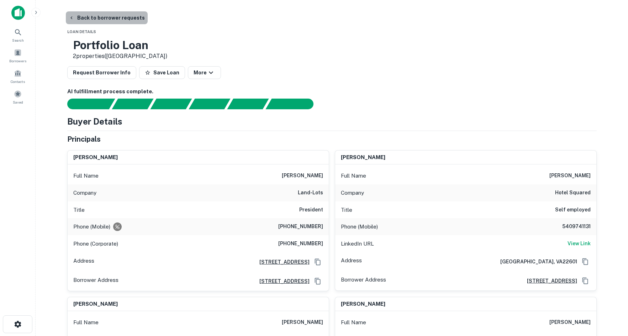
click at [125, 22] on button "Back to borrower requests" at bounding box center [107, 17] width 82 height 13
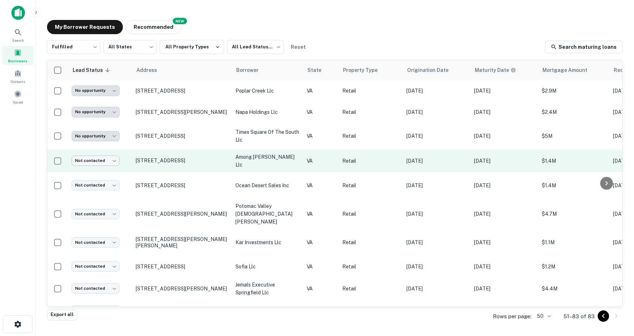
click at [105, 159] on body "**********" at bounding box center [317, 168] width 634 height 336
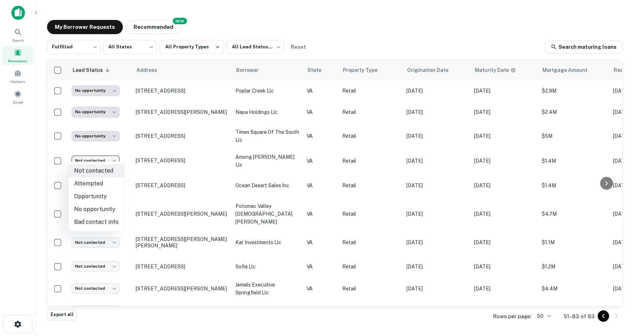
click at [101, 206] on li "No opportunity" at bounding box center [96, 209] width 56 height 13
type input "**********"
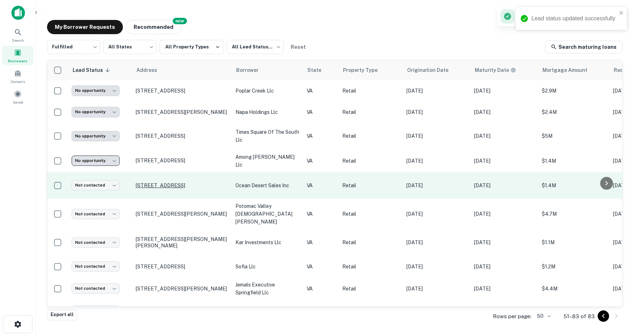
click at [144, 184] on p "[STREET_ADDRESS]" at bounding box center [182, 185] width 93 height 6
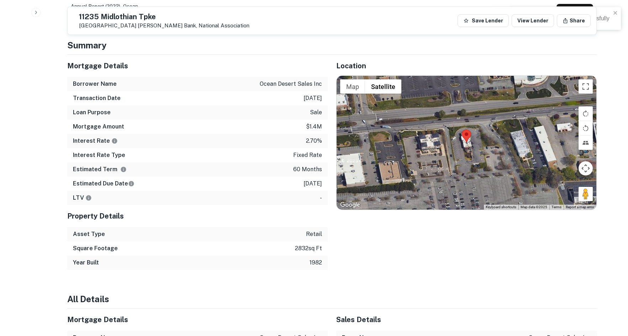
scroll to position [498, 0]
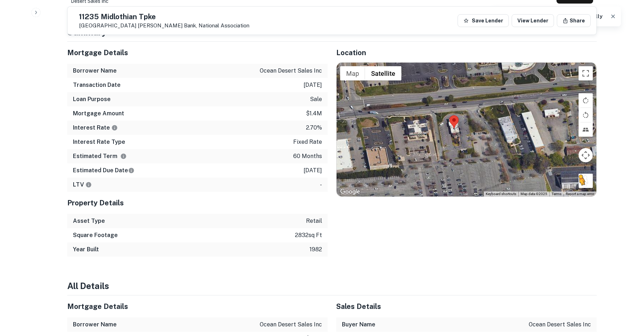
drag, startPoint x: 594, startPoint y: 180, endPoint x: 580, endPoint y: 179, distance: 13.6
click at [580, 179] on div "To activate drag with keyboard, press Alt + Enter. Once in keyboard drag state,…" at bounding box center [467, 130] width 260 height 134
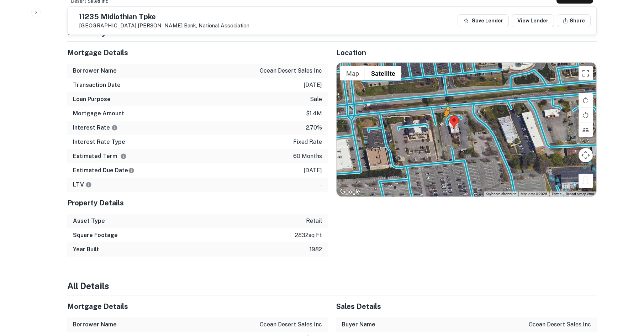
drag, startPoint x: 583, startPoint y: 173, endPoint x: 446, endPoint y: 117, distance: 147.8
click at [446, 117] on div "To activate drag with keyboard, press Alt + Enter. Once in keyboard drag state,…" at bounding box center [467, 130] width 260 height 134
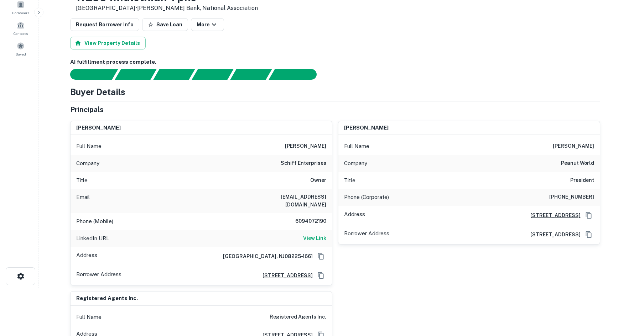
scroll to position [0, 0]
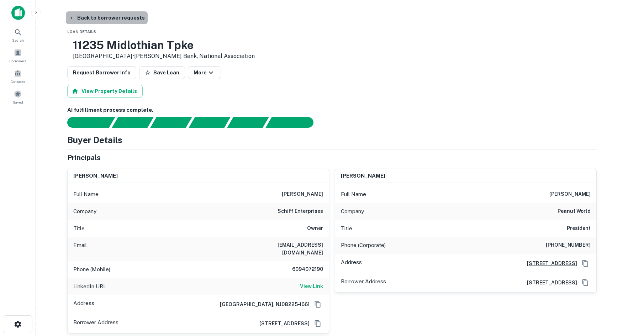
click at [119, 21] on button "Back to borrower requests" at bounding box center [107, 17] width 82 height 13
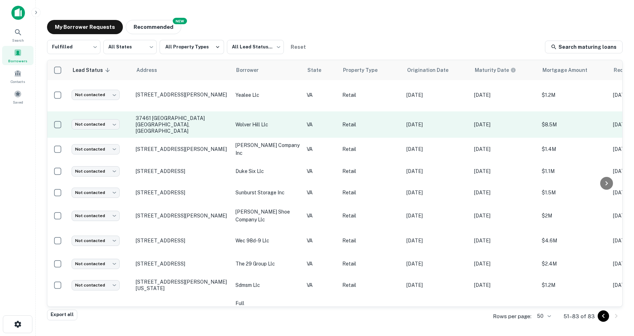
scroll to position [518, 0]
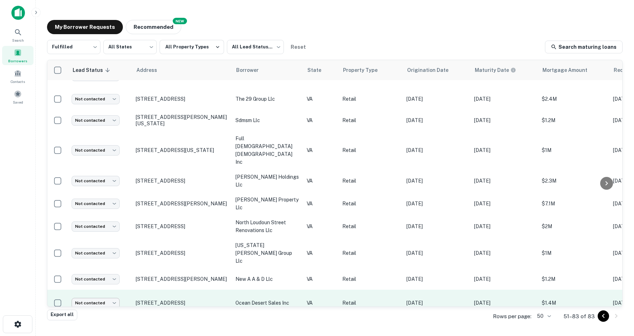
click at [106, 245] on body "**********" at bounding box center [317, 168] width 634 height 336
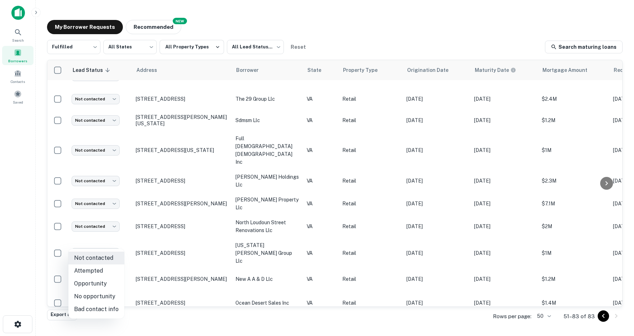
click at [96, 284] on li "Opportunity" at bounding box center [96, 283] width 56 height 13
type input "**********"
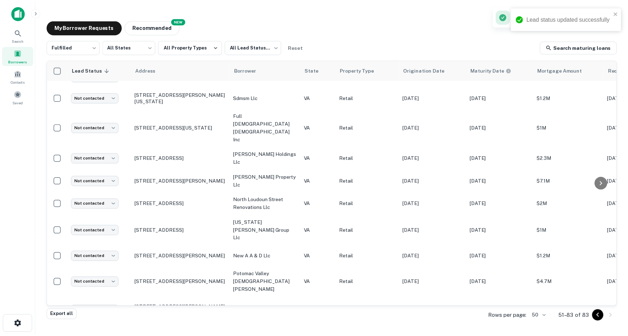
scroll to position [495, 0]
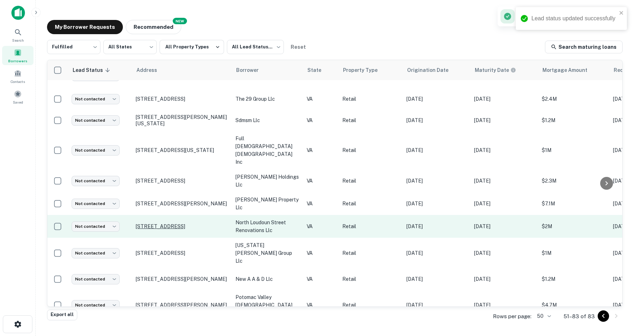
click at [167, 223] on p "[STREET_ADDRESS]" at bounding box center [182, 226] width 93 height 6
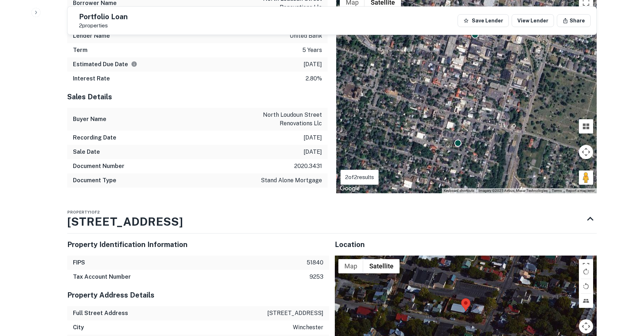
scroll to position [605, 0]
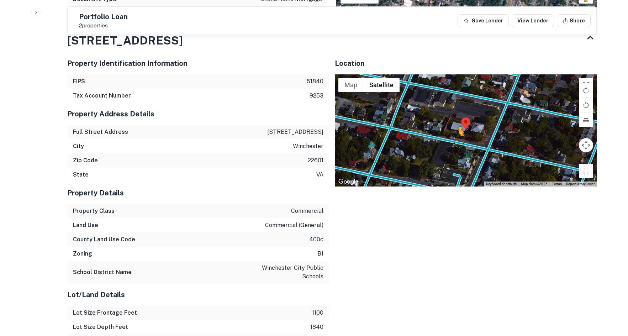
drag, startPoint x: 586, startPoint y: 167, endPoint x: 458, endPoint y: 137, distance: 130.5
click at [458, 137] on div "To activate drag with keyboard, press Alt + Enter. Once in keyboard drag state,…" at bounding box center [466, 130] width 262 height 112
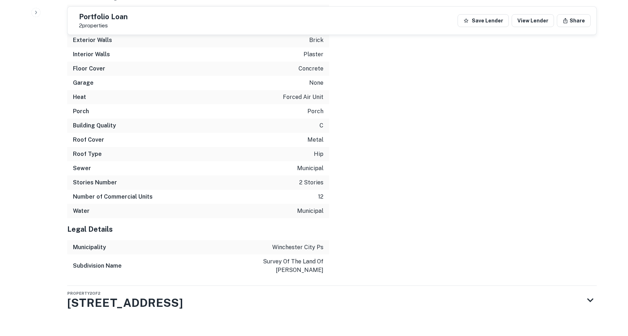
scroll to position [1184, 0]
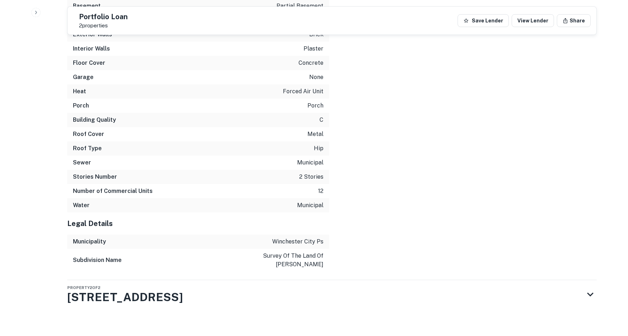
drag, startPoint x: 320, startPoint y: 280, endPoint x: 317, endPoint y: 256, distance: 24.0
click at [319, 280] on div "Property 2 of 2 [STREET_ADDRESS]" at bounding box center [325, 294] width 517 height 28
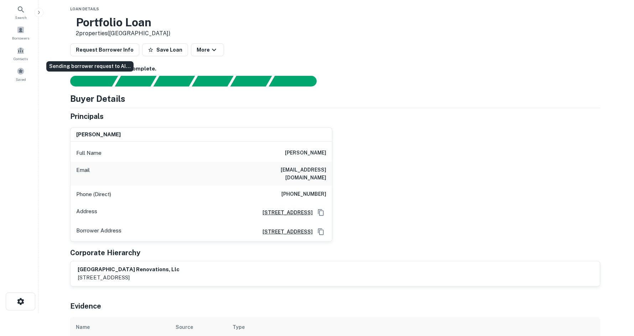
scroll to position [0, 0]
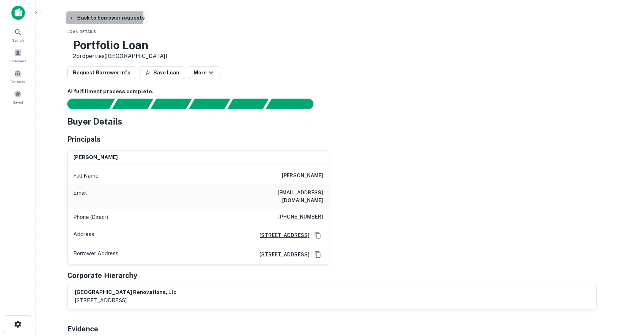
click at [83, 16] on button "Back to borrower requests" at bounding box center [107, 17] width 82 height 13
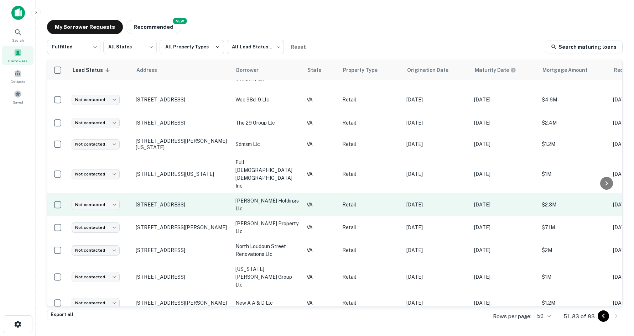
scroll to position [495, 0]
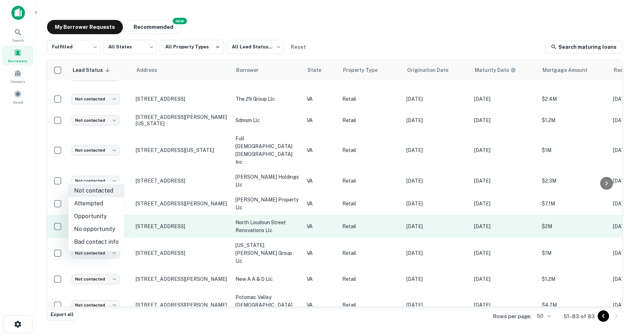
click at [105, 173] on body "**********" at bounding box center [317, 168] width 634 height 336
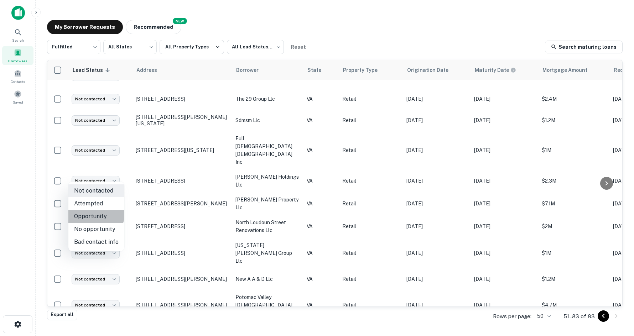
click at [94, 214] on li "Opportunity" at bounding box center [96, 216] width 56 height 13
type input "**********"
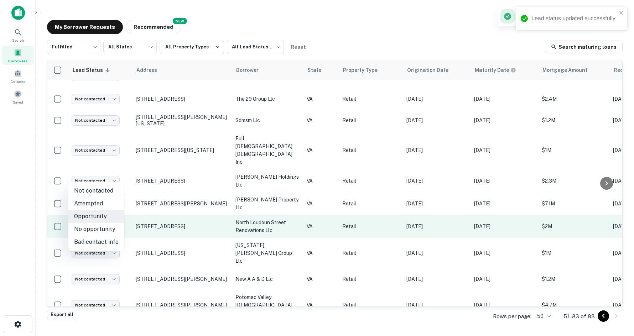
click at [109, 173] on body "**********" at bounding box center [317, 168] width 634 height 336
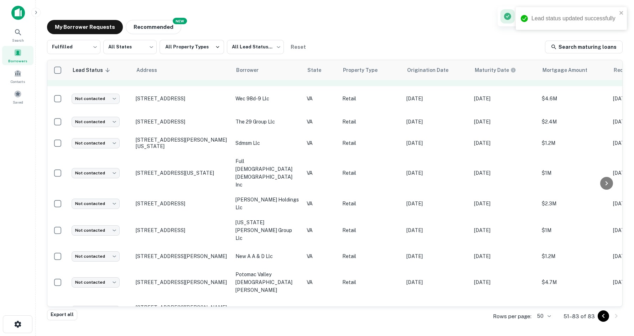
scroll to position [311, 0]
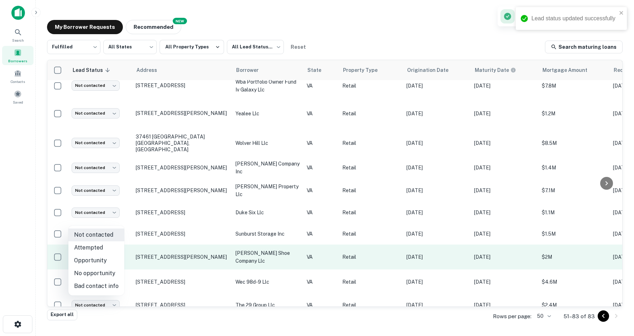
click at [94, 224] on body "**********" at bounding box center [317, 168] width 634 height 336
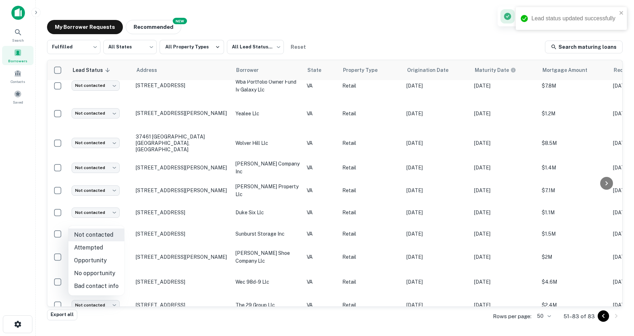
click at [130, 207] on div at bounding box center [317, 168] width 634 height 336
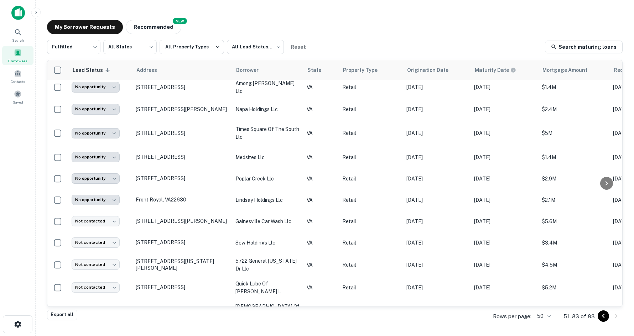
scroll to position [0, 0]
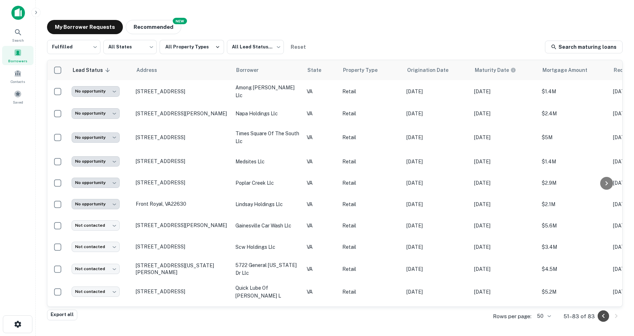
click at [600, 319] on icon "Go to previous page" at bounding box center [603, 316] width 9 height 9
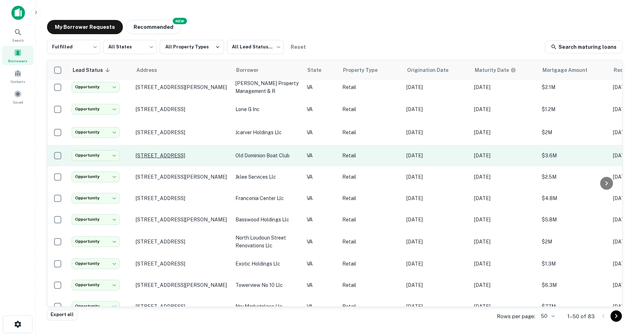
scroll to position [178, 0]
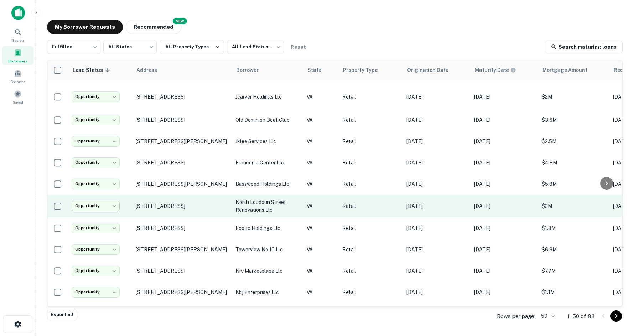
click at [108, 209] on body "**********" at bounding box center [317, 168] width 634 height 336
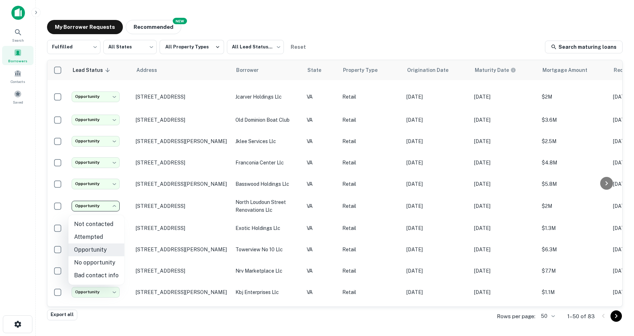
click at [92, 266] on li "No opportunity" at bounding box center [96, 262] width 56 height 13
type input "**********"
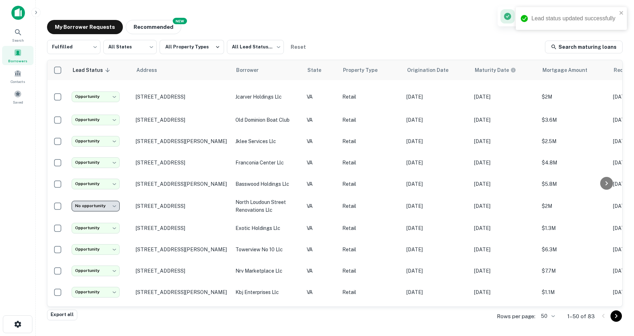
click at [614, 316] on icon "Go to next page" at bounding box center [616, 316] width 9 height 9
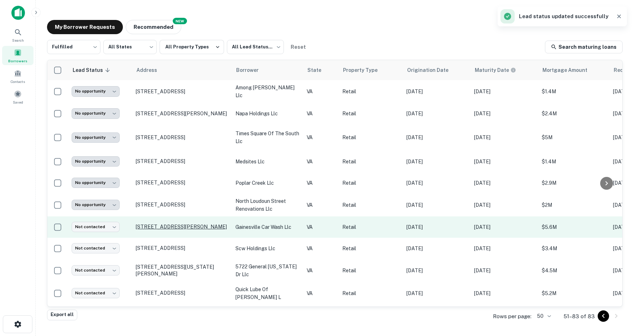
click at [151, 224] on p "14131 Daves Store Ln Gainesville, VA20155" at bounding box center [182, 227] width 93 height 6
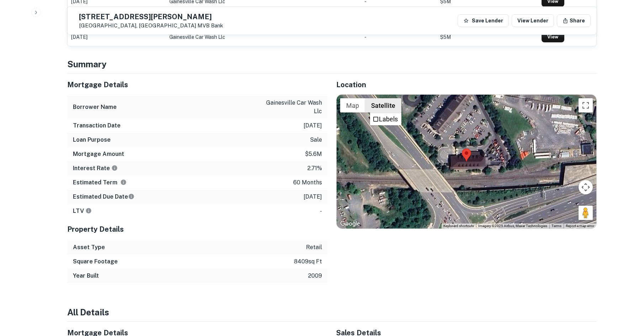
scroll to position [498, 0]
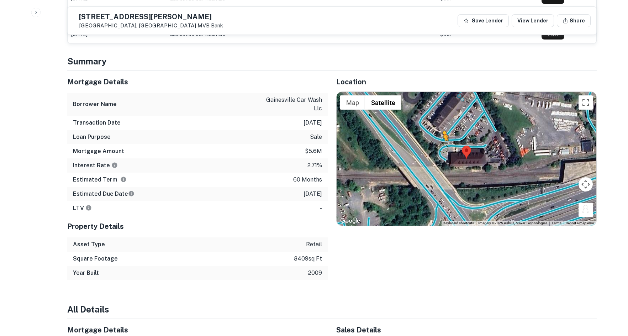
drag, startPoint x: 591, startPoint y: 200, endPoint x: 442, endPoint y: 133, distance: 163.3
click at [442, 133] on div "To activate drag with keyboard, press Alt + Enter. Once in keyboard drag state,…" at bounding box center [467, 159] width 260 height 134
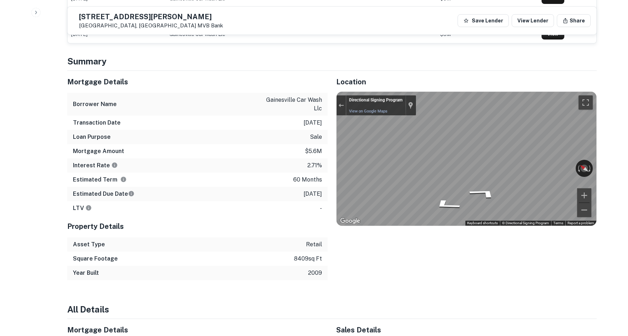
click at [278, 127] on div "Mortgage Details Borrower Name gainesville car wash llc Transaction Date 1/7/20…" at bounding box center [328, 175] width 538 height 209
click at [317, 126] on div "Mortgage Details Borrower Name gainesville car wash llc Transaction Date 1/7/20…" at bounding box center [328, 175] width 538 height 209
click at [320, 71] on div "Mortgage Details Borrower Name gainesville car wash llc Transaction Date 1/7/20…" at bounding box center [328, 175] width 538 height 209
click at [589, 155] on div "← Move left → Move right ↑ Move up ↓ Move down + Zoom in - Zoom out Directional…" at bounding box center [467, 159] width 260 height 134
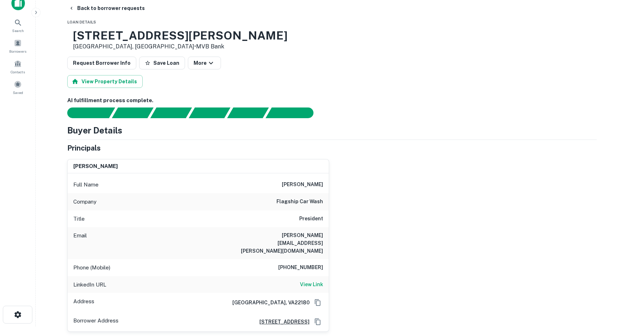
scroll to position [0, 0]
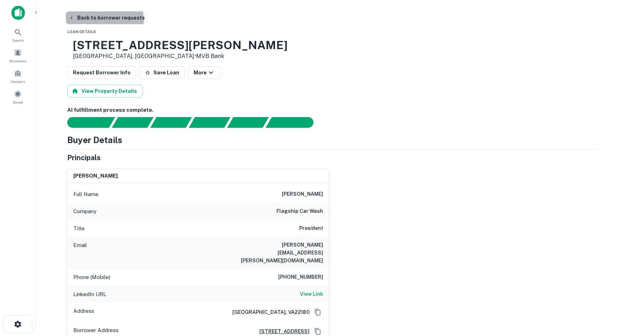
click at [100, 20] on button "Back to borrower requests" at bounding box center [107, 17] width 82 height 13
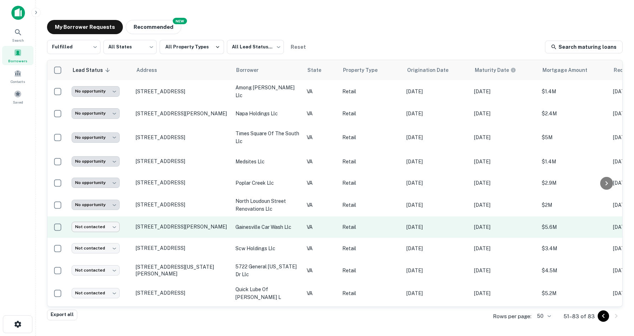
click at [108, 224] on body "**********" at bounding box center [317, 168] width 634 height 336
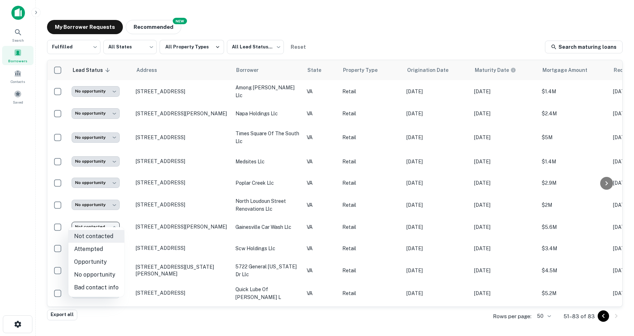
click at [102, 262] on li "Opportunity" at bounding box center [96, 262] width 56 height 13
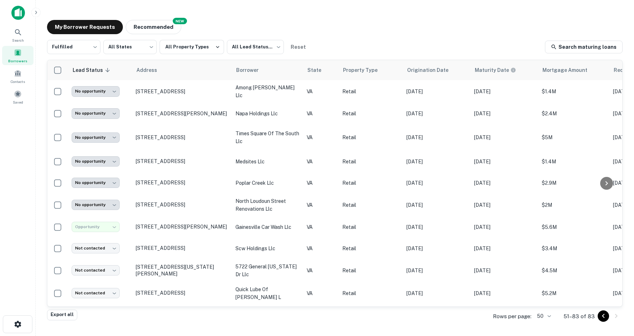
type input "**********"
click at [149, 246] on p "8129 Sudley Rd Manassas, VA20109" at bounding box center [182, 248] width 93 height 6
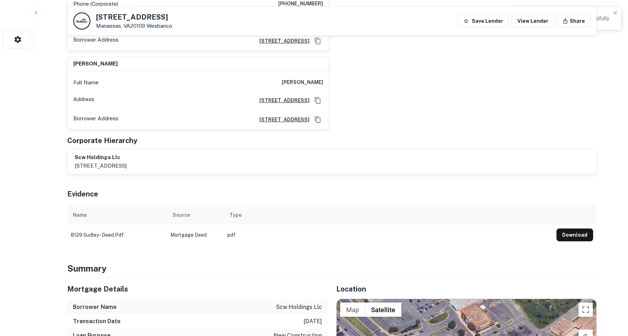
scroll to position [463, 0]
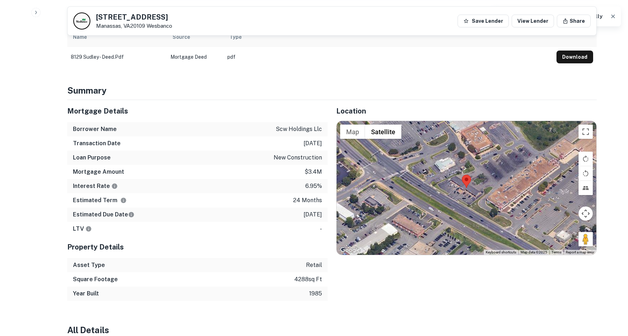
drag, startPoint x: 537, startPoint y: 216, endPoint x: 470, endPoint y: 193, distance: 71.4
click at [470, 193] on div "Map Terrain Satellite Labels Keyboard shortcuts Map Data Map data ©2025 Map dat…" at bounding box center [467, 188] width 260 height 134
drag, startPoint x: 581, startPoint y: 227, endPoint x: 539, endPoint y: 203, distance: 47.8
click at [466, 188] on div "Map Terrain Satellite Labels Keyboard shortcuts Map Data Map data ©2025 Map dat…" at bounding box center [467, 188] width 260 height 134
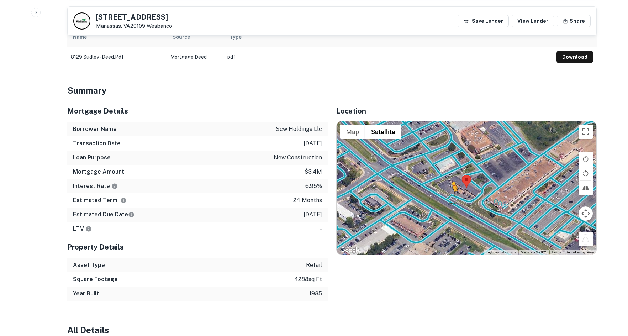
drag, startPoint x: 579, startPoint y: 218, endPoint x: 450, endPoint y: 178, distance: 134.6
click at [450, 178] on div "To activate drag with keyboard, press Alt + Enter. Once in keyboard drag state,…" at bounding box center [467, 188] width 260 height 134
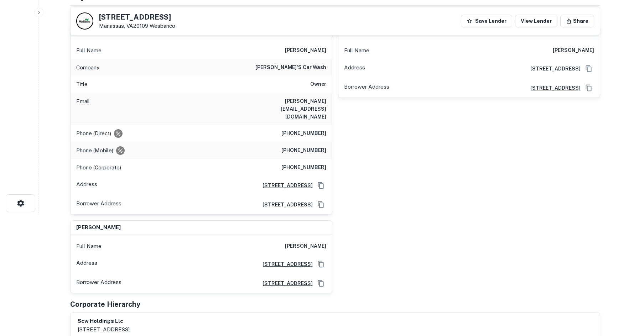
scroll to position [0, 0]
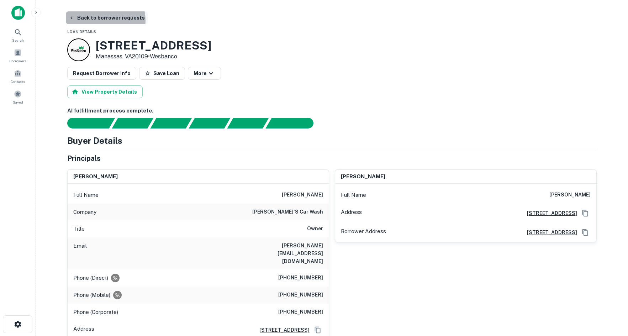
click at [105, 20] on button "Back to borrower requests" at bounding box center [107, 17] width 82 height 13
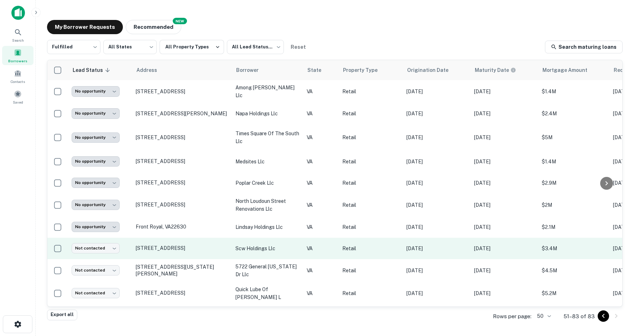
click at [106, 238] on td "Not contacted **** ​" at bounding box center [100, 248] width 64 height 21
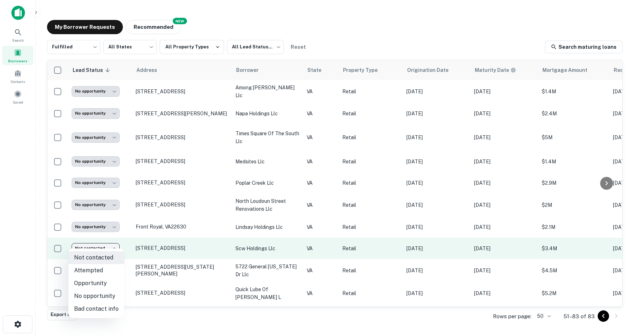
click at [106, 241] on body "**********" at bounding box center [317, 168] width 634 height 336
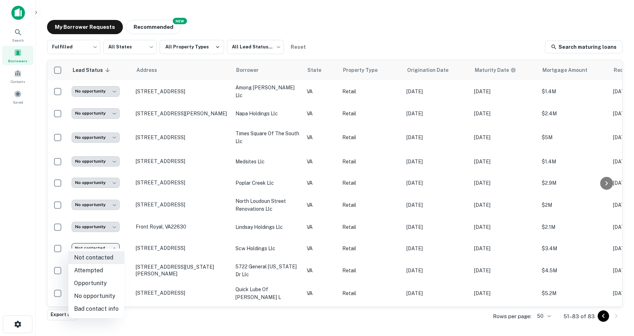
click at [98, 282] on li "Opportunity" at bounding box center [96, 283] width 56 height 13
type input "**********"
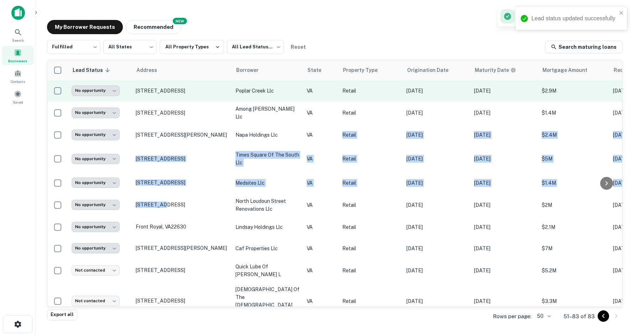
drag, startPoint x: 162, startPoint y: 196, endPoint x: 327, endPoint y: 96, distance: 193.1
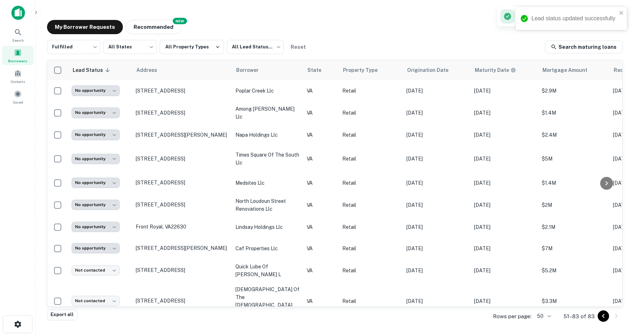
click at [332, 19] on div "**********" at bounding box center [334, 165] width 587 height 303
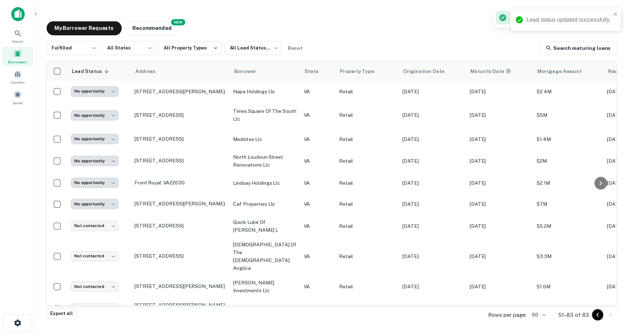
scroll to position [142, 0]
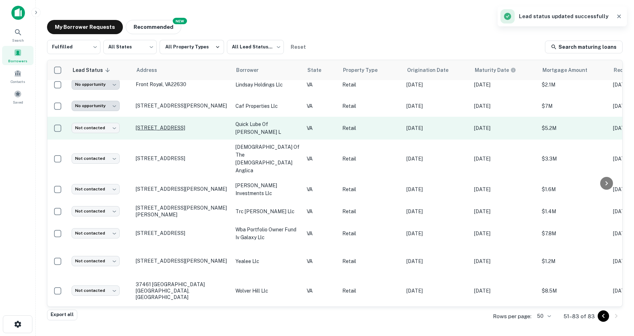
click at [157, 125] on p "816 W Main St Salem, VA24153" at bounding box center [182, 128] width 93 height 6
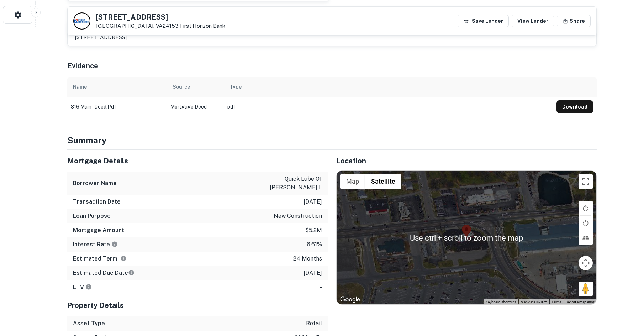
scroll to position [356, 0]
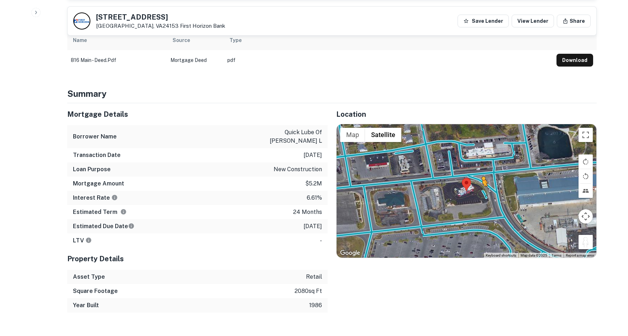
drag, startPoint x: 585, startPoint y: 233, endPoint x: 482, endPoint y: 184, distance: 114.0
click at [482, 184] on div "To activate drag with keyboard, press Alt + Enter. Once in keyboard drag state,…" at bounding box center [467, 191] width 260 height 134
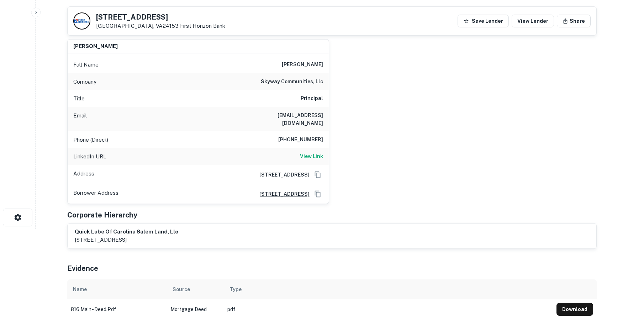
scroll to position [0, 0]
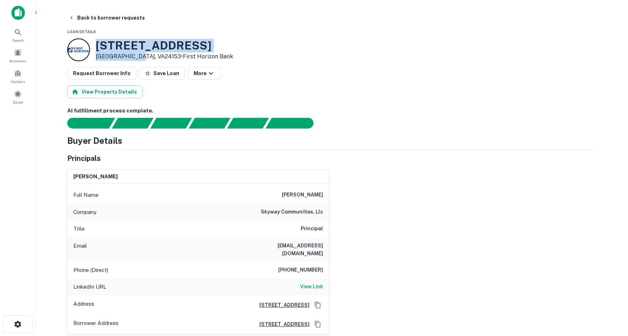
drag, startPoint x: 92, startPoint y: 44, endPoint x: 138, endPoint y: 60, distance: 48.9
click at [138, 60] on div "816 W Main St Salem, VA24153 • First Horizon Bank" at bounding box center [150, 49] width 166 height 23
copy div "816 W Main St Salem, VA24153"
click at [84, 19] on button "Back to borrower requests" at bounding box center [107, 17] width 82 height 13
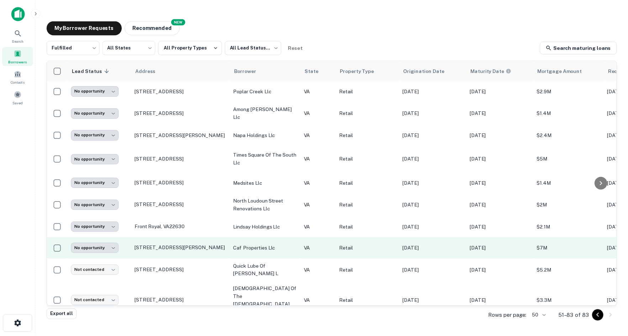
scroll to position [142, 0]
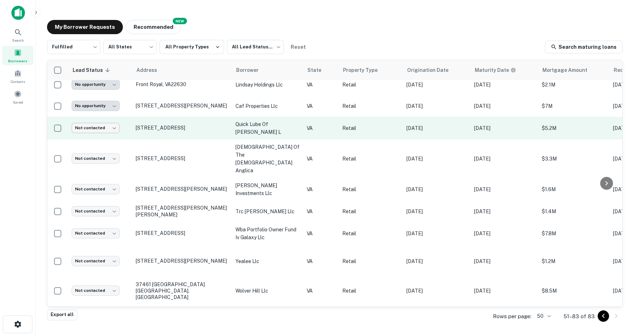
click at [109, 123] on body "**********" at bounding box center [317, 168] width 634 height 336
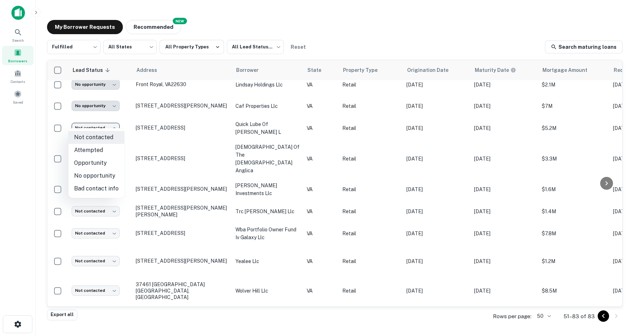
click at [102, 172] on li "No opportunity" at bounding box center [96, 175] width 56 height 13
type input "**********"
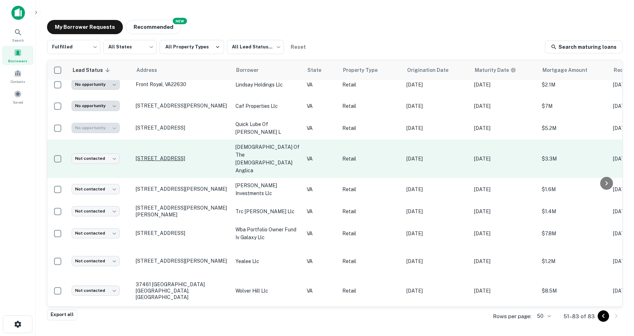
click at [146, 155] on p "[STREET_ADDRESS]" at bounding box center [182, 158] width 93 height 6
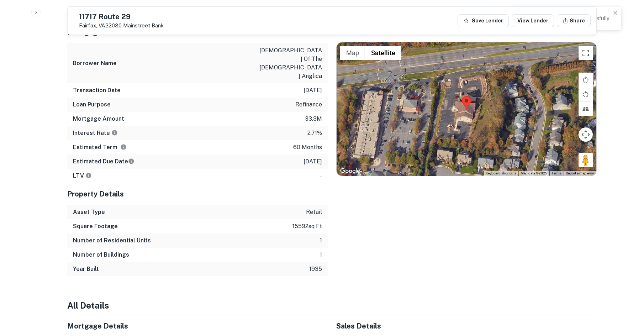
scroll to position [498, 0]
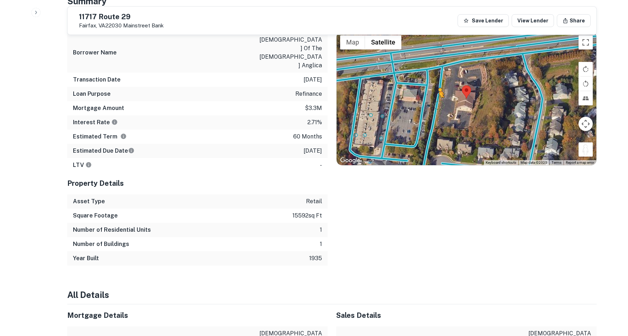
drag, startPoint x: 591, startPoint y: 142, endPoint x: 439, endPoint y: 98, distance: 158.2
click at [439, 98] on div "To activate drag with keyboard, press Alt + Enter. Once in keyboard drag state,…" at bounding box center [467, 99] width 260 height 134
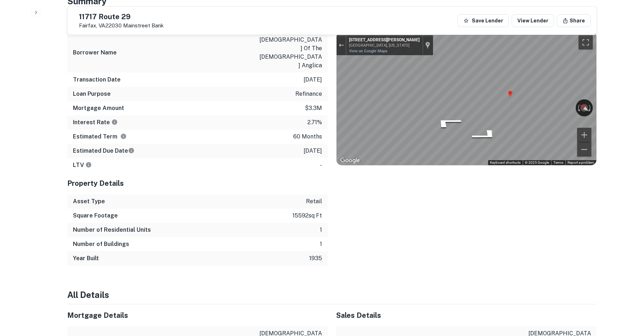
click at [328, 73] on div "Location ← Move left → Move right ↑ Move up ↓ Move down + Zoom in - Zoom out Ho…" at bounding box center [462, 138] width 269 height 255
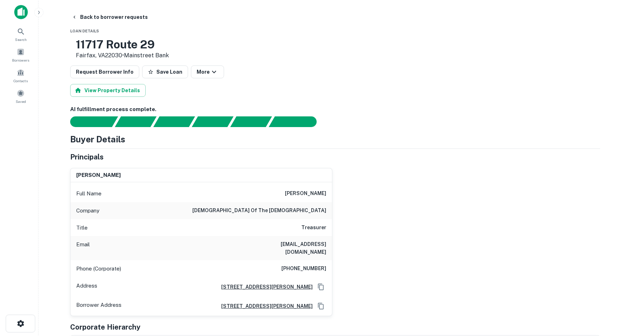
scroll to position [0, 0]
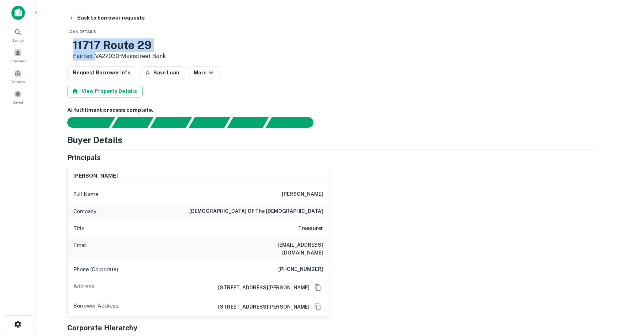
drag, startPoint x: 92, startPoint y: 38, endPoint x: 117, endPoint y: 55, distance: 30.5
copy div "[STREET_ADDRESS],"
click at [84, 18] on button "Back to borrower requests" at bounding box center [107, 17] width 82 height 13
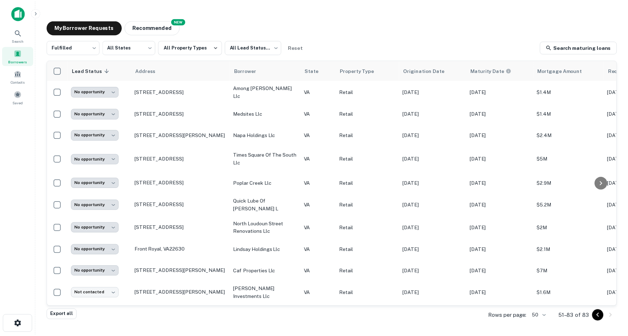
scroll to position [513, 0]
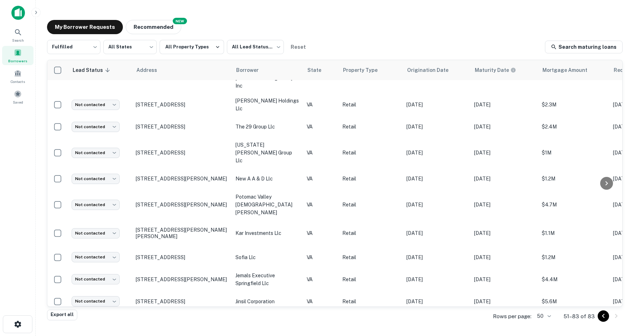
click at [112, 290] on body "**********" at bounding box center [317, 168] width 634 height 336
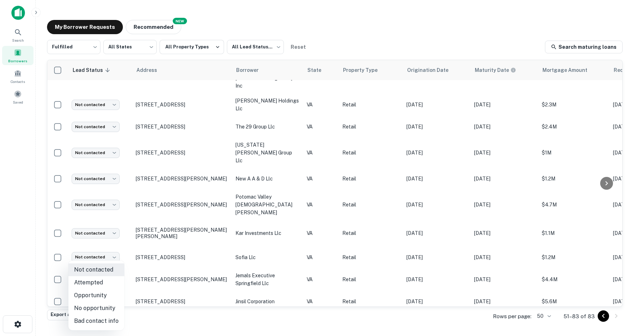
click at [110, 306] on li "No opportunity" at bounding box center [96, 308] width 56 height 13
type input "**********"
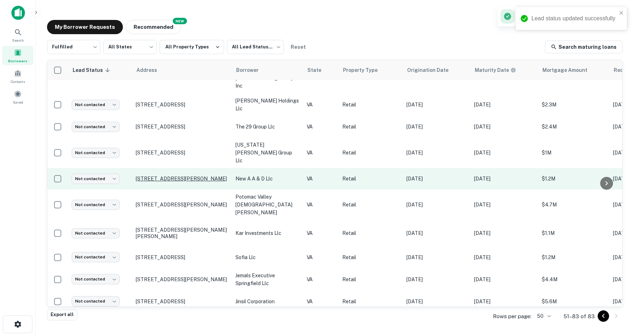
click at [149, 175] on p "[STREET_ADDRESS][PERSON_NAME]" at bounding box center [182, 178] width 93 height 6
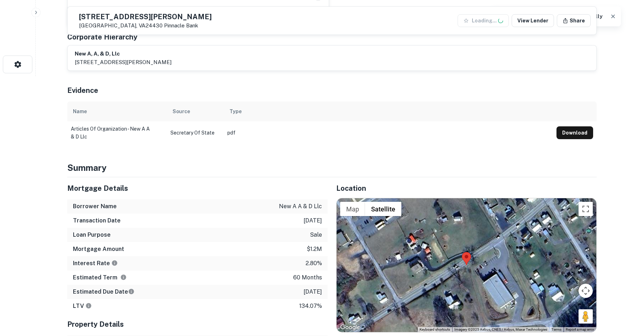
scroll to position [285, 0]
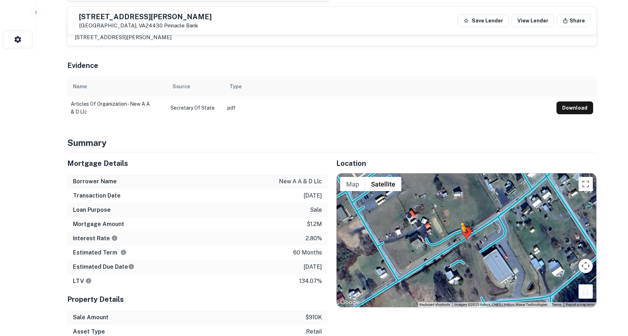
drag, startPoint x: 591, startPoint y: 288, endPoint x: 460, endPoint y: 240, distance: 138.9
click at [460, 240] on div "To activate drag with keyboard, press Alt + Enter. Once in keyboard drag state,…" at bounding box center [467, 240] width 260 height 134
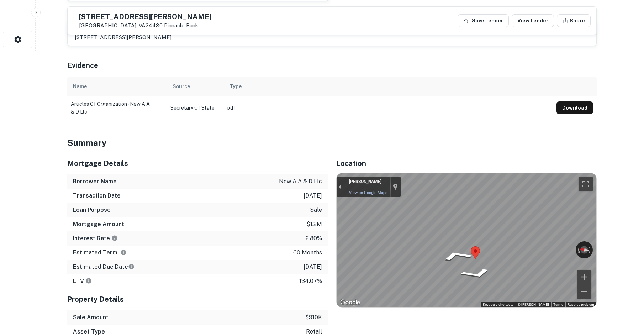
click at [277, 211] on div "Mortgage Details Borrower Name new a a & d llc Transaction Date [DATE] Loan Pur…" at bounding box center [328, 259] width 538 height 215
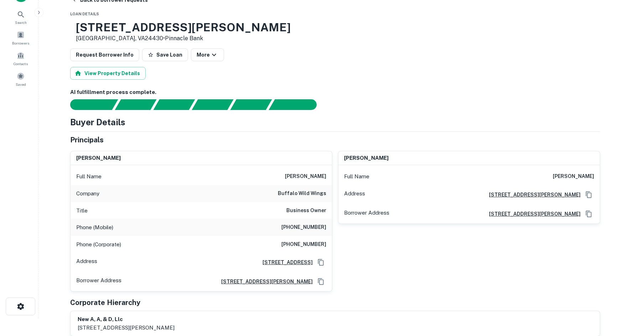
scroll to position [0, 0]
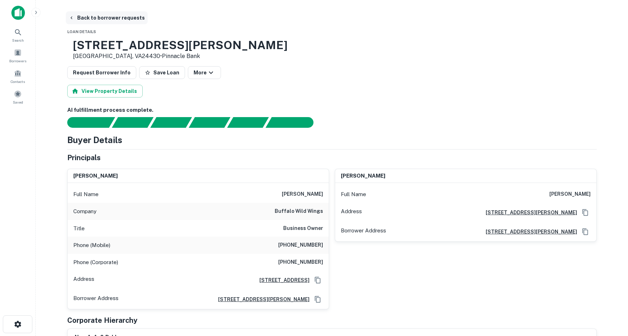
click at [123, 17] on button "Back to borrower requests" at bounding box center [107, 17] width 82 height 13
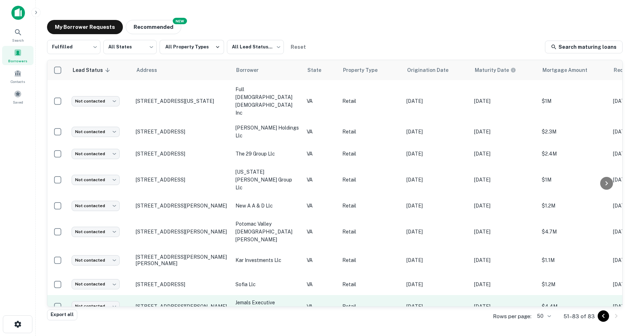
scroll to position [513, 0]
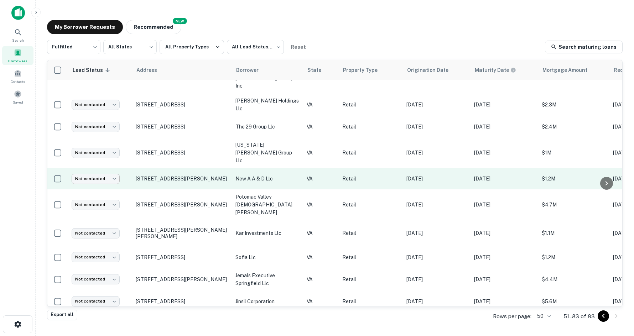
click at [86, 132] on body "**********" at bounding box center [317, 168] width 634 height 336
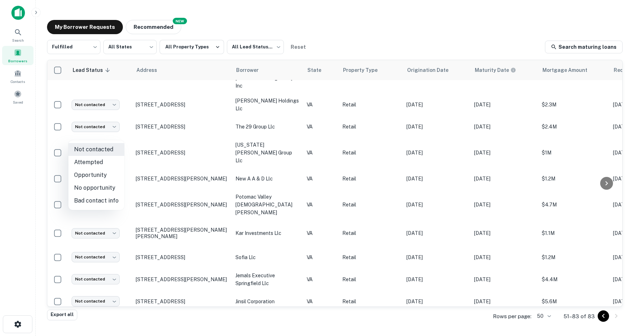
click at [100, 179] on div at bounding box center [317, 168] width 634 height 336
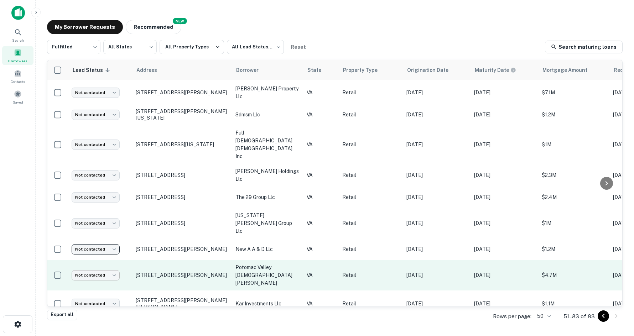
scroll to position [490, 0]
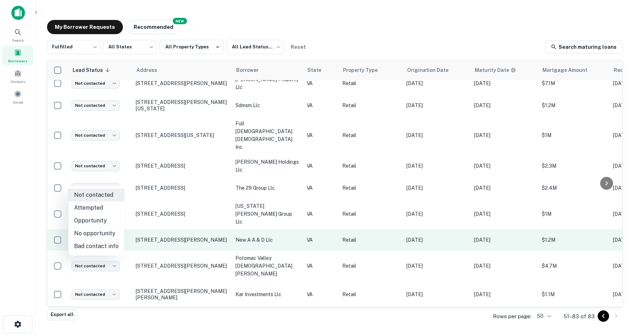
click at [96, 183] on body "**********" at bounding box center [317, 168] width 634 height 336
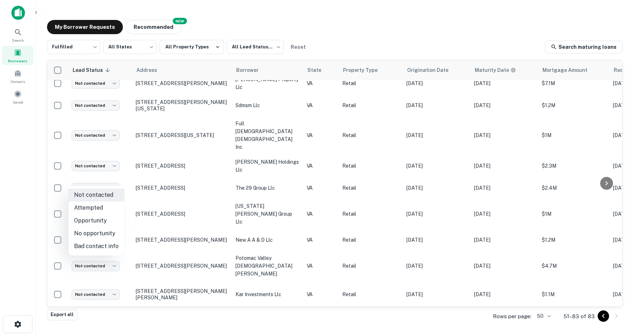
click at [106, 222] on li "Opportunity" at bounding box center [96, 220] width 56 height 13
type input "**********"
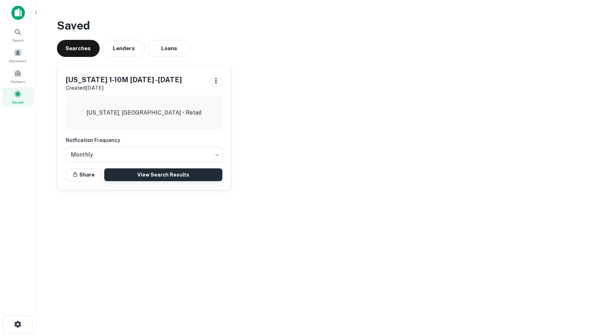
click at [157, 172] on link "View Search Results" at bounding box center [163, 174] width 119 height 13
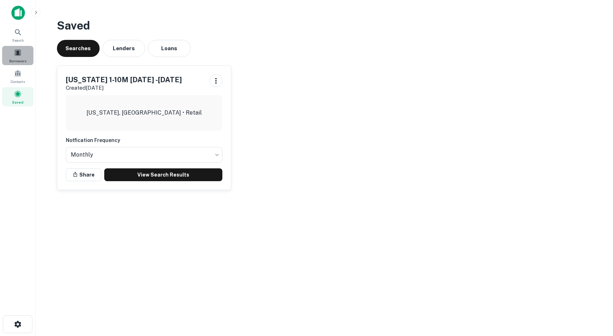
click at [14, 58] on div "Borrowers" at bounding box center [17, 55] width 31 height 19
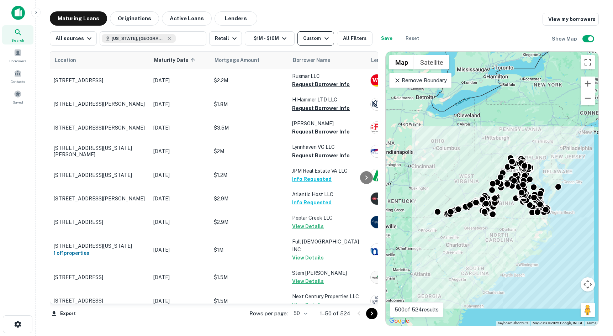
click at [318, 35] on div "Custom" at bounding box center [316, 38] width 27 height 9
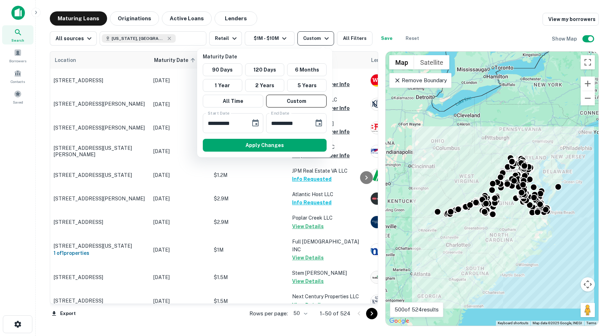
click at [318, 35] on div at bounding box center [306, 168] width 613 height 336
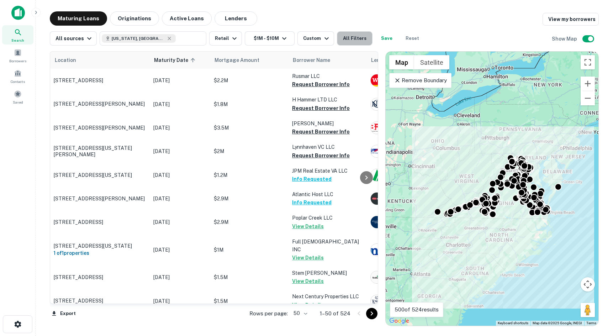
click at [354, 36] on button "All Filters" at bounding box center [355, 38] width 36 height 14
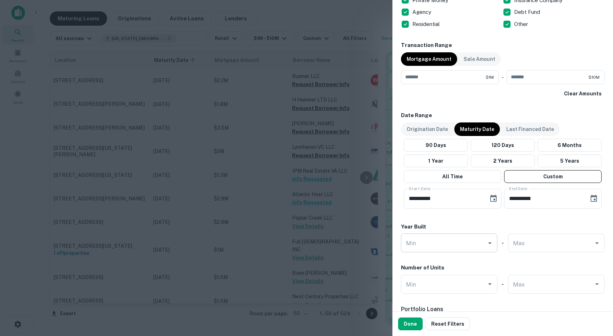
scroll to position [319, 0]
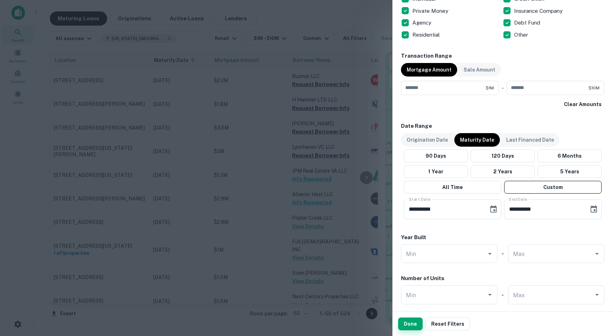
click at [415, 326] on button "Done" at bounding box center [410, 324] width 25 height 13
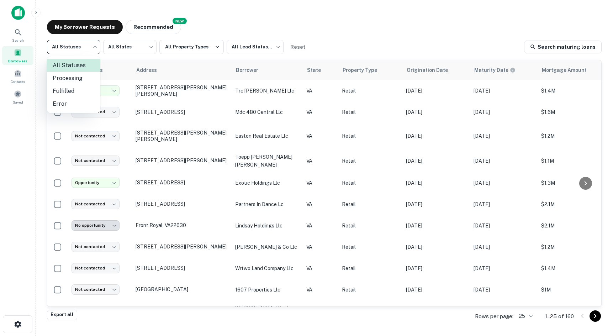
click at [88, 51] on body "**********" at bounding box center [306, 168] width 613 height 336
click at [83, 81] on li "Processing" at bounding box center [73, 78] width 53 height 13
type input "**********"
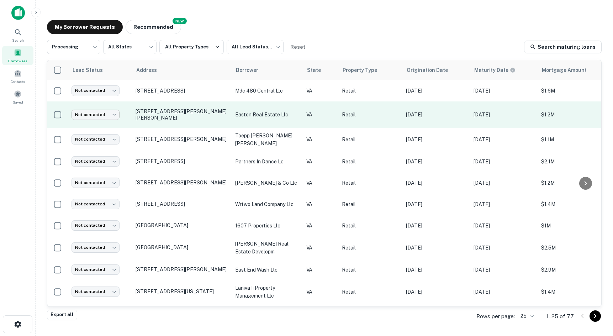
drag, startPoint x: 124, startPoint y: 23, endPoint x: 98, endPoint y: 116, distance: 95.8
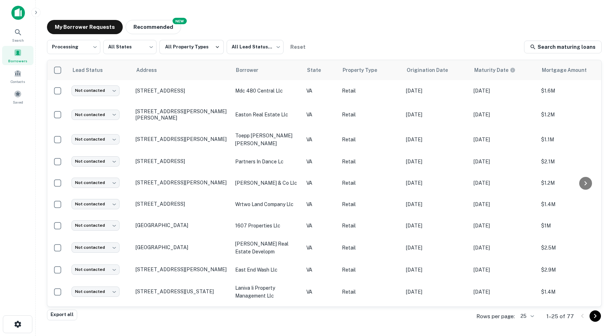
click at [356, 27] on div "My Borrower Requests NEW Recommended" at bounding box center [324, 27] width 555 height 14
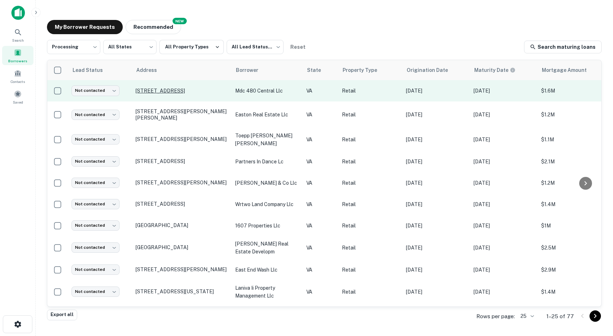
click at [168, 91] on p "480 Central Rd Fredericksburg, VA22401" at bounding box center [182, 91] width 93 height 6
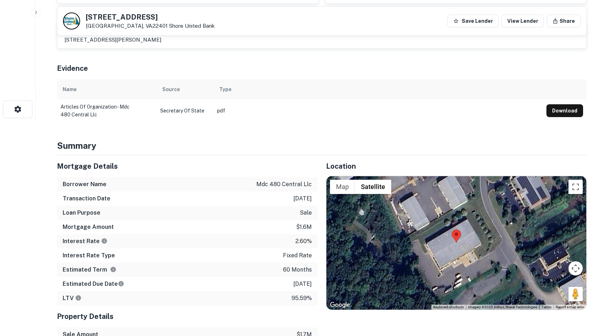
scroll to position [249, 0]
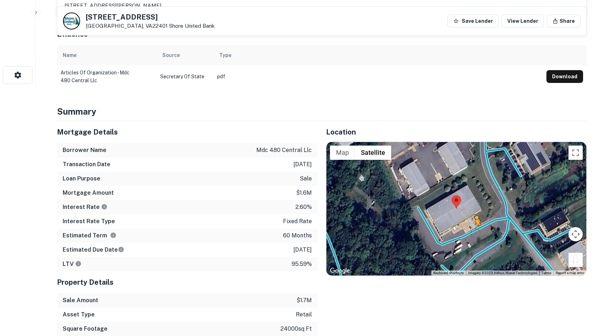
drag, startPoint x: 579, startPoint y: 254, endPoint x: 460, endPoint y: 233, distance: 121.1
click at [459, 232] on div "To activate drag with keyboard, press Alt + Enter. Once in keyboard drag state,…" at bounding box center [456, 209] width 260 height 134
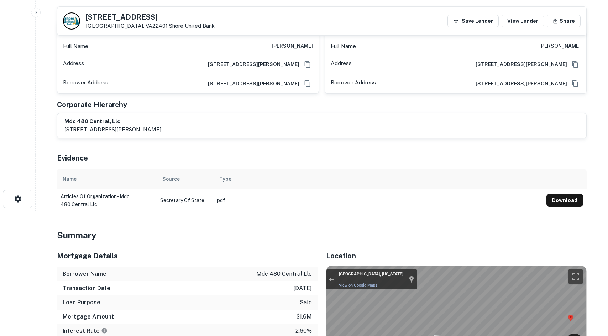
scroll to position [0, 0]
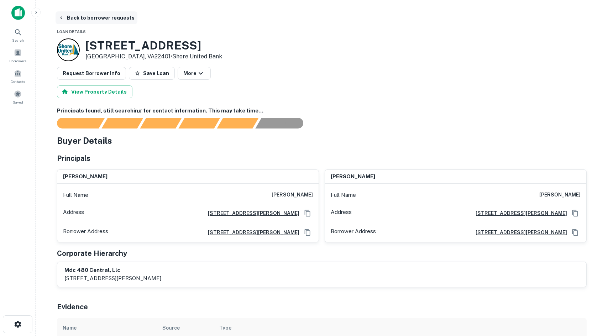
click at [90, 18] on button "Back to borrower requests" at bounding box center [97, 17] width 82 height 13
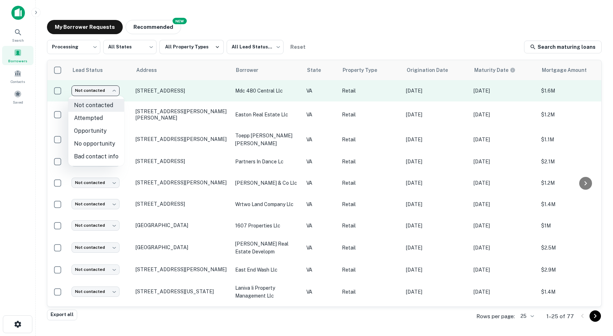
click at [111, 91] on body "**********" at bounding box center [306, 168] width 613 height 336
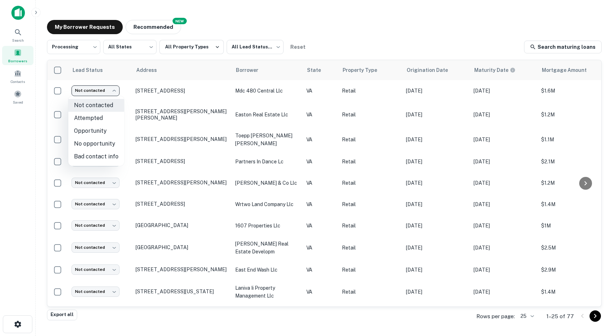
click at [104, 141] on li "No opportunity" at bounding box center [96, 143] width 56 height 13
type input "**********"
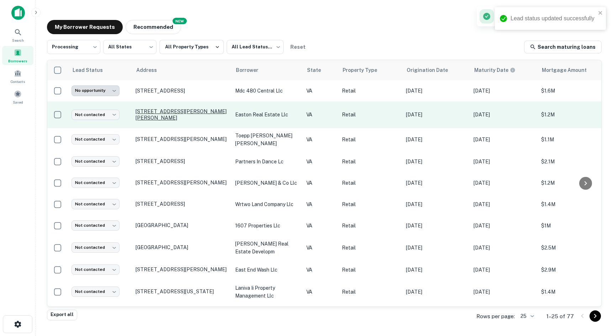
click at [167, 112] on p "25 Myers Corner Dr Staunton, VA24401" at bounding box center [182, 114] width 93 height 13
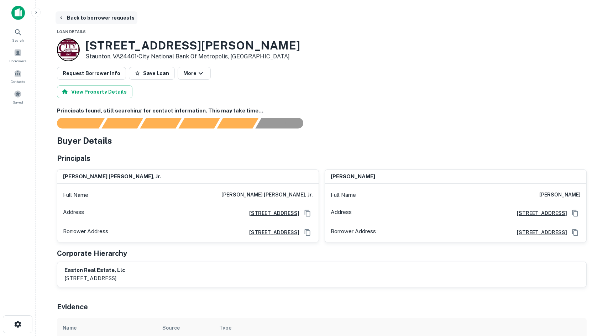
click at [106, 21] on button "Back to borrower requests" at bounding box center [97, 17] width 82 height 13
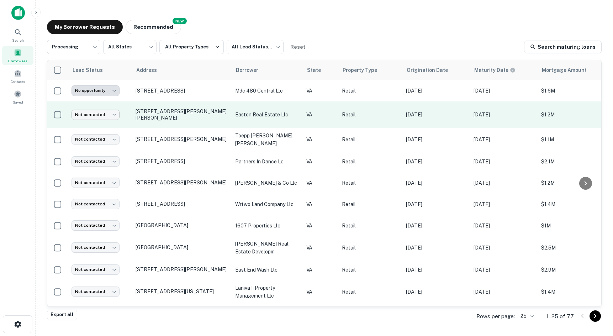
click at [110, 109] on body "**********" at bounding box center [306, 168] width 613 height 336
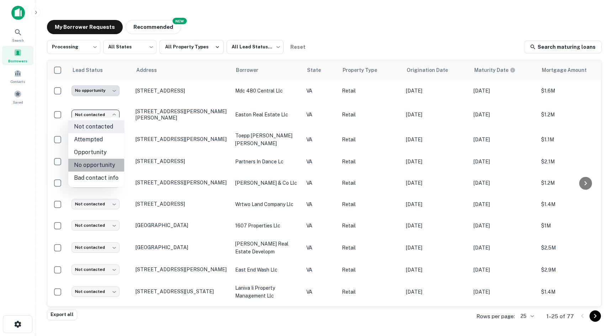
click at [106, 164] on li "No opportunity" at bounding box center [96, 165] width 56 height 13
type input "**********"
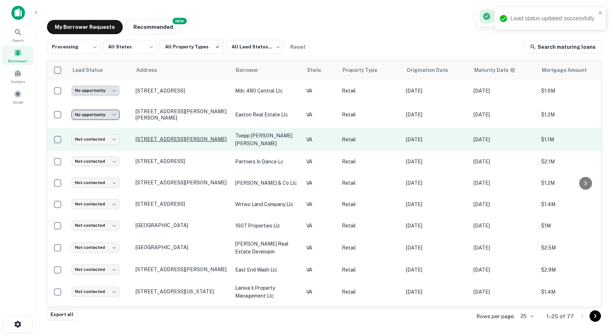
click at [148, 136] on p "123 Libbie Ave Richmond, VA23226" at bounding box center [182, 139] width 93 height 6
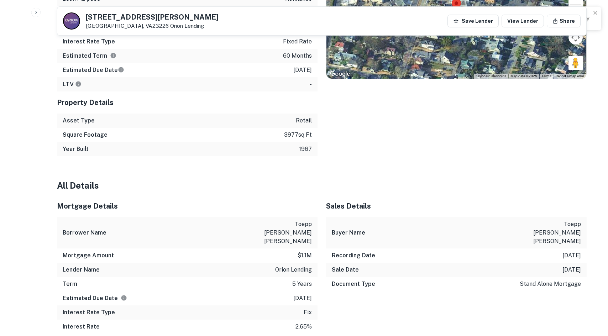
scroll to position [285, 0]
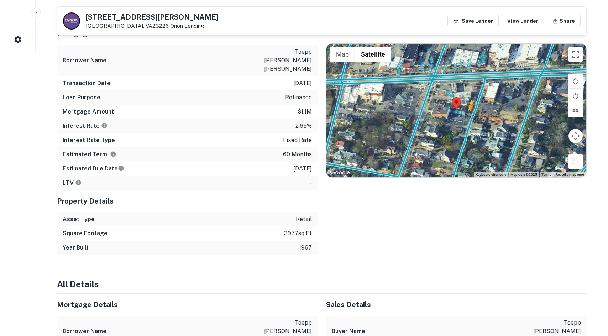
drag, startPoint x: 579, startPoint y: 162, endPoint x: 469, endPoint y: 118, distance: 117.9
click at [469, 118] on div "To activate drag with keyboard, press Alt + Enter. Once in keyboard drag state,…" at bounding box center [456, 111] width 260 height 134
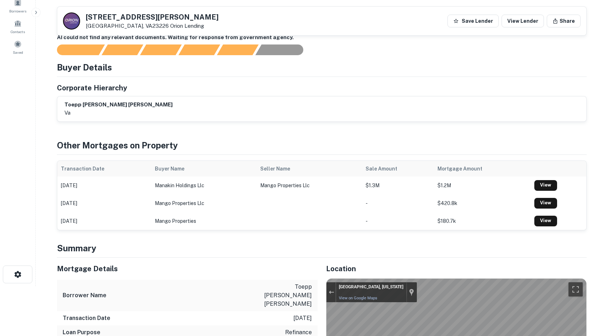
scroll to position [0, 0]
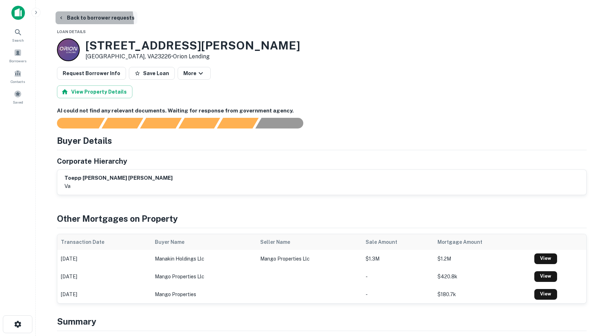
click at [71, 23] on button "Back to borrower requests" at bounding box center [97, 17] width 82 height 13
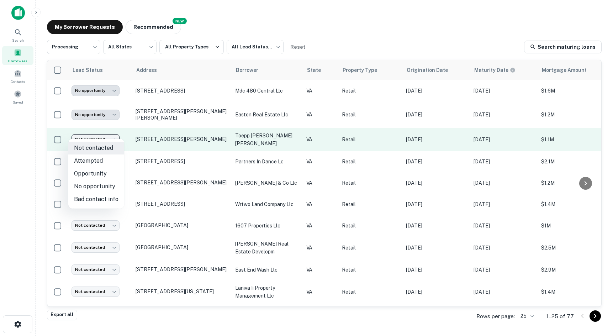
click at [111, 133] on body "**********" at bounding box center [306, 168] width 613 height 336
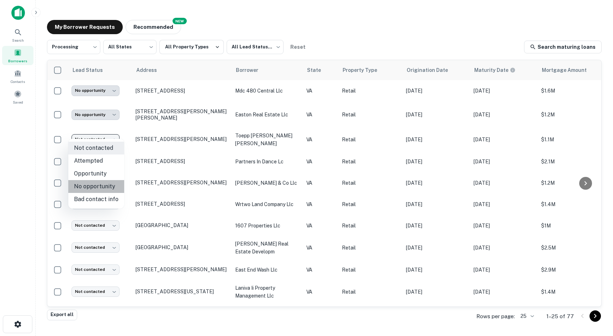
click at [103, 182] on li "No opportunity" at bounding box center [96, 186] width 56 height 13
type input "**********"
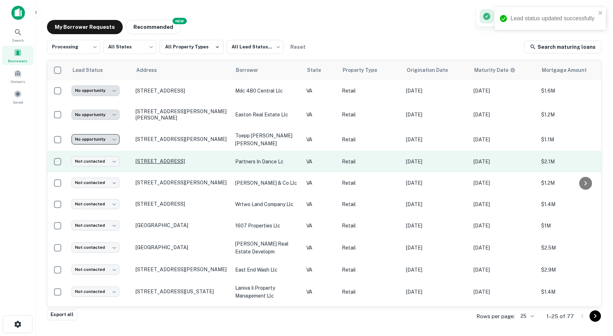
click at [149, 158] on p "325 Granby St Norfolk, VA23510" at bounding box center [182, 161] width 93 height 6
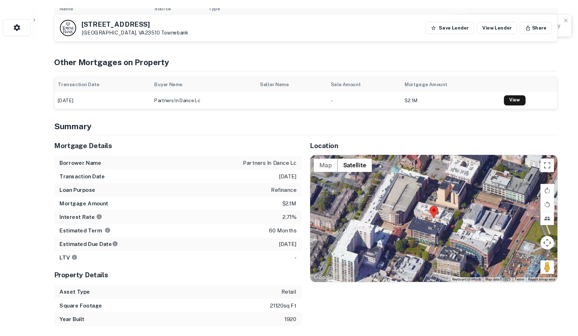
scroll to position [320, 0]
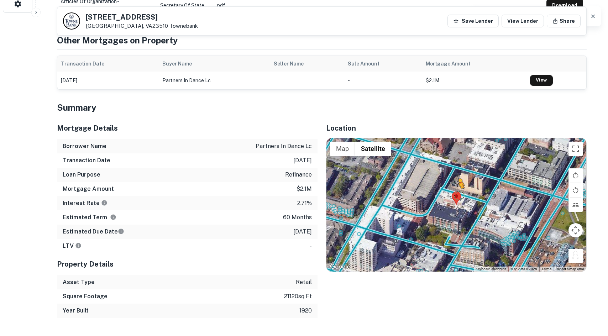
drag, startPoint x: 575, startPoint y: 255, endPoint x: 458, endPoint y: 195, distance: 131.0
click at [458, 195] on div "To activate drag with keyboard, press Alt + Enter. Once in keyboard drag state,…" at bounding box center [456, 205] width 260 height 134
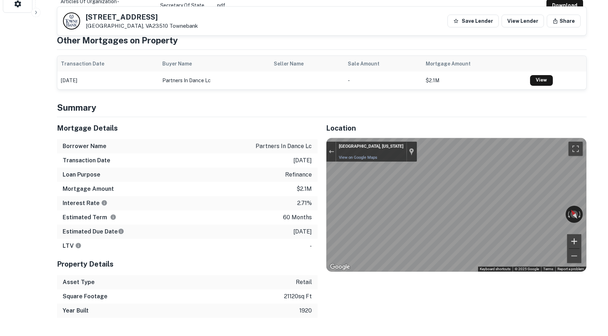
click at [201, 250] on div "Mortgage Details Borrower Name partners in dance lc Transaction Date 2/9/2021 L…" at bounding box center [317, 217] width 538 height 201
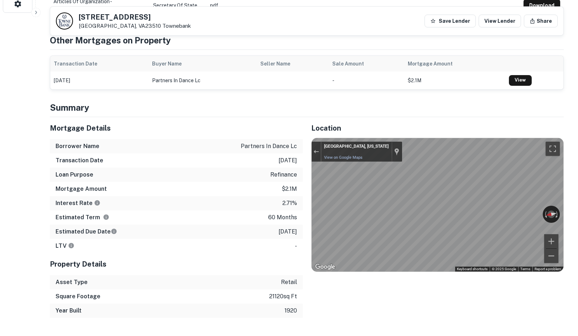
click at [288, 210] on div "Mortgage Details Borrower Name partners in dance lc Transaction Date 2/9/2021 L…" at bounding box center [302, 217] width 522 height 201
click at [311, 148] on div "← Move left → Move right ↑ Move up ↓ Move down + Zoom in - Zoom out Norfolk, Vi…" at bounding box center [437, 205] width 252 height 134
click at [334, 217] on div "← Move left → Move right ↑ Move up ↓ Move down + Zoom in - Zoom out 337 Granby …" at bounding box center [437, 205] width 252 height 134
drag, startPoint x: 504, startPoint y: 210, endPoint x: 346, endPoint y: 137, distance: 173.8
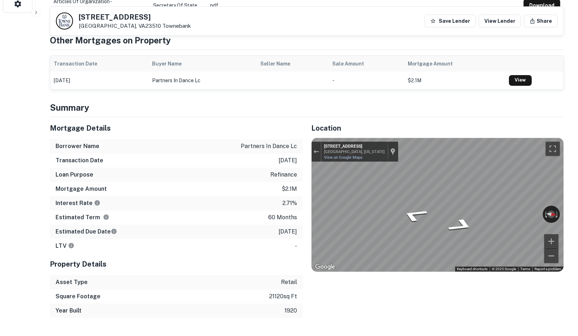
click at [305, 139] on div "Location ← Move left → Move right ↑ Move up ↓ Move down + Zoom in - Zoom out Ho…" at bounding box center [433, 217] width 261 height 201
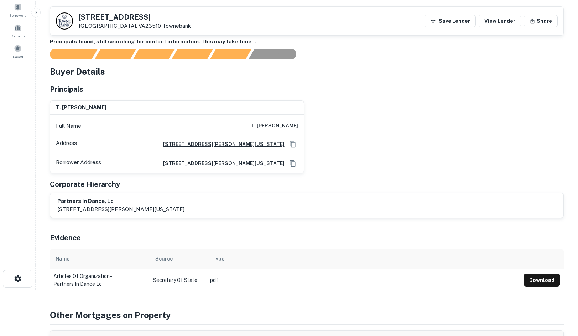
scroll to position [0, 0]
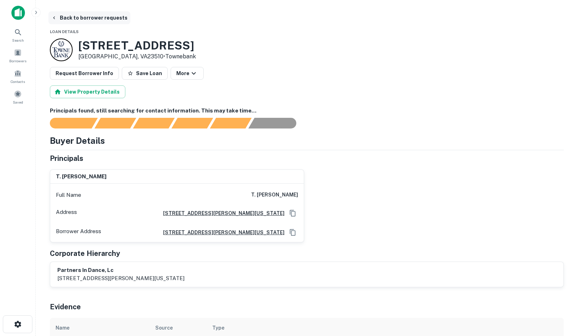
click at [78, 20] on button "Back to borrower requests" at bounding box center [89, 17] width 82 height 13
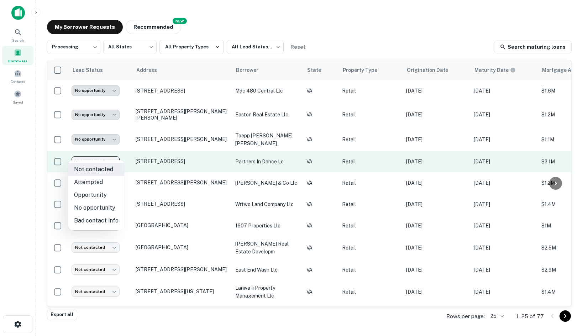
click at [87, 153] on body "**********" at bounding box center [291, 168] width 583 height 336
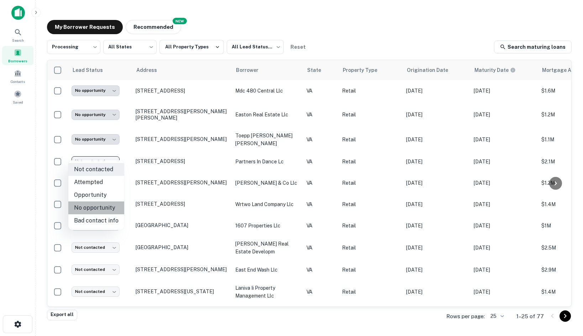
drag, startPoint x: 97, startPoint y: 208, endPoint x: 155, endPoint y: 186, distance: 61.9
click at [97, 208] on li "No opportunity" at bounding box center [96, 207] width 56 height 13
type input "**********"
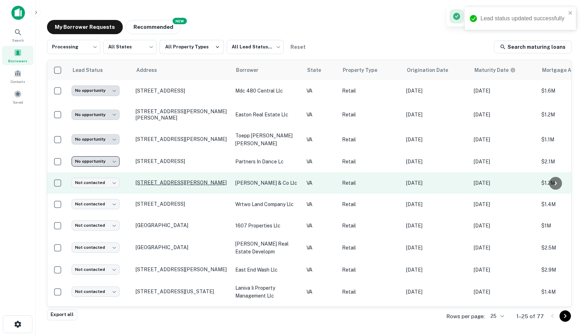
click at [155, 179] on p "2049 Millwood Rd Boyce, VA22620" at bounding box center [182, 182] width 93 height 6
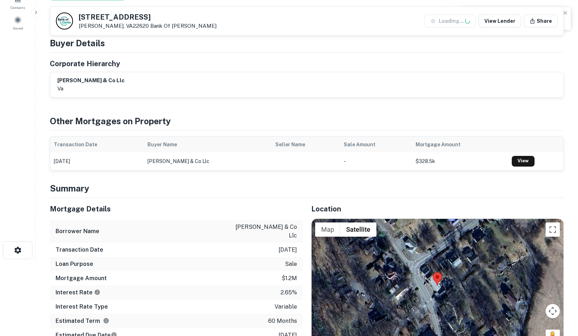
scroll to position [178, 0]
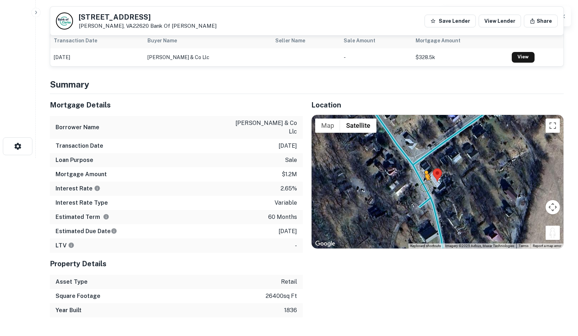
drag, startPoint x: 549, startPoint y: 236, endPoint x: 425, endPoint y: 187, distance: 133.3
click at [425, 187] on div "To activate drag with keyboard, press Alt + Enter. Once in keyboard drag state,…" at bounding box center [437, 182] width 252 height 134
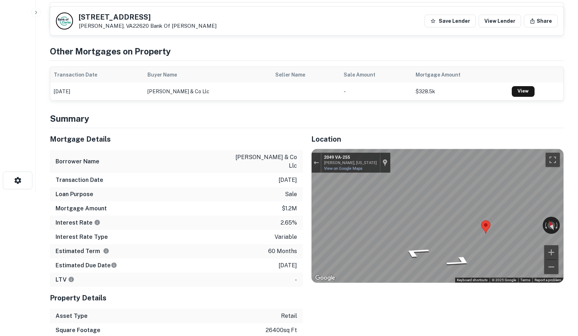
scroll to position [0, 0]
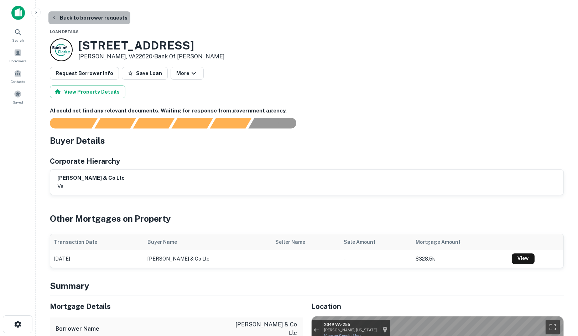
click at [98, 21] on button "Back to borrower requests" at bounding box center [89, 17] width 82 height 13
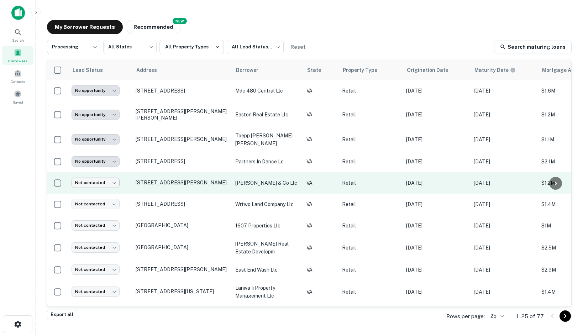
click at [109, 175] on body "**********" at bounding box center [291, 168] width 583 height 336
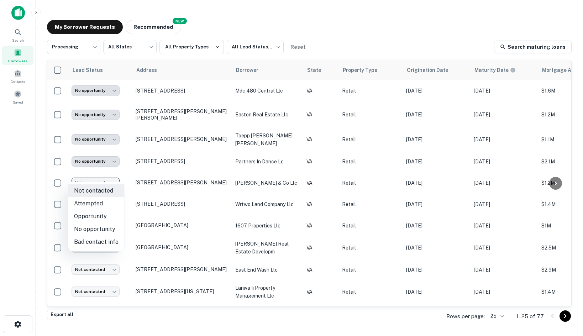
click at [97, 224] on li "No opportunity" at bounding box center [96, 229] width 56 height 13
type input "**********"
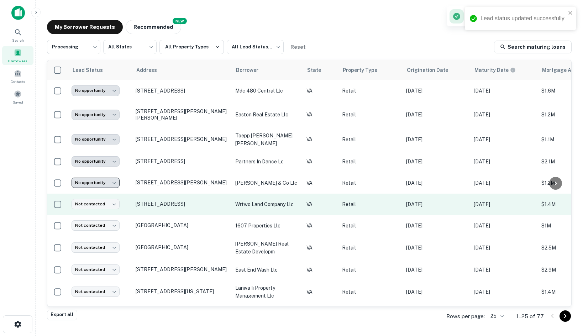
click at [156, 194] on td "14797 Forest Rd Forest, VA24551" at bounding box center [182, 204] width 100 height 21
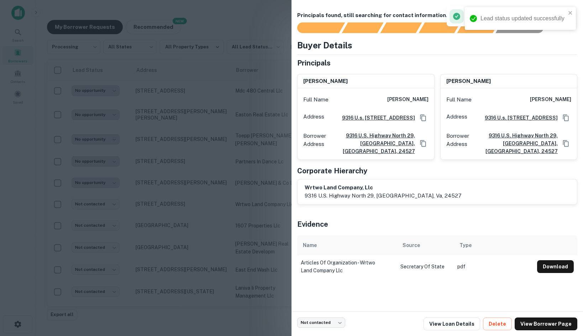
click at [162, 205] on div at bounding box center [291, 168] width 583 height 336
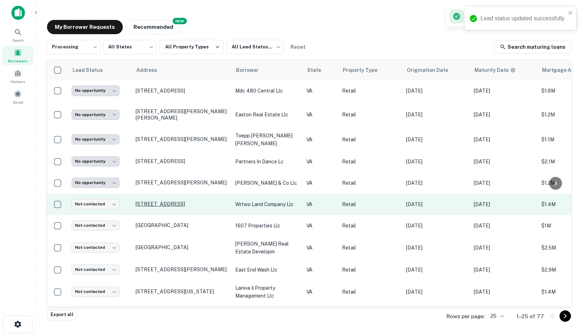
click at [144, 201] on p "14797 Forest Rd Forest, VA24551" at bounding box center [182, 204] width 93 height 6
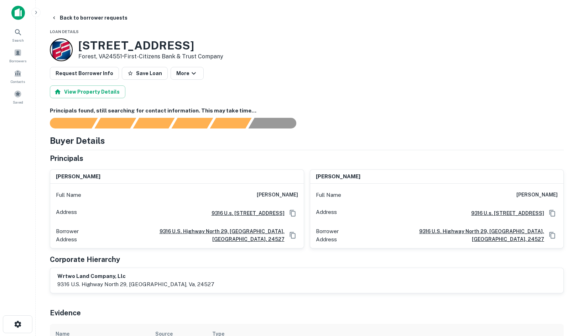
drag, startPoint x: 74, startPoint y: 44, endPoint x: 123, endPoint y: 55, distance: 50.1
click at [123, 55] on div "14797 Forest Rd Forest, VA24551 • First-citizens Bank & Trust Company" at bounding box center [136, 49] width 173 height 23
copy div "14797 Forest Rd Forest, VA24551"
drag, startPoint x: 277, startPoint y: 63, endPoint x: 148, endPoint y: 22, distance: 134.5
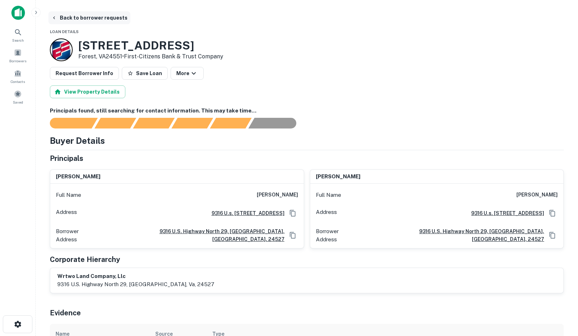
click at [102, 14] on button "Back to borrower requests" at bounding box center [89, 17] width 82 height 13
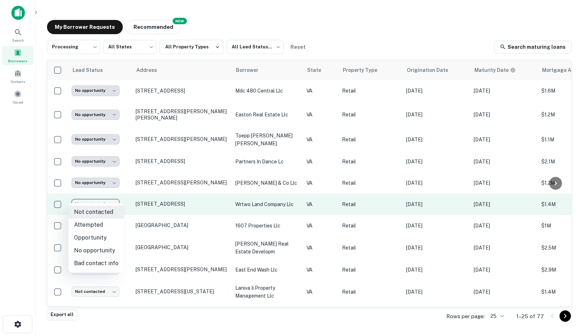
click at [110, 202] on body "**********" at bounding box center [291, 168] width 583 height 336
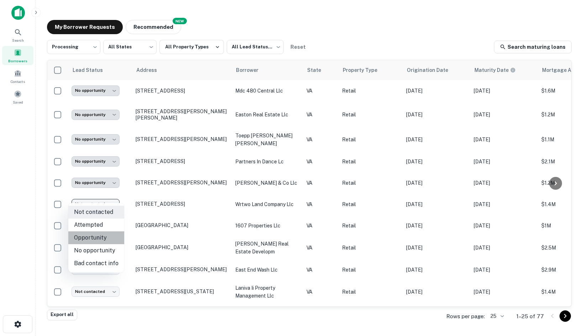
click at [108, 237] on li "Opportunity" at bounding box center [96, 237] width 56 height 13
type input "**********"
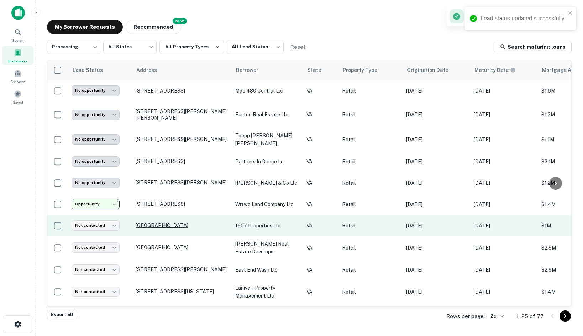
click at [145, 222] on p "1607 King St Alexandria, VA22314" at bounding box center [182, 225] width 93 height 6
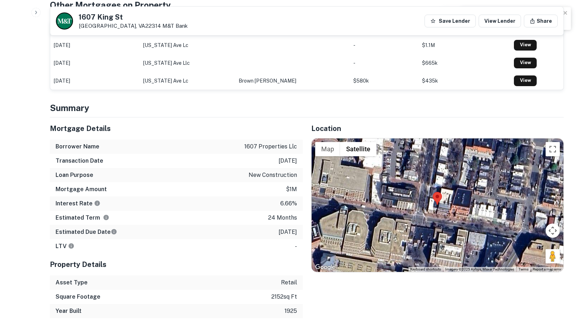
scroll to position [356, 0]
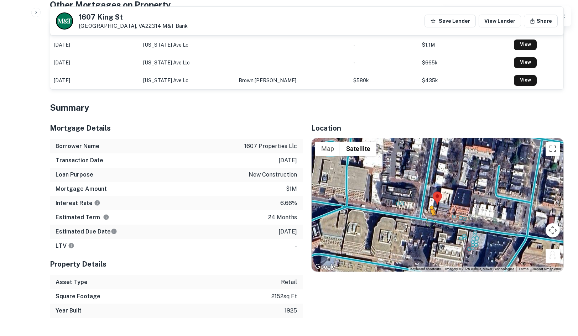
drag, startPoint x: 551, startPoint y: 256, endPoint x: 429, endPoint y: 222, distance: 126.3
click at [429, 222] on div "To activate drag with keyboard, press Alt + Enter. Once in keyboard drag state,…" at bounding box center [437, 205] width 252 height 134
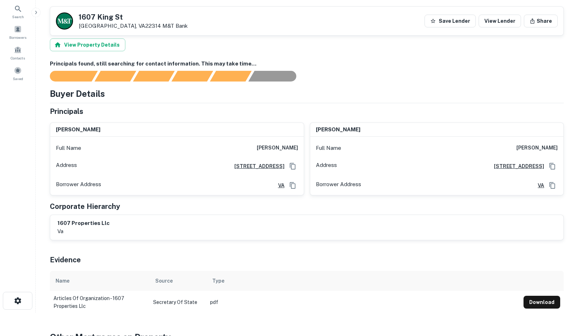
scroll to position [0, 0]
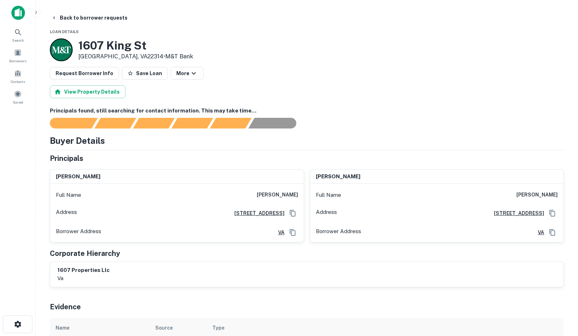
click at [101, 7] on main "Back to borrower requests Loan Details 1607 King St Alexandria, VA22314 • M&T B…" at bounding box center [307, 168] width 542 height 336
click at [98, 22] on button "Back to borrower requests" at bounding box center [89, 17] width 82 height 13
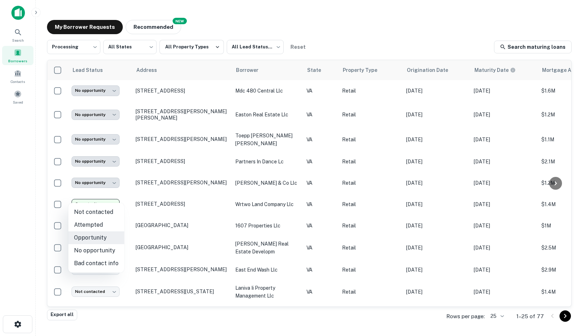
click at [109, 199] on body "**********" at bounding box center [291, 168] width 583 height 336
click at [101, 195] on div at bounding box center [291, 168] width 583 height 336
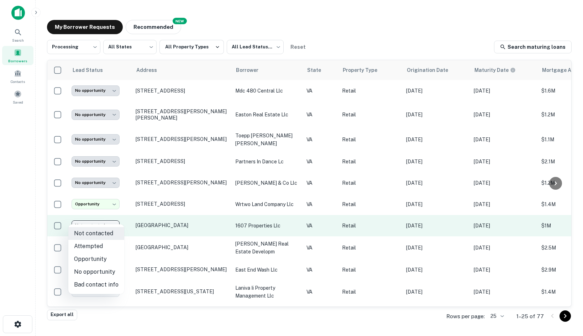
click at [114, 216] on body "**********" at bounding box center [291, 168] width 583 height 336
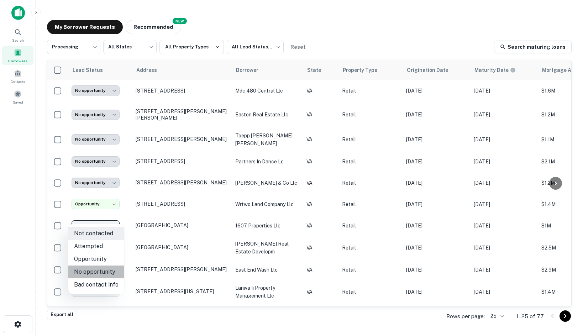
click at [106, 271] on li "No opportunity" at bounding box center [96, 272] width 56 height 13
type input "**********"
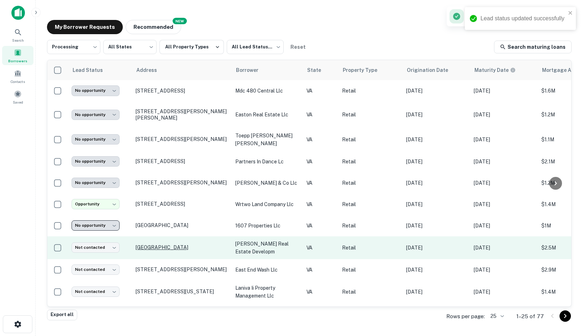
click at [142, 244] on p "12960 Fair Lakes Shopping Ctr Fairfax, VA22033" at bounding box center [182, 247] width 93 height 6
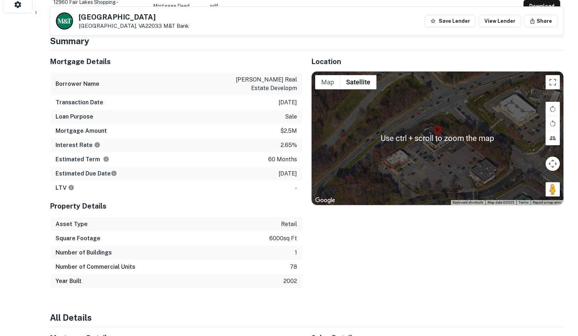
scroll to position [320, 0]
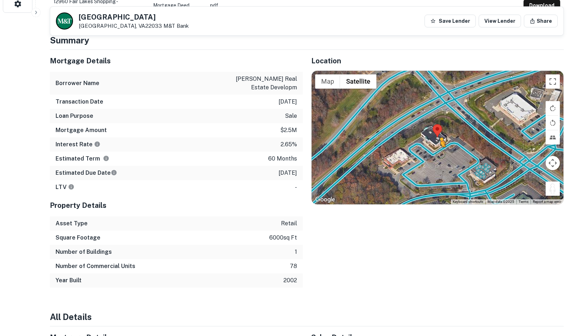
drag, startPoint x: 555, startPoint y: 192, endPoint x: 440, endPoint y: 154, distance: 120.8
click at [440, 154] on div "To activate drag with keyboard, press Alt + Enter. Once in keyboard drag state,…" at bounding box center [437, 138] width 252 height 134
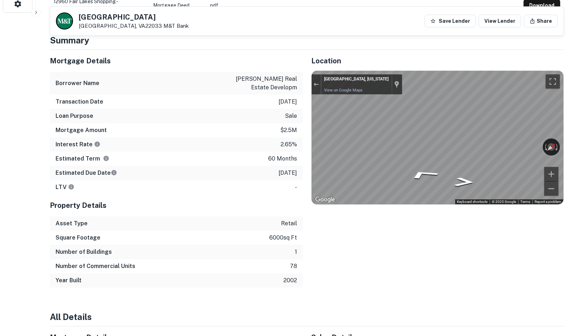
click at [268, 166] on div "Mortgage Details Borrower Name tian yuan real estate developm Transaction Date …" at bounding box center [302, 169] width 522 height 238
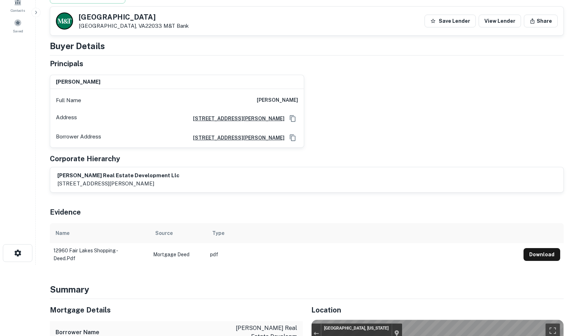
scroll to position [0, 0]
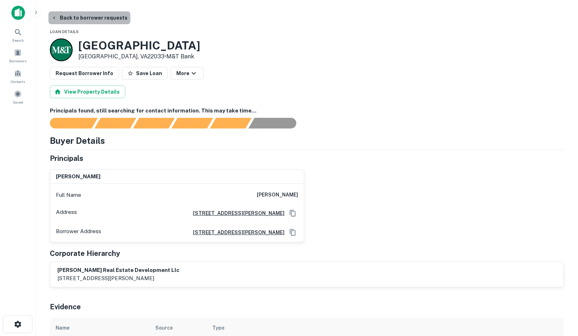
click at [96, 23] on button "Back to borrower requests" at bounding box center [89, 17] width 82 height 13
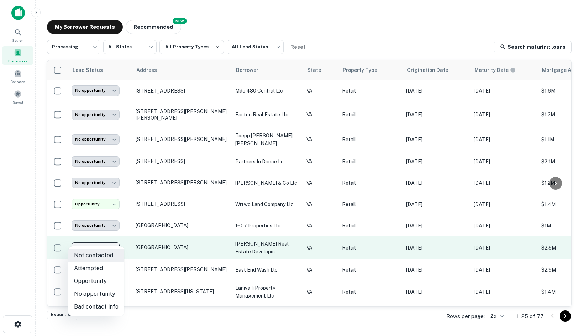
click at [95, 237] on body "**********" at bounding box center [291, 168] width 583 height 336
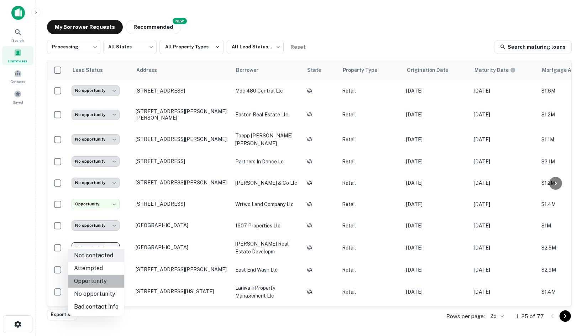
click at [105, 283] on li "Opportunity" at bounding box center [96, 281] width 56 height 13
type input "**********"
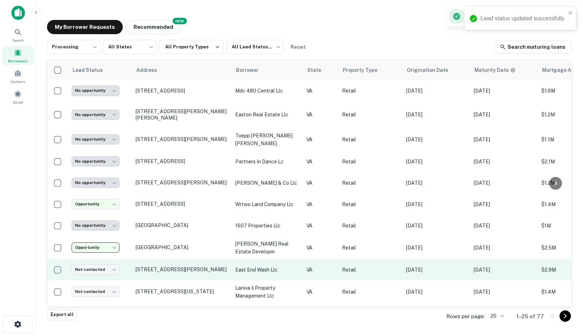
click at [161, 259] on td "4523 Nine Mile Rd Richmond, VA23223" at bounding box center [182, 269] width 100 height 21
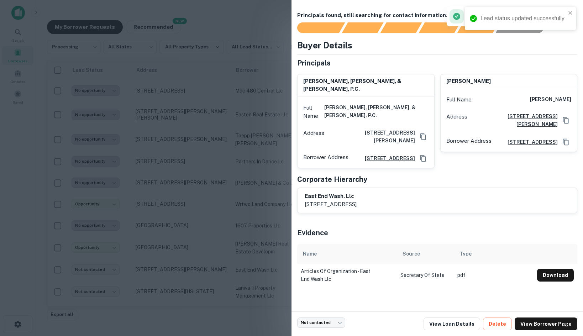
click at [204, 184] on div at bounding box center [291, 168] width 583 height 336
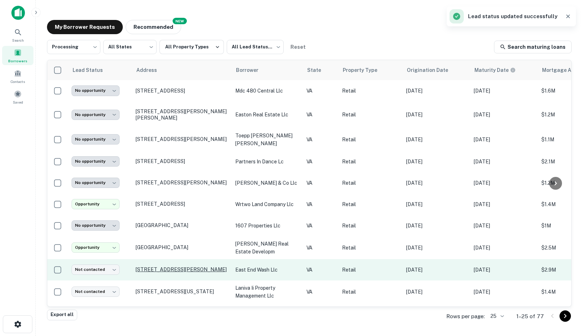
click at [149, 266] on p "4523 Nine Mile Rd Richmond, VA23223" at bounding box center [182, 269] width 93 height 6
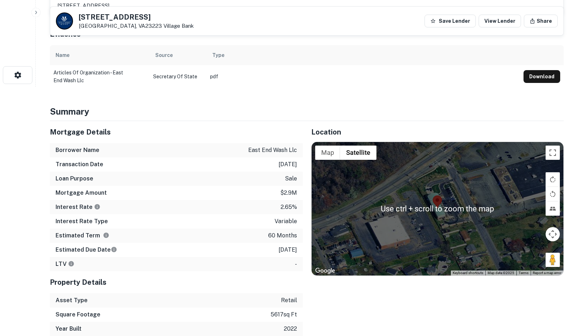
scroll to position [285, 0]
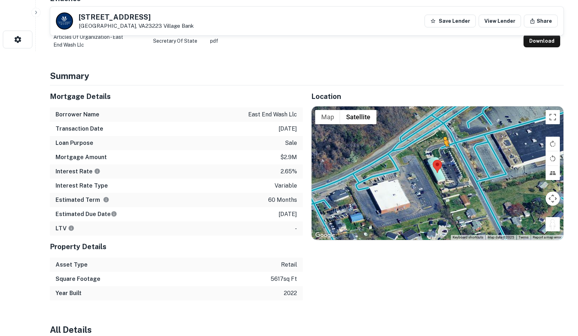
drag, startPoint x: 549, startPoint y: 227, endPoint x: 442, endPoint y: 151, distance: 131.0
click at [442, 151] on div "To activate drag with keyboard, press Alt + Enter. Once in keyboard drag state,…" at bounding box center [437, 173] width 252 height 134
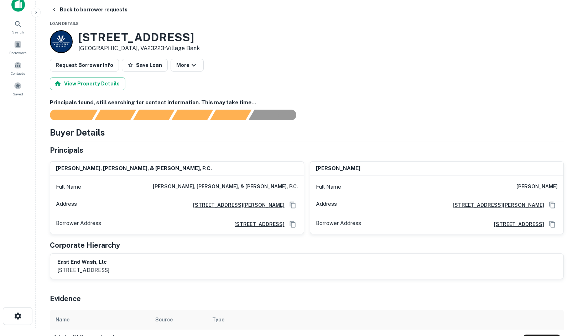
scroll to position [0, 0]
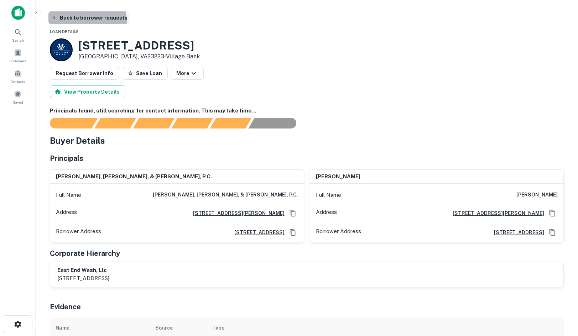
click at [85, 21] on button "Back to borrower requests" at bounding box center [89, 17] width 82 height 13
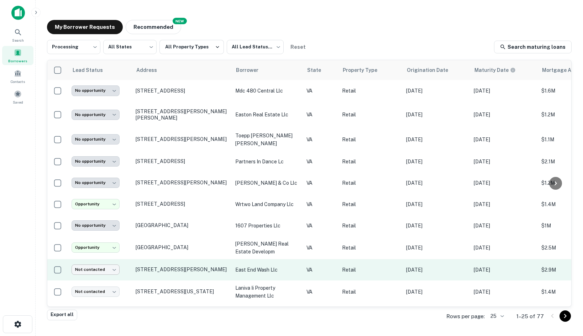
click at [112, 262] on body "**********" at bounding box center [291, 168] width 583 height 336
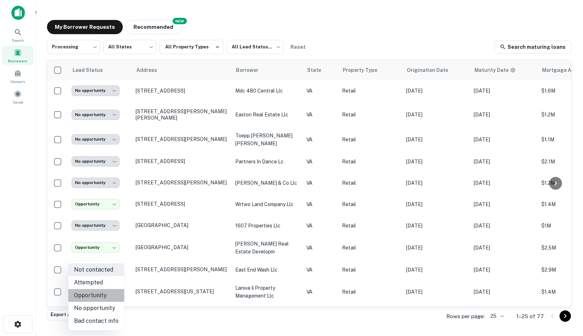
click at [98, 297] on li "Opportunity" at bounding box center [96, 295] width 56 height 13
type input "**********"
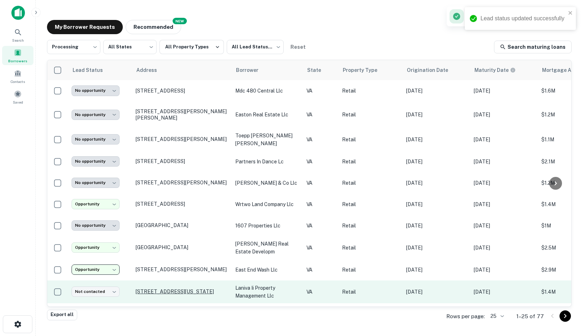
click at [148, 288] on p "2719 Washington Blvd Arlington, VA22201" at bounding box center [182, 291] width 93 height 6
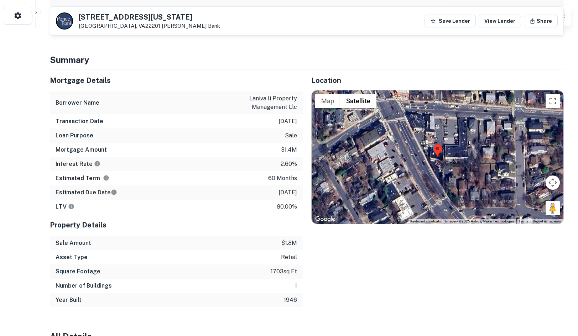
scroll to position [320, 0]
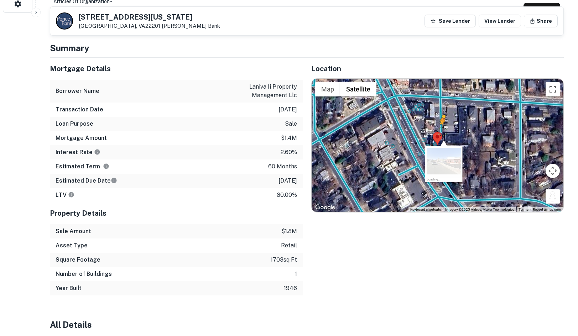
drag, startPoint x: 551, startPoint y: 198, endPoint x: 440, endPoint y: 130, distance: 130.6
click at [440, 130] on div "To activate drag with keyboard, press Alt + Enter. Once in keyboard drag state,…" at bounding box center [437, 146] width 252 height 134
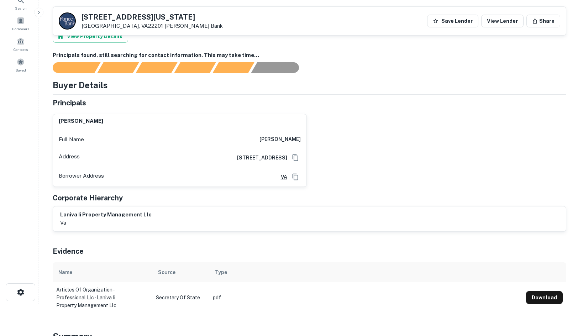
scroll to position [0, 0]
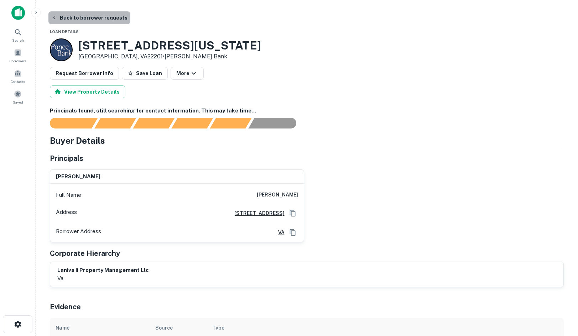
click at [104, 18] on button "Back to borrower requests" at bounding box center [89, 17] width 82 height 13
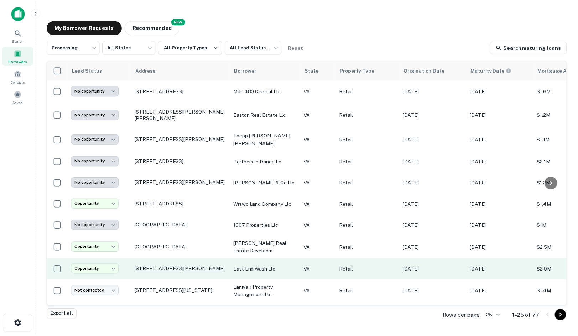
scroll to position [36, 0]
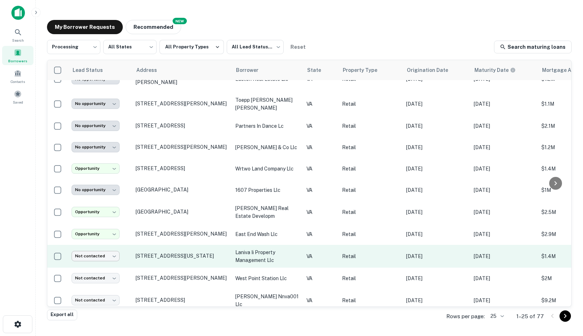
click at [107, 249] on body "**********" at bounding box center [291, 168] width 583 height 336
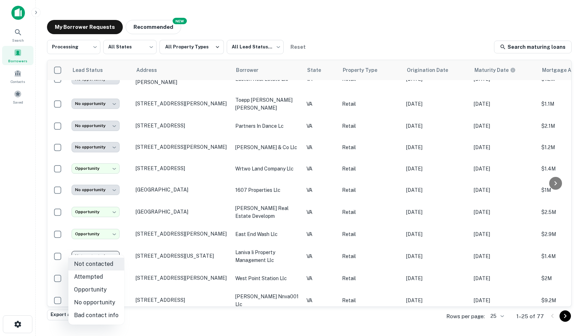
drag, startPoint x: 100, startPoint y: 302, endPoint x: 112, endPoint y: 294, distance: 14.4
click at [100, 302] on li "No opportunity" at bounding box center [96, 302] width 56 height 13
type input "**********"
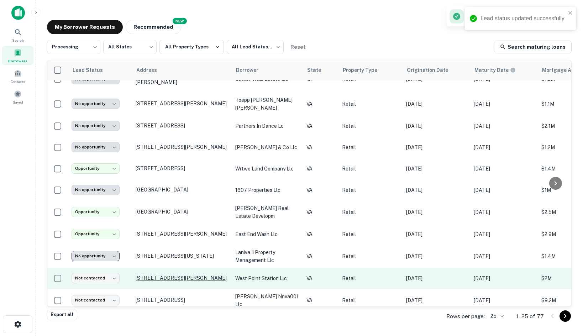
click at [154, 275] on p "1416 Lee St West Point, VA23181" at bounding box center [182, 278] width 93 height 6
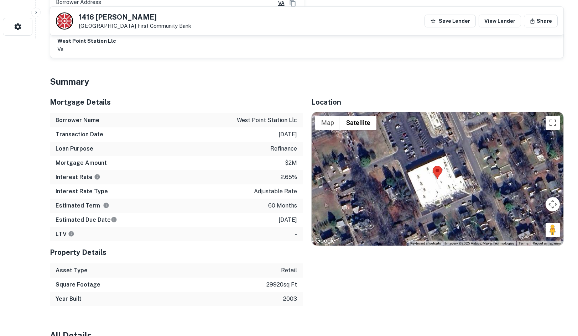
scroll to position [320, 0]
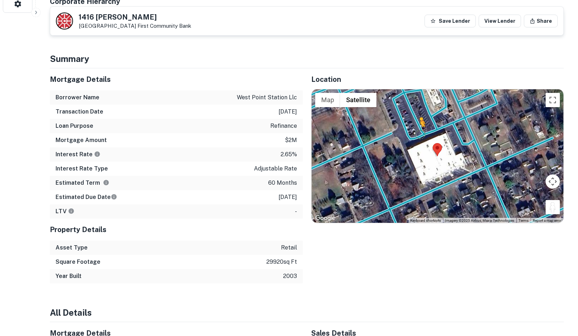
drag, startPoint x: 550, startPoint y: 201, endPoint x: 425, endPoint y: 125, distance: 146.3
click at [423, 125] on div "To activate drag with keyboard, press Alt + Enter. Once in keyboard drag state,…" at bounding box center [437, 156] width 252 height 134
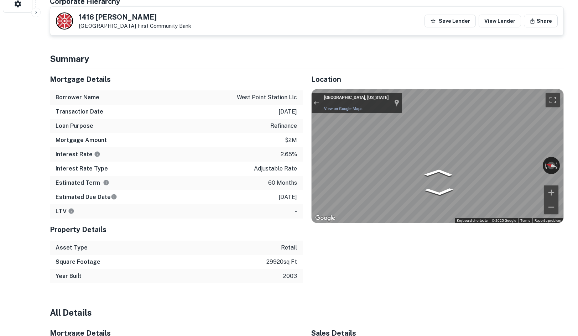
click at [252, 105] on div "Mortgage Details Borrower Name west point station llc Transaction Date 2/3/2021…" at bounding box center [302, 175] width 522 height 215
click at [246, 123] on div "Mortgage Details Borrower Name west point station llc Transaction Date 2/3/2021…" at bounding box center [302, 175] width 522 height 215
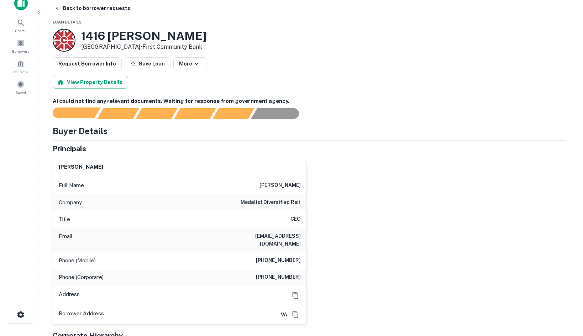
scroll to position [0, 0]
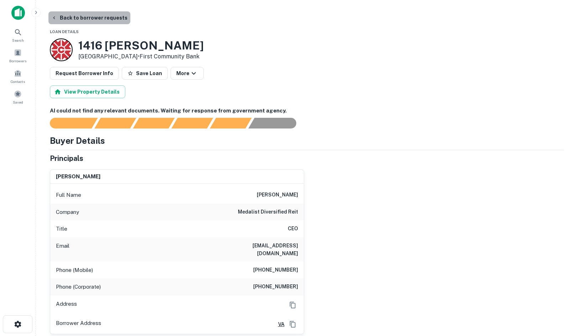
click at [102, 19] on button "Back to borrower requests" at bounding box center [89, 17] width 82 height 13
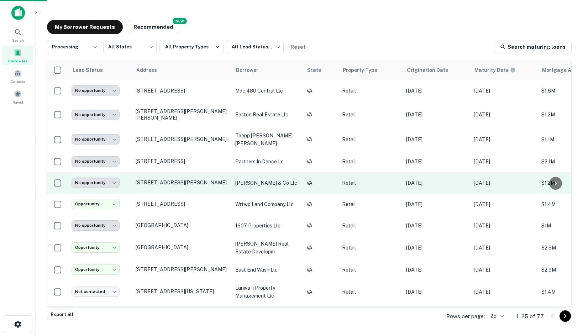
scroll to position [36, 0]
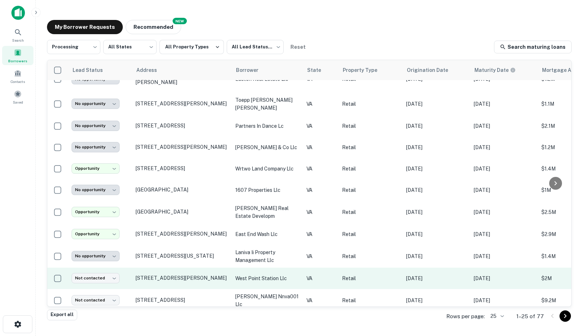
click at [101, 278] on td "Not contacted **** ​" at bounding box center [100, 278] width 64 height 21
click at [112, 275] on body "**********" at bounding box center [291, 168] width 583 height 336
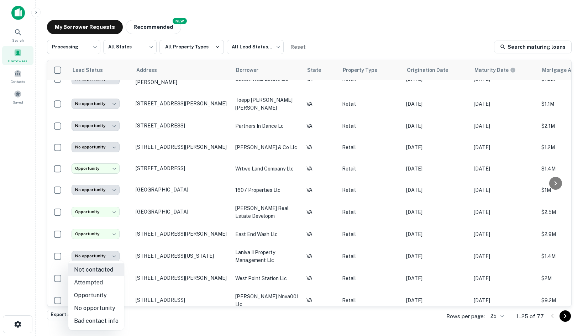
click at [105, 295] on li "Opportunity" at bounding box center [96, 295] width 56 height 13
type input "**********"
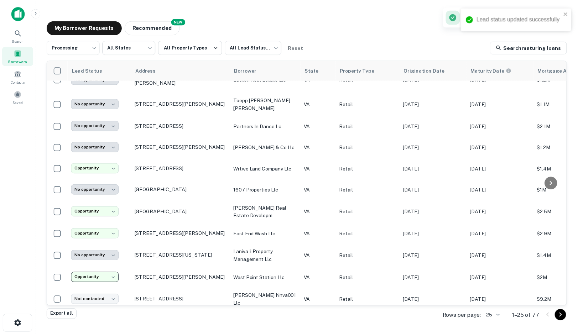
scroll to position [107, 0]
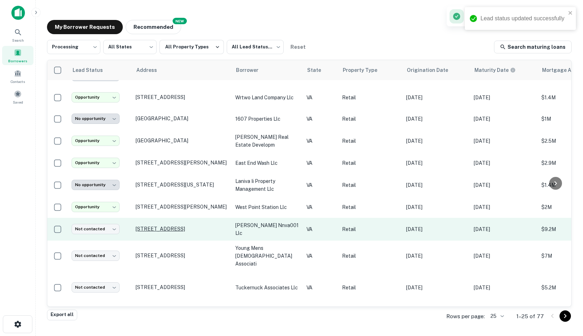
click at [145, 226] on p "12132 Jefferson Ave Newport News, VA23602" at bounding box center [182, 229] width 93 height 6
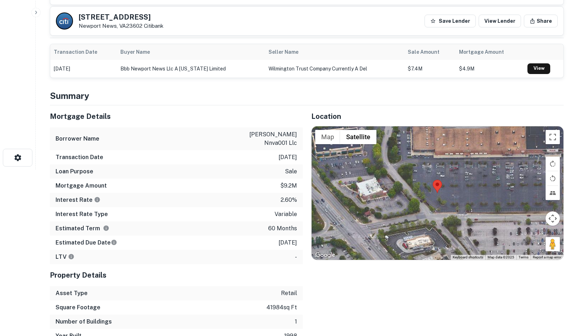
scroll to position [178, 0]
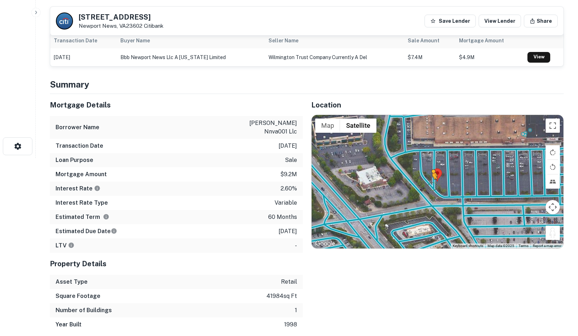
drag, startPoint x: 550, startPoint y: 231, endPoint x: 430, endPoint y: 185, distance: 128.2
click at [430, 185] on div "To activate drag with keyboard, press Alt + Enter. Once in keyboard drag state,…" at bounding box center [437, 182] width 252 height 134
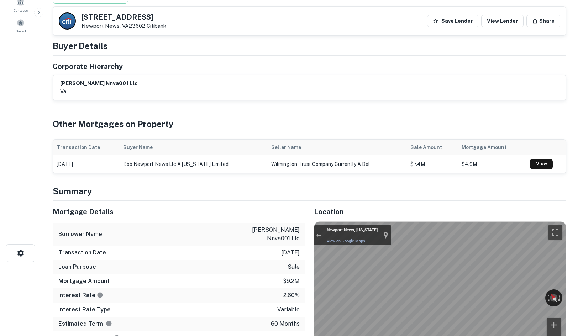
scroll to position [0, 0]
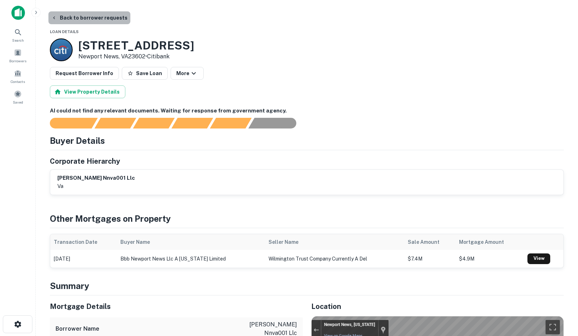
click at [104, 19] on button "Back to borrower requests" at bounding box center [89, 17] width 82 height 13
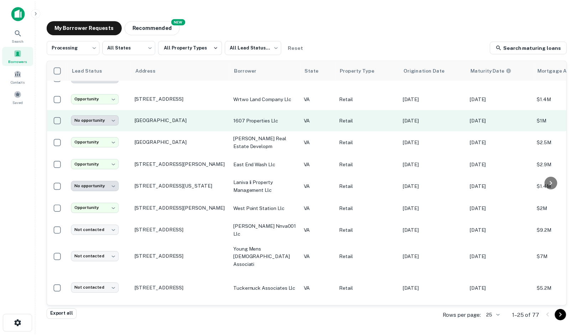
scroll to position [107, 0]
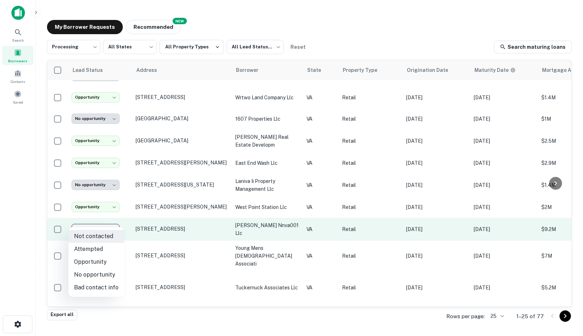
click at [95, 220] on body "**********" at bounding box center [291, 168] width 583 height 336
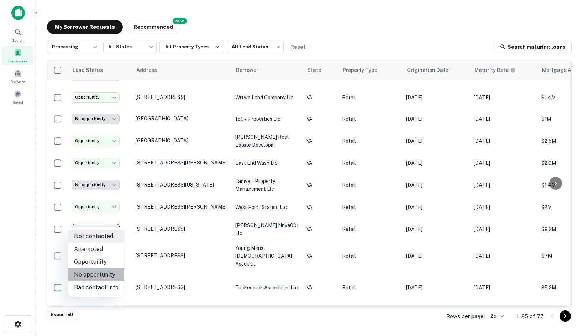
click at [104, 271] on li "No opportunity" at bounding box center [96, 274] width 56 height 13
type input "**********"
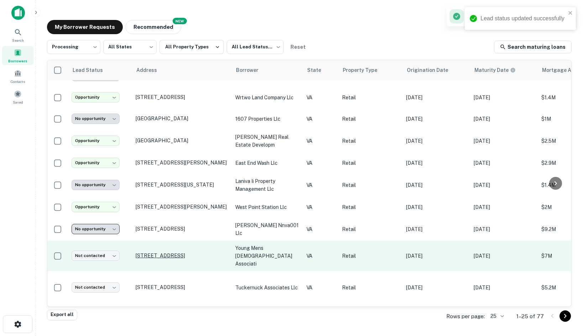
click at [150, 252] on p "3422 13th St N Arlington, VA22201" at bounding box center [182, 255] width 93 height 6
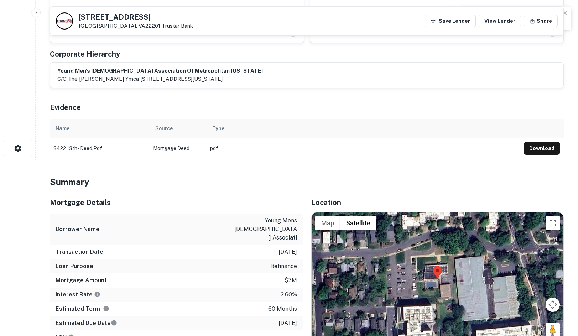
scroll to position [214, 0]
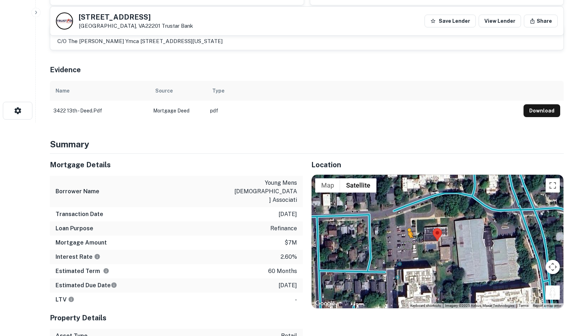
drag, startPoint x: 551, startPoint y: 300, endPoint x: 407, endPoint y: 249, distance: 152.5
click at [407, 249] on div "To activate drag with keyboard, press Alt + Enter. Once in keyboard drag state,…" at bounding box center [437, 242] width 252 height 134
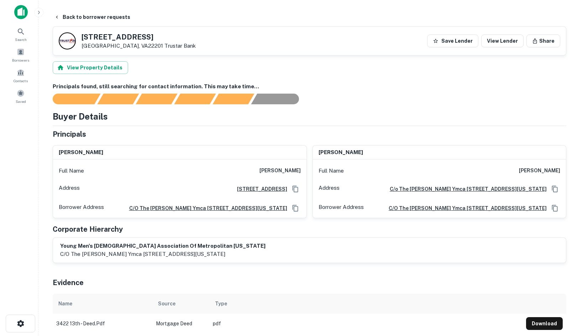
scroll to position [0, 0]
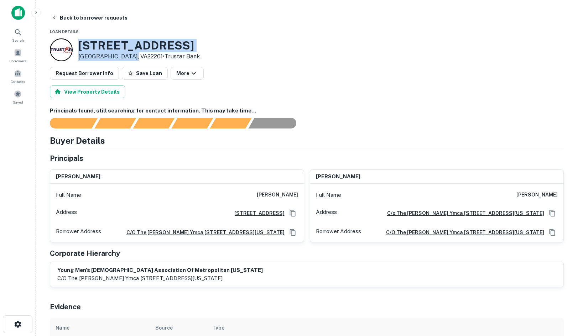
drag, startPoint x: 74, startPoint y: 41, endPoint x: 130, endPoint y: 56, distance: 57.9
click at [130, 56] on div "3422 13TH ST N Arlington, VA22201 • Trustar Bank" at bounding box center [125, 49] width 150 height 23
copy div "3422 13TH ST N Arlington, VA22201"
click at [87, 17] on button "Back to borrower requests" at bounding box center [89, 17] width 82 height 13
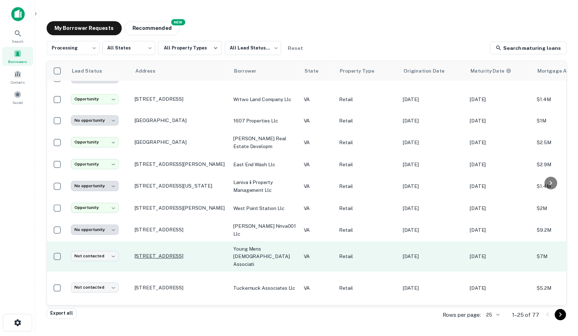
scroll to position [107, 0]
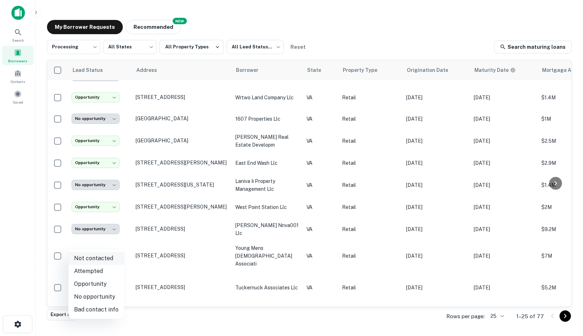
drag, startPoint x: 106, startPoint y: 246, endPoint x: 109, endPoint y: 264, distance: 18.1
click at [108, 257] on body "**********" at bounding box center [291, 168] width 583 height 336
click at [110, 289] on li "Opportunity" at bounding box center [96, 284] width 56 height 13
type input "**********"
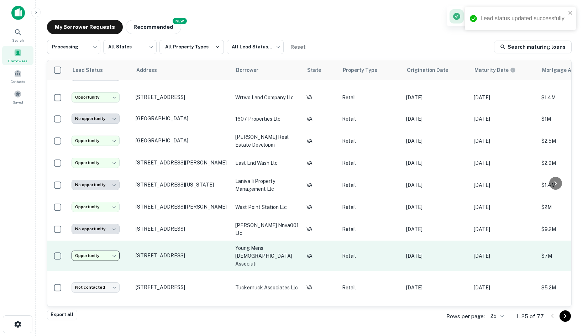
click at [103, 241] on body "**********" at bounding box center [291, 168] width 583 height 336
click at [98, 242] on body "**********" at bounding box center [291, 168] width 583 height 336
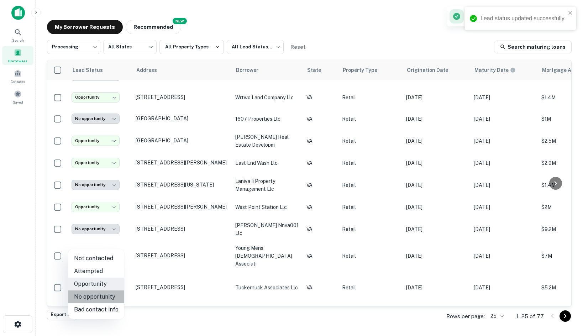
click at [102, 296] on li "No opportunity" at bounding box center [96, 296] width 56 height 13
type input "**********"
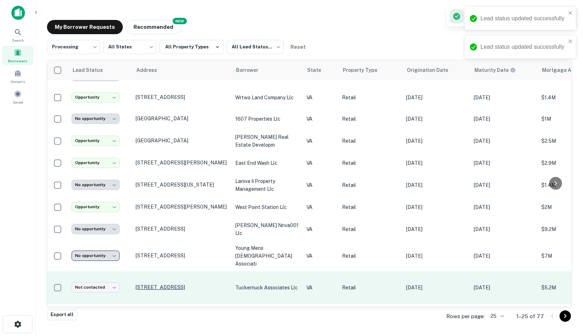
click at [156, 284] on p "9125 W Broad St Henrico, VA23294" at bounding box center [182, 287] width 93 height 6
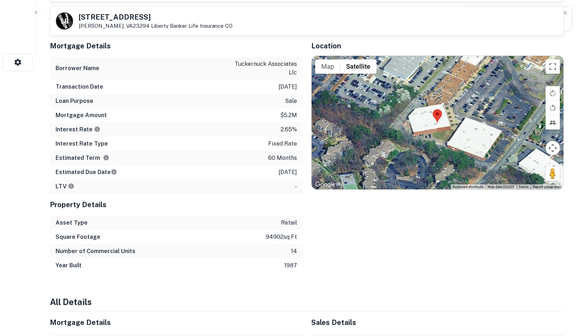
scroll to position [285, 0]
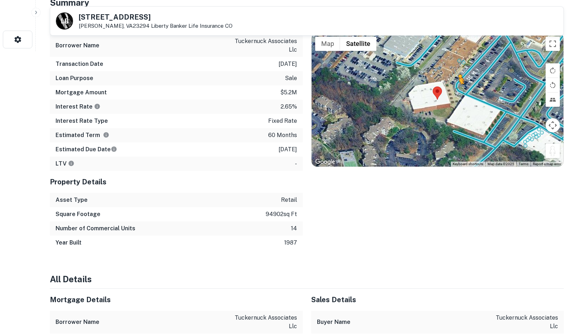
drag, startPoint x: 550, startPoint y: 149, endPoint x: 457, endPoint y: 89, distance: 111.4
click at [457, 89] on div "To activate drag with keyboard, press Alt + Enter. Once in keyboard drag state,…" at bounding box center [437, 100] width 252 height 134
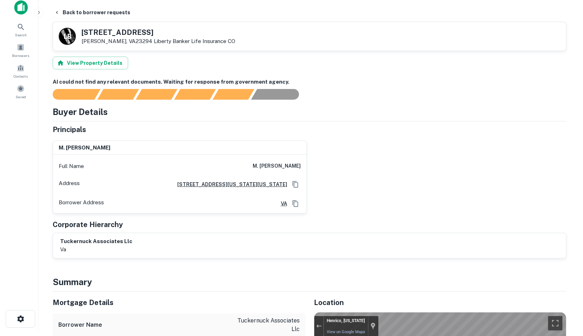
scroll to position [0, 0]
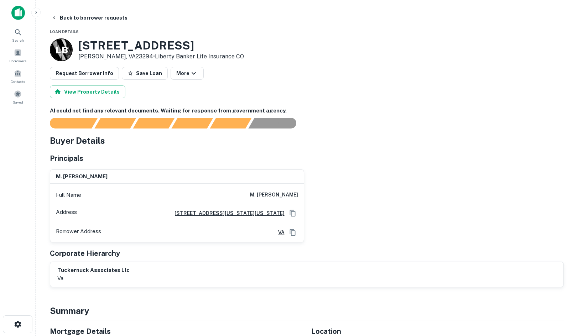
click at [97, 21] on button "Back to borrower requests" at bounding box center [89, 17] width 82 height 13
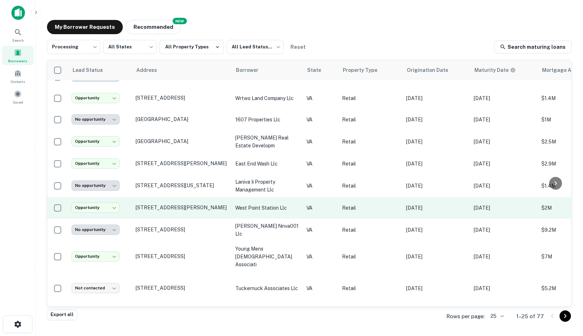
scroll to position [107, 0]
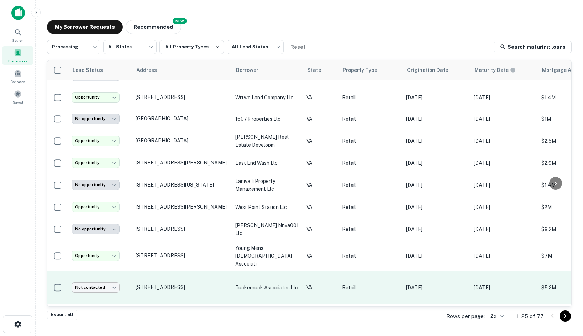
click at [102, 274] on body "**********" at bounding box center [291, 168] width 583 height 336
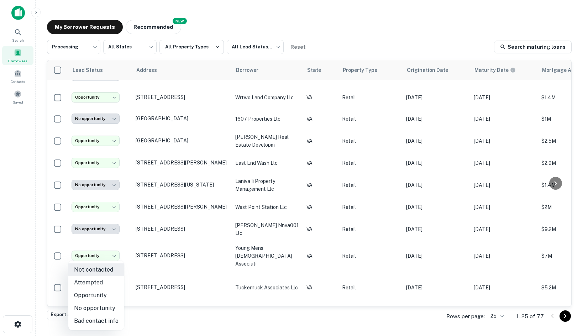
click at [101, 309] on li "No opportunity" at bounding box center [96, 308] width 56 height 13
type input "**********"
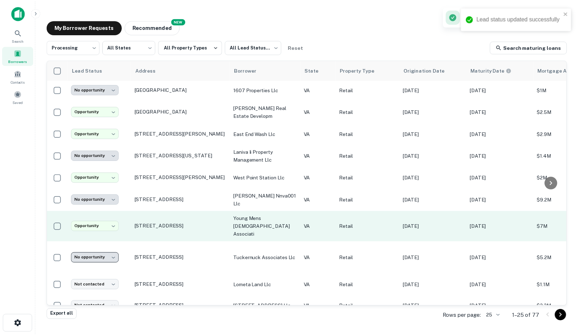
scroll to position [142, 0]
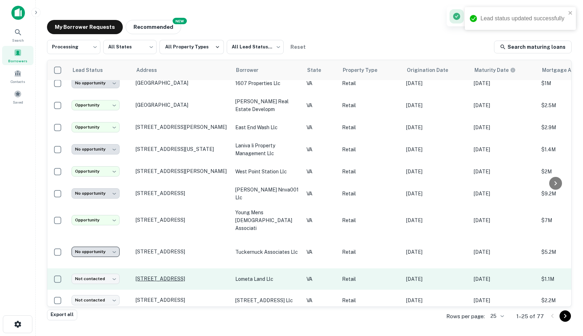
click at [159, 276] on p "5866 Orange Rd Radiant, VA22732" at bounding box center [182, 279] width 93 height 6
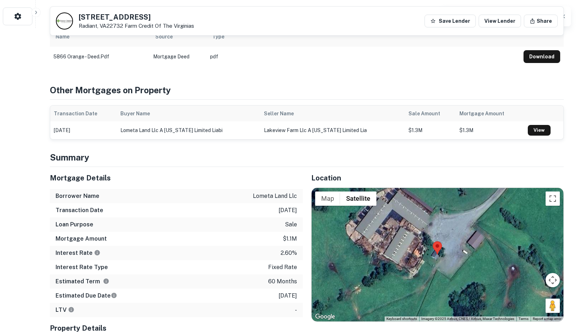
scroll to position [320, 0]
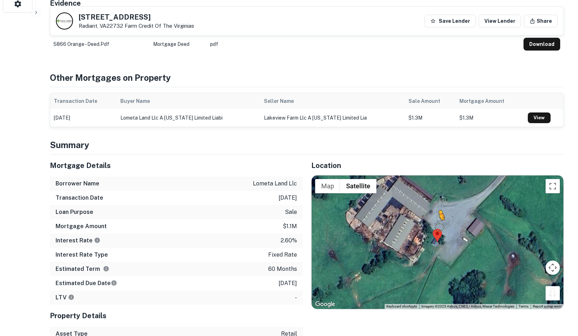
drag, startPoint x: 551, startPoint y: 294, endPoint x: 440, endPoint y: 225, distance: 131.6
click at [439, 226] on div "To activate drag with keyboard, press Alt + Enter. Once in keyboard drag state,…" at bounding box center [437, 242] width 252 height 134
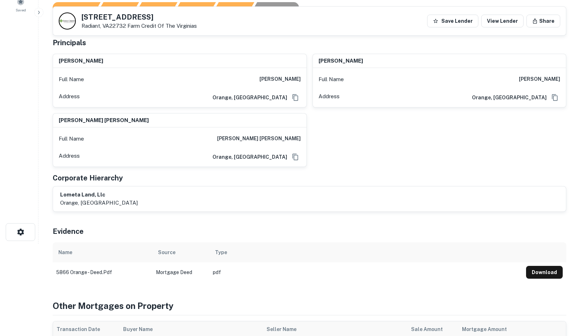
scroll to position [0, 0]
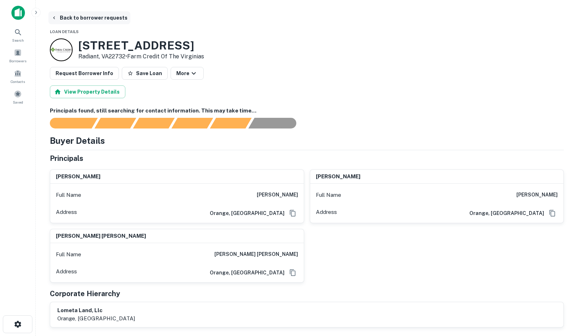
click at [74, 22] on button "Back to borrower requests" at bounding box center [89, 17] width 82 height 13
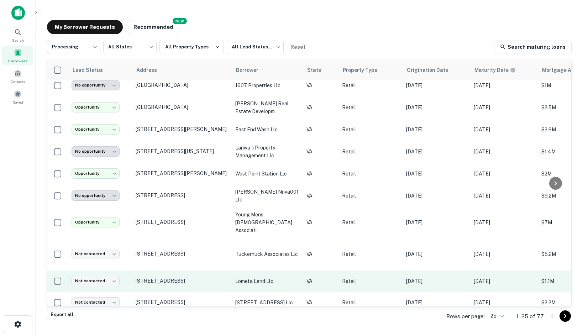
scroll to position [142, 0]
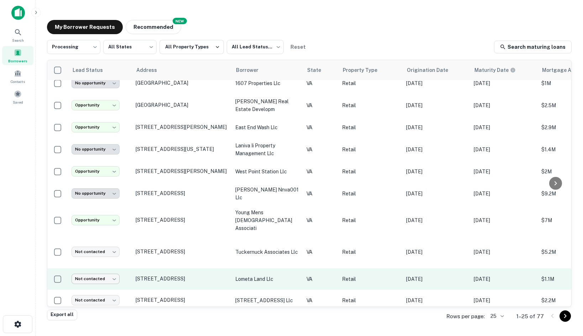
click at [103, 263] on body "**********" at bounding box center [291, 168] width 583 height 336
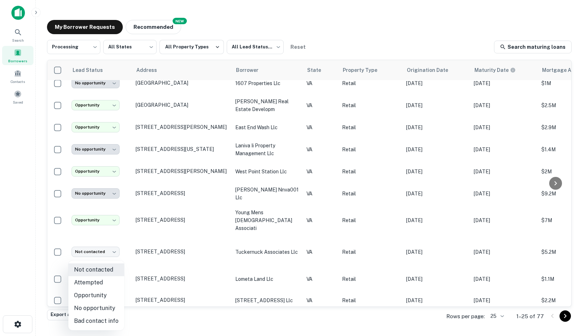
click at [107, 308] on li "No opportunity" at bounding box center [96, 308] width 56 height 13
type input "**********"
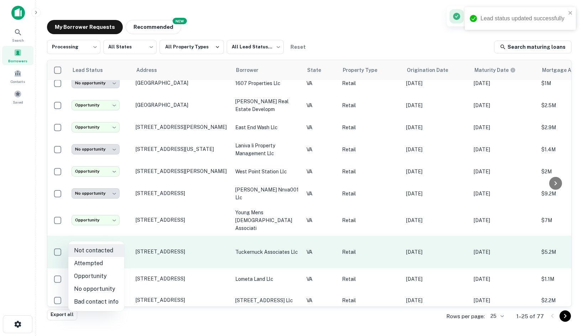
click at [103, 239] on body "**********" at bounding box center [291, 168] width 583 height 336
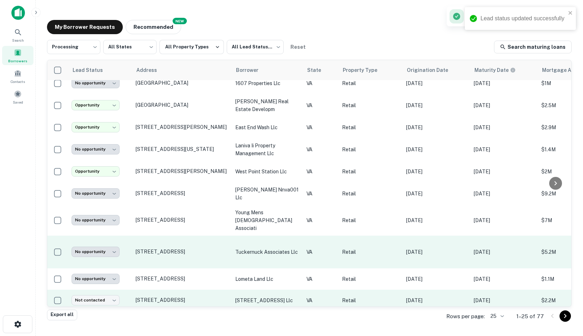
click at [112, 291] on td "Not contacted **** ​" at bounding box center [100, 300] width 64 height 21
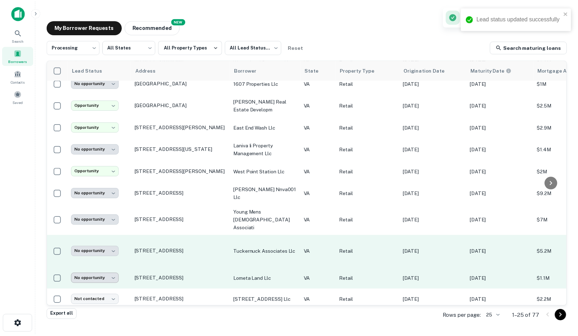
scroll to position [178, 0]
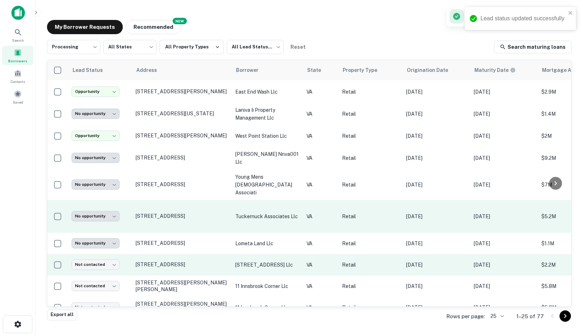
click at [150, 254] on td "11540 Fox Cross Rd Ashland, VA23005" at bounding box center [182, 264] width 100 height 21
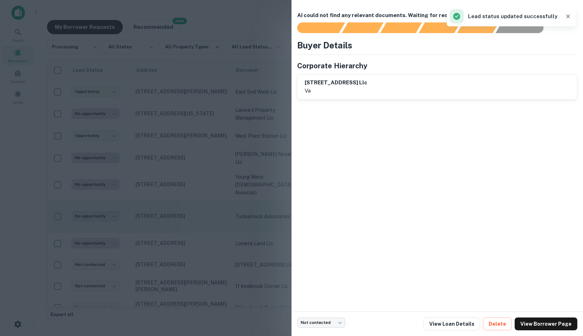
click at [165, 198] on div at bounding box center [291, 168] width 583 height 336
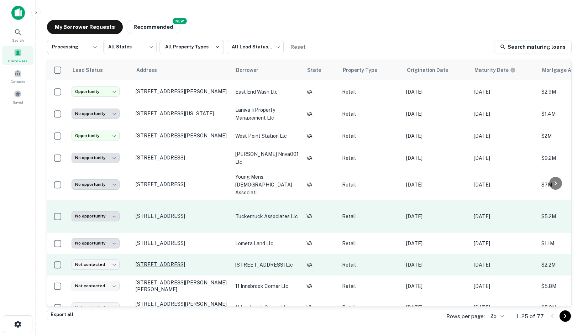
click at [174, 261] on p "11540 Fox Cross Rd Ashland, VA23005" at bounding box center [182, 264] width 93 height 6
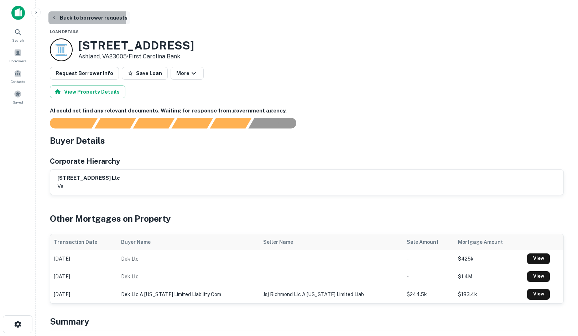
click at [53, 18] on icon "button" at bounding box center [54, 18] width 6 height 6
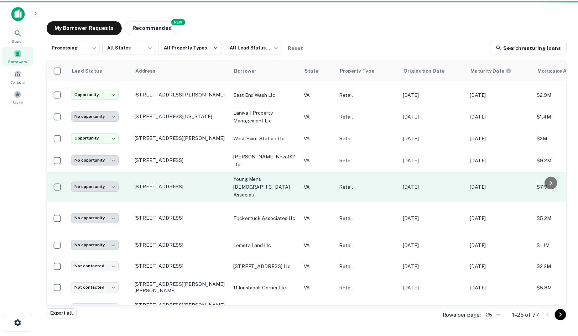
scroll to position [178, 0]
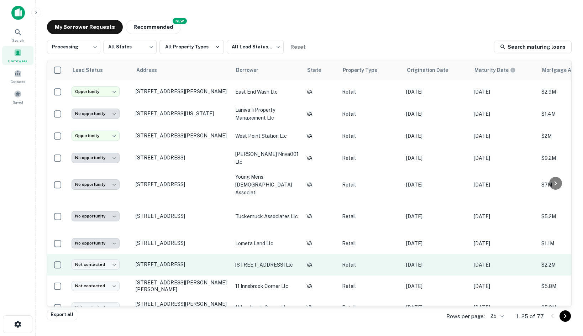
click at [96, 255] on td "Not contacted **** ​" at bounding box center [100, 264] width 64 height 21
click at [106, 250] on body "**********" at bounding box center [291, 168] width 583 height 336
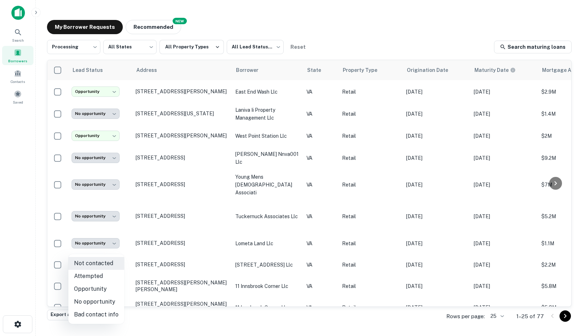
click at [108, 300] on li "No opportunity" at bounding box center [96, 301] width 56 height 13
type input "**********"
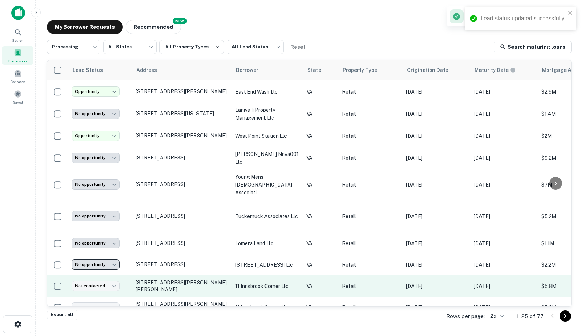
click at [148, 279] on p "4040 Cox Rd Glen Allen, VA23060" at bounding box center [182, 285] width 93 height 13
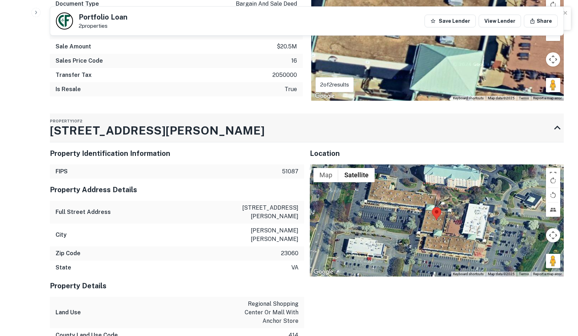
scroll to position [570, 0]
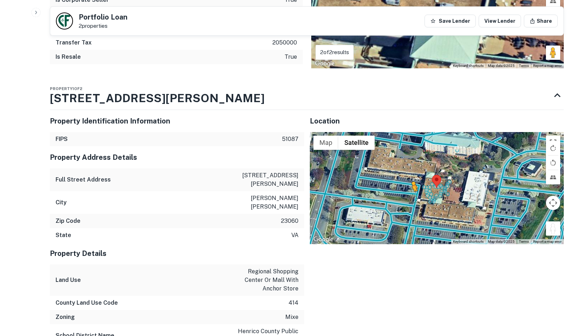
drag, startPoint x: 551, startPoint y: 226, endPoint x: 412, endPoint y: 199, distance: 141.4
click at [412, 199] on div "To activate drag with keyboard, press Alt + Enter. Once in keyboard drag state,…" at bounding box center [437, 188] width 254 height 112
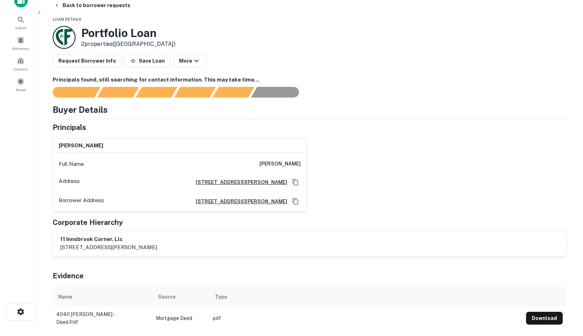
scroll to position [0, 0]
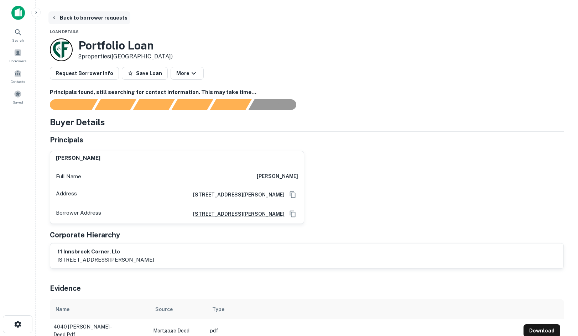
click at [85, 14] on button "Back to borrower requests" at bounding box center [89, 17] width 82 height 13
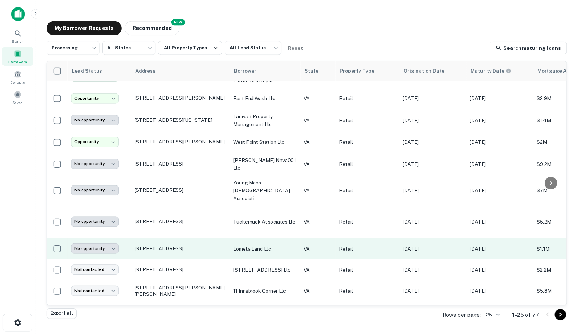
scroll to position [178, 0]
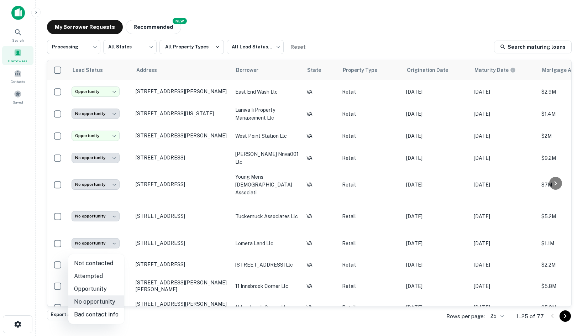
click at [88, 250] on body "**********" at bounding box center [291, 168] width 583 height 336
click at [100, 299] on li "No opportunity" at bounding box center [96, 301] width 56 height 13
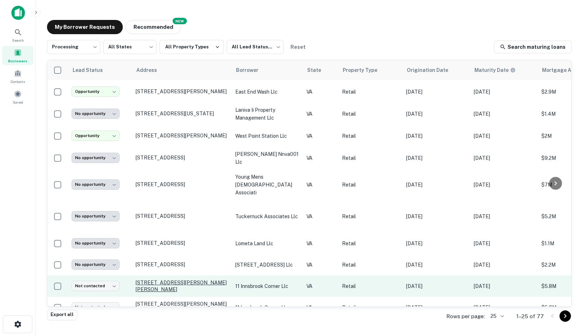
click at [159, 279] on p "4040 Cox Rd Glen Allen, VA23060" at bounding box center [182, 285] width 93 height 13
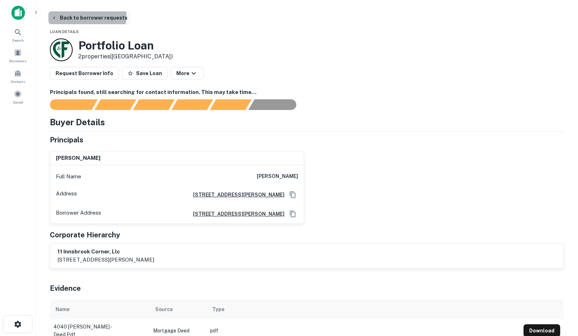
click at [61, 15] on button "Back to borrower requests" at bounding box center [89, 17] width 82 height 13
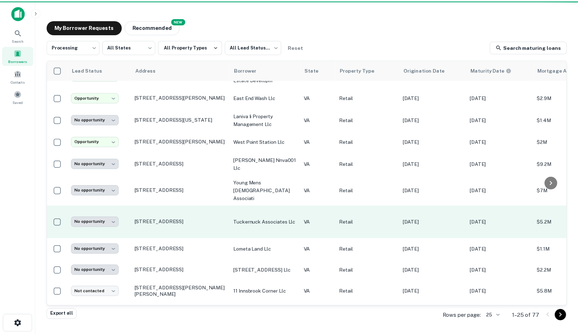
scroll to position [178, 0]
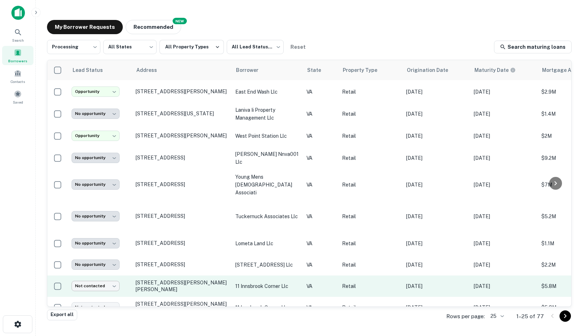
click at [114, 273] on body "**********" at bounding box center [291, 168] width 583 height 336
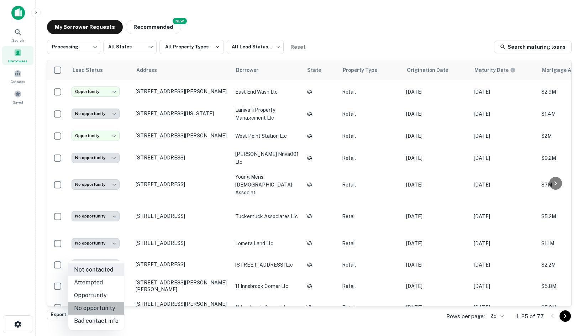
click at [105, 303] on li "No opportunity" at bounding box center [96, 308] width 56 height 13
type input "**********"
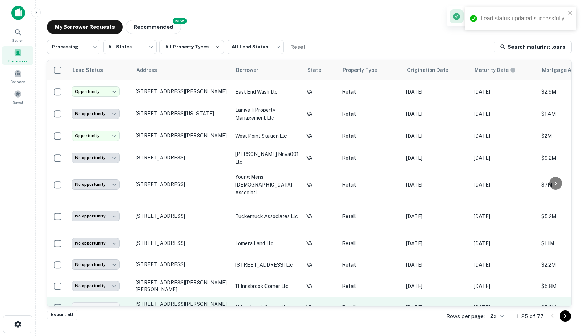
click at [158, 301] on p "4040 Cox Rd Glen Allen, VA23060" at bounding box center [182, 307] width 93 height 13
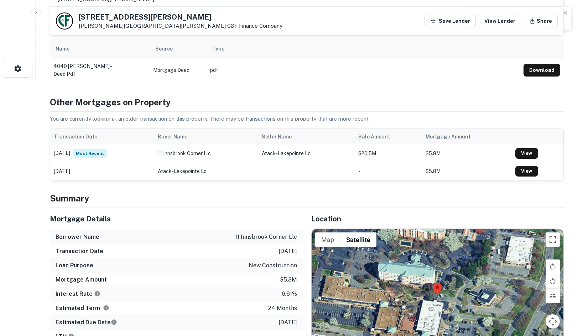
scroll to position [356, 0]
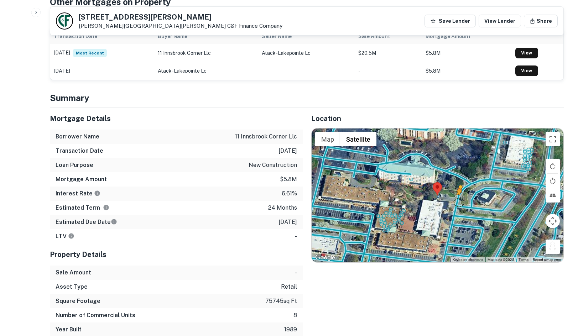
drag, startPoint x: 553, startPoint y: 247, endPoint x: 458, endPoint y: 200, distance: 107.0
click at [458, 200] on div "To activate drag with keyboard, press Alt + Enter. Once in keyboard drag state,…" at bounding box center [437, 195] width 252 height 134
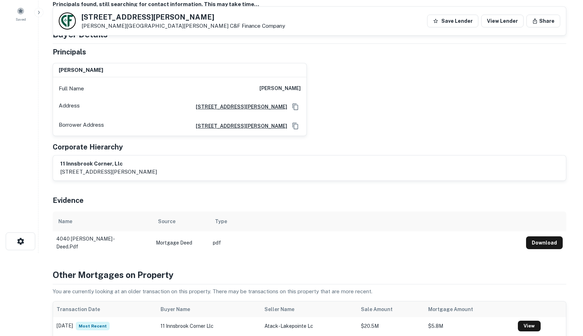
scroll to position [0, 0]
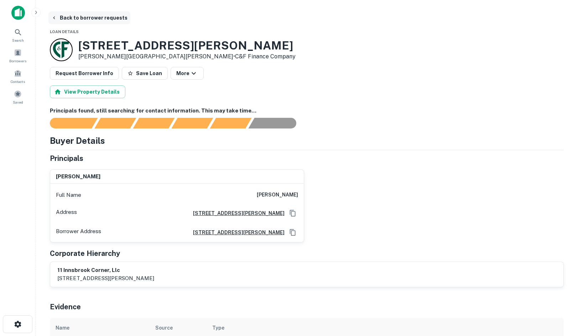
click at [97, 14] on button "Back to borrower requests" at bounding box center [89, 17] width 82 height 13
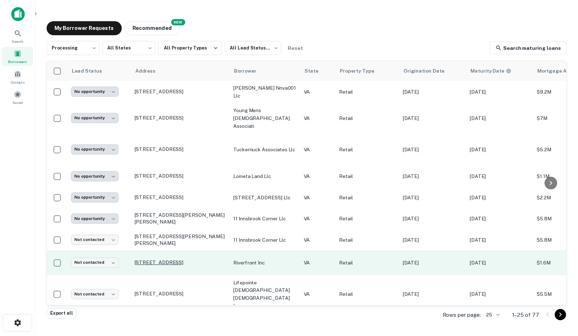
scroll to position [249, 0]
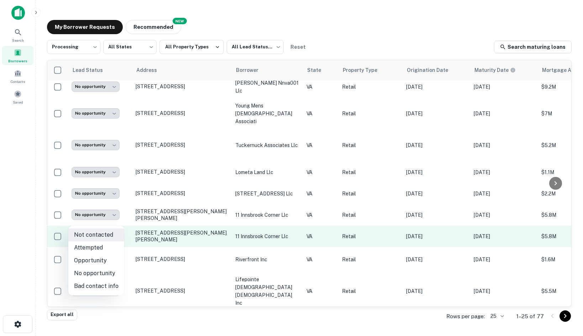
click at [96, 217] on body "**********" at bounding box center [291, 168] width 583 height 336
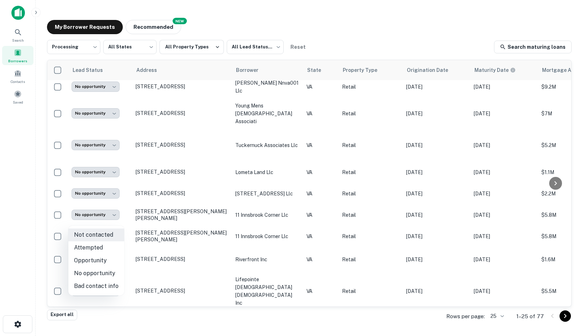
click at [100, 271] on li "No opportunity" at bounding box center [96, 273] width 56 height 13
type input "**********"
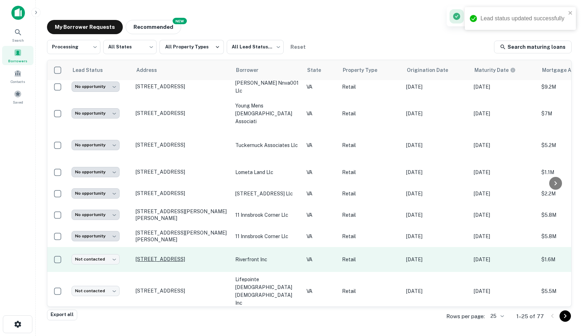
click at [146, 256] on p "1104 Commerce St Lynchburg, VA24504" at bounding box center [182, 259] width 93 height 6
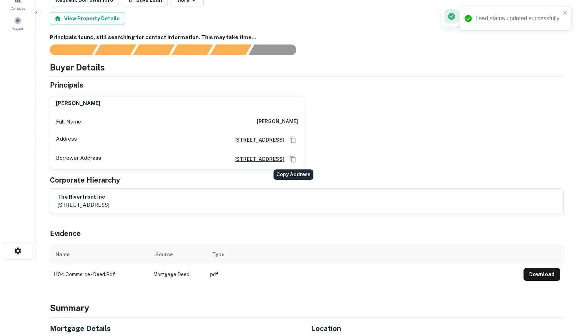
scroll to position [214, 0]
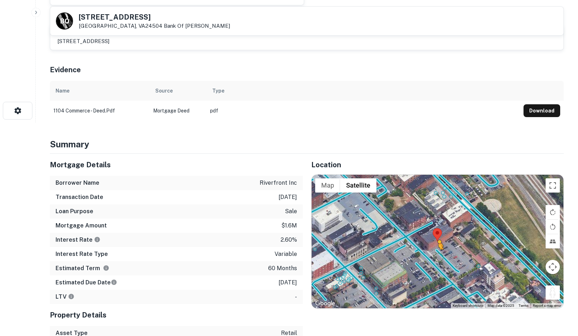
drag, startPoint x: 551, startPoint y: 292, endPoint x: 437, endPoint y: 256, distance: 119.3
click at [437, 256] on div "To activate drag with keyboard, press Alt + Enter. Once in keyboard drag state,…" at bounding box center [437, 242] width 252 height 134
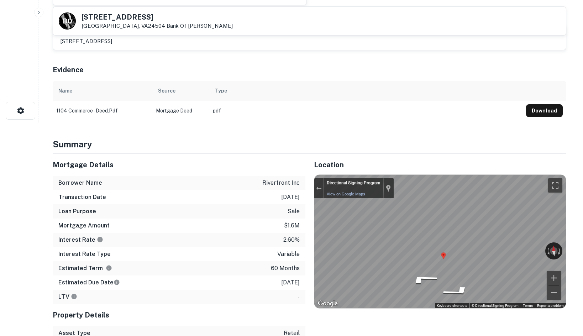
scroll to position [0, 0]
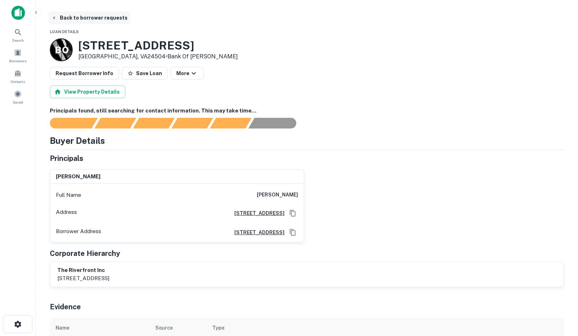
click at [90, 21] on button "Back to borrower requests" at bounding box center [89, 17] width 82 height 13
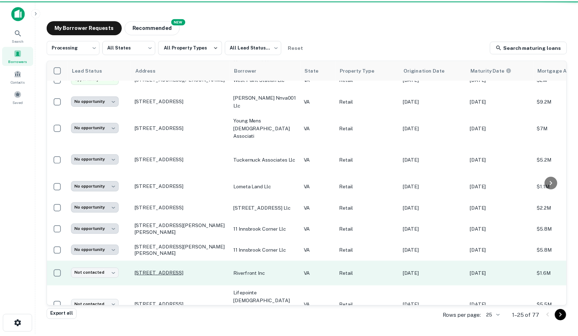
scroll to position [249, 0]
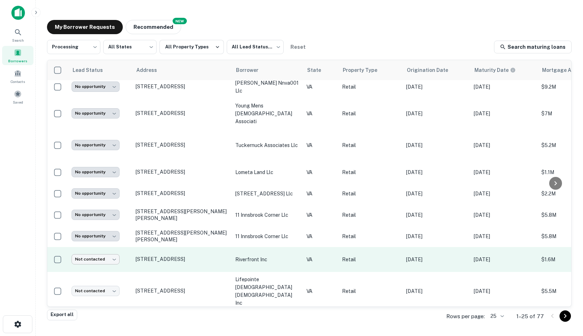
click at [111, 242] on body "**********" at bounding box center [291, 168] width 583 height 336
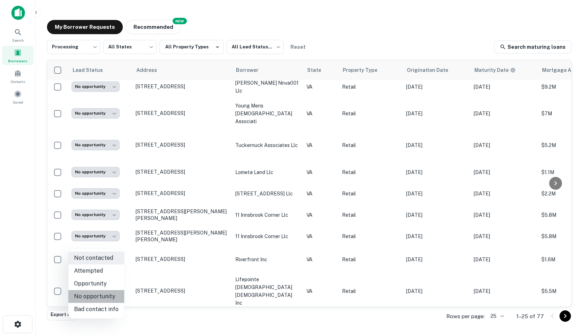
click at [106, 297] on li "No opportunity" at bounding box center [96, 296] width 56 height 13
type input "**********"
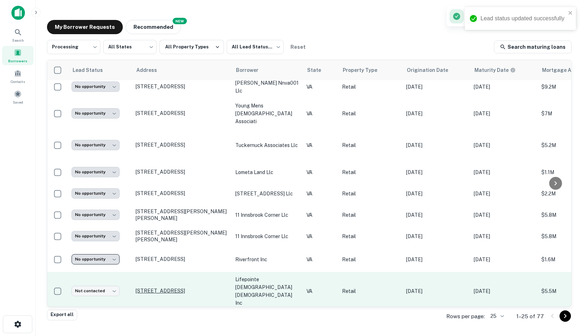
click at [173, 288] on p "8841 Richmond Rd W Toano, VA23168" at bounding box center [182, 291] width 93 height 6
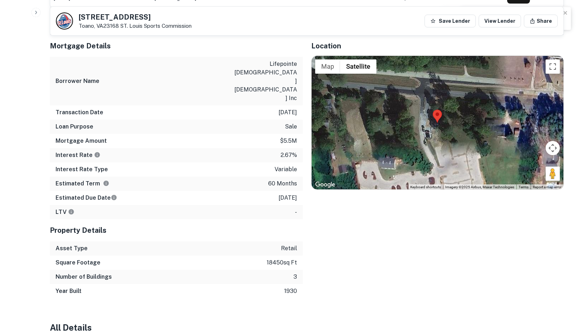
scroll to position [570, 0]
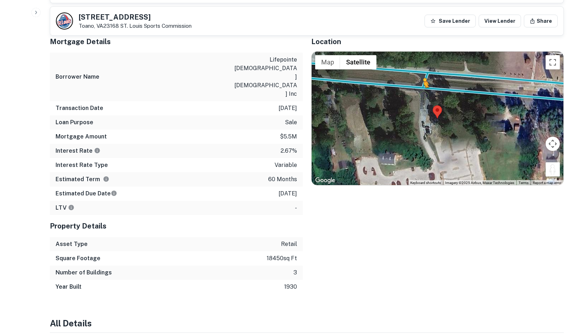
drag, startPoint x: 538, startPoint y: 160, endPoint x: 417, endPoint y: 88, distance: 140.8
click at [417, 88] on div "To activate drag with keyboard, press Alt + Enter. Once in keyboard drag state,…" at bounding box center [437, 119] width 252 height 134
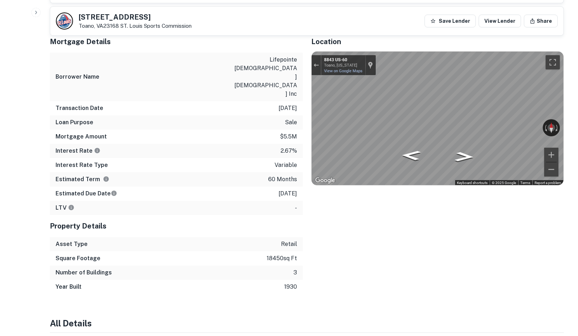
click at [222, 95] on div "Mortgage Details Borrower Name lifepointe christian church inc Transaction Date…" at bounding box center [302, 162] width 522 height 263
click at [302, 99] on div "Mortgage Details Borrower Name lifepointe christian church inc Transaction Date…" at bounding box center [302, 162] width 522 height 263
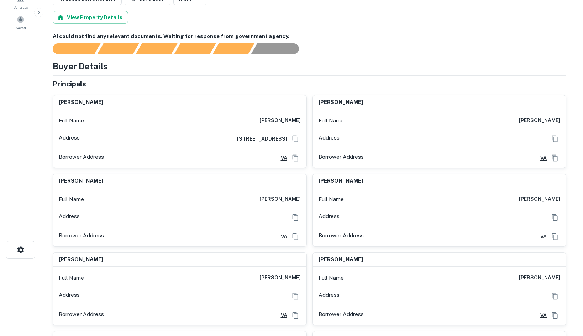
scroll to position [0, 0]
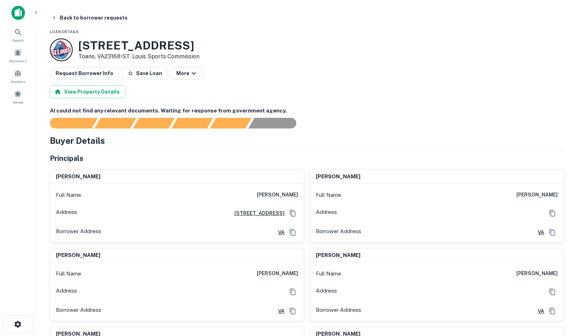
drag, startPoint x: 75, startPoint y: 41, endPoint x: 123, endPoint y: 57, distance: 49.8
click at [123, 57] on div "8841 RICHMOND RD W Toano, VA23168 • ST. Louis Sports Commission" at bounding box center [124, 49] width 149 height 23
copy div "8841 RICHMOND RD W Toano, VA23168 •"
click at [71, 18] on button "Back to borrower requests" at bounding box center [89, 17] width 82 height 13
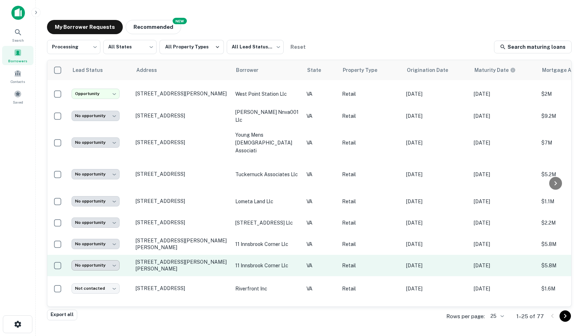
scroll to position [249, 0]
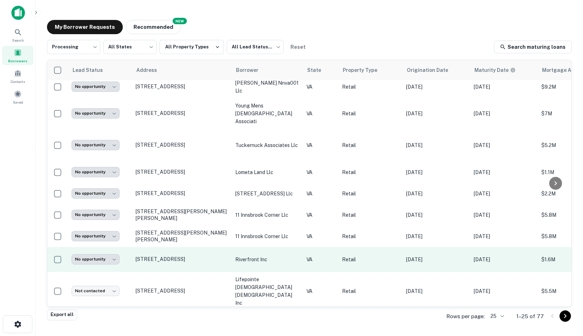
click at [97, 239] on body "**********" at bounding box center [291, 168] width 583 height 336
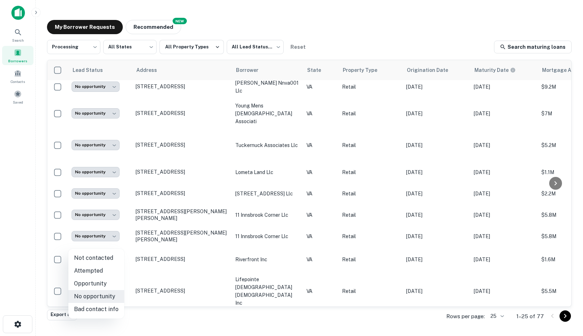
click at [113, 241] on div at bounding box center [291, 168] width 583 height 336
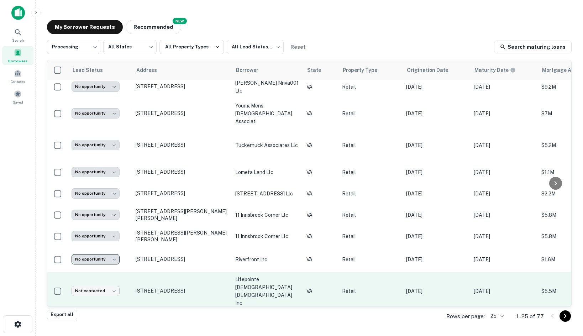
click at [106, 264] on body "**********" at bounding box center [291, 168] width 583 height 336
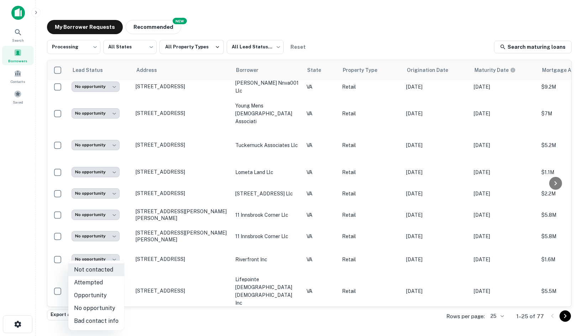
click at [100, 311] on li "No opportunity" at bounding box center [96, 308] width 56 height 13
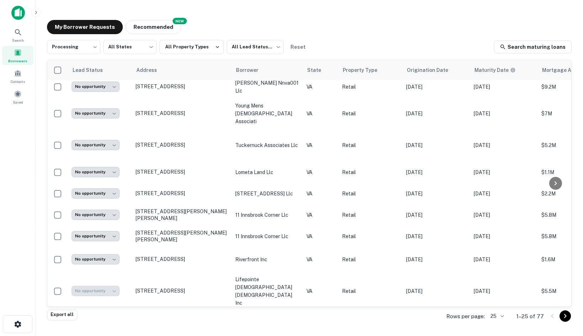
type input "**********"
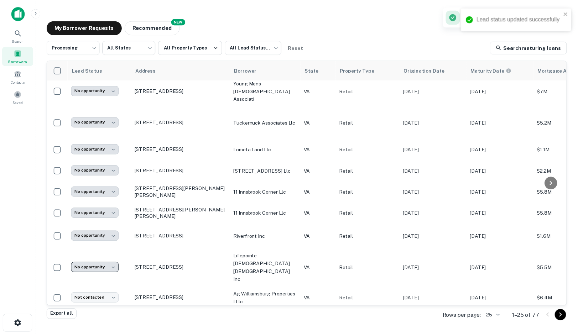
scroll to position [285, 0]
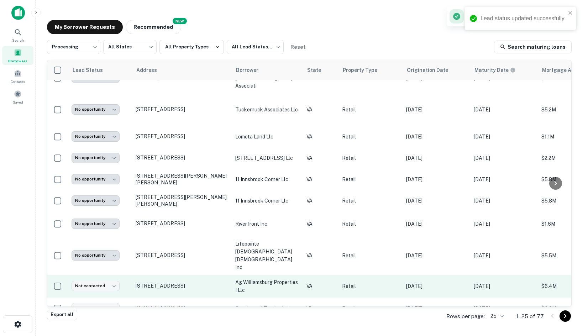
click at [167, 283] on p "539 Second St Williamsburg, VA23185" at bounding box center [182, 286] width 93 height 6
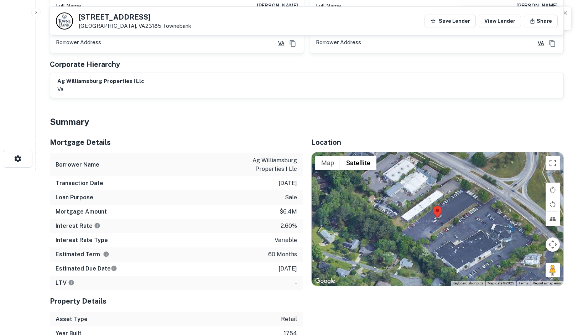
scroll to position [178, 0]
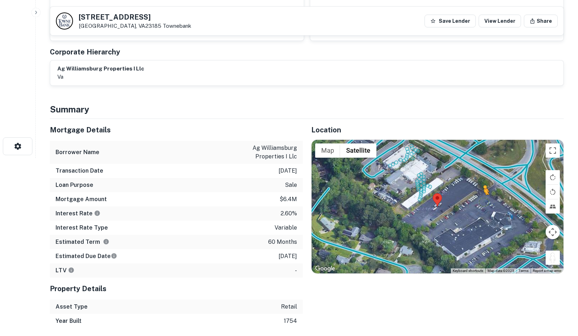
drag, startPoint x: 549, startPoint y: 256, endPoint x: 480, endPoint y: 202, distance: 87.0
click at [480, 202] on div "To activate drag with keyboard, press Alt + Enter. Once in keyboard drag state,…" at bounding box center [437, 207] width 252 height 134
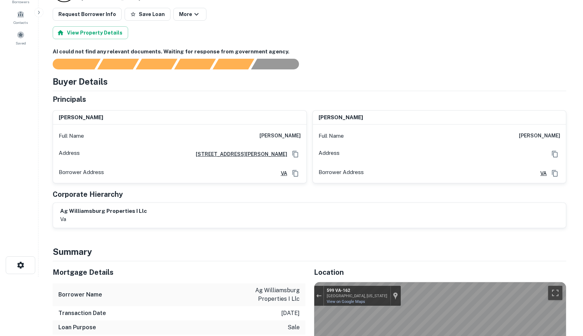
scroll to position [0, 0]
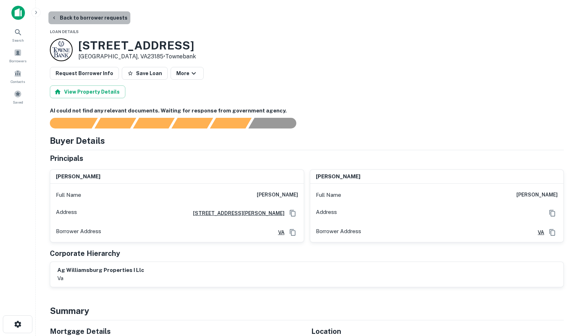
click at [91, 20] on button "Back to borrower requests" at bounding box center [89, 17] width 82 height 13
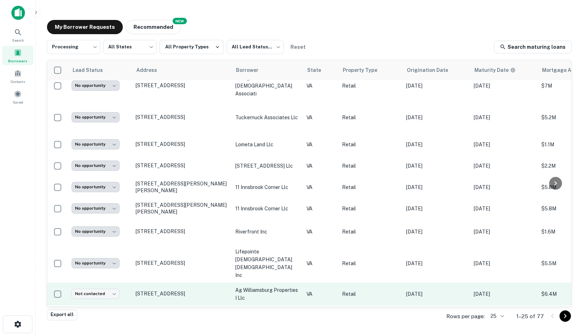
scroll to position [285, 0]
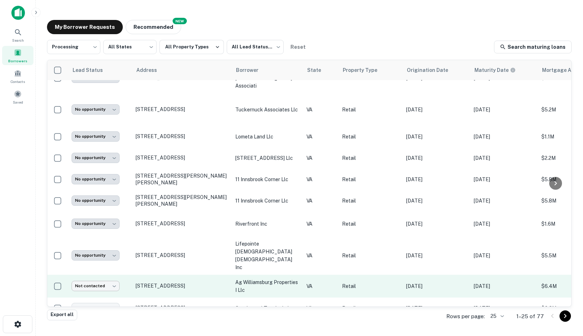
click at [105, 257] on body "**********" at bounding box center [291, 168] width 583 height 336
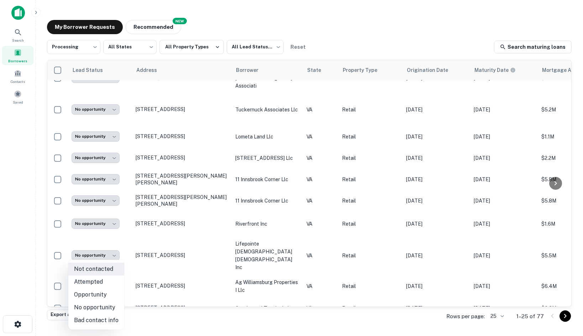
click at [108, 303] on li "No opportunity" at bounding box center [96, 307] width 56 height 13
type input "**********"
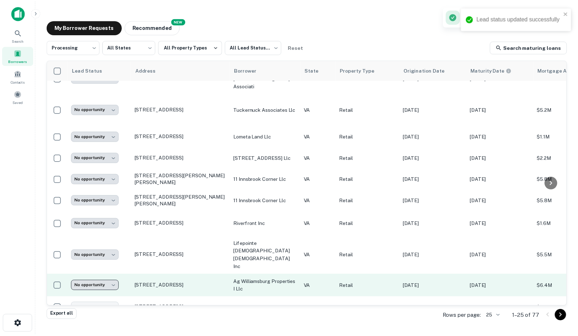
scroll to position [320, 0]
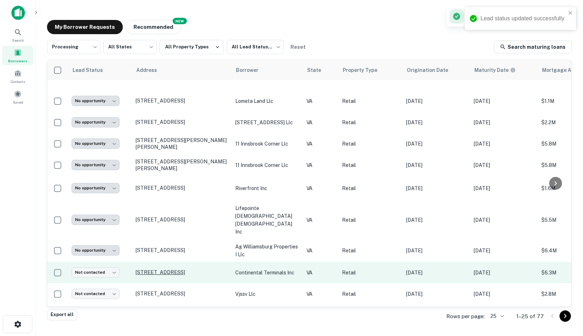
click at [172, 269] on p "1394 Progress Rd Suffolk, VA23434" at bounding box center [182, 272] width 93 height 6
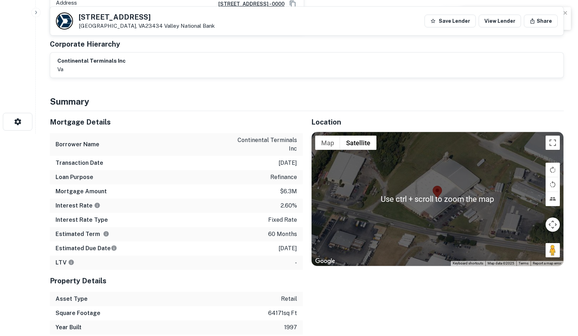
scroll to position [214, 0]
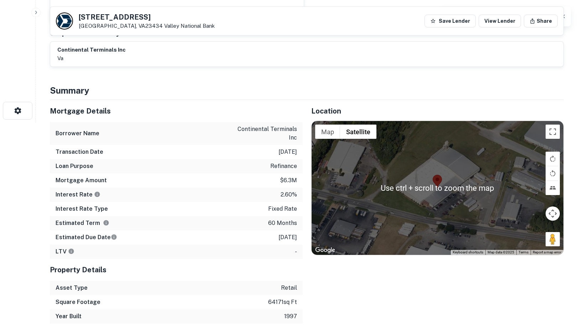
drag, startPoint x: 552, startPoint y: 232, endPoint x: 482, endPoint y: 201, distance: 76.0
click at [482, 201] on div "Use ctrl + scroll to zoom the map Map Terrain Satellite Labels Keyboard shortcu…" at bounding box center [437, 188] width 252 height 134
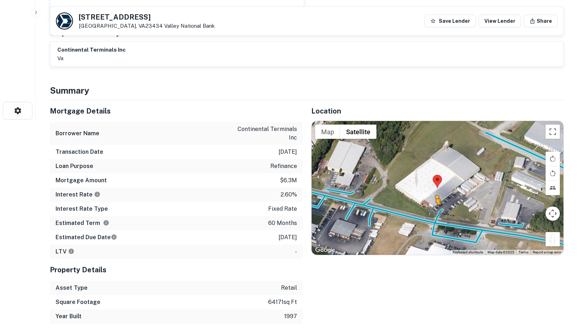
drag, startPoint x: 555, startPoint y: 240, endPoint x: 435, endPoint y: 212, distance: 122.7
click at [435, 212] on div "To activate drag with keyboard, press Alt + Enter. Once in keyboard drag state,…" at bounding box center [437, 188] width 252 height 134
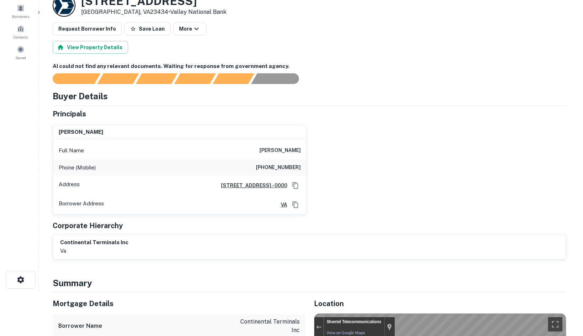
scroll to position [0, 0]
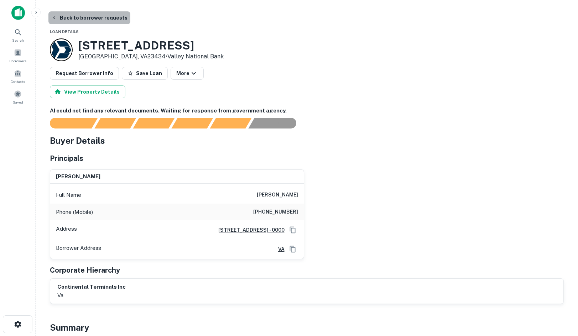
click at [111, 14] on button "Back to borrower requests" at bounding box center [89, 17] width 82 height 13
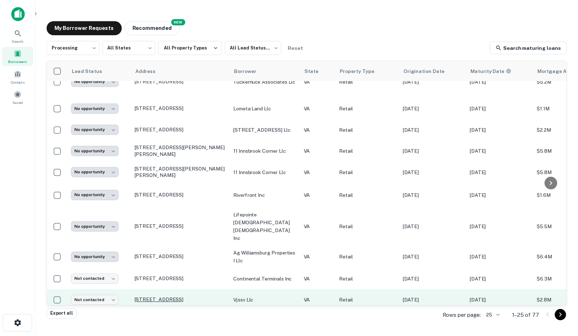
scroll to position [320, 0]
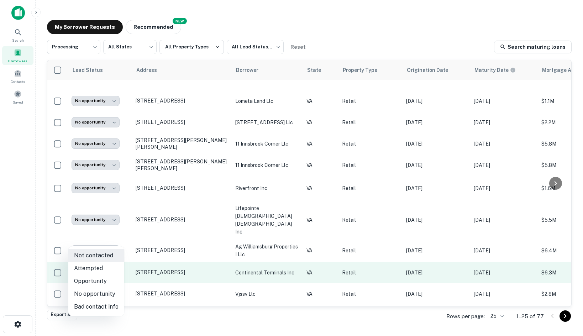
click at [111, 239] on body "**********" at bounding box center [291, 168] width 583 height 336
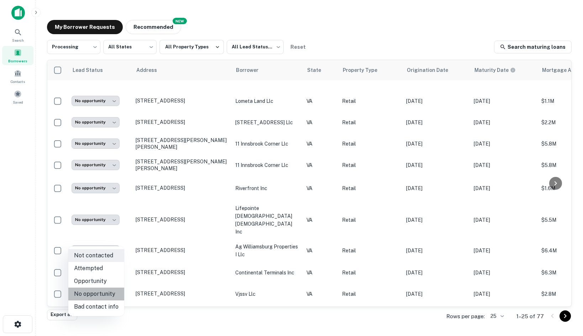
click at [100, 295] on li "No opportunity" at bounding box center [96, 294] width 56 height 13
type input "**********"
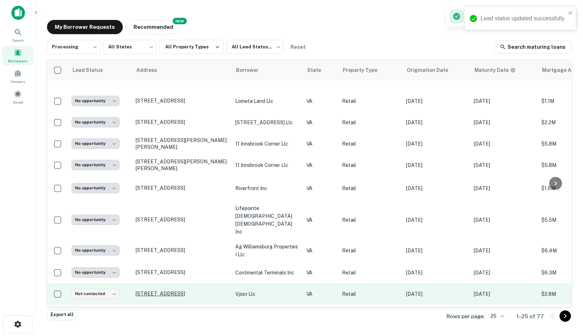
click at [182, 290] on p "1601 Emancipation Hwy Fredericksburg, VA22401" at bounding box center [182, 293] width 93 height 6
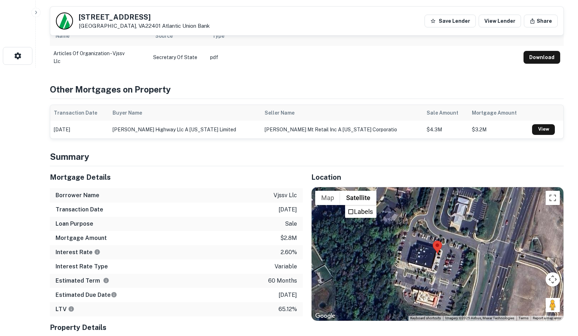
scroll to position [320, 0]
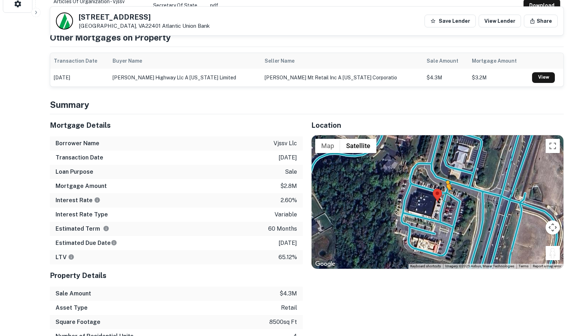
drag, startPoint x: 551, startPoint y: 253, endPoint x: 446, endPoint y: 196, distance: 119.1
click at [446, 196] on div "To activate drag with keyboard, press Alt + Enter. Once in keyboard drag state,…" at bounding box center [437, 202] width 252 height 134
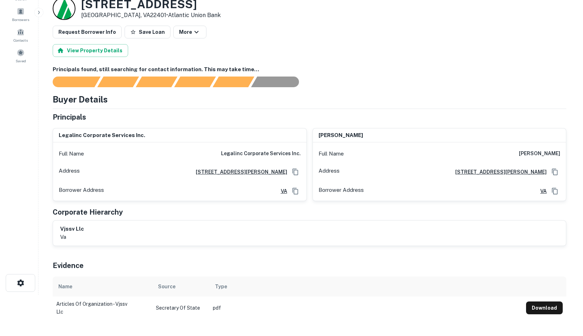
scroll to position [0, 0]
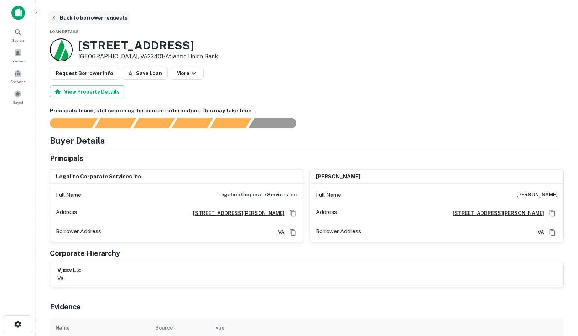
click at [83, 20] on button "Back to borrower requests" at bounding box center [89, 17] width 82 height 13
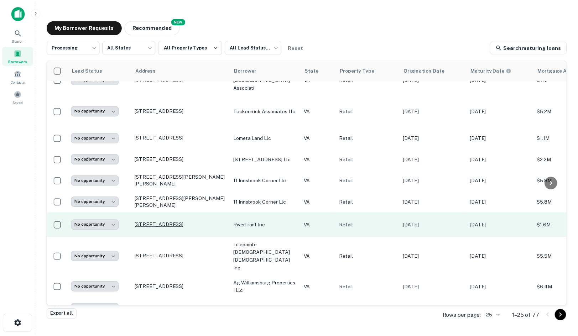
scroll to position [320, 0]
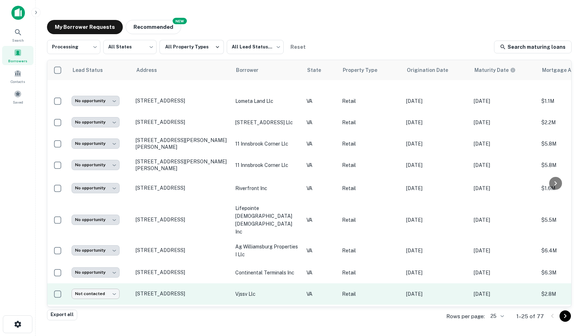
click at [108, 263] on body "**********" at bounding box center [291, 168] width 583 height 336
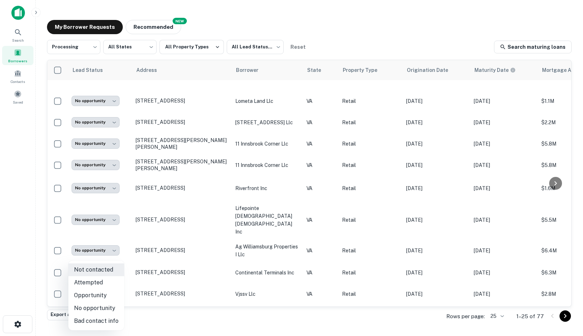
click at [99, 295] on li "Opportunity" at bounding box center [96, 295] width 56 height 13
type input "**********"
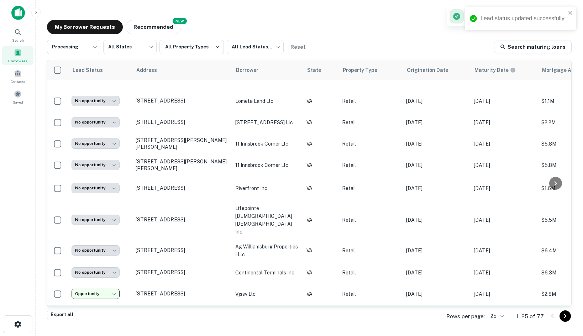
click at [147, 312] on p "32401 Constitution Hwy Locust Grove, VA22508" at bounding box center [182, 315] width 93 height 6
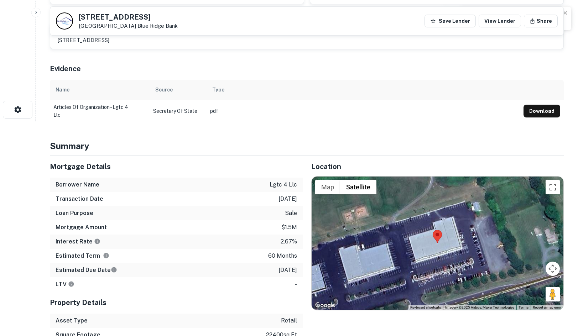
scroll to position [249, 0]
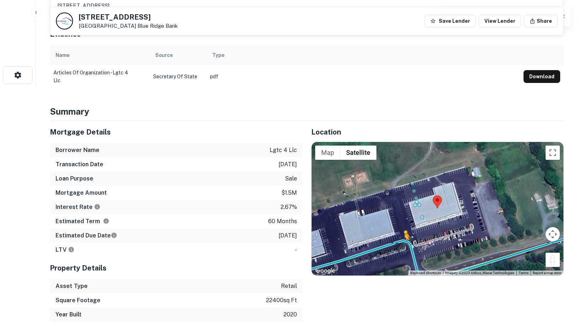
drag, startPoint x: 554, startPoint y: 256, endPoint x: 401, endPoint y: 247, distance: 153.7
click at [401, 247] on div "To activate drag with keyboard, press Alt + Enter. Once in keyboard drag state,…" at bounding box center [437, 209] width 252 height 134
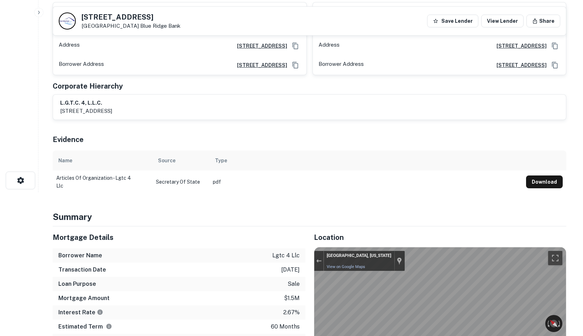
scroll to position [0, 0]
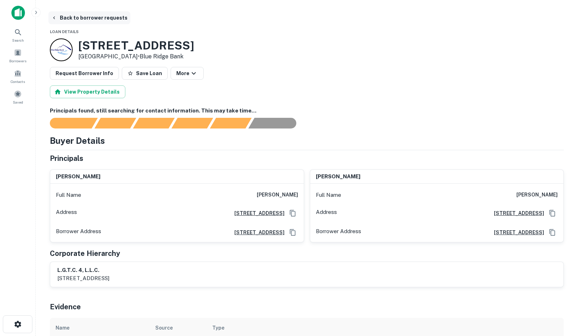
click at [63, 15] on button "Back to borrower requests" at bounding box center [89, 17] width 82 height 13
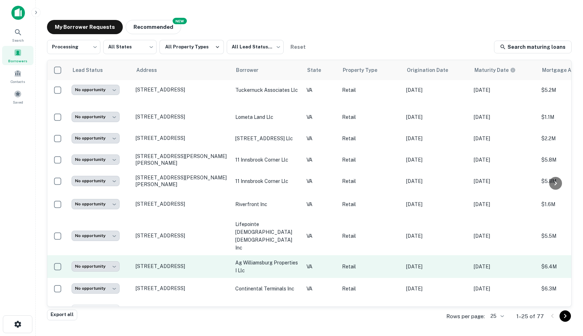
scroll to position [320, 0]
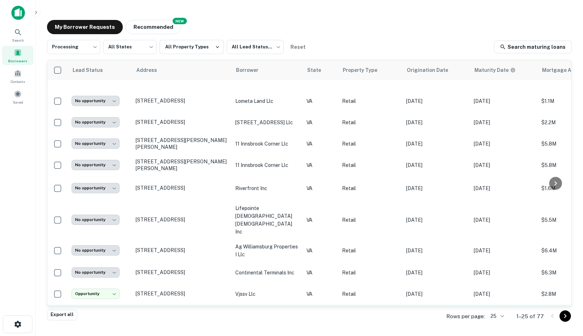
click at [109, 283] on body "**********" at bounding box center [291, 168] width 583 height 336
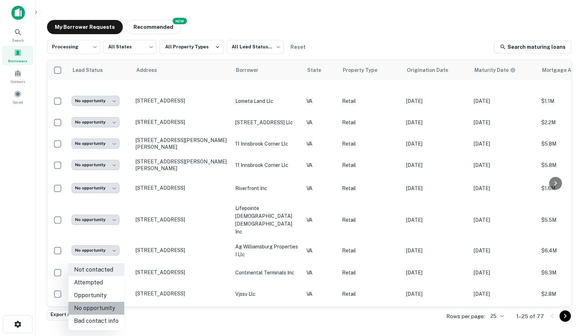
drag, startPoint x: 111, startPoint y: 308, endPoint x: 136, endPoint y: 233, distance: 79.5
click at [111, 308] on li "No opportunity" at bounding box center [96, 308] width 56 height 13
type input "**********"
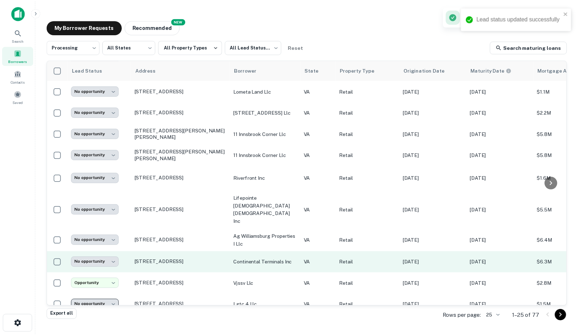
scroll to position [335, 0]
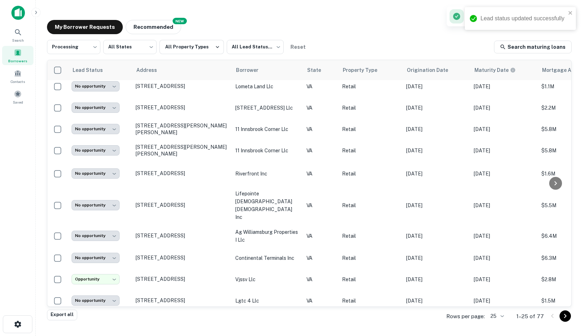
click at [154, 311] on td "3585 Riverside Dr Danville, VA24541" at bounding box center [182, 321] width 100 height 21
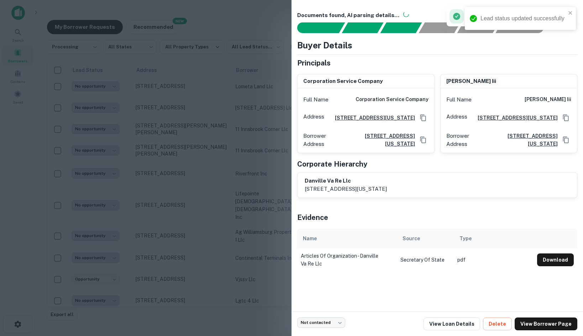
click at [168, 284] on div at bounding box center [291, 168] width 583 height 336
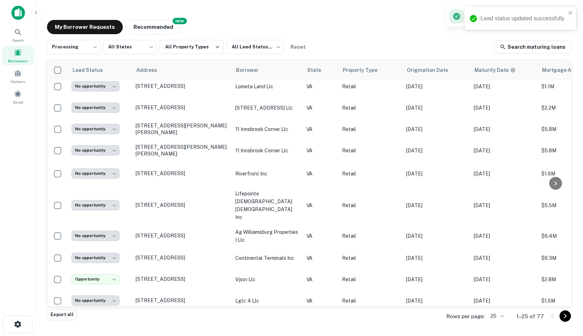
click at [168, 319] on p "3585 Riverside Dr Danville, VA24541" at bounding box center [182, 322] width 93 height 6
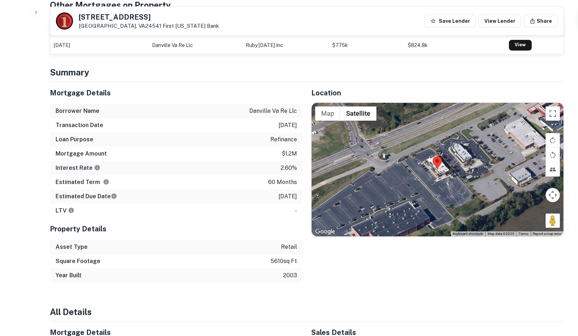
scroll to position [356, 0]
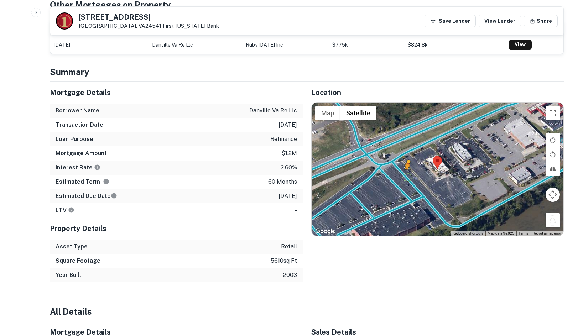
drag, startPoint x: 553, startPoint y: 221, endPoint x: 405, endPoint y: 176, distance: 154.5
click at [405, 176] on div "To activate drag with keyboard, press Alt + Enter. Once in keyboard drag state,…" at bounding box center [437, 170] width 252 height 134
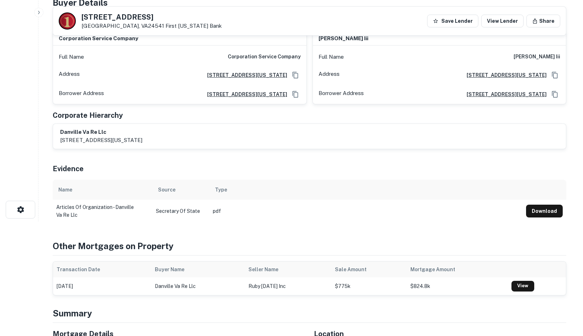
scroll to position [0, 0]
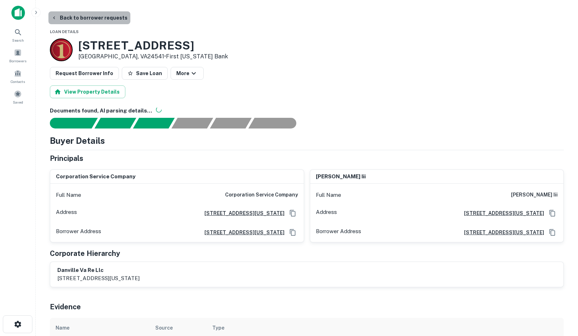
click at [92, 17] on button "Back to borrower requests" at bounding box center [89, 17] width 82 height 13
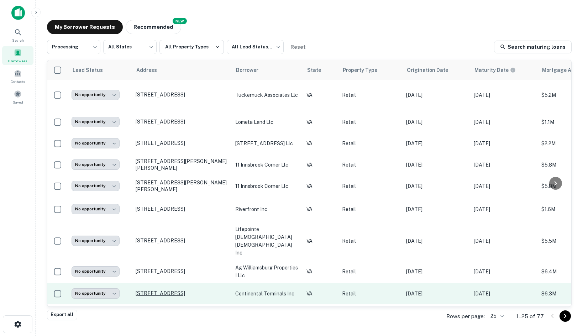
scroll to position [335, 0]
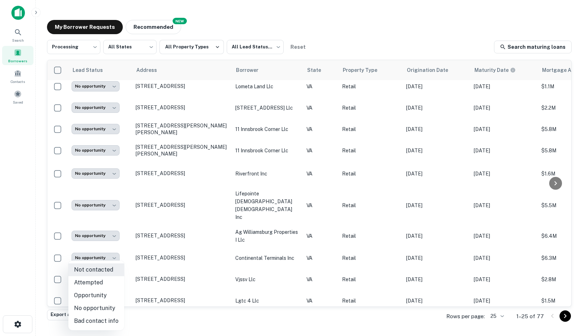
click at [107, 287] on body "**********" at bounding box center [291, 168] width 583 height 336
click at [107, 298] on li "Opportunity" at bounding box center [96, 295] width 56 height 13
type input "**********"
click at [572, 317] on main "**********" at bounding box center [309, 168] width 547 height 336
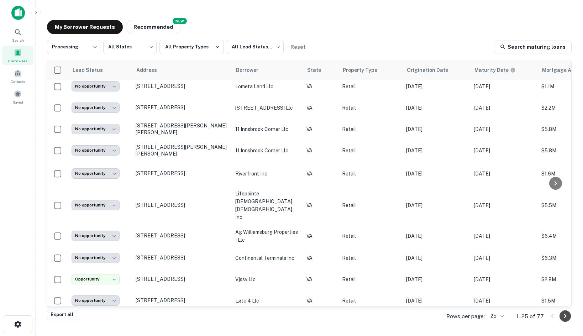
click at [565, 313] on icon "Go to next page" at bounding box center [565, 316] width 9 height 9
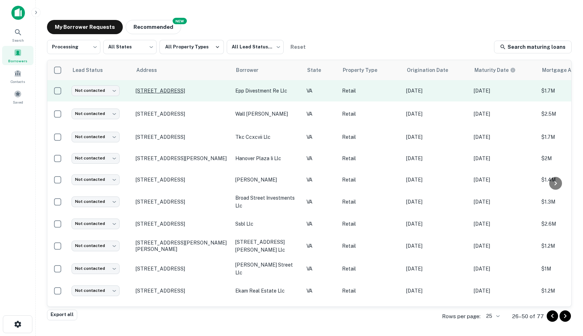
click at [165, 89] on p "1320 Old Bridge Rd Woodbridge, VA22192" at bounding box center [182, 91] width 93 height 6
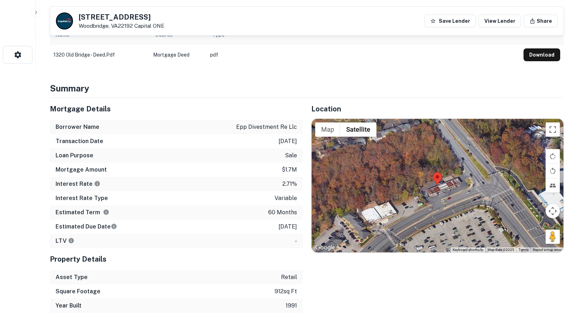
scroll to position [320, 0]
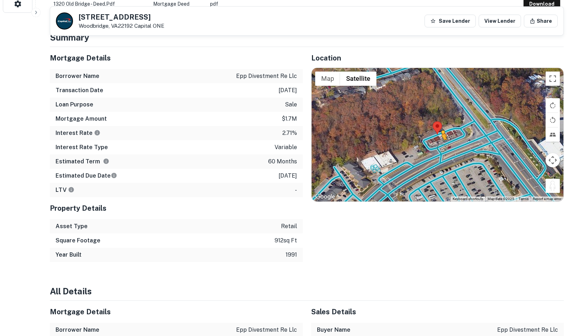
drag, startPoint x: 511, startPoint y: 178, endPoint x: 440, endPoint y: 158, distance: 73.6
click at [440, 158] on div "To activate drag with keyboard, press Alt + Enter. Once in keyboard drag state,…" at bounding box center [437, 135] width 252 height 134
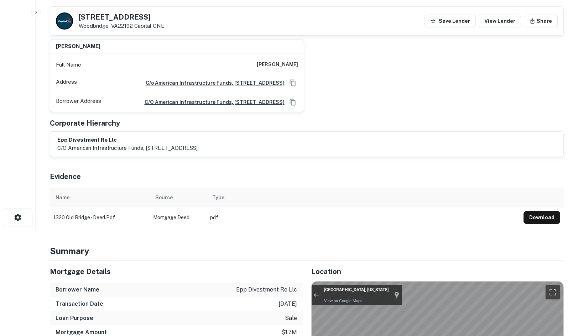
scroll to position [0, 0]
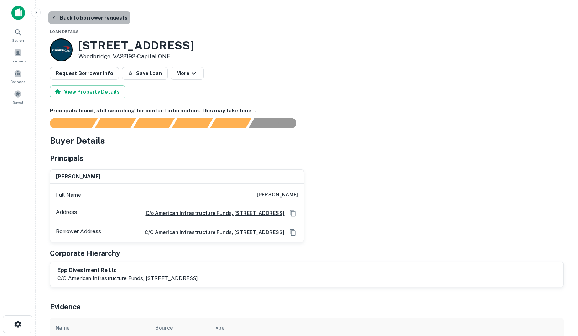
click at [106, 22] on button "Back to borrower requests" at bounding box center [89, 17] width 82 height 13
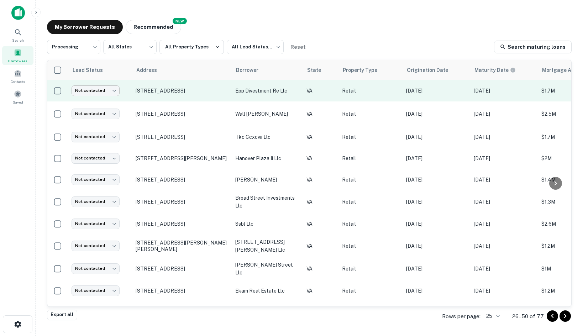
click at [109, 93] on body "**********" at bounding box center [291, 168] width 583 height 336
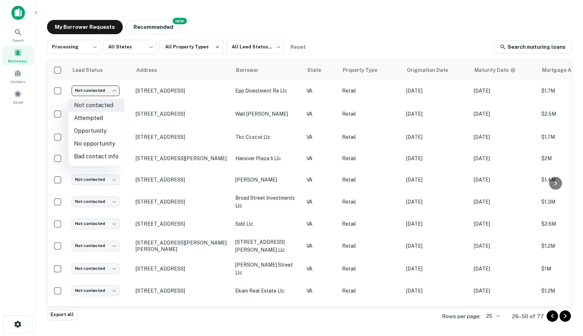
click at [107, 130] on li "Opportunity" at bounding box center [96, 131] width 56 height 13
type input "**********"
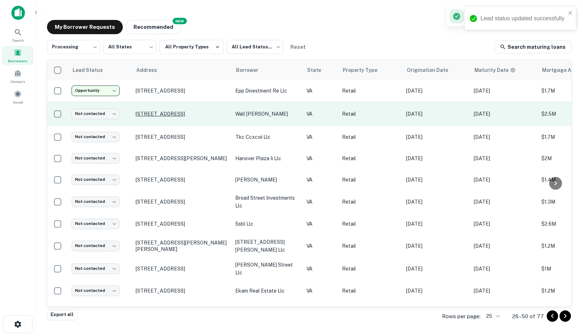
click at [147, 113] on p "608 S Main St Blacksburg, VA24060" at bounding box center [182, 114] width 93 height 6
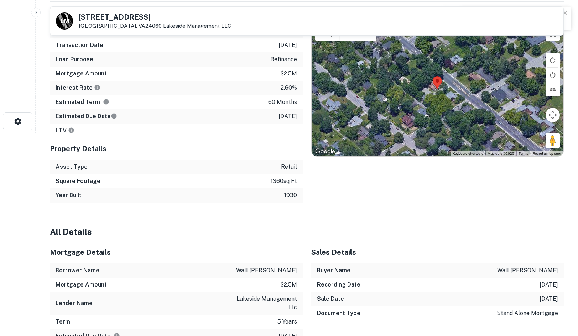
scroll to position [214, 0]
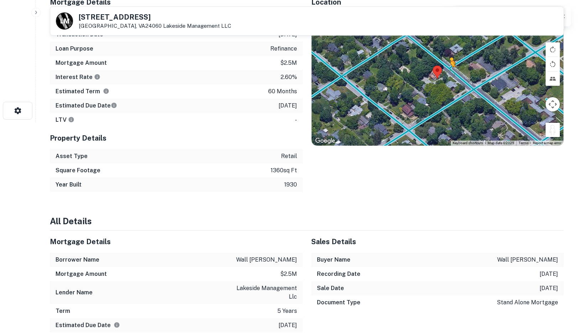
drag, startPoint x: 555, startPoint y: 133, endPoint x: 446, endPoint y: 72, distance: 125.2
click at [446, 72] on div "To activate drag with keyboard, press Alt + Enter. Once in keyboard drag state,…" at bounding box center [437, 79] width 252 height 134
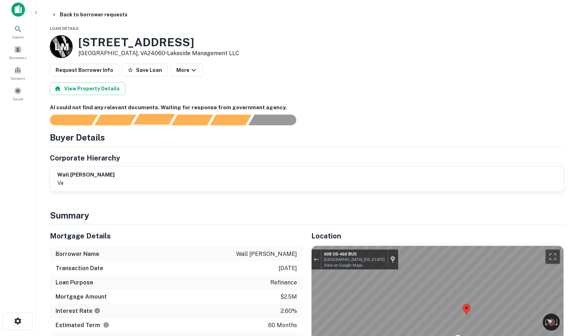
scroll to position [0, 0]
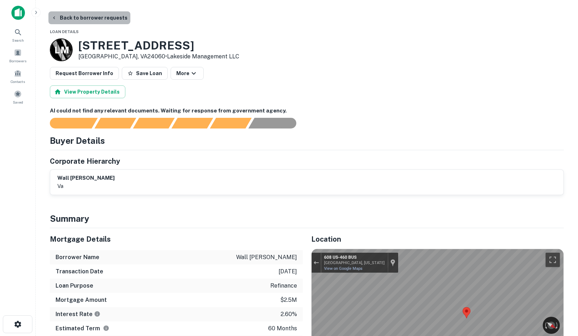
click at [95, 15] on button "Back to borrower requests" at bounding box center [89, 17] width 82 height 13
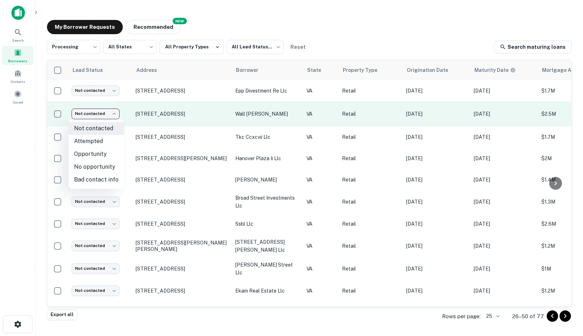
click at [110, 119] on body "**********" at bounding box center [291, 168] width 583 height 336
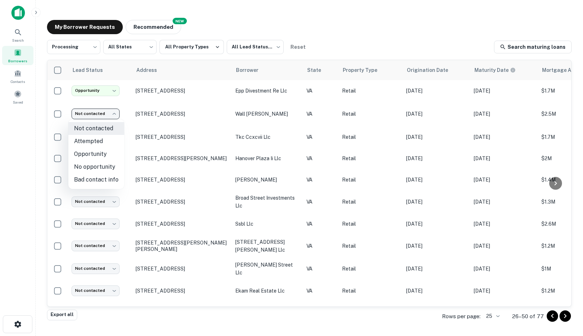
click at [103, 169] on li "No opportunity" at bounding box center [96, 167] width 56 height 13
type input "**********"
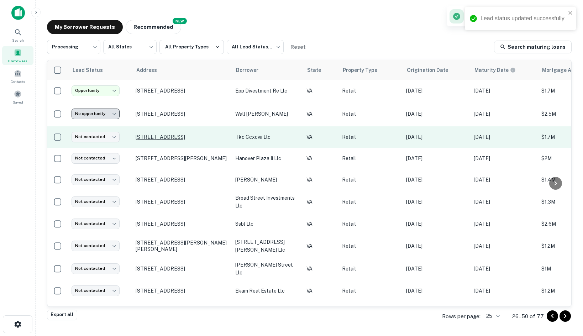
click at [163, 136] on p "400 Wythe Creek Rd Poquoson, VA23662" at bounding box center [182, 137] width 93 height 6
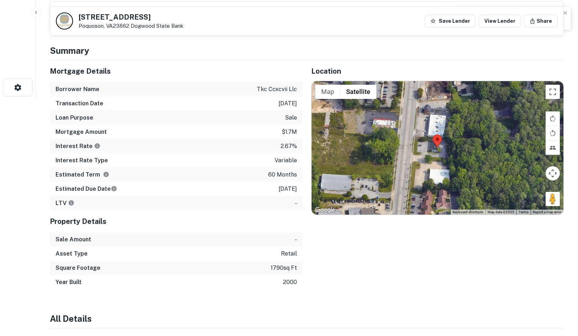
scroll to position [249, 0]
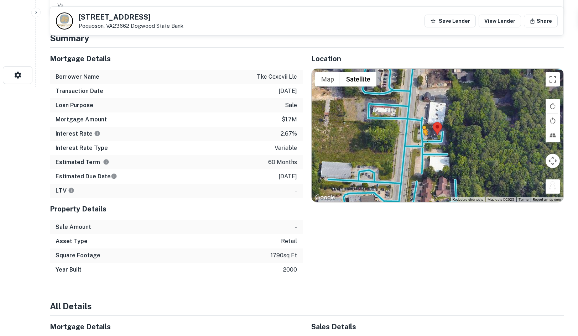
drag, startPoint x: 0, startPoint y: 0, endPoint x: 420, endPoint y: 142, distance: 443.6
click at [420, 142] on div "To activate drag with keyboard, press Alt + Enter. Once in keyboard drag state,…" at bounding box center [437, 136] width 252 height 134
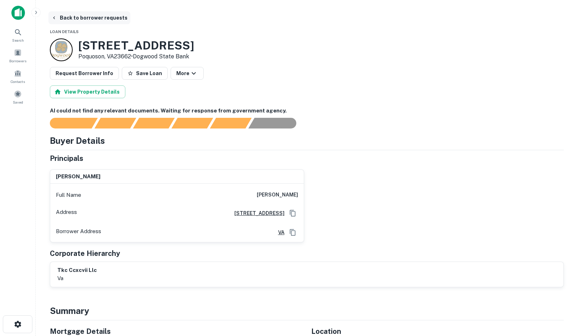
click at [78, 23] on button "Back to borrower requests" at bounding box center [89, 17] width 82 height 13
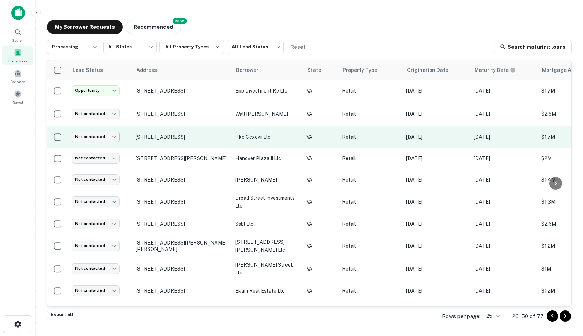
click at [103, 136] on body "**********" at bounding box center [291, 168] width 583 height 336
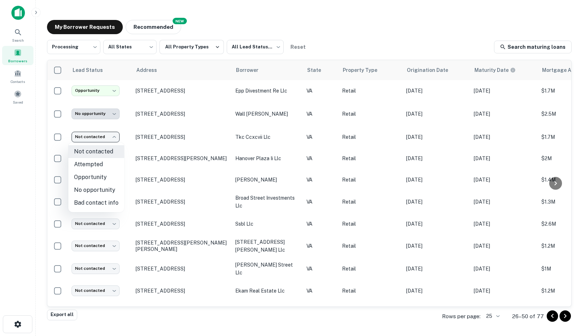
click at [101, 174] on li "Opportunity" at bounding box center [96, 177] width 56 height 13
type input "**********"
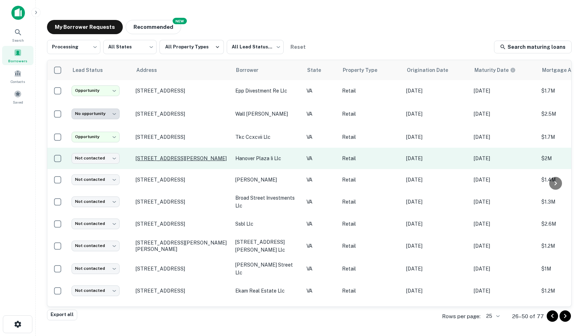
click at [138, 155] on p "[STREET_ADDRESS][PERSON_NAME]" at bounding box center [182, 158] width 93 height 6
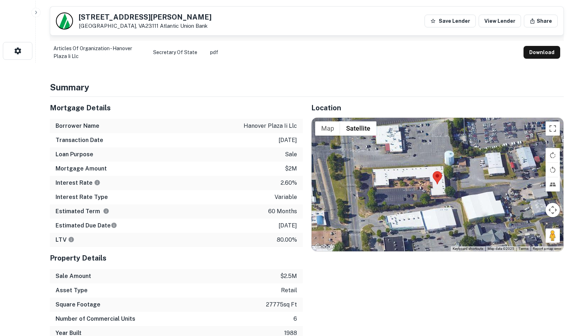
scroll to position [285, 0]
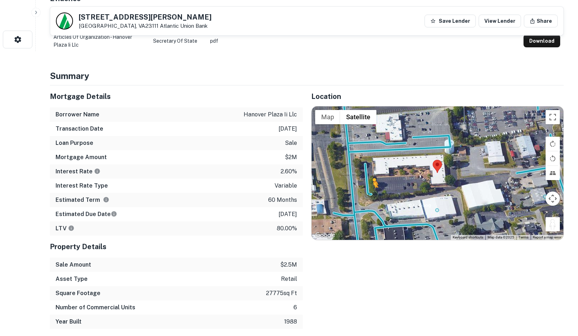
drag, startPoint x: 555, startPoint y: 224, endPoint x: 371, endPoint y: 195, distance: 186.2
click at [371, 195] on div "To activate drag with keyboard, press Alt + Enter. Once in keyboard drag state,…" at bounding box center [437, 173] width 252 height 134
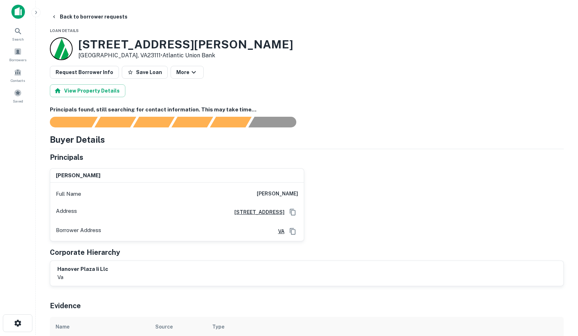
scroll to position [0, 0]
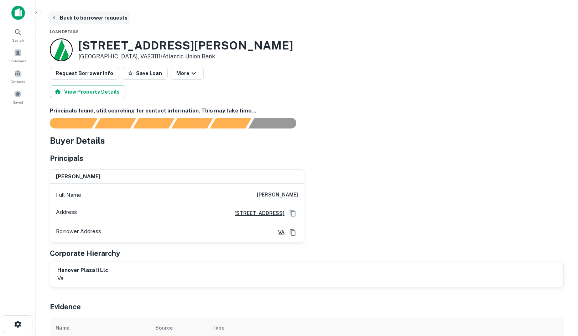
click at [82, 20] on button "Back to borrower requests" at bounding box center [89, 17] width 82 height 13
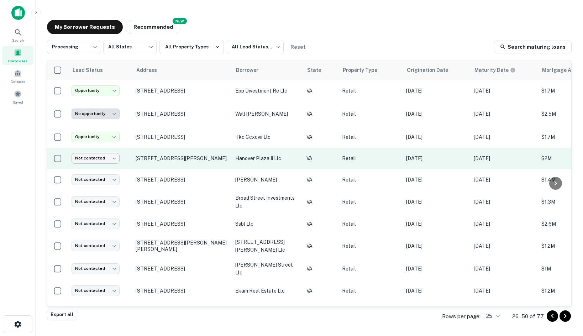
click at [85, 158] on body "**********" at bounding box center [291, 168] width 583 height 336
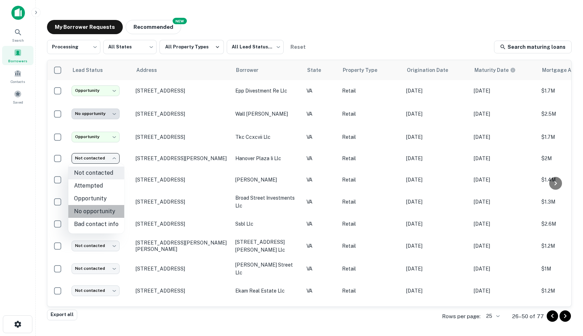
click at [106, 213] on li "No opportunity" at bounding box center [96, 211] width 56 height 13
type input "**********"
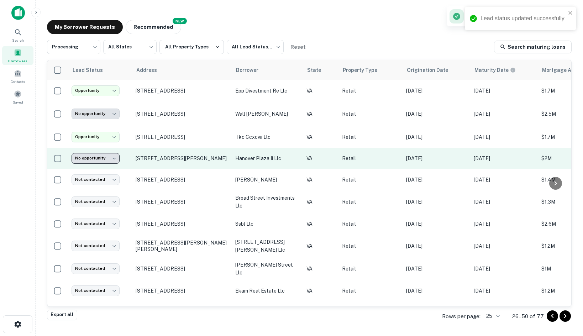
click at [154, 179] on p "[STREET_ADDRESS]" at bounding box center [182, 180] width 93 height 6
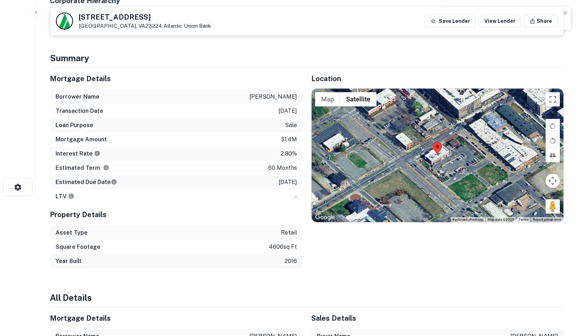
scroll to position [142, 0]
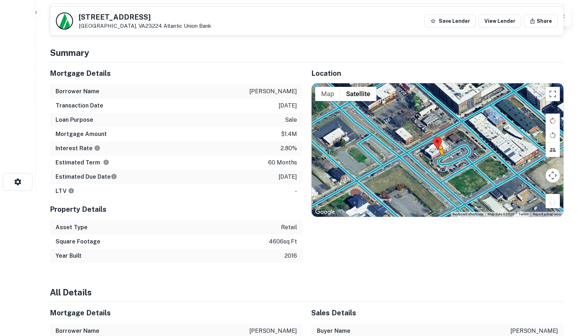
drag, startPoint x: 556, startPoint y: 201, endPoint x: 439, endPoint y: 163, distance: 122.5
click at [439, 163] on div "To activate drag with keyboard, press Alt + Enter. Once in keyboard drag state,…" at bounding box center [437, 150] width 252 height 134
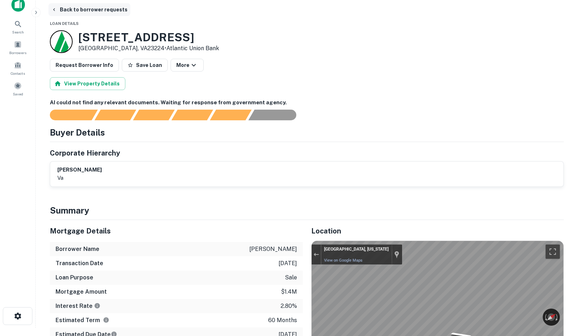
scroll to position [0, 0]
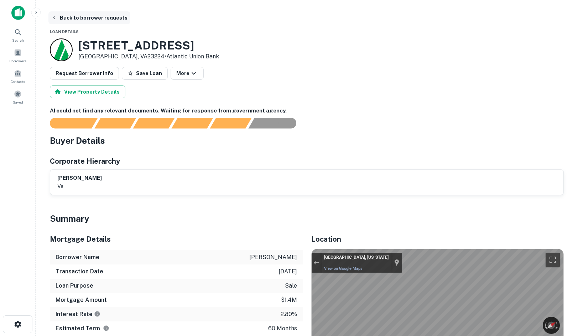
click at [56, 16] on icon "button" at bounding box center [54, 18] width 6 height 6
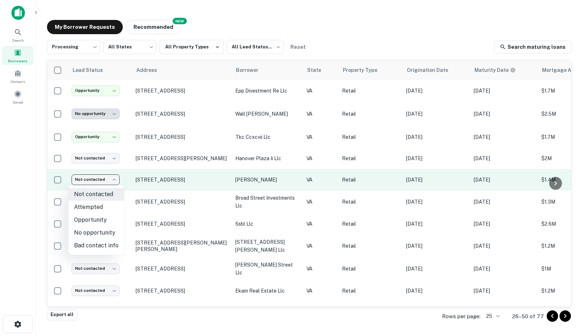
click at [109, 180] on body "**********" at bounding box center [291, 168] width 583 height 336
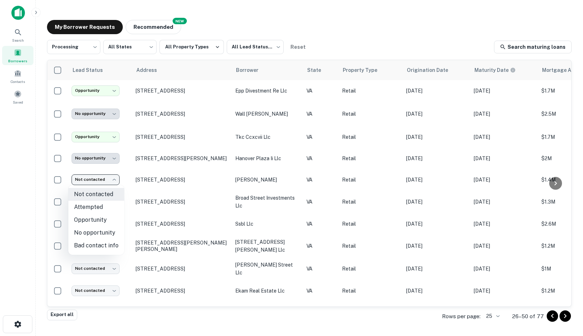
click at [109, 223] on li "Opportunity" at bounding box center [96, 220] width 56 height 13
type input "**********"
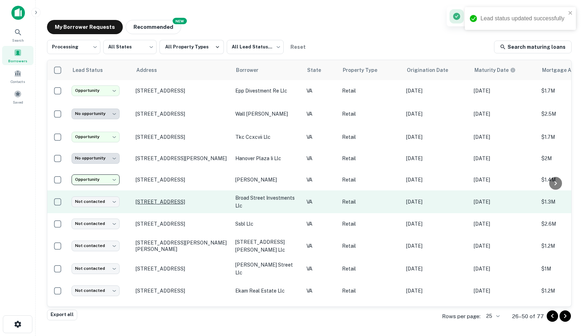
click at [146, 201] on p "[STREET_ADDRESS]" at bounding box center [182, 202] width 93 height 6
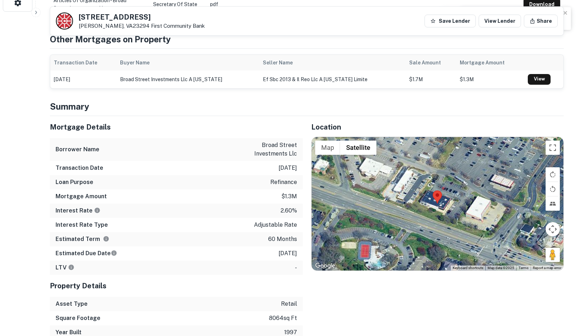
scroll to position [356, 0]
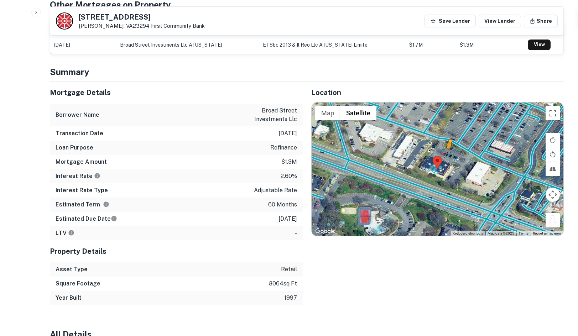
drag, startPoint x: 551, startPoint y: 224, endPoint x: 448, endPoint y: 156, distance: 123.2
click at [448, 156] on div "To activate drag with keyboard, press Alt + Enter. Once in keyboard drag state,…" at bounding box center [437, 170] width 252 height 134
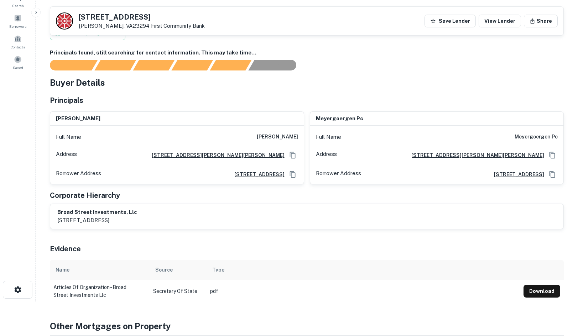
scroll to position [0, 0]
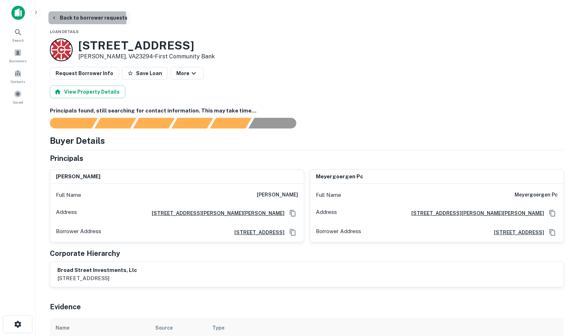
click at [74, 20] on button "Back to borrower requests" at bounding box center [89, 17] width 82 height 13
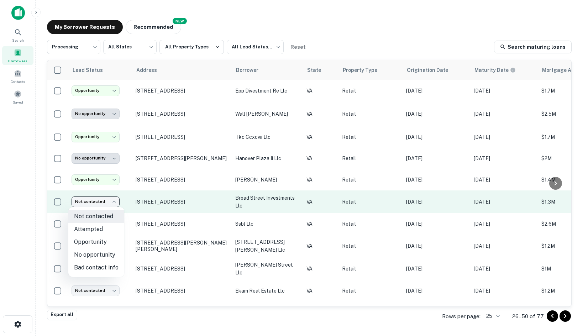
click at [113, 203] on body "**********" at bounding box center [291, 168] width 583 height 336
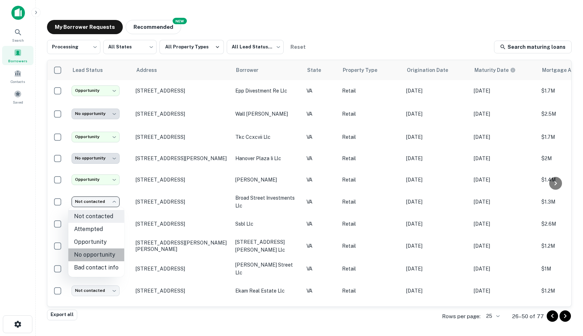
click at [115, 253] on li "No opportunity" at bounding box center [96, 254] width 56 height 13
type input "**********"
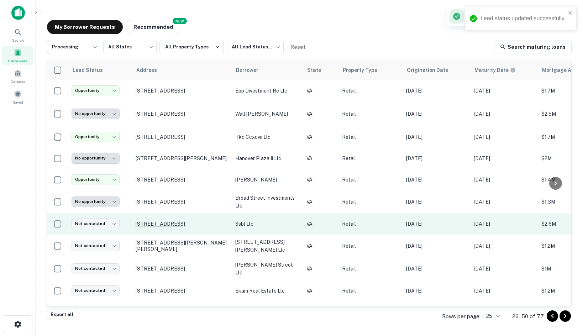
click at [146, 225] on p "11844 Rock Landing Dr Newport News, VA23606" at bounding box center [182, 224] width 93 height 6
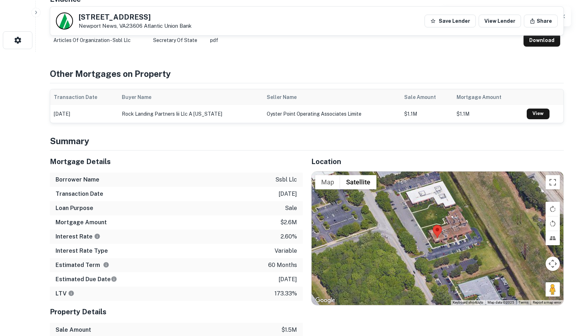
scroll to position [285, 0]
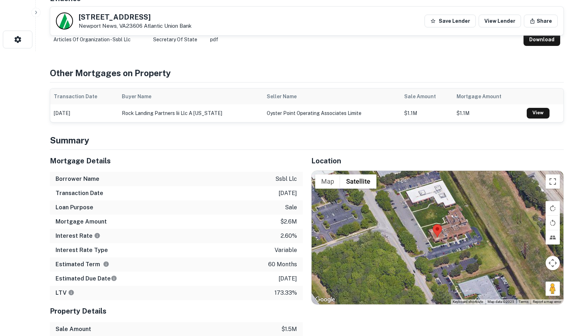
drag, startPoint x: 549, startPoint y: 291, endPoint x: 449, endPoint y: 259, distance: 105.0
click at [449, 259] on div "Map Terrain Satellite Labels Keyboard shortcuts Map Data Map data ©2025 Map dat…" at bounding box center [437, 238] width 252 height 134
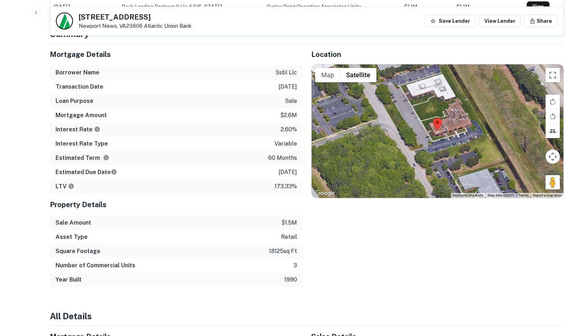
scroll to position [392, 0]
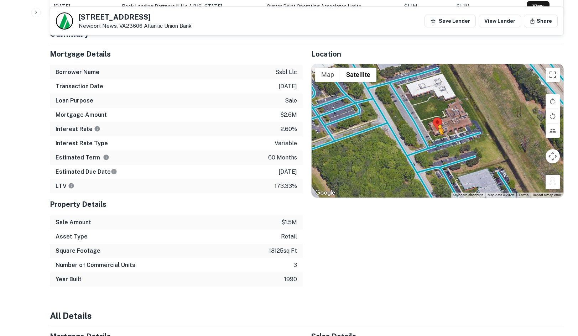
drag, startPoint x: 552, startPoint y: 182, endPoint x: 438, endPoint y: 142, distance: 120.9
click at [438, 142] on div "To activate drag with keyboard, press Alt + Enter. Once in keyboard drag state,…" at bounding box center [437, 131] width 252 height 134
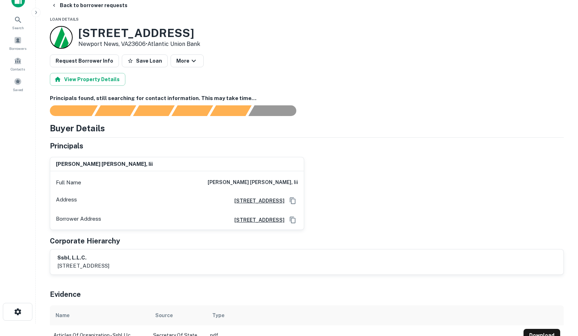
scroll to position [0, 0]
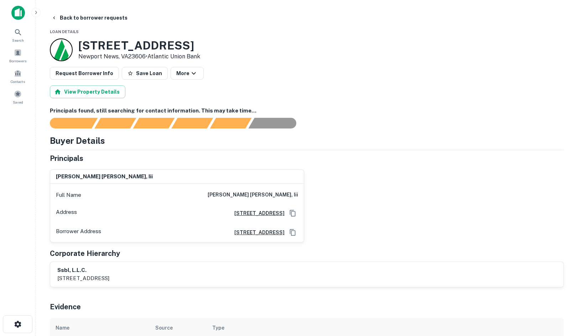
click at [68, 14] on button "Back to borrower requests" at bounding box center [89, 17] width 82 height 13
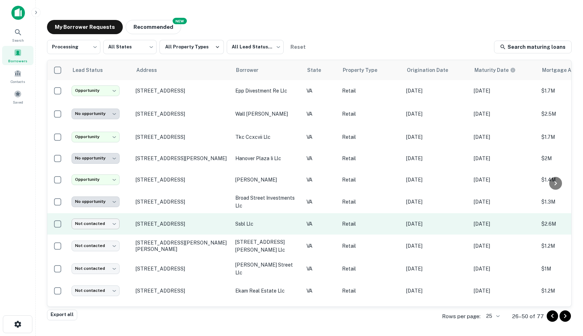
click at [96, 225] on body "**********" at bounding box center [291, 168] width 583 height 336
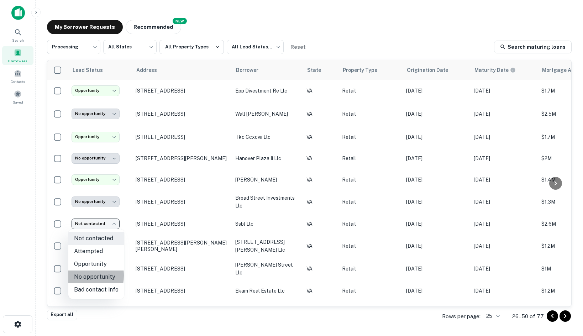
click at [73, 276] on li "No opportunity" at bounding box center [96, 277] width 56 height 13
type input "**********"
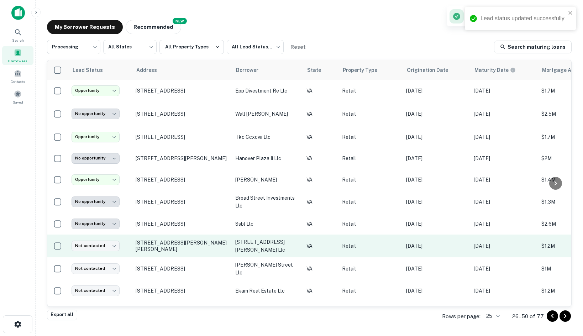
click at [168, 241] on td "3131 Draper Dr Fairfax, VA22031" at bounding box center [182, 246] width 100 height 23
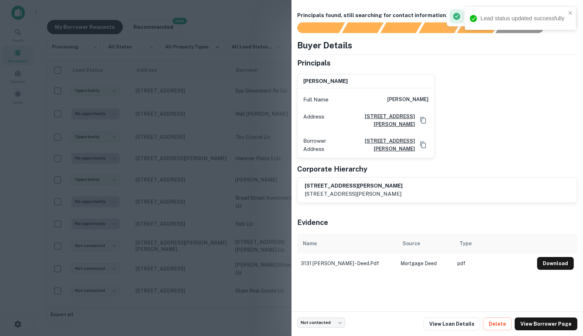
click at [205, 154] on div at bounding box center [291, 168] width 583 height 336
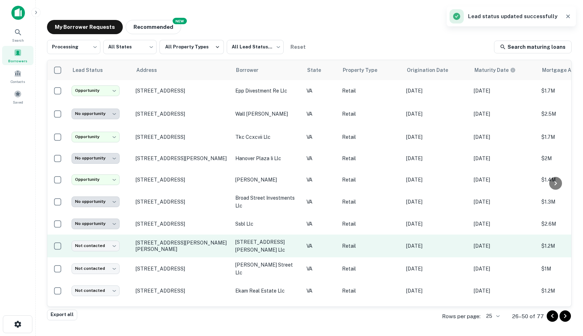
click at [170, 240] on td "3131 Draper Dr Fairfax, VA22031" at bounding box center [182, 246] width 100 height 23
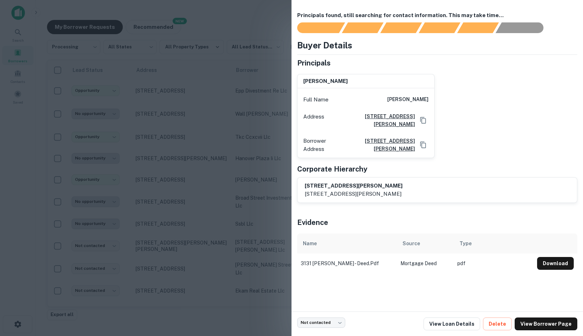
click at [169, 247] on div at bounding box center [291, 168] width 583 height 336
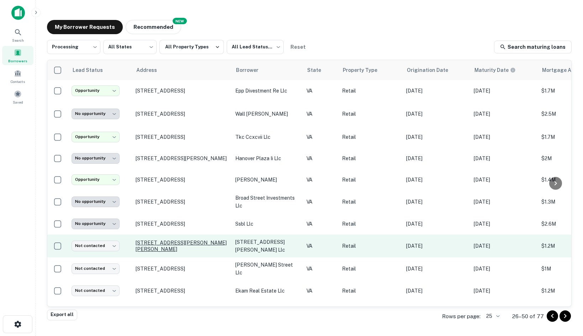
click at [183, 246] on p "3131 Draper Dr Fairfax, VA22031" at bounding box center [182, 246] width 93 height 13
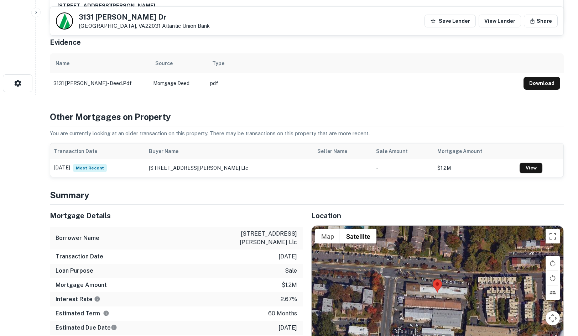
scroll to position [285, 0]
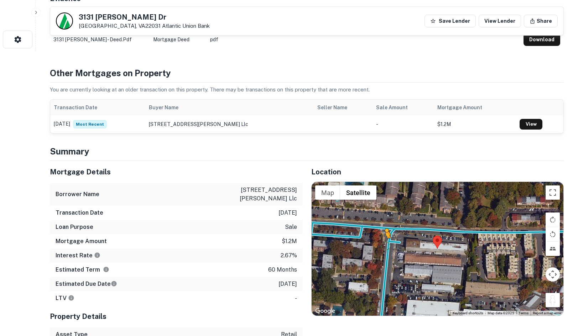
drag, startPoint x: 557, startPoint y: 298, endPoint x: 388, endPoint y: 246, distance: 176.8
click at [388, 246] on div "To activate drag with keyboard, press Alt + Enter. Once in keyboard drag state,…" at bounding box center [437, 249] width 252 height 134
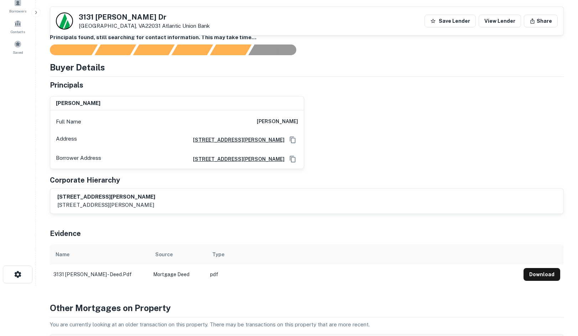
scroll to position [0, 0]
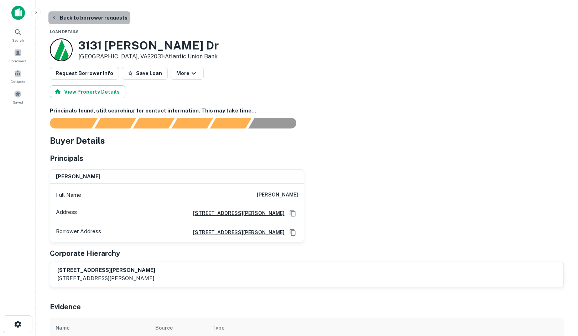
click at [99, 19] on button "Back to borrower requests" at bounding box center [89, 17] width 82 height 13
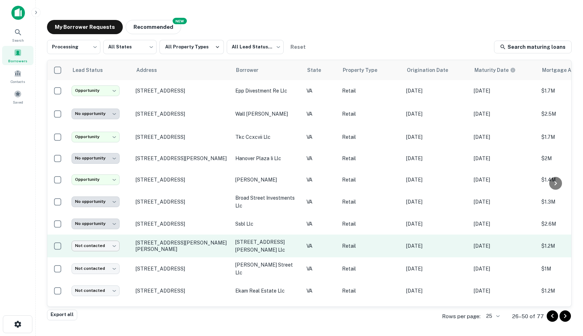
click at [102, 250] on body "**********" at bounding box center [291, 168] width 583 height 336
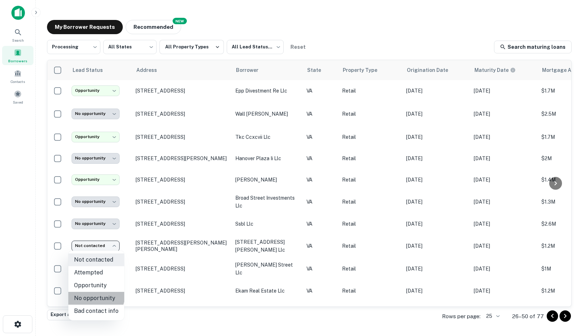
click at [93, 295] on li "No opportunity" at bounding box center [96, 298] width 56 height 13
type input "**********"
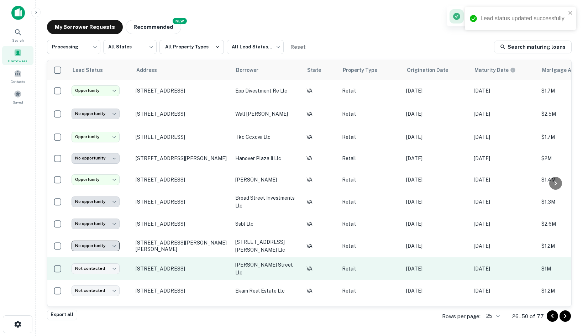
click at [145, 266] on p "44675 Cape Ct Ashburn, VA20147" at bounding box center [182, 269] width 93 height 6
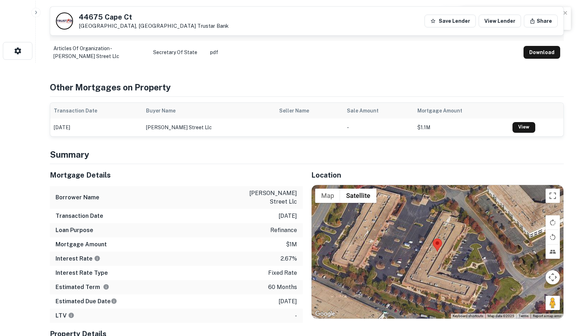
scroll to position [285, 0]
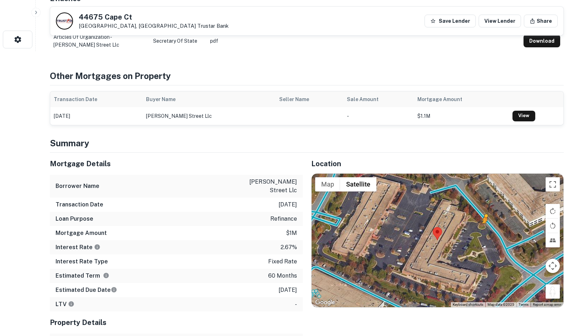
drag, startPoint x: 537, startPoint y: 285, endPoint x: 481, endPoint y: 231, distance: 78.1
click at [481, 231] on div "To activate drag with keyboard, press Alt + Enter. Once in keyboard drag state,…" at bounding box center [437, 241] width 252 height 134
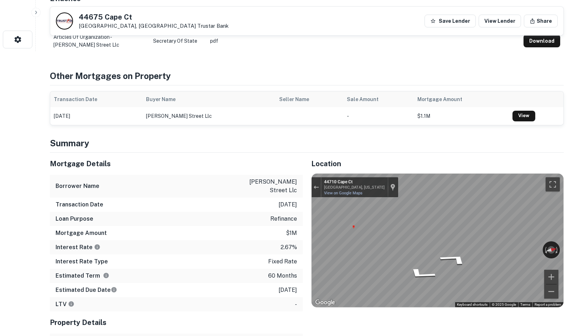
click at [195, 206] on div "Mortgage Details Borrower Name eldon street llc Transaction Date 1/14/2021 Loan…" at bounding box center [302, 279] width 522 height 252
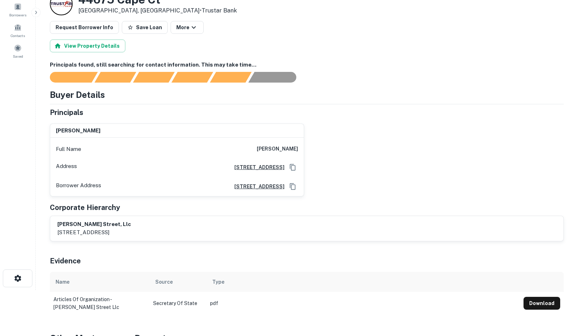
scroll to position [0, 0]
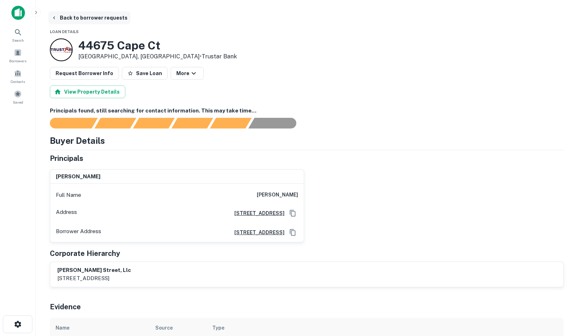
click at [79, 17] on button "Back to borrower requests" at bounding box center [89, 17] width 82 height 13
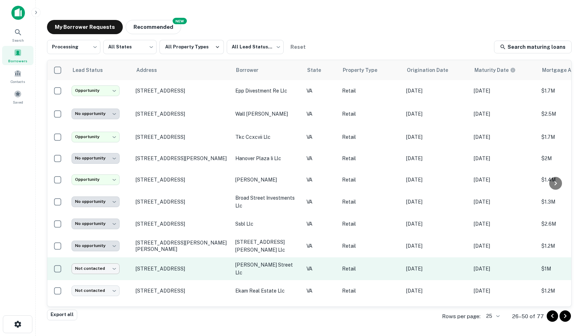
click at [103, 268] on body "**********" at bounding box center [291, 168] width 583 height 336
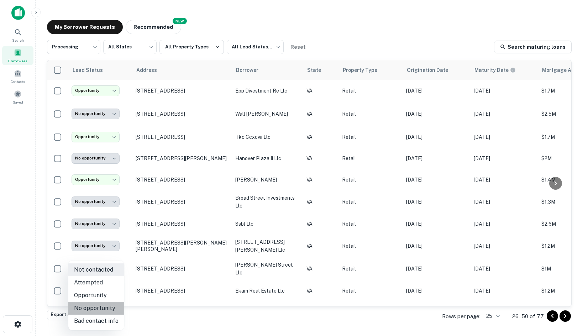
drag, startPoint x: 104, startPoint y: 306, endPoint x: 112, endPoint y: 303, distance: 8.8
click at [104, 306] on li "No opportunity" at bounding box center [96, 308] width 56 height 13
type input "**********"
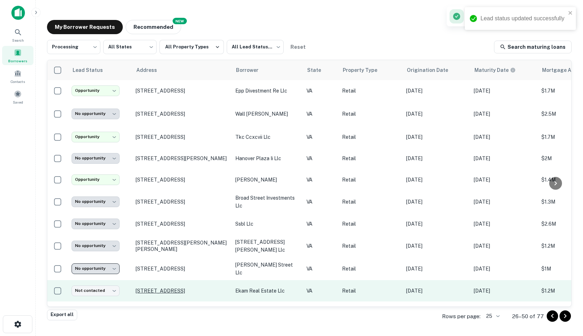
click at [159, 290] on p "1043 Main St Altavista, VA24517" at bounding box center [182, 291] width 93 height 6
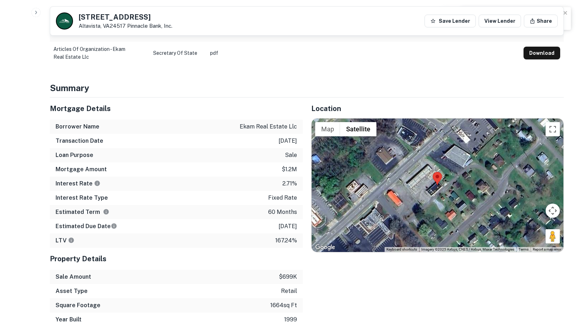
scroll to position [392, 0]
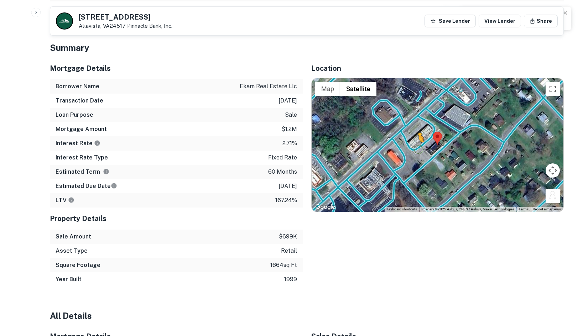
drag, startPoint x: 549, startPoint y: 196, endPoint x: 418, endPoint y: 149, distance: 138.5
click at [418, 149] on div "To activate drag with keyboard, press Alt + Enter. Once in keyboard drag state,…" at bounding box center [437, 145] width 252 height 134
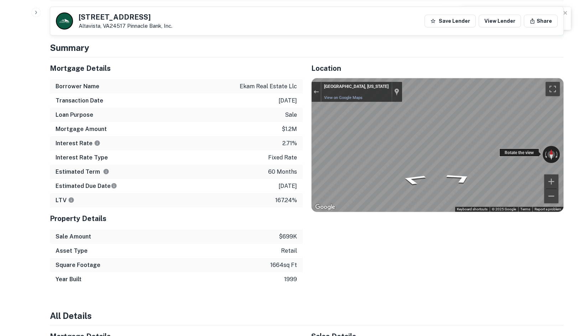
click at [359, 135] on div "← Move left → Move right ↑ Move up ↓ Move down + Zoom in - Zoom out Altavista, …" at bounding box center [437, 145] width 252 height 134
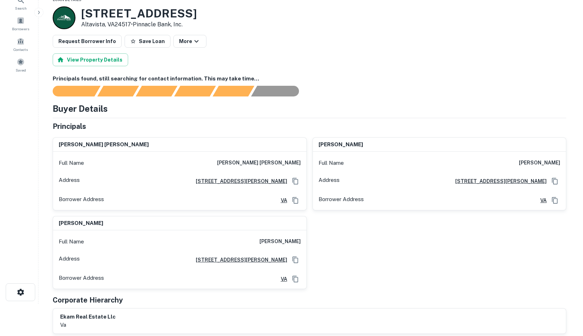
scroll to position [0, 0]
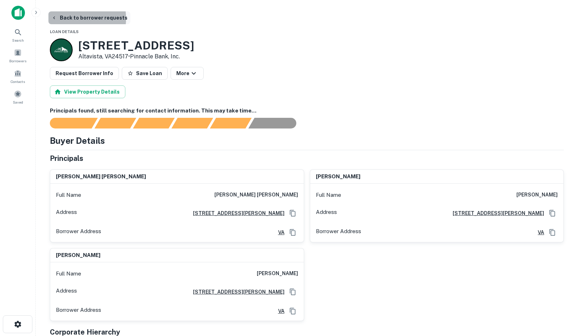
click at [70, 19] on button "Back to borrower requests" at bounding box center [89, 17] width 82 height 13
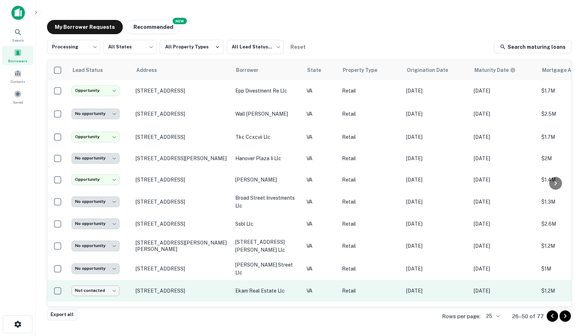
click at [105, 285] on body "**********" at bounding box center [291, 168] width 583 height 336
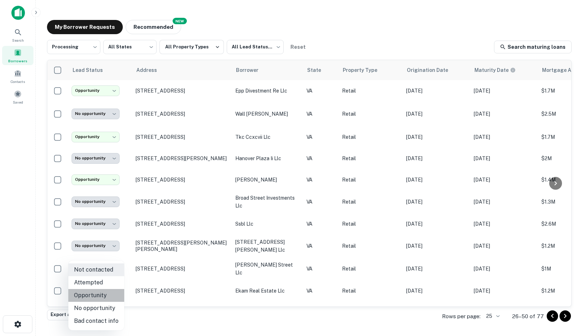
click at [103, 294] on li "Opportunity" at bounding box center [96, 295] width 56 height 13
type input "**********"
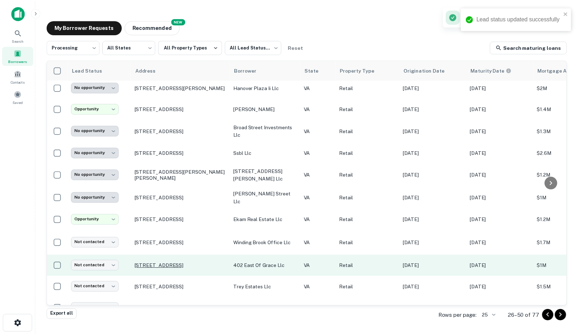
scroll to position [71, 0]
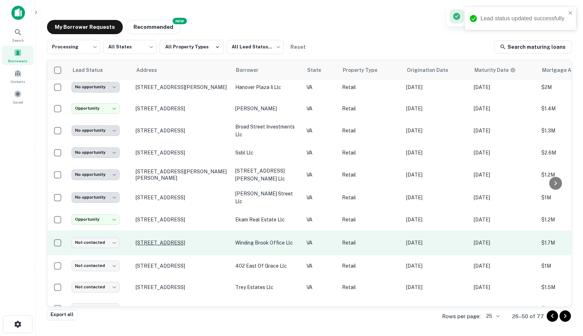
click at [153, 240] on p "11601 Lakeridge Pkwy Ashland, VA23005" at bounding box center [182, 243] width 93 height 6
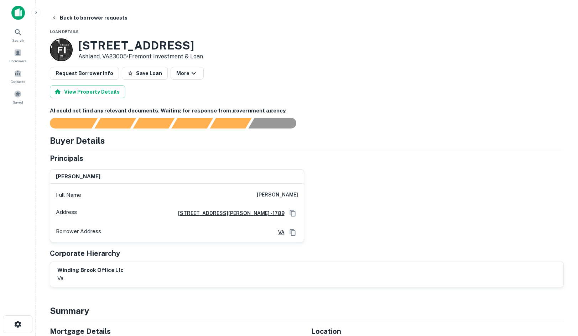
drag, startPoint x: 154, startPoint y: 235, endPoint x: 158, endPoint y: 222, distance: 13.4
click at [157, 225] on div "Borrower Address VA" at bounding box center [176, 232] width 253 height 19
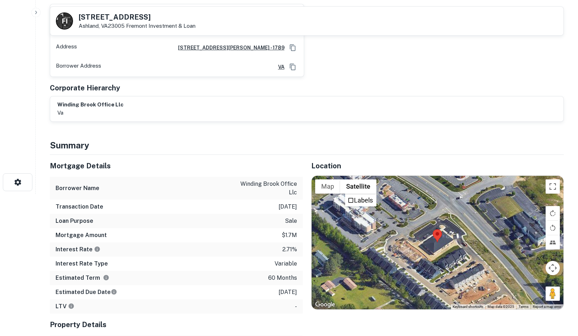
scroll to position [142, 0]
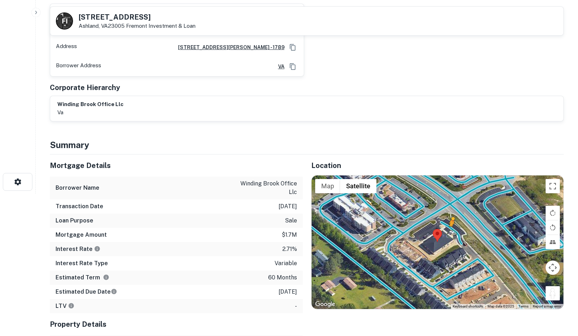
drag, startPoint x: 551, startPoint y: 292, endPoint x: 449, endPoint y: 232, distance: 118.2
click at [449, 232] on div "To activate drag with keyboard, press Alt + Enter. Once in keyboard drag state,…" at bounding box center [437, 242] width 252 height 134
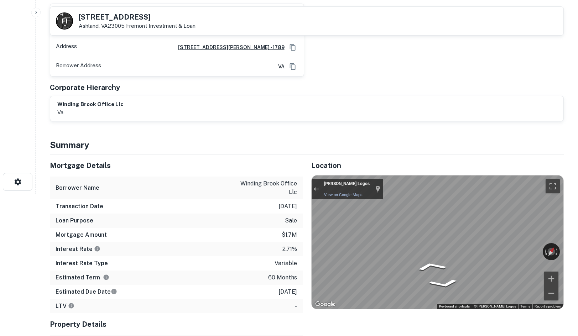
click at [577, 194] on html "Search Borrowers Contacts Saved Back to borrower requests F I 11601 Lakeridge P…" at bounding box center [289, 26] width 578 height 336
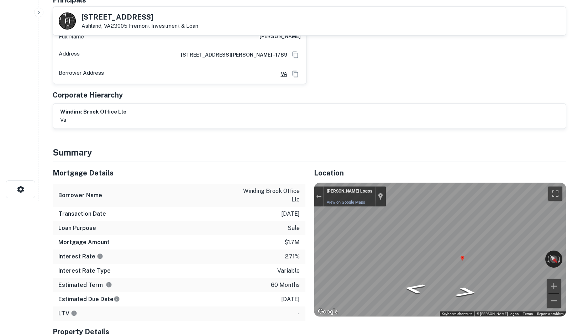
scroll to position [0, 0]
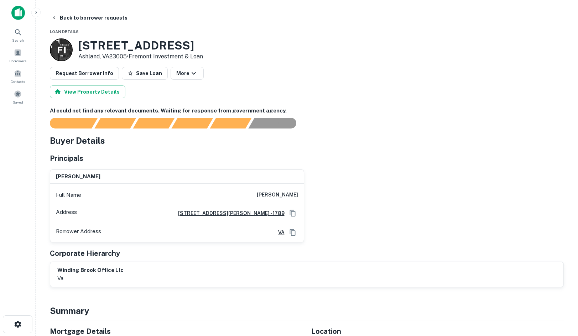
drag, startPoint x: 78, startPoint y: 48, endPoint x: 129, endPoint y: 54, distance: 52.0
click at [129, 54] on div "F I 11601 Lakeridge Pkwy Ashland, VA23005 • Fremont Investment & Loan" at bounding box center [126, 49] width 153 height 23
copy div "11601 Lakeridge Pkwy Ashland, VA23005"
click at [64, 17] on button "Back to borrower requests" at bounding box center [89, 17] width 82 height 13
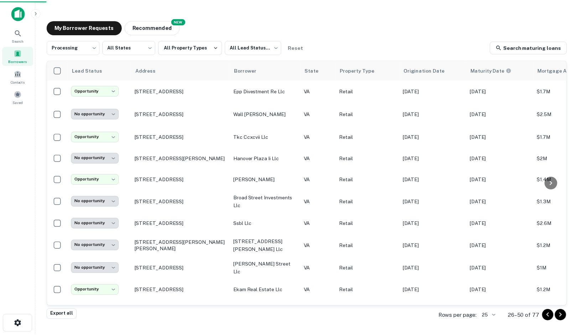
scroll to position [71, 0]
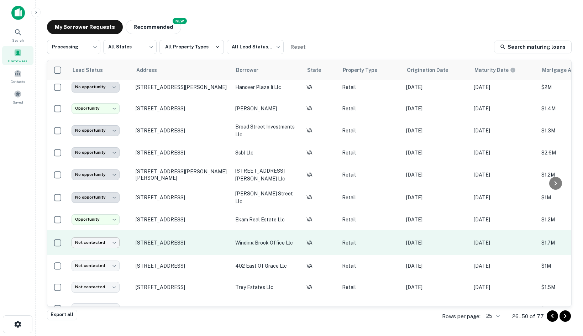
click at [101, 243] on body "**********" at bounding box center [291, 168] width 583 height 336
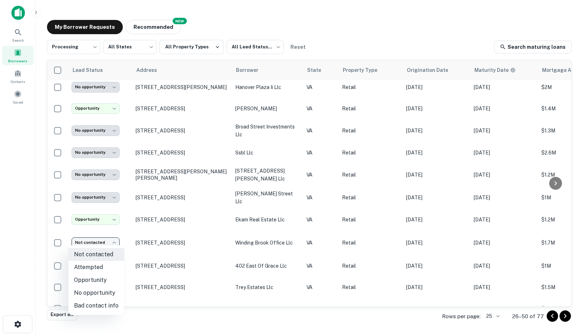
click at [103, 282] on li "Opportunity" at bounding box center [96, 280] width 56 height 13
type input "**********"
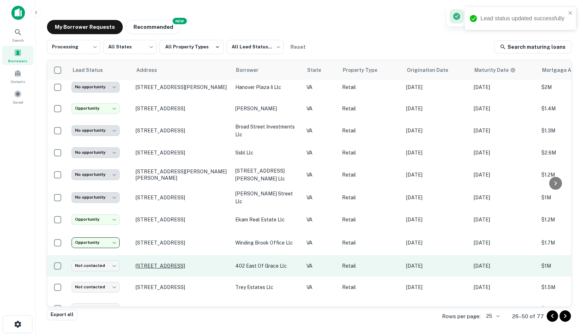
click at [142, 263] on p "402 E Grace St Richmond, VA23219" at bounding box center [182, 266] width 93 height 6
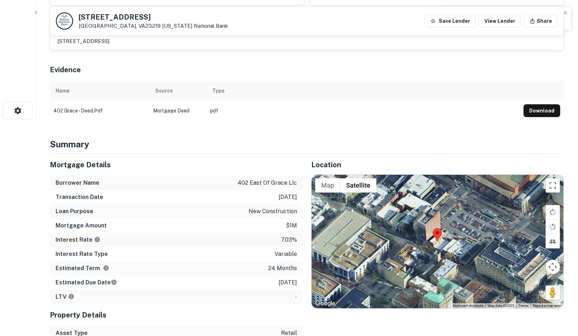
scroll to position [320, 0]
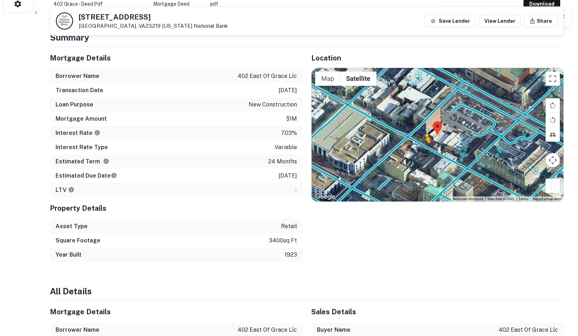
drag, startPoint x: 556, startPoint y: 188, endPoint x: 421, endPoint y: 148, distance: 140.8
click at [421, 148] on div "To activate drag with keyboard, press Alt + Enter. Once in keyboard drag state,…" at bounding box center [437, 135] width 252 height 134
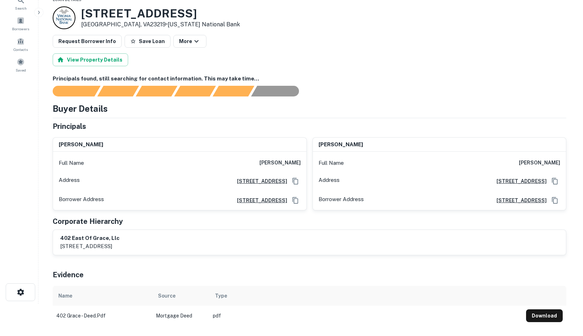
scroll to position [0, 0]
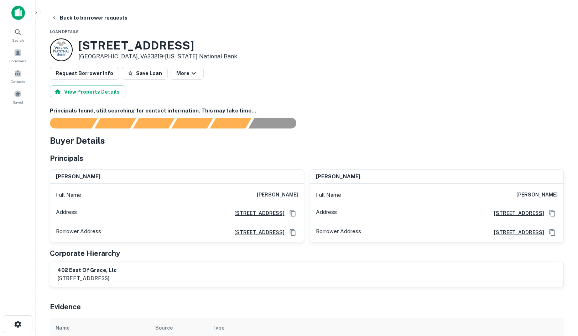
click at [60, 16] on button "Back to borrower requests" at bounding box center [89, 17] width 82 height 13
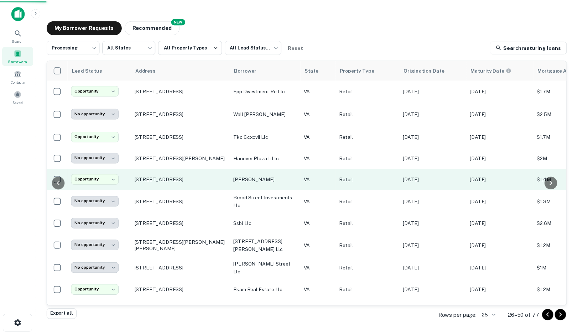
scroll to position [71, 0]
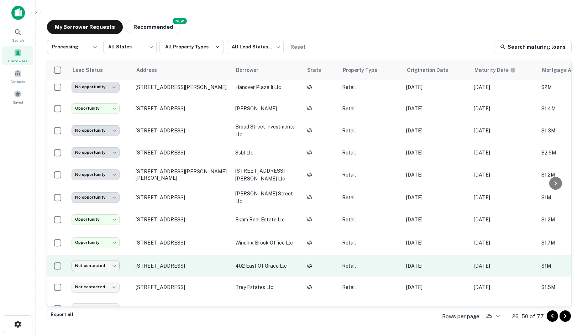
click at [106, 268] on body "**********" at bounding box center [291, 168] width 583 height 336
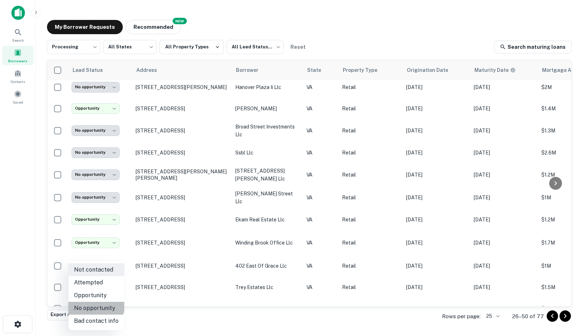
click at [94, 304] on li "No opportunity" at bounding box center [96, 308] width 56 height 13
type input "**********"
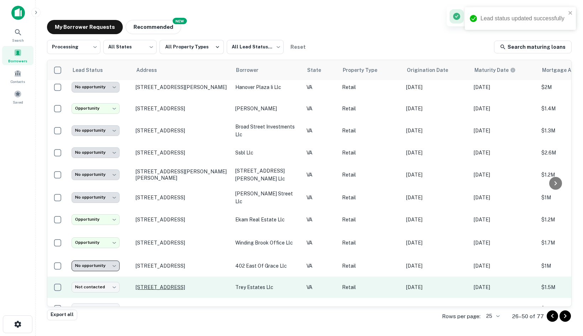
click at [141, 287] on p "466 Denbigh Blvd Newport News, VA23608" at bounding box center [182, 287] width 93 height 6
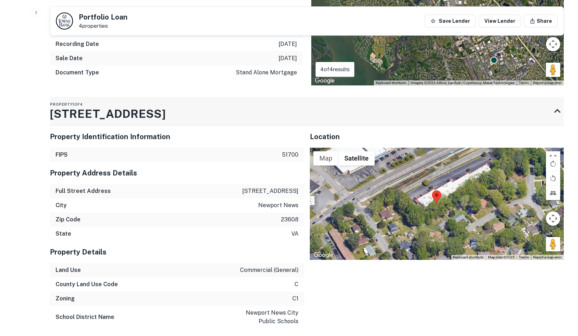
scroll to position [570, 0]
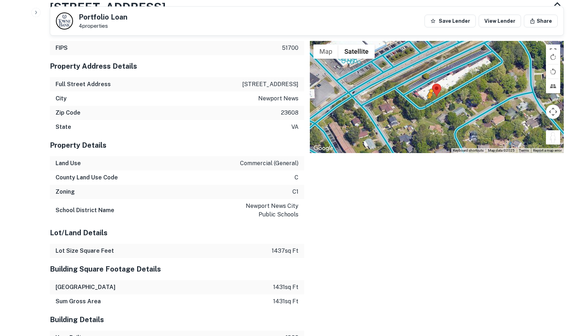
drag, startPoint x: 558, startPoint y: 141, endPoint x: 429, endPoint y: 106, distance: 134.0
click at [429, 106] on div "To activate drag with keyboard, press Alt + Enter. Once in keyboard drag state,…" at bounding box center [437, 97] width 254 height 112
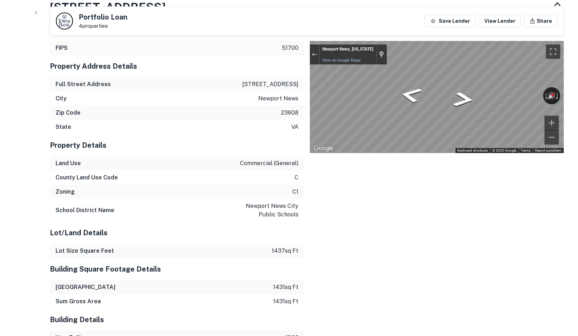
click at [409, 97] on icon "Go Southwest" at bounding box center [410, 95] width 41 height 24
click at [257, 120] on div "Property Identification Information FIPS 51700 Property Address Details Full St…" at bounding box center [303, 284] width 519 height 542
click at [266, 77] on div "Property Identification Information FIPS 51700 Property Address Details Full St…" at bounding box center [303, 284] width 519 height 542
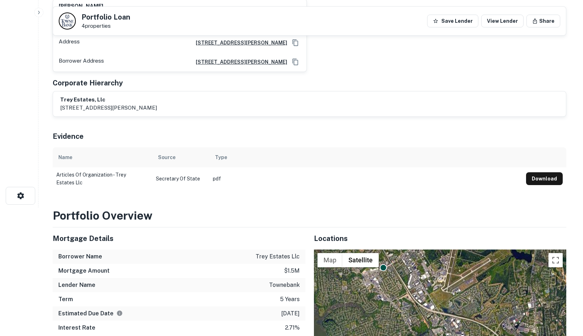
scroll to position [0, 0]
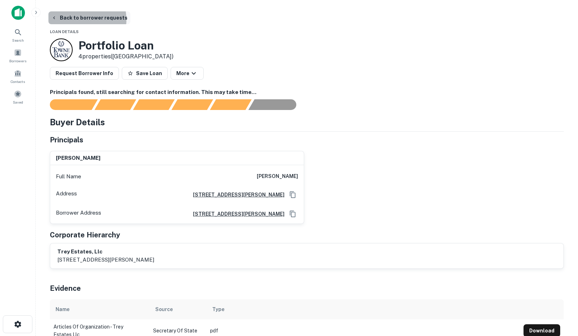
click at [77, 20] on button "Back to borrower requests" at bounding box center [89, 17] width 82 height 13
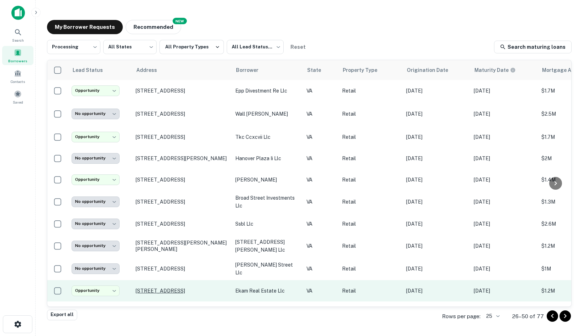
scroll to position [71, 0]
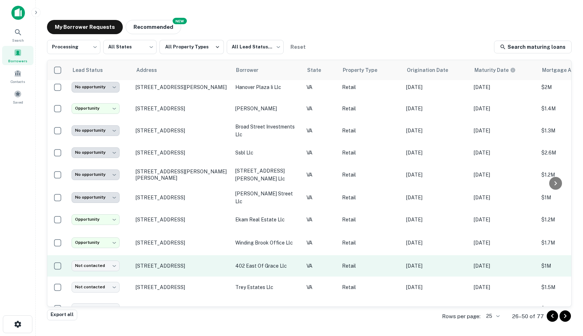
click at [102, 257] on td "Not contacted **** ​" at bounding box center [100, 265] width 64 height 21
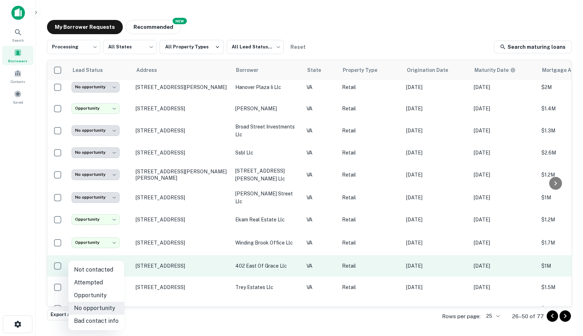
click at [103, 264] on body "**********" at bounding box center [291, 168] width 583 height 336
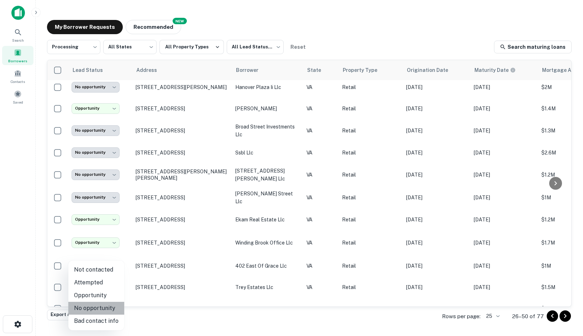
click at [103, 304] on li "No opportunity" at bounding box center [96, 308] width 56 height 13
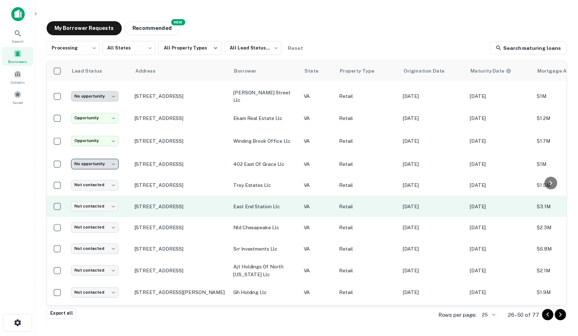
scroll to position [178, 0]
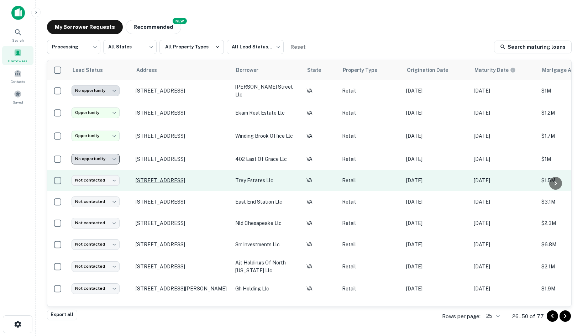
click at [155, 177] on p "466 Denbigh Blvd Newport News, VA23608" at bounding box center [182, 180] width 93 height 6
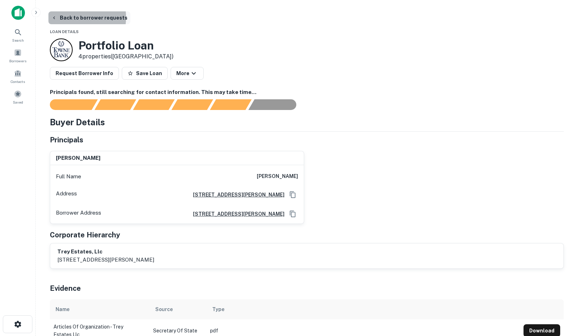
click at [74, 17] on button "Back to borrower requests" at bounding box center [89, 17] width 82 height 13
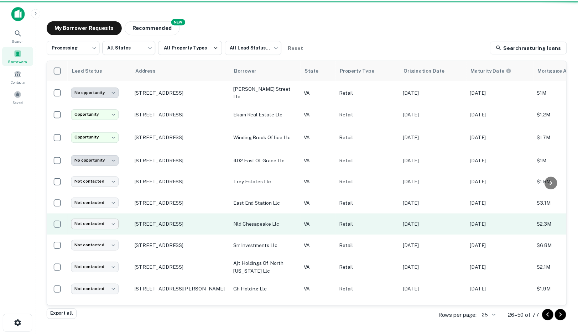
scroll to position [178, 0]
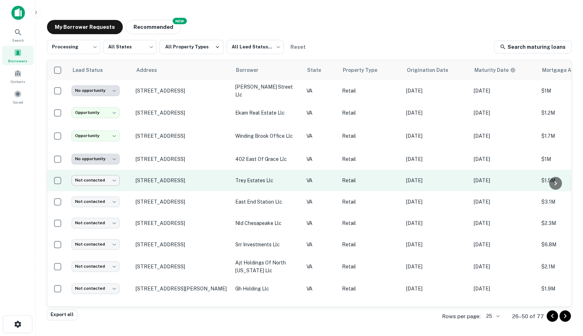
click at [94, 174] on body "**********" at bounding box center [291, 168] width 583 height 336
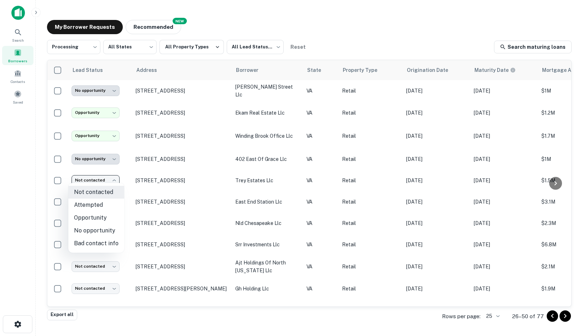
click at [93, 229] on li "No opportunity" at bounding box center [96, 230] width 56 height 13
type input "**********"
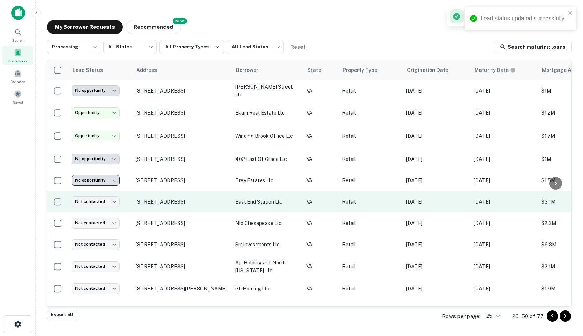
click at [151, 199] on p "404 N 25th St Richmond, VA23223" at bounding box center [182, 202] width 93 height 6
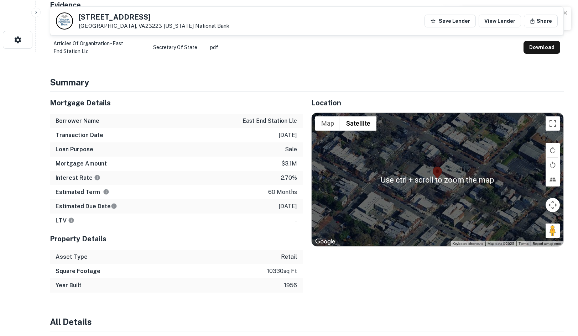
scroll to position [285, 0]
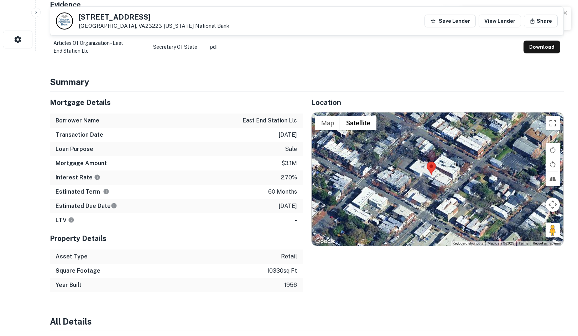
drag, startPoint x: 545, startPoint y: 229, endPoint x: 532, endPoint y: 220, distance: 16.1
click at [532, 220] on div at bounding box center [437, 179] width 252 height 134
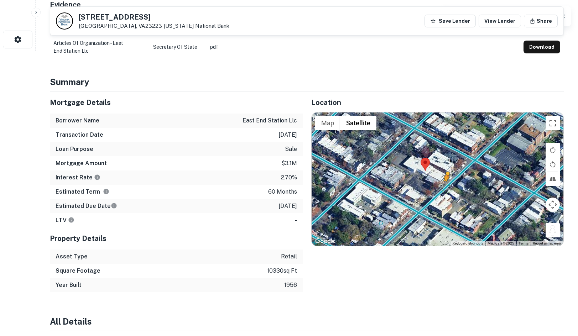
drag, startPoint x: 551, startPoint y: 224, endPoint x: 444, endPoint y: 182, distance: 114.8
click at [444, 182] on div "To activate drag with keyboard, press Alt + Enter. Once in keyboard drag state,…" at bounding box center [437, 179] width 252 height 134
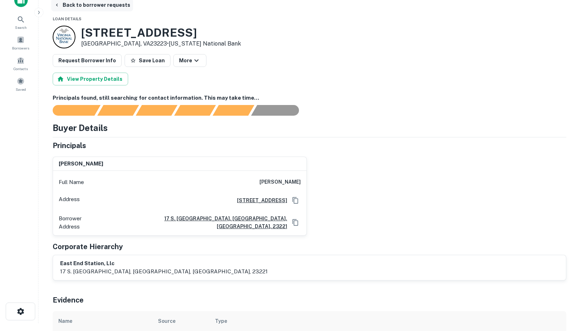
scroll to position [0, 0]
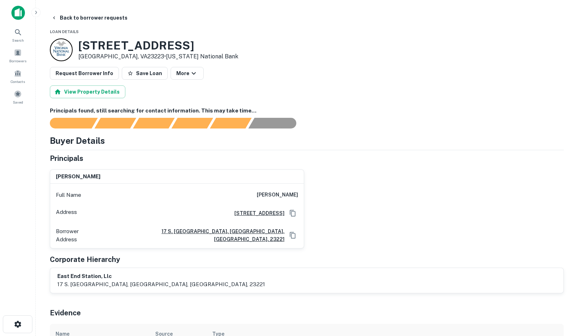
click at [70, 7] on main "Back to borrower requests Loan Details 404 N 25th St Richmond, VA23223 • Virgin…" at bounding box center [307, 168] width 542 height 336
click at [68, 21] on button "Back to borrower requests" at bounding box center [89, 17] width 82 height 13
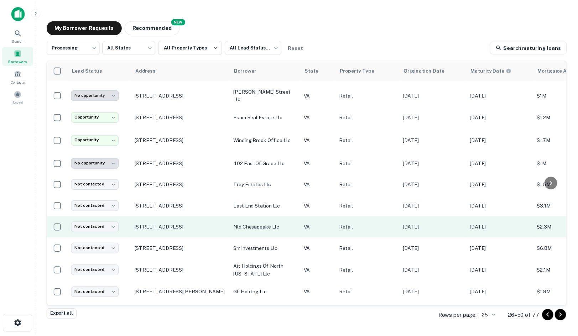
scroll to position [178, 0]
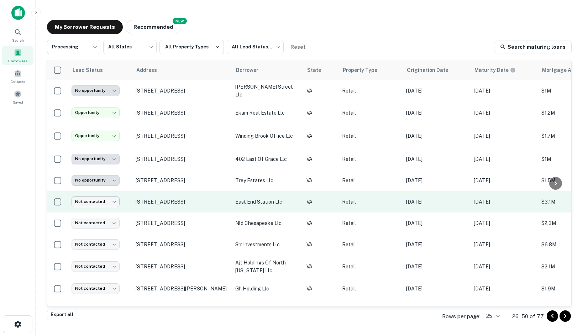
click at [107, 198] on body "**********" at bounding box center [291, 168] width 583 height 336
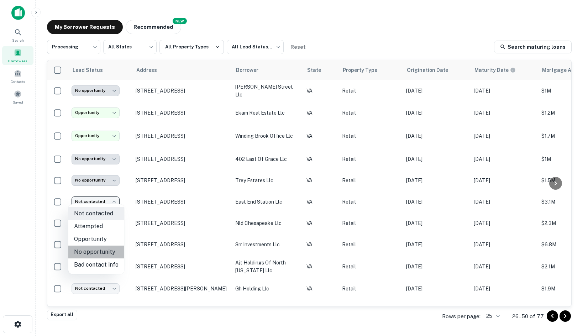
click at [96, 252] on li "No opportunity" at bounding box center [96, 252] width 56 height 13
type input "**********"
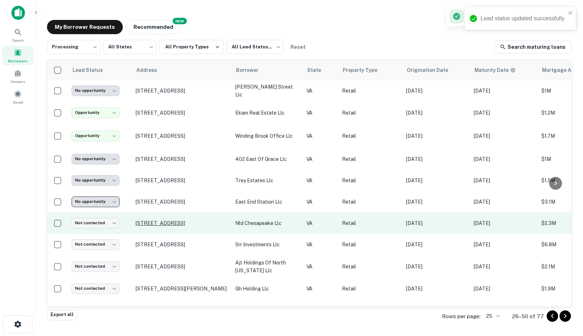
click at [151, 222] on p "4424 Portsmouth Blvd Chesapeake, VA23321" at bounding box center [182, 223] width 93 height 6
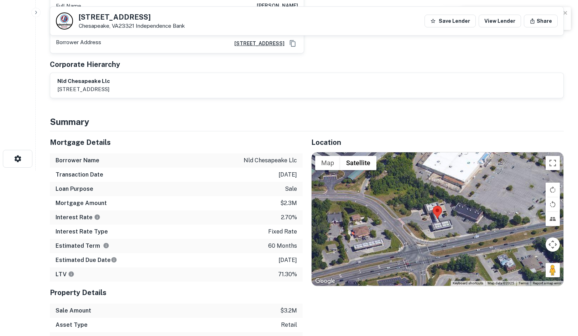
scroll to position [178, 0]
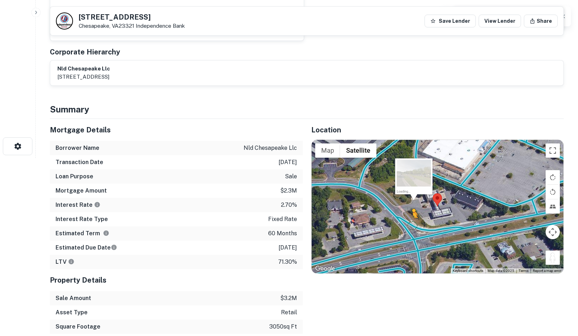
drag, startPoint x: 550, startPoint y: 253, endPoint x: 412, endPoint y: 226, distance: 140.0
click at [412, 226] on div "To activate drag with keyboard, press Alt + Enter. Once in keyboard drag state,…" at bounding box center [437, 207] width 252 height 134
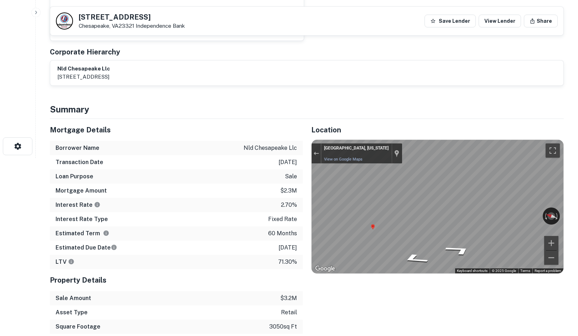
click at [265, 205] on div "Mortgage Details Borrower Name nld chesapeake llc Transaction Date 1/6/2021 Loa…" at bounding box center [302, 240] width 522 height 243
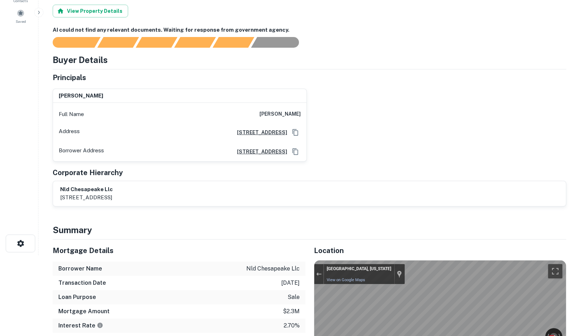
scroll to position [0, 0]
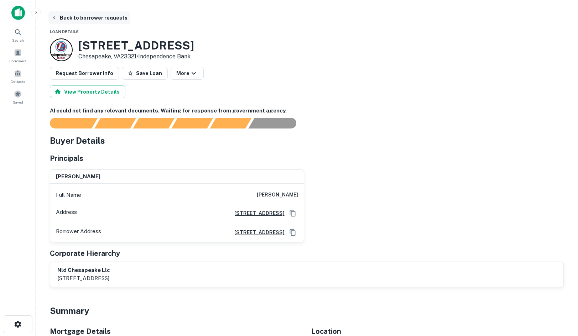
click at [69, 16] on button "Back to borrower requests" at bounding box center [89, 17] width 82 height 13
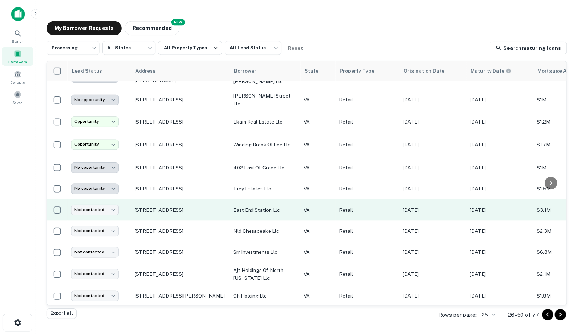
scroll to position [178, 0]
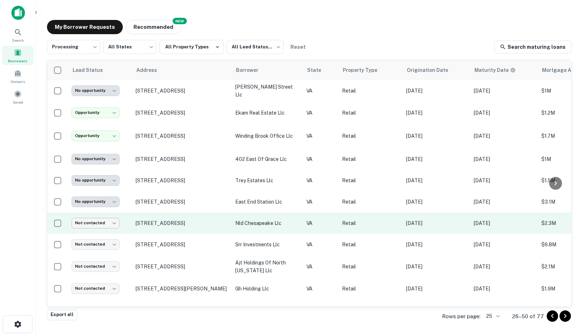
click at [104, 216] on body "**********" at bounding box center [291, 168] width 583 height 336
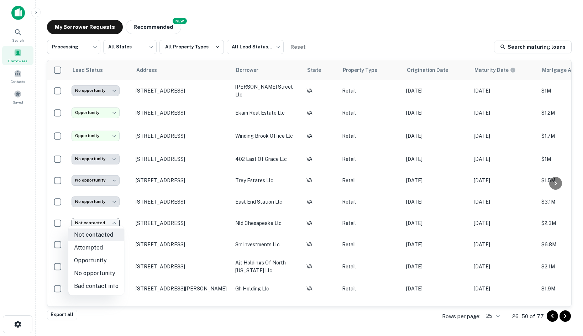
click at [110, 262] on li "Opportunity" at bounding box center [96, 260] width 56 height 13
type input "**********"
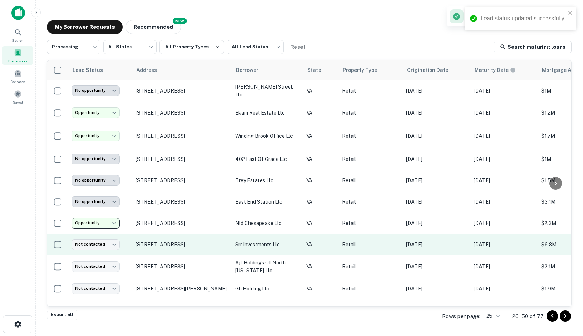
click at [151, 244] on p "1301 W Broad St Waynesboro, VA22980" at bounding box center [182, 244] width 93 height 6
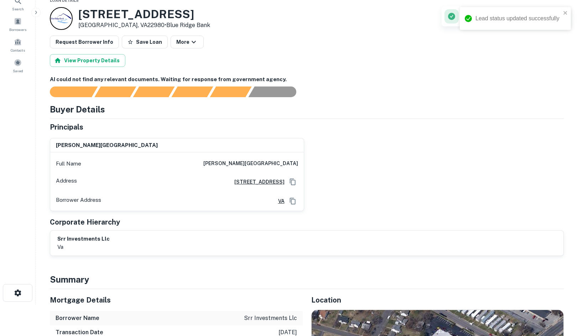
scroll to position [214, 0]
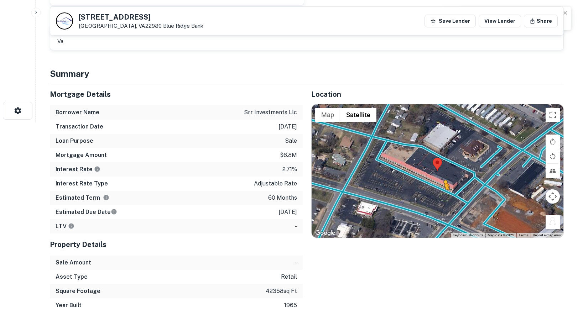
drag, startPoint x: 553, startPoint y: 226, endPoint x: 440, endPoint y: 198, distance: 116.2
click at [440, 198] on div "To activate drag with keyboard, press Alt + Enter. Once in keyboard drag state,…" at bounding box center [437, 171] width 252 height 134
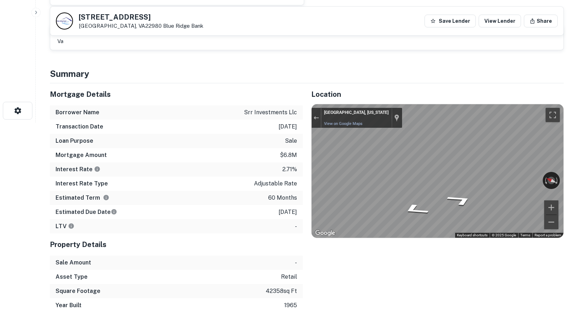
click at [187, 166] on div "Mortgage Details Borrower Name srr investments llc Transaction Date 1/4/2021 Lo…" at bounding box center [302, 197] width 522 height 229
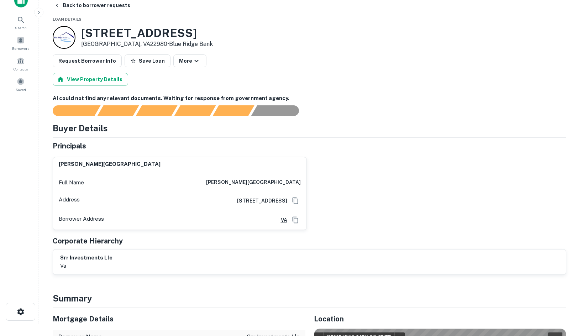
scroll to position [0, 0]
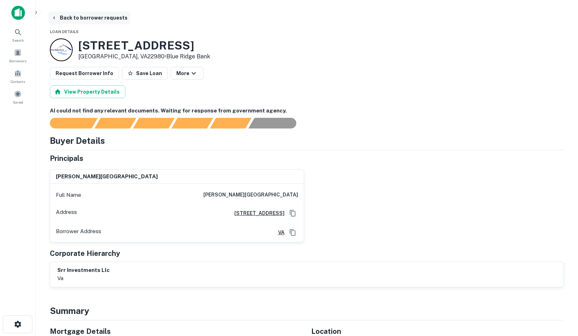
click at [68, 19] on button "Back to borrower requests" at bounding box center [89, 17] width 82 height 13
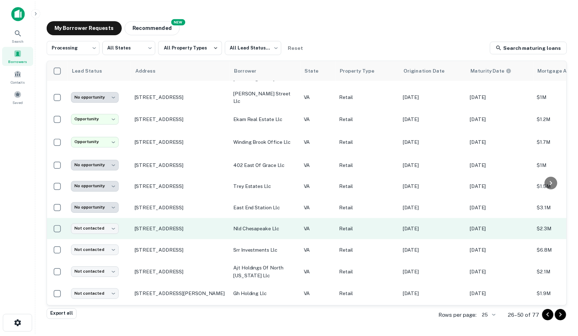
scroll to position [178, 0]
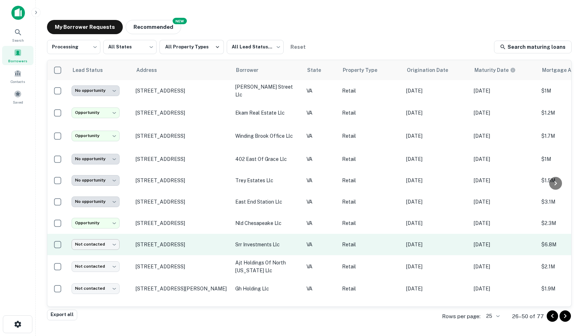
click at [106, 243] on body "**********" at bounding box center [291, 168] width 583 height 336
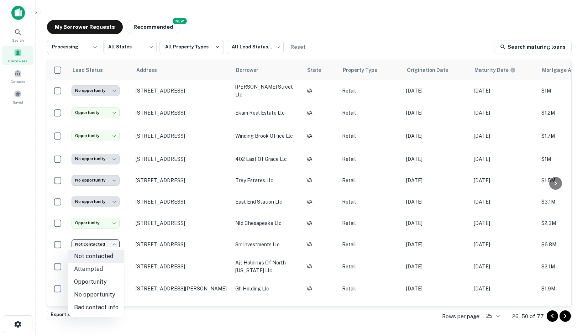
click at [99, 291] on li "No opportunity" at bounding box center [96, 294] width 56 height 13
type input "**********"
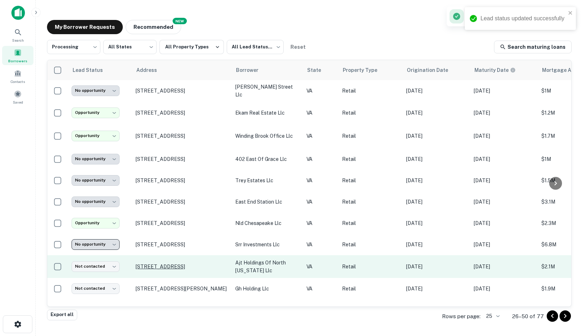
click at [149, 265] on p "901 W 24th St Norfolk, VA23517" at bounding box center [182, 266] width 93 height 6
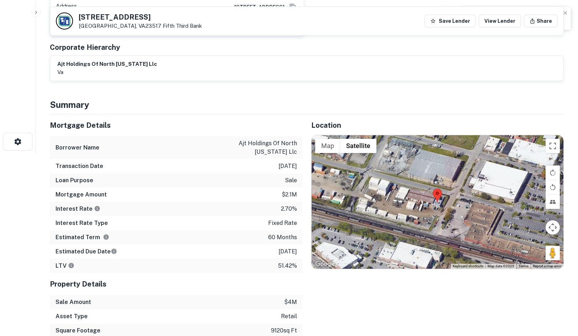
scroll to position [214, 0]
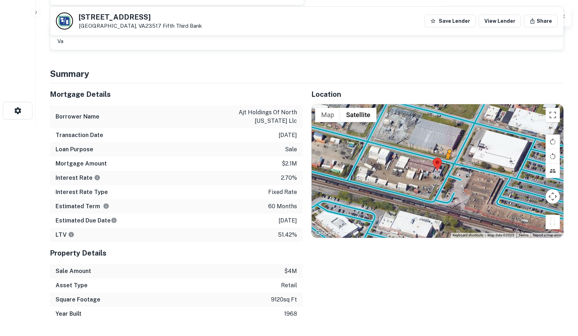
drag, startPoint x: 552, startPoint y: 221, endPoint x: 447, endPoint y: 165, distance: 119.4
click at [447, 165] on div "To activate drag with keyboard, press Alt + Enter. Once in keyboard drag state,…" at bounding box center [437, 171] width 252 height 134
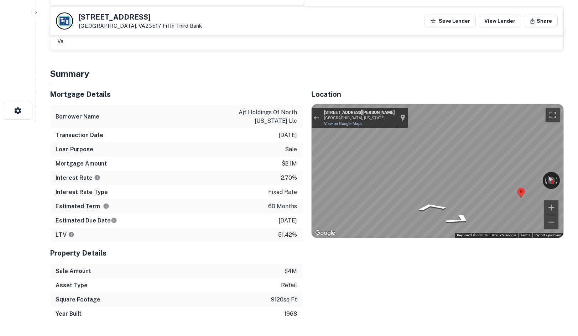
click at [289, 159] on div "Mortgage Details Borrower Name ajt holdings of north florida llc Transaction Da…" at bounding box center [302, 202] width 522 height 238
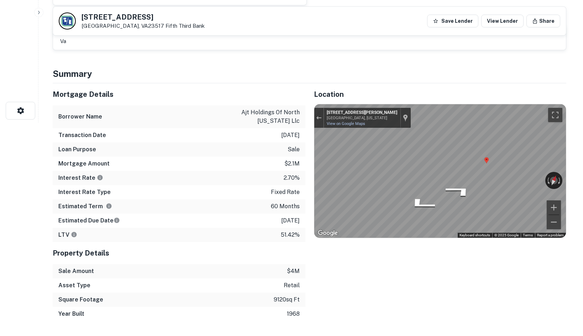
scroll to position [0, 0]
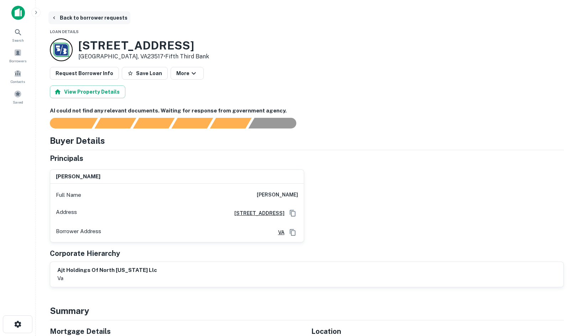
click at [81, 14] on button "Back to borrower requests" at bounding box center [89, 17] width 82 height 13
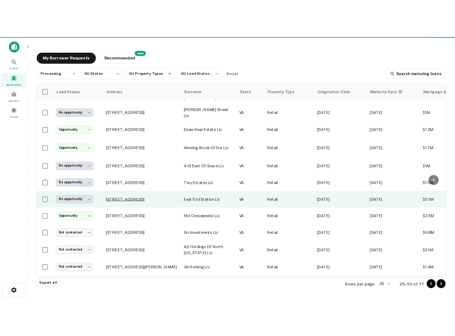
scroll to position [178, 0]
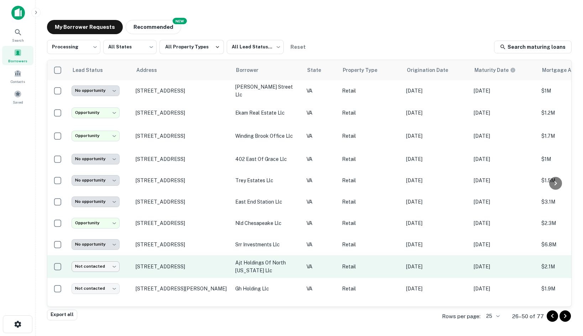
click at [100, 266] on body "**********" at bounding box center [291, 168] width 583 height 336
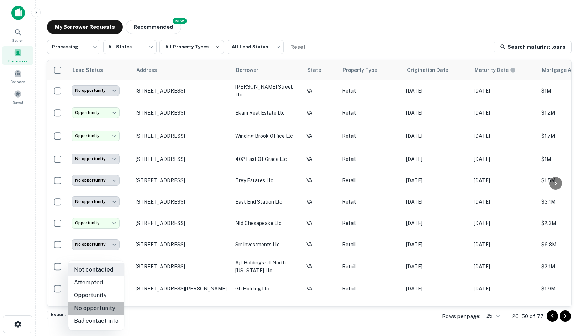
click at [108, 303] on li "No opportunity" at bounding box center [96, 308] width 56 height 13
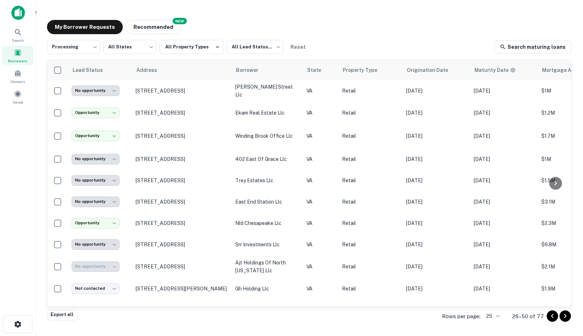
type input "**********"
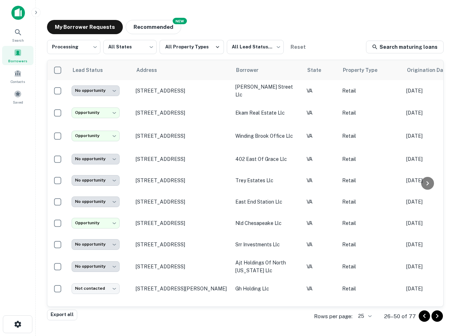
click at [412, 37] on div "**********" at bounding box center [245, 165] width 408 height 303
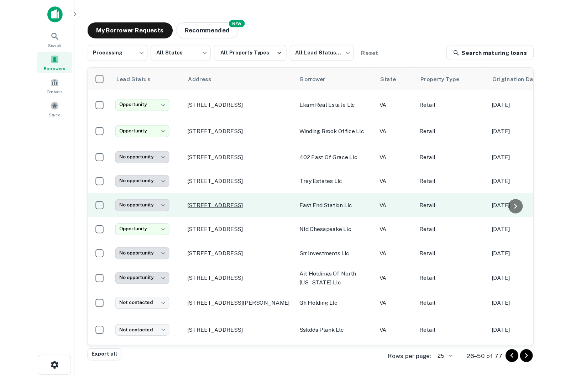
scroll to position [214, 0]
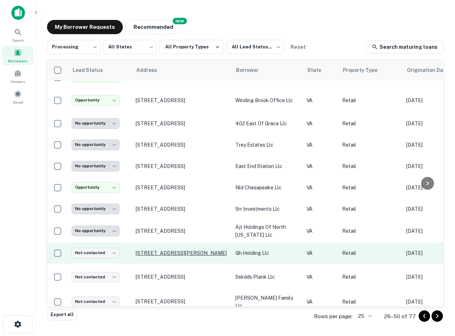
click at [150, 250] on p "225 Hanbury Rd E Chesapeake, VA23322" at bounding box center [182, 253] width 93 height 6
